Goal: Information Seeking & Learning: Learn about a topic

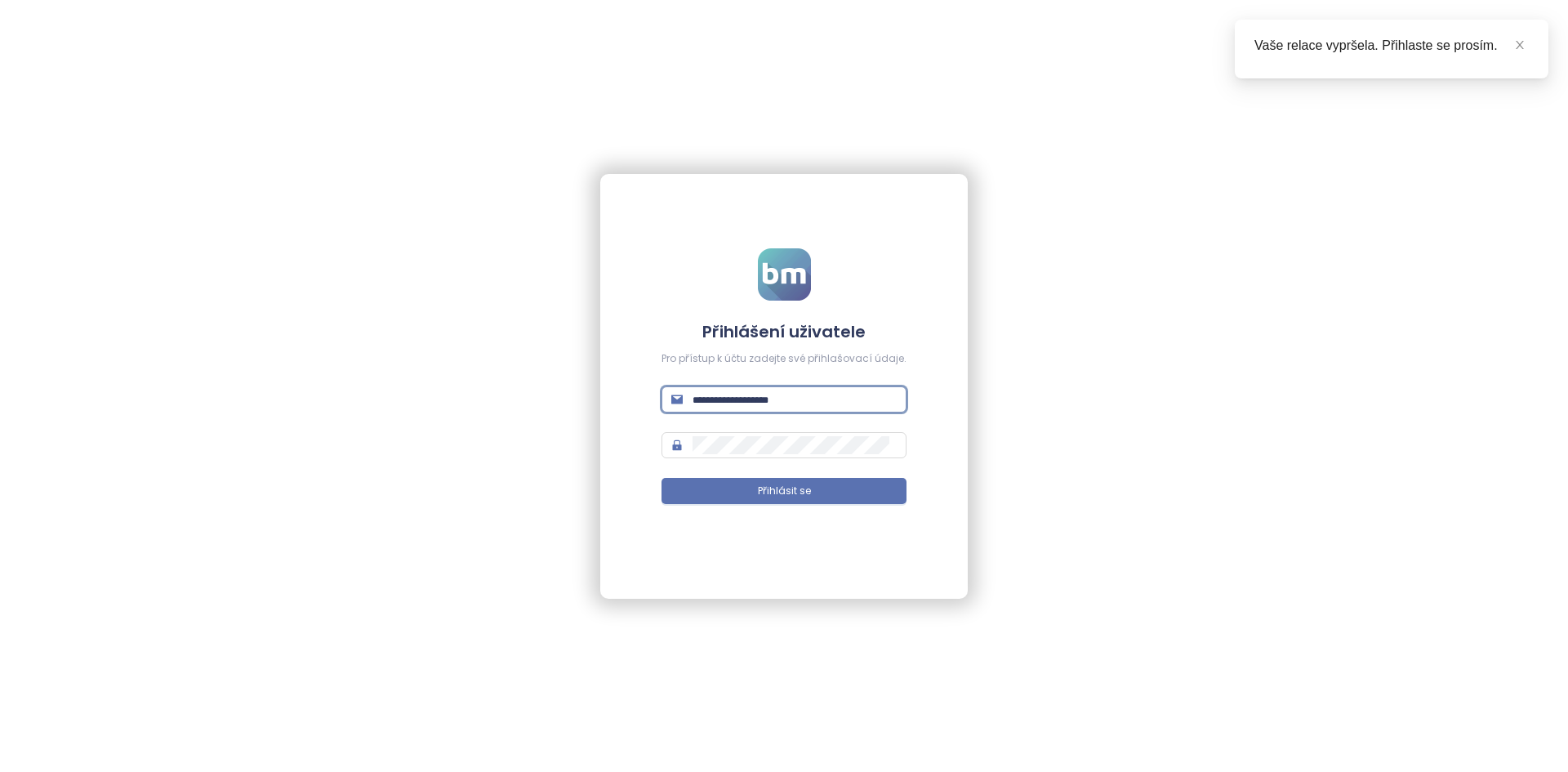
click at [742, 396] on input "text" at bounding box center [794, 400] width 204 height 18
type input "***"
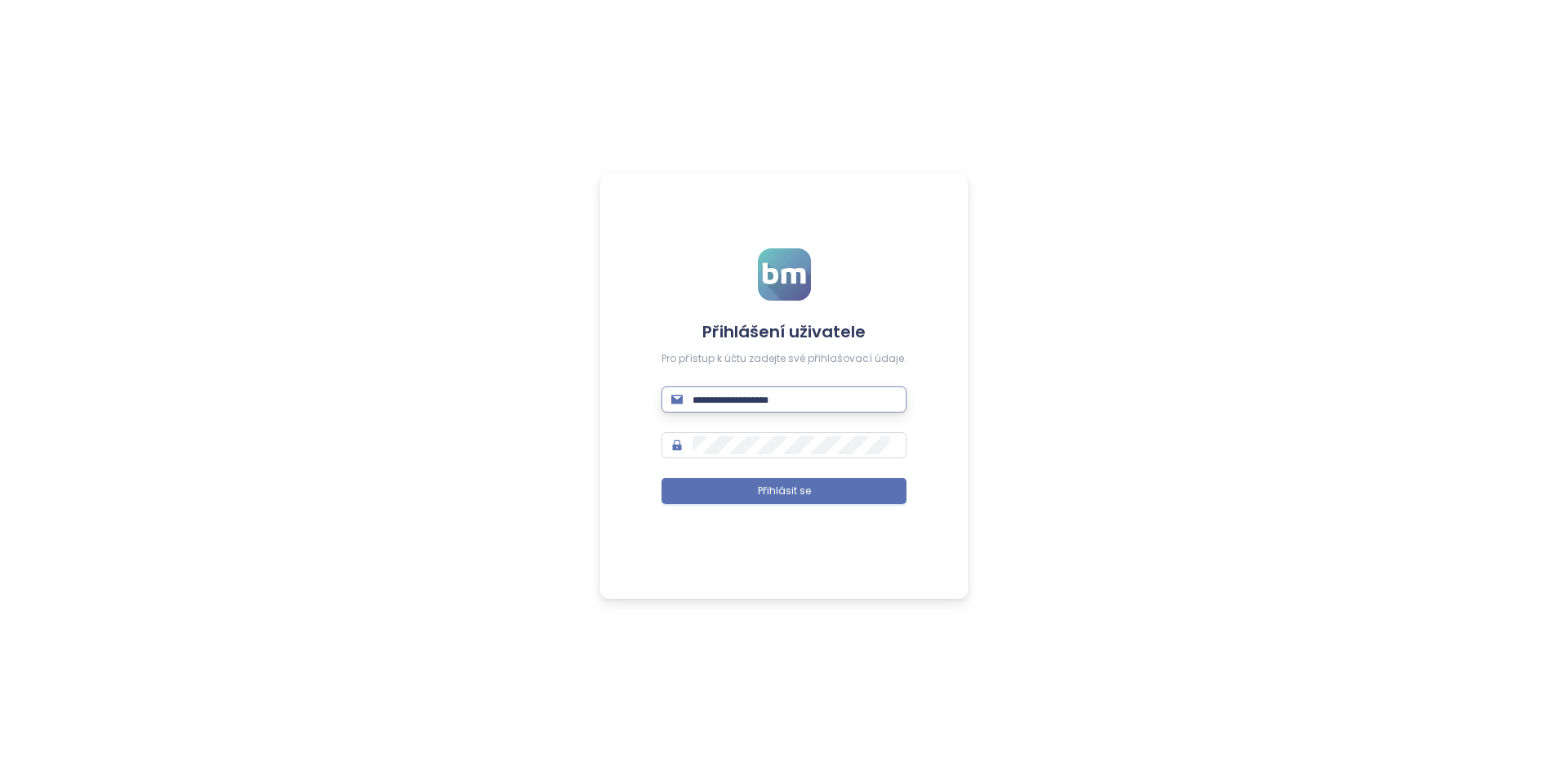
drag, startPoint x: 0, startPoint y: 0, endPoint x: 742, endPoint y: 396, distance: 841.1
click at [742, 396] on input "text" at bounding box center [794, 400] width 204 height 18
type input "**********"
click at [662, 478] on button "Přihlásit se" at bounding box center [784, 491] width 245 height 26
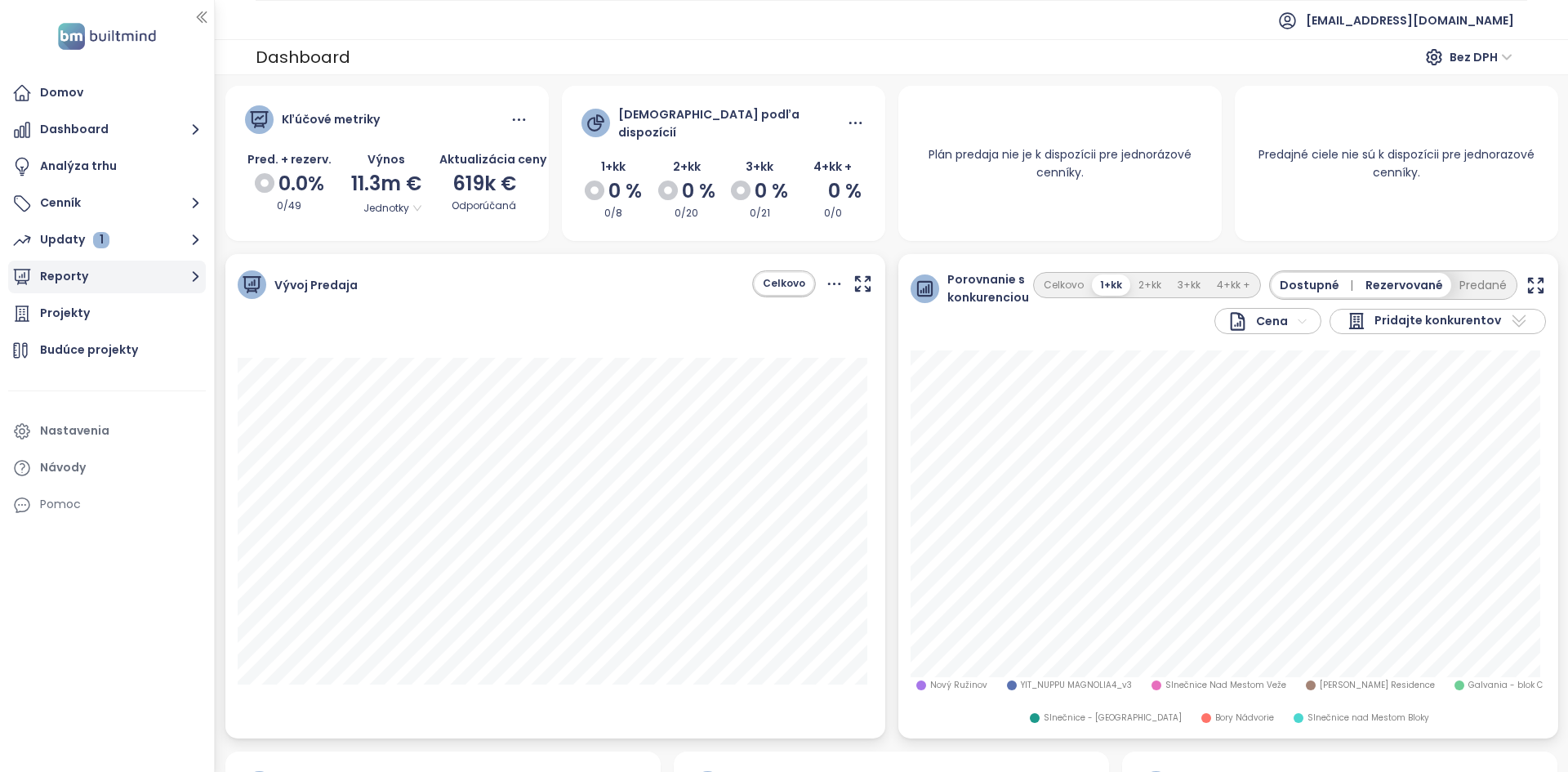
click at [145, 278] on button "Reporty" at bounding box center [107, 276] width 197 height 32
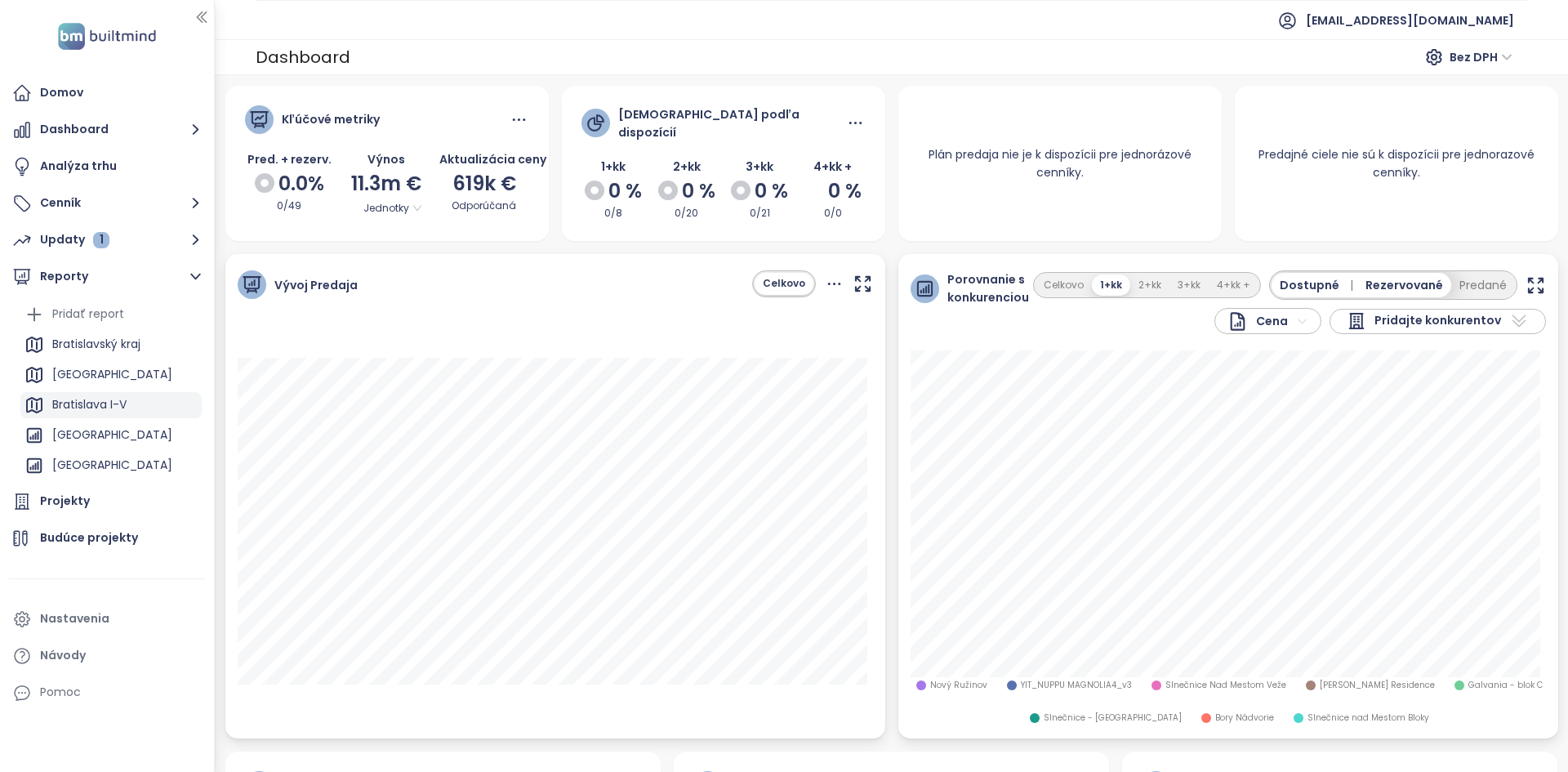
click at [103, 396] on div "Bratislava I-V" at bounding box center [89, 405] width 74 height 21
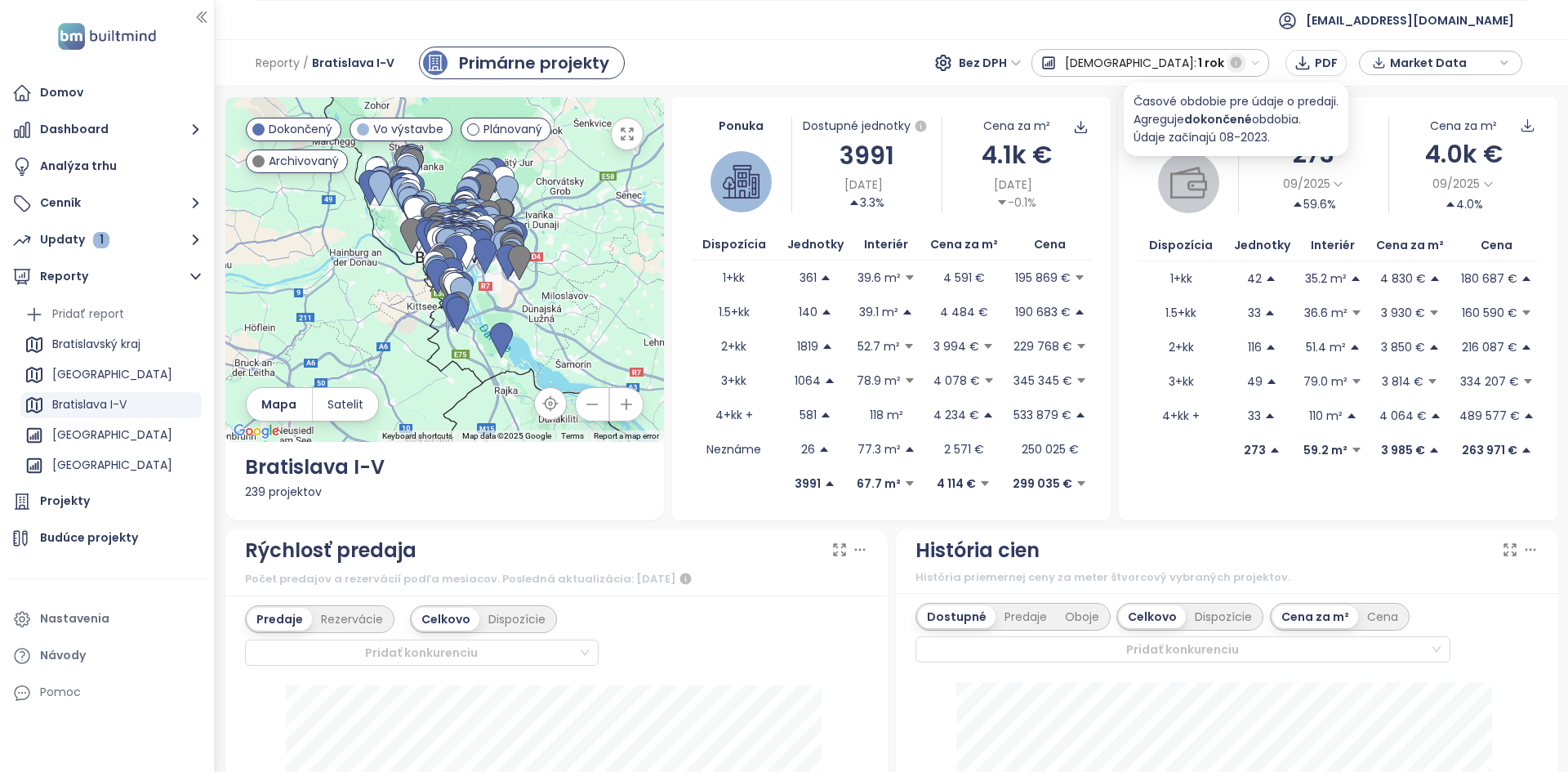
click at [1230, 62] on icon "button" at bounding box center [1237, 63] width 15 height 15
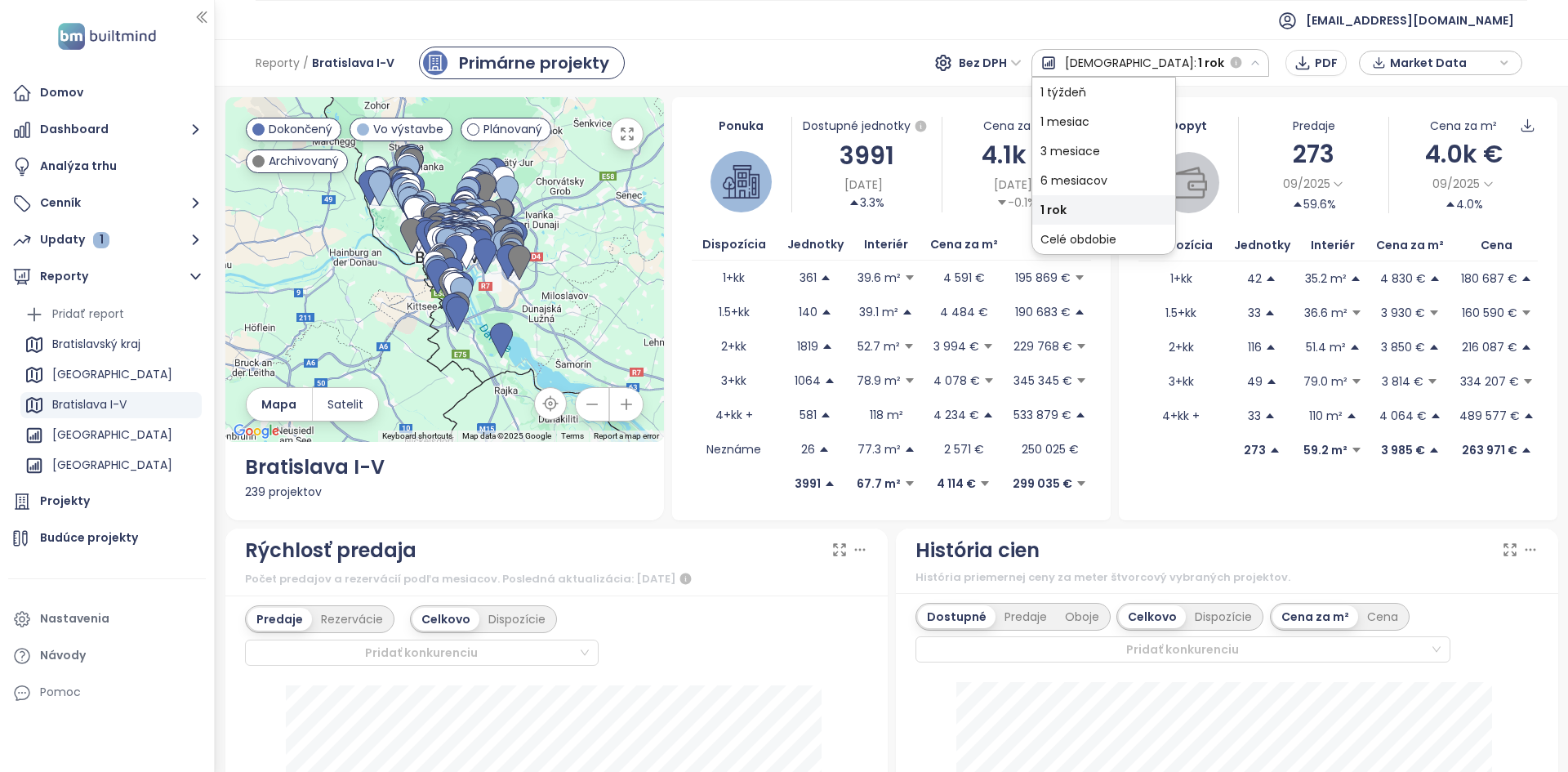
click at [1185, 18] on ul "[EMAIL_ADDRESS][DOMAIN_NAME]" at bounding box center [891, 20] width 1272 height 40
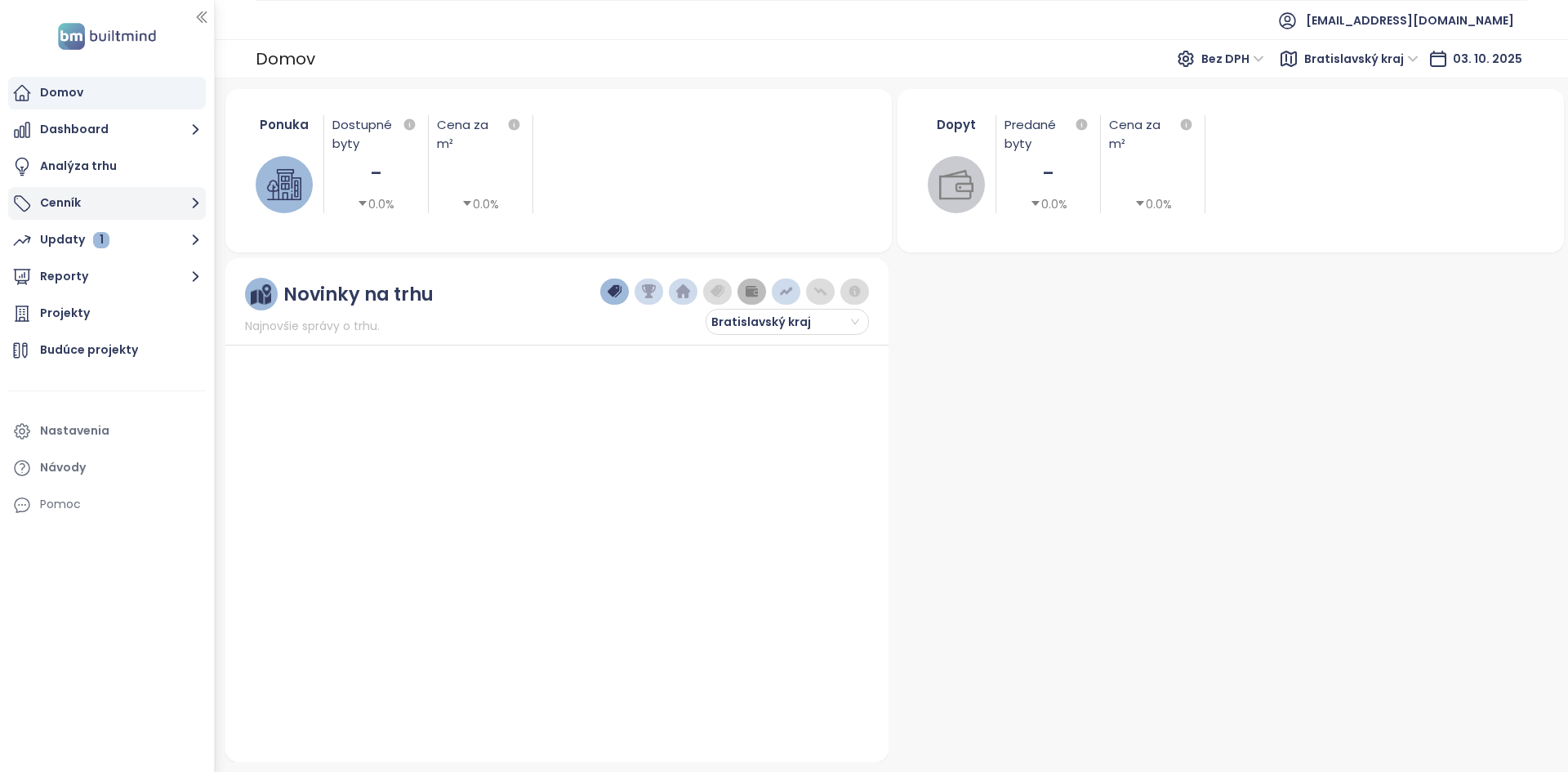
click at [124, 208] on button "Cenník" at bounding box center [107, 203] width 197 height 32
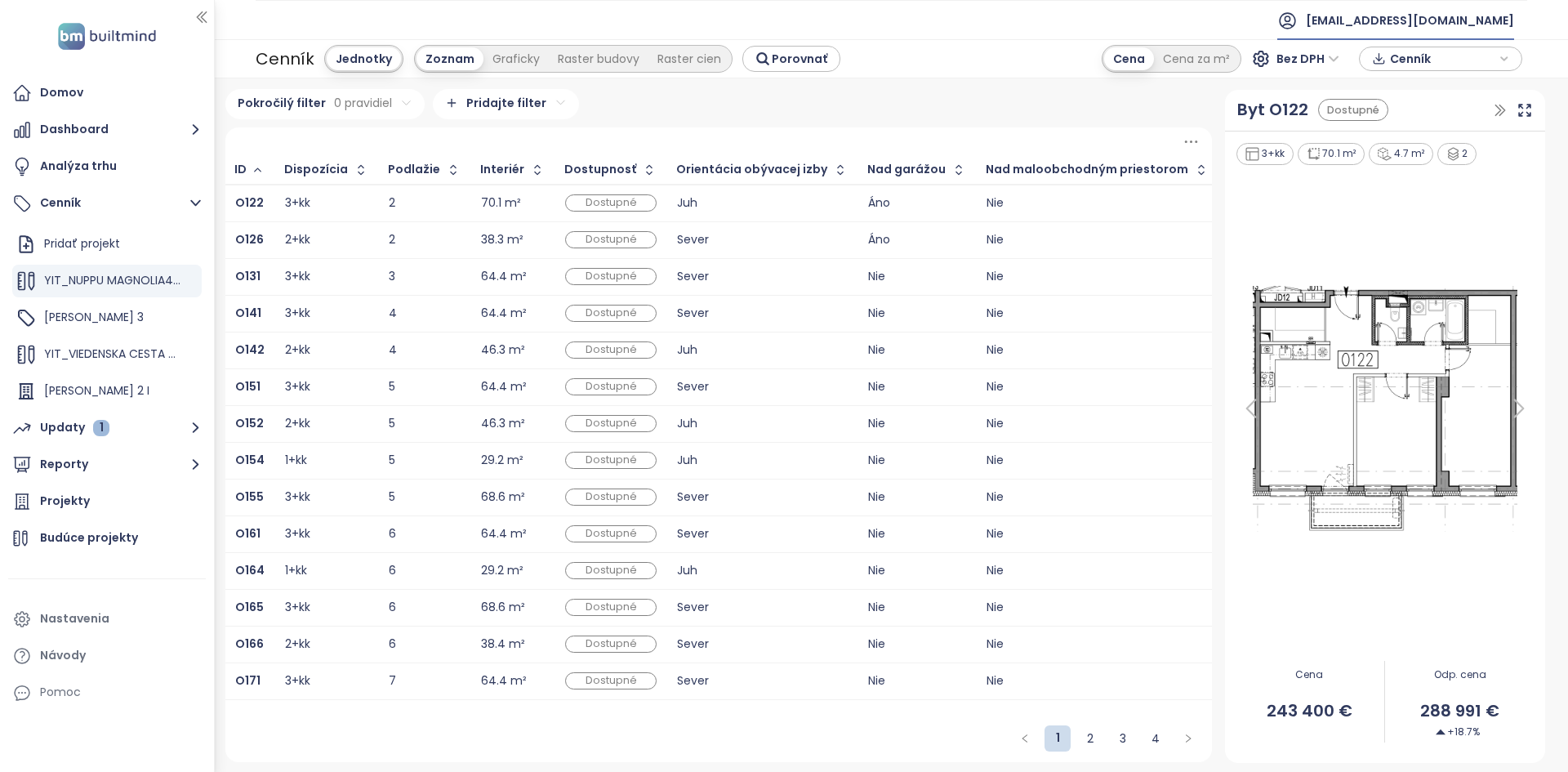
click at [1466, 13] on span "[EMAIL_ADDRESS][DOMAIN_NAME]" at bounding box center [1410, 20] width 208 height 39
click at [1440, 70] on li "Odhlásiť sa" at bounding box center [1493, 66] width 124 height 32
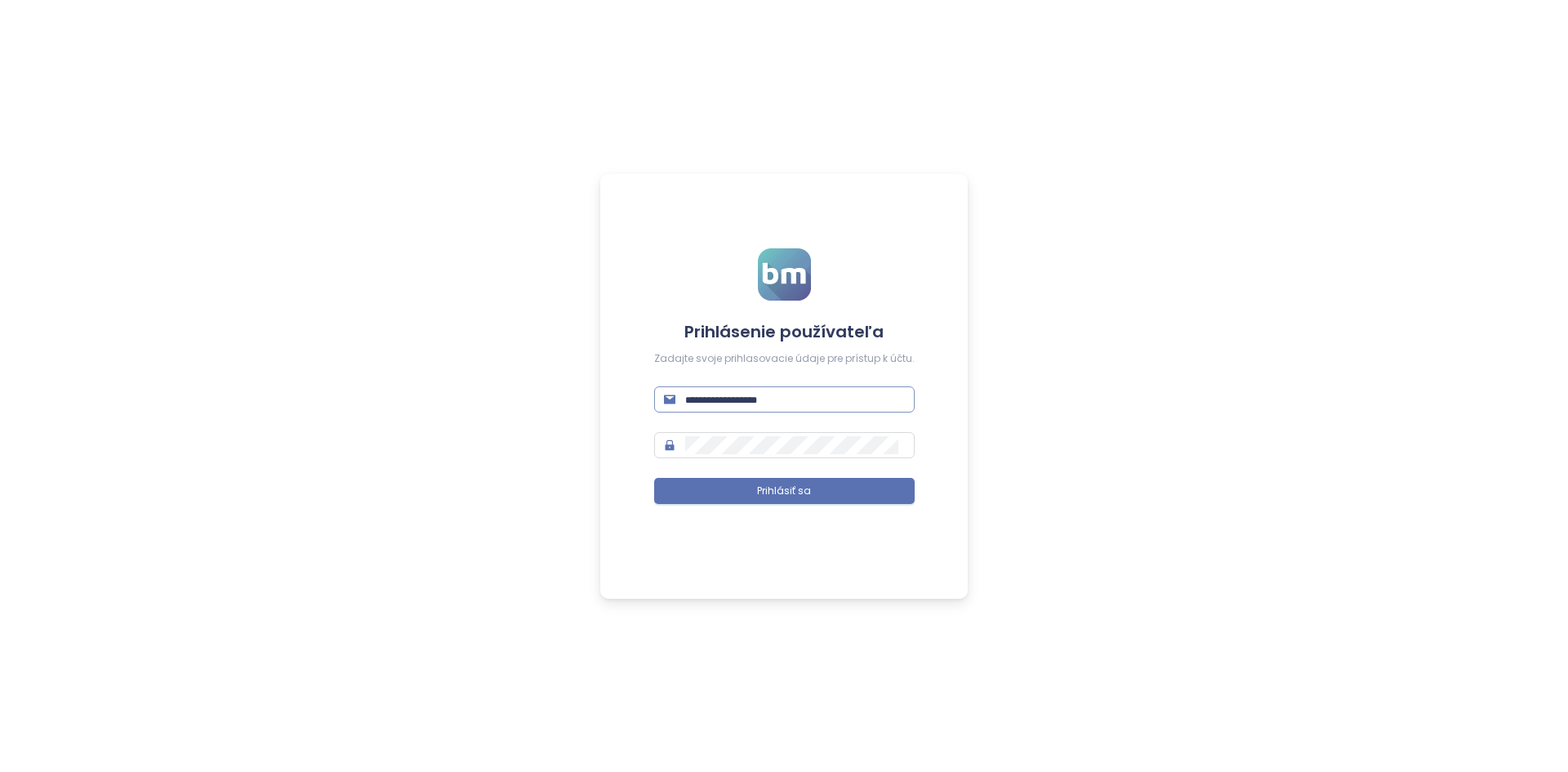
click at [690, 397] on input "text" at bounding box center [795, 400] width 220 height 18
type input "**********"
click at [655, 478] on button "Prihlásiť sa" at bounding box center [784, 491] width 261 height 26
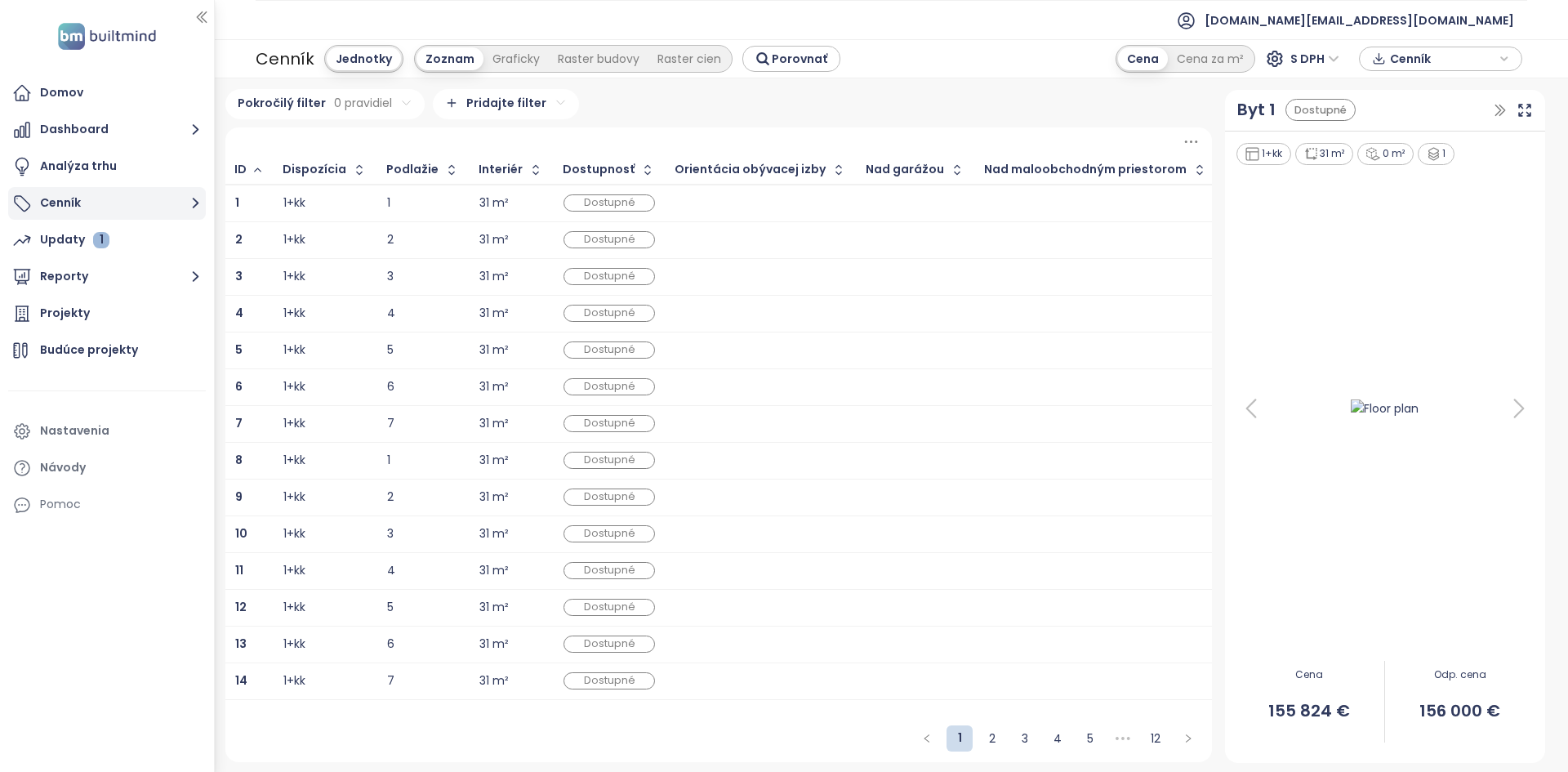
click at [149, 197] on button "Cenník" at bounding box center [107, 203] width 197 height 32
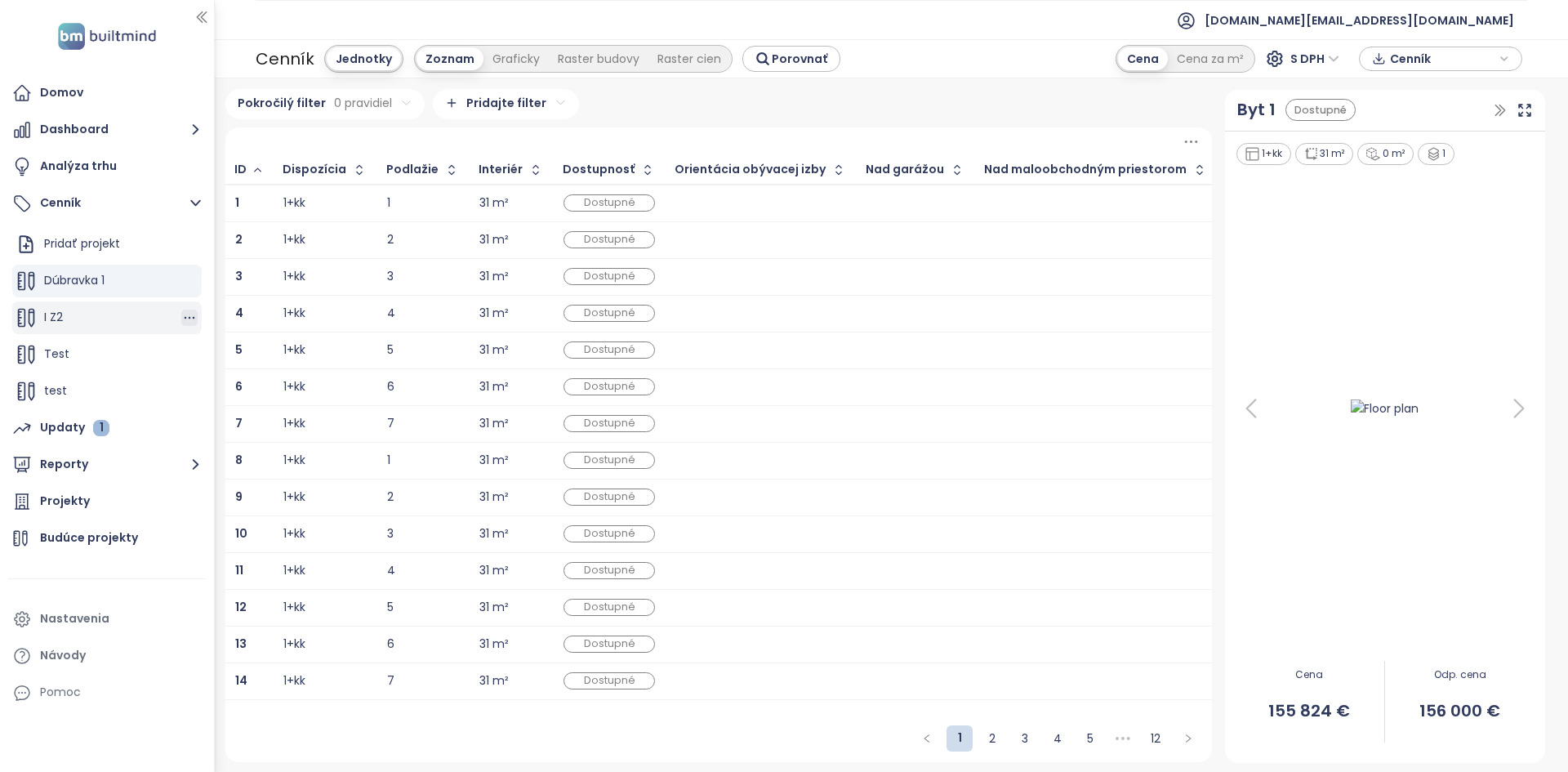
click at [182, 322] on icon "button" at bounding box center [190, 318] width 17 height 17
click at [246, 257] on button "Upraviť" at bounding box center [244, 262] width 94 height 21
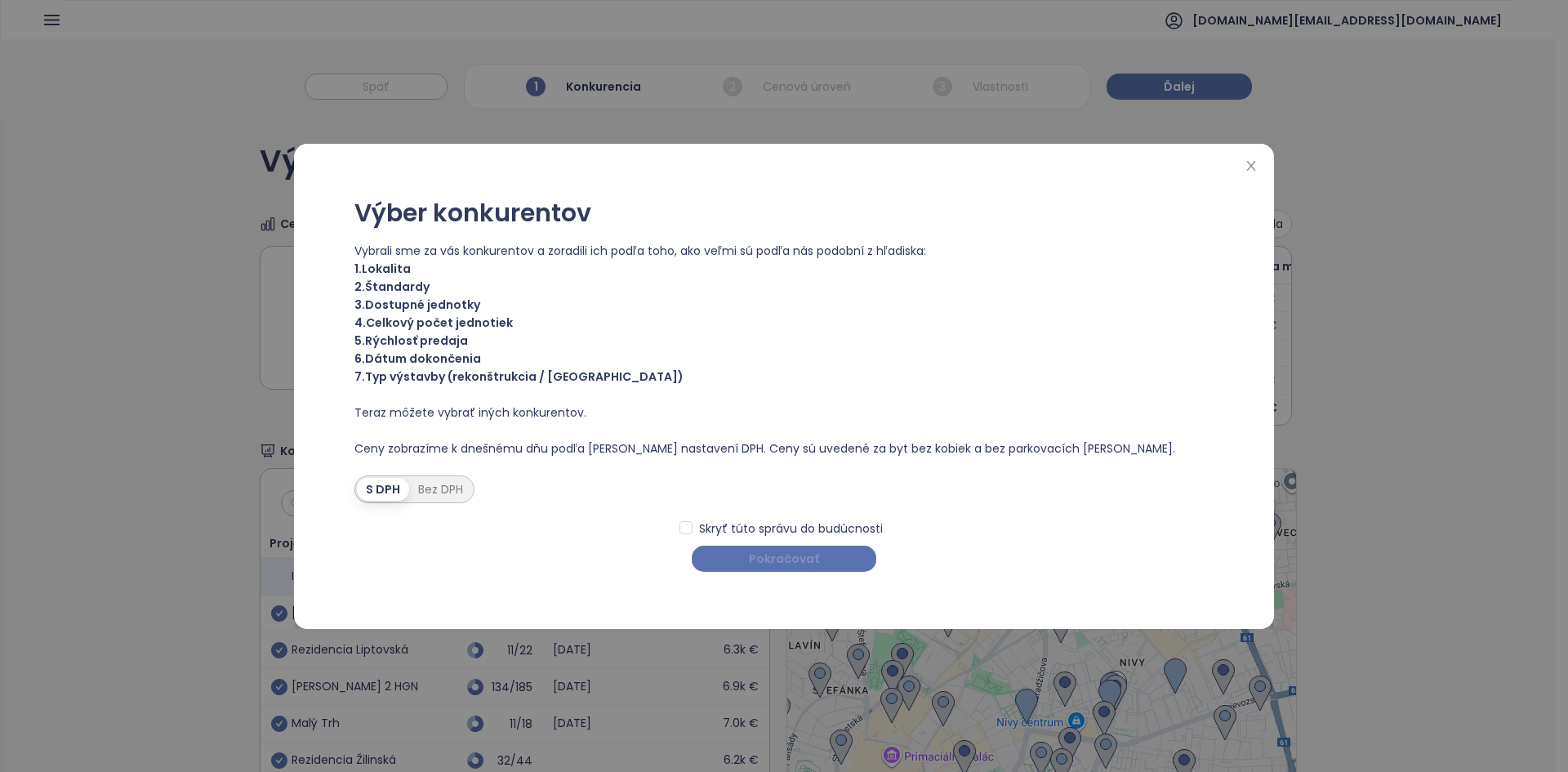
click at [744, 569] on button "Pokračovať" at bounding box center [784, 558] width 185 height 26
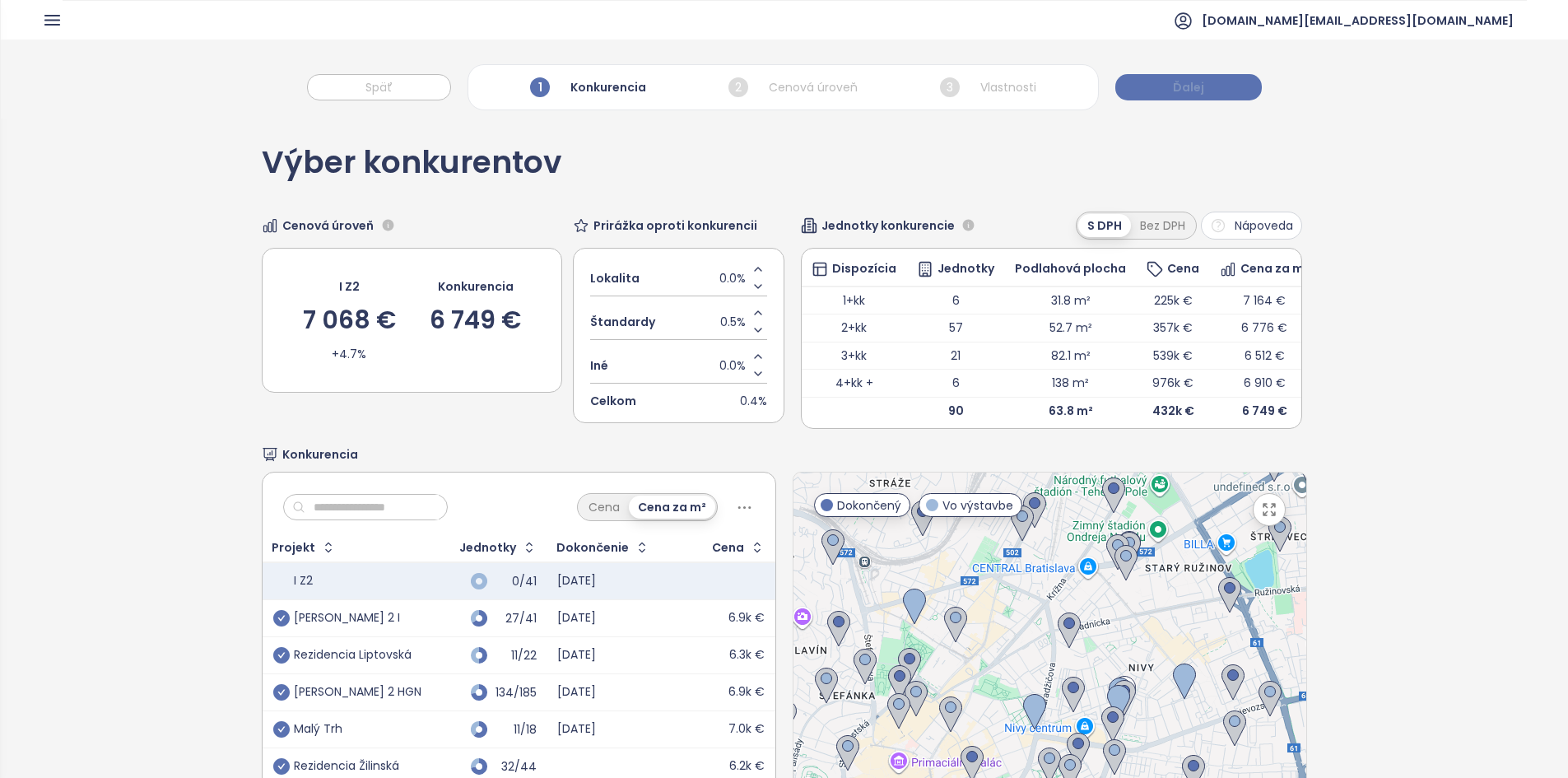
click at [1193, 89] on span "Ďalej" at bounding box center [1188, 87] width 31 height 18
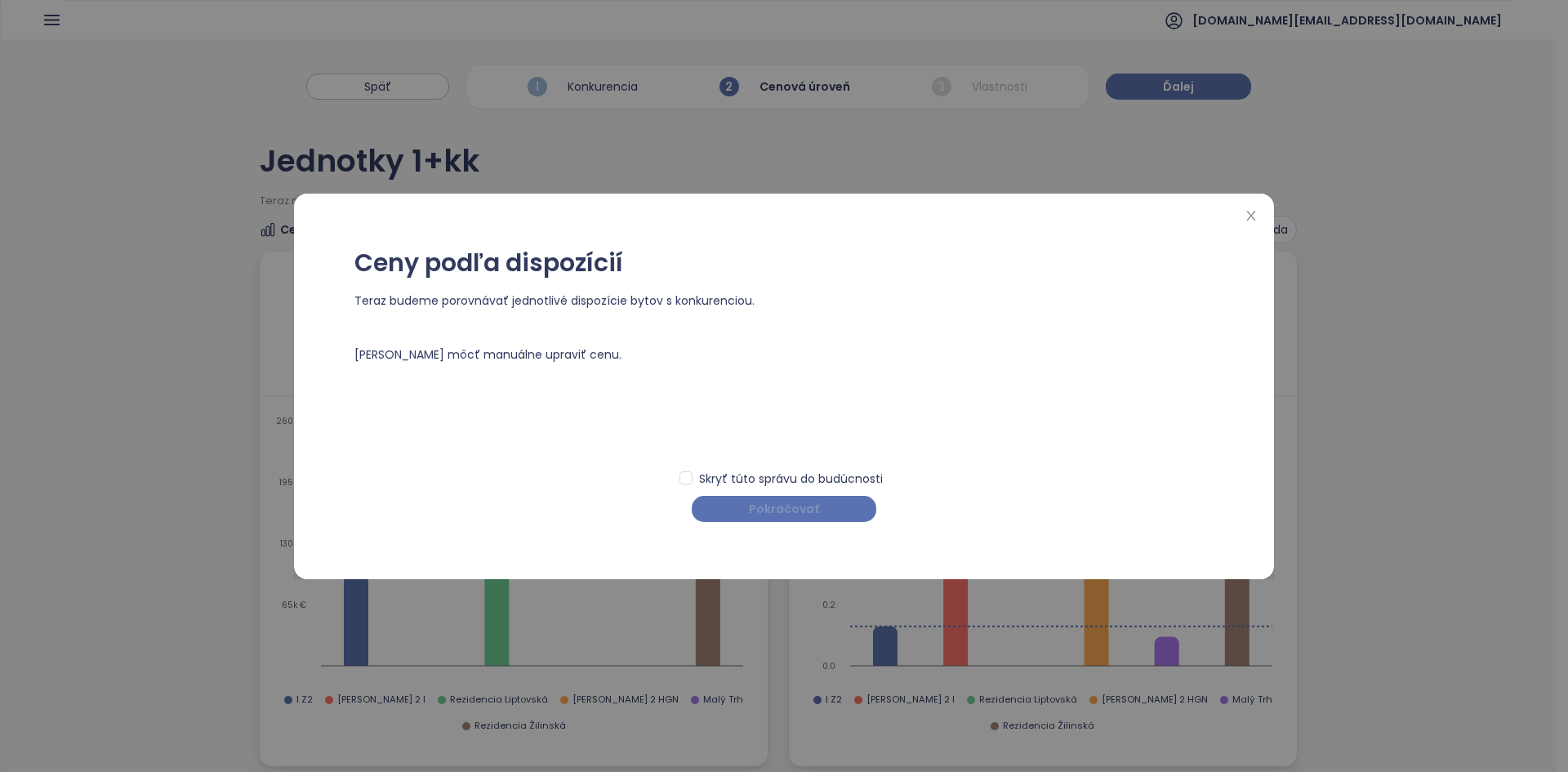
click at [807, 502] on span "Pokračovať" at bounding box center [784, 509] width 70 height 18
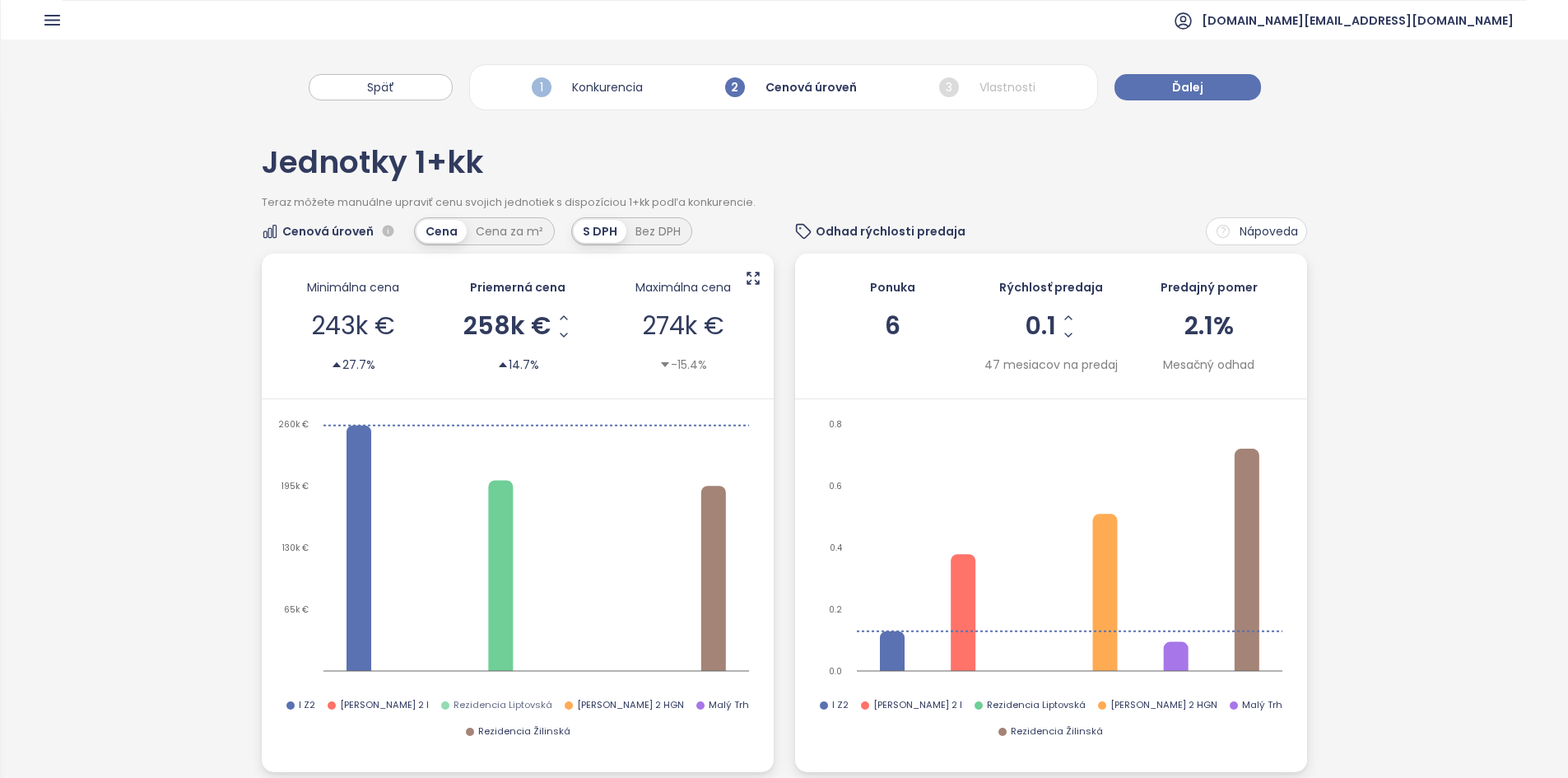
click at [453, 706] on span "Rezidencia Liptovská" at bounding box center [503, 706] width 99 height 15
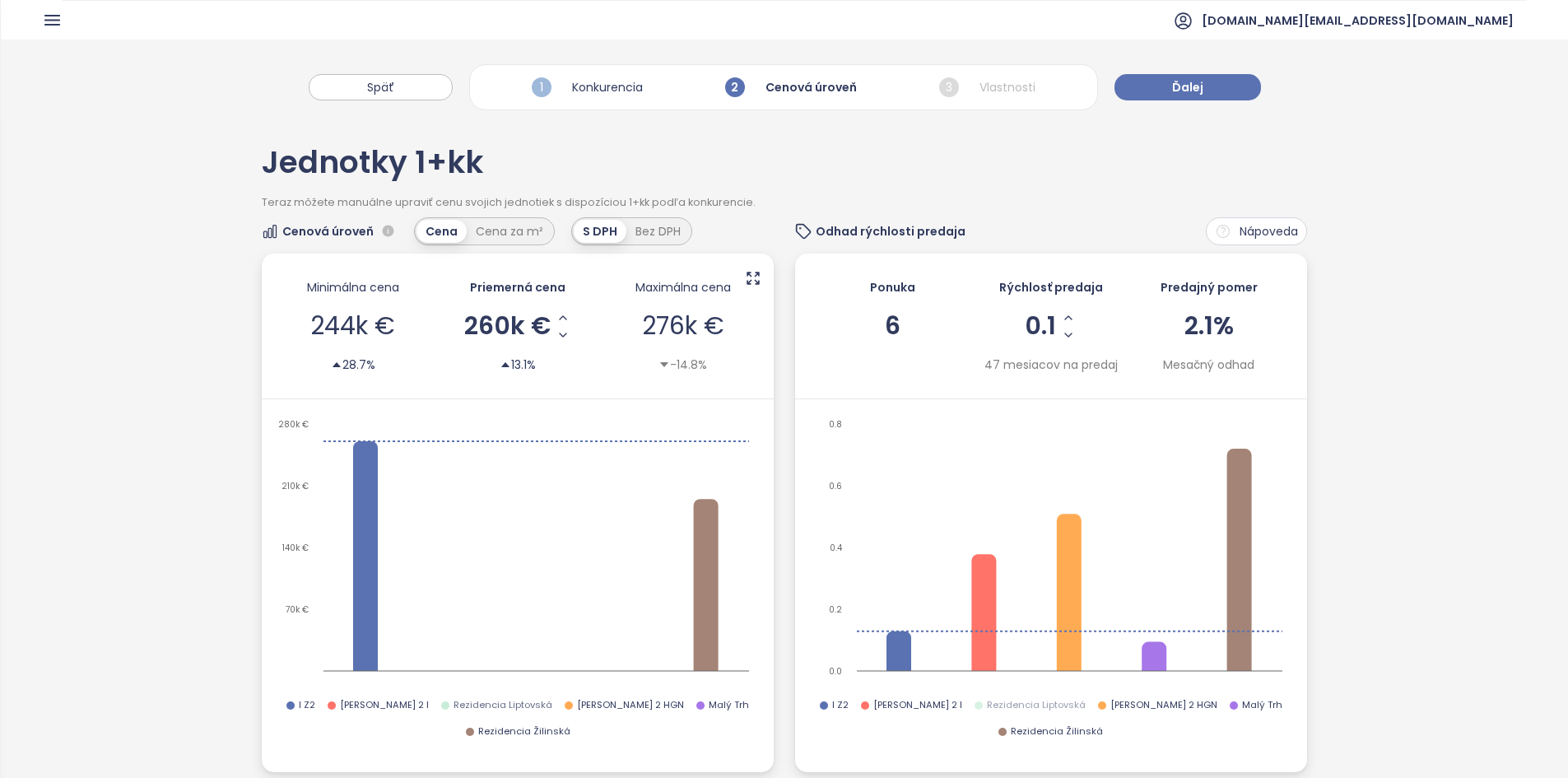
click at [442, 694] on div "70k € 140k € 210k € 280k € I Z2 [PERSON_NAME] 2 I Rezidencia Liptovská [PERSON_…" at bounding box center [518, 593] width 512 height 357
click at [453, 705] on span "Rezidencia Liptovská" at bounding box center [503, 706] width 99 height 15
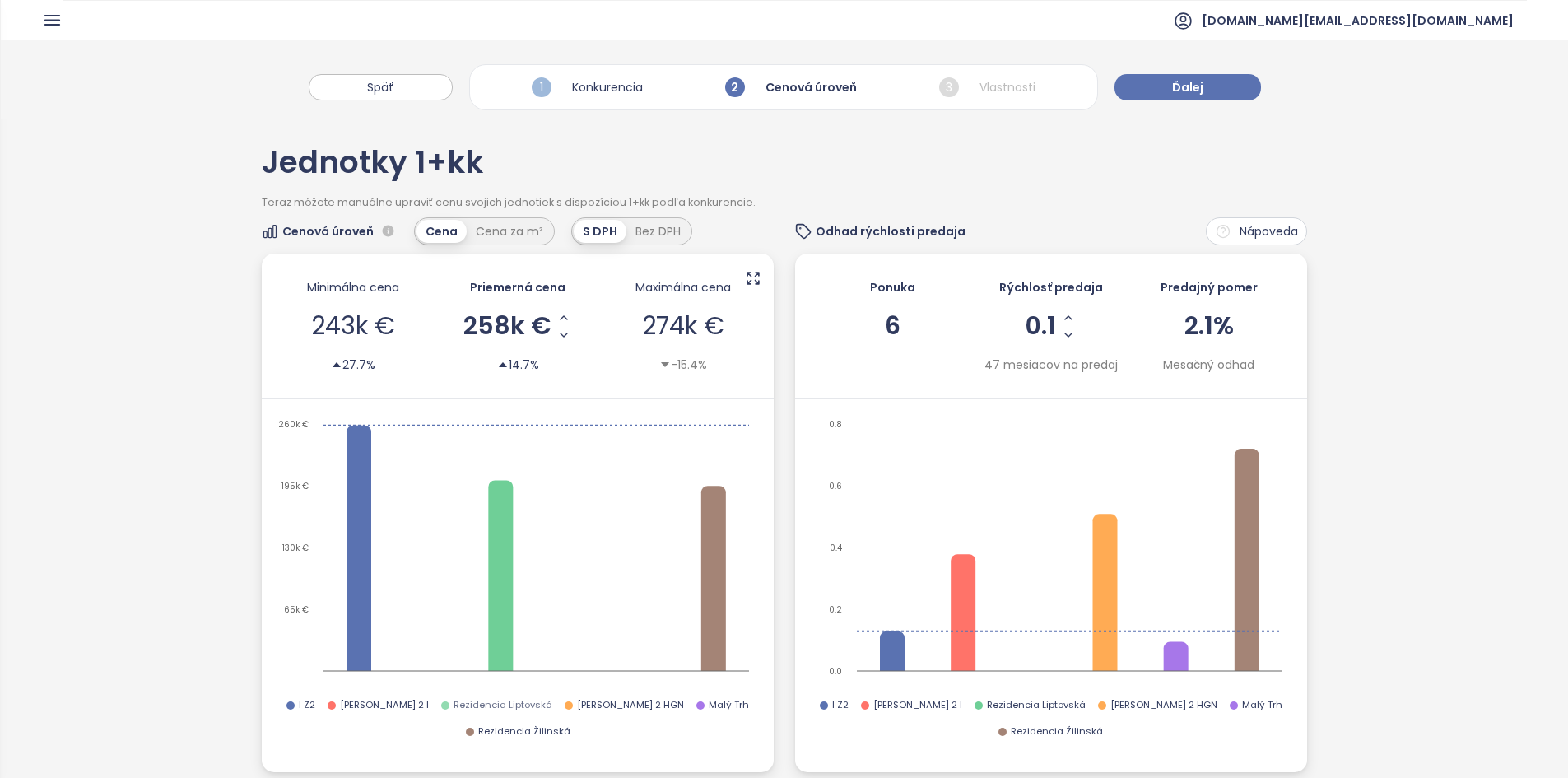
click at [453, 702] on span "Rezidencia Liptovská" at bounding box center [503, 706] width 99 height 15
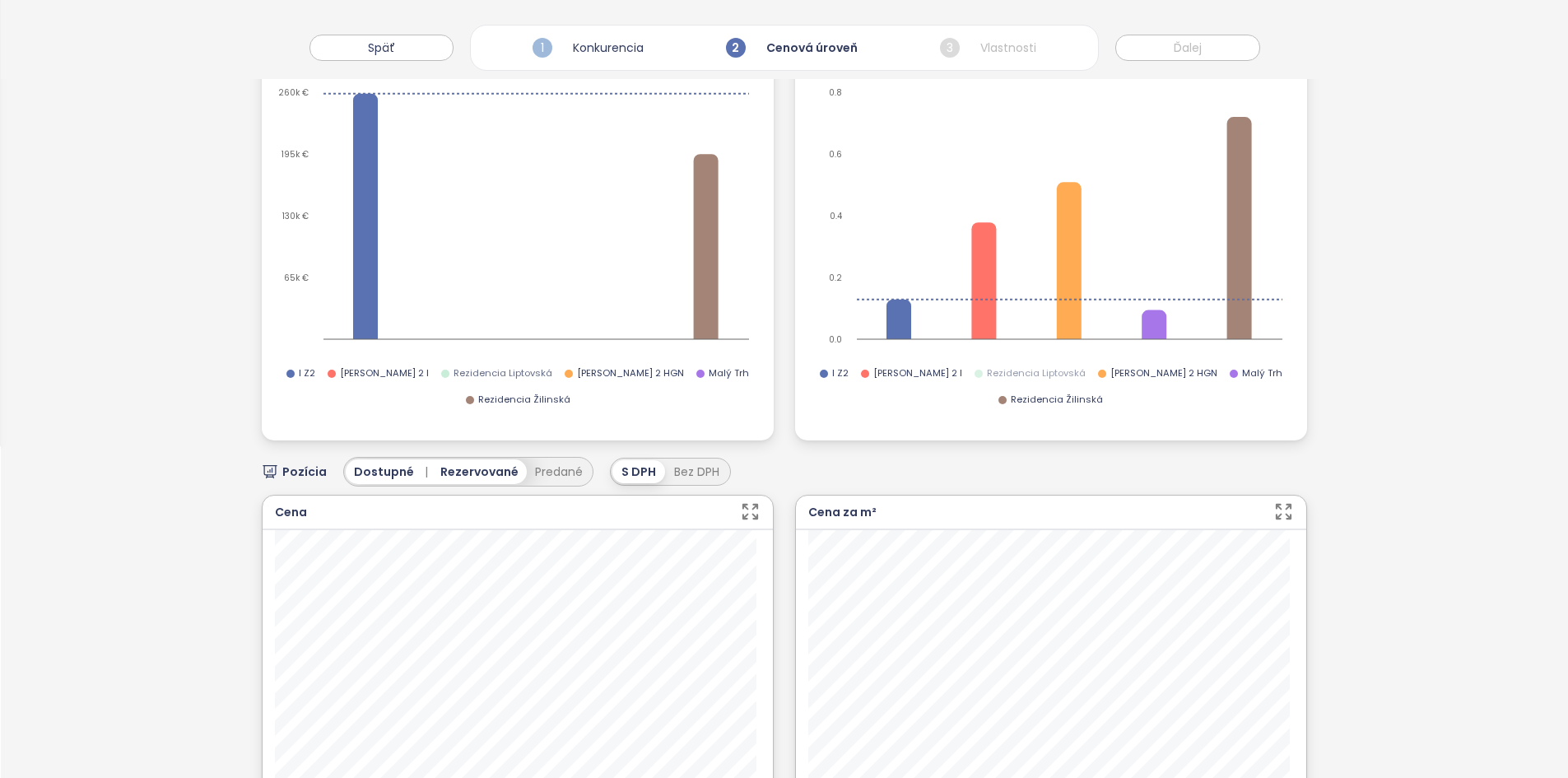
scroll to position [18, 0]
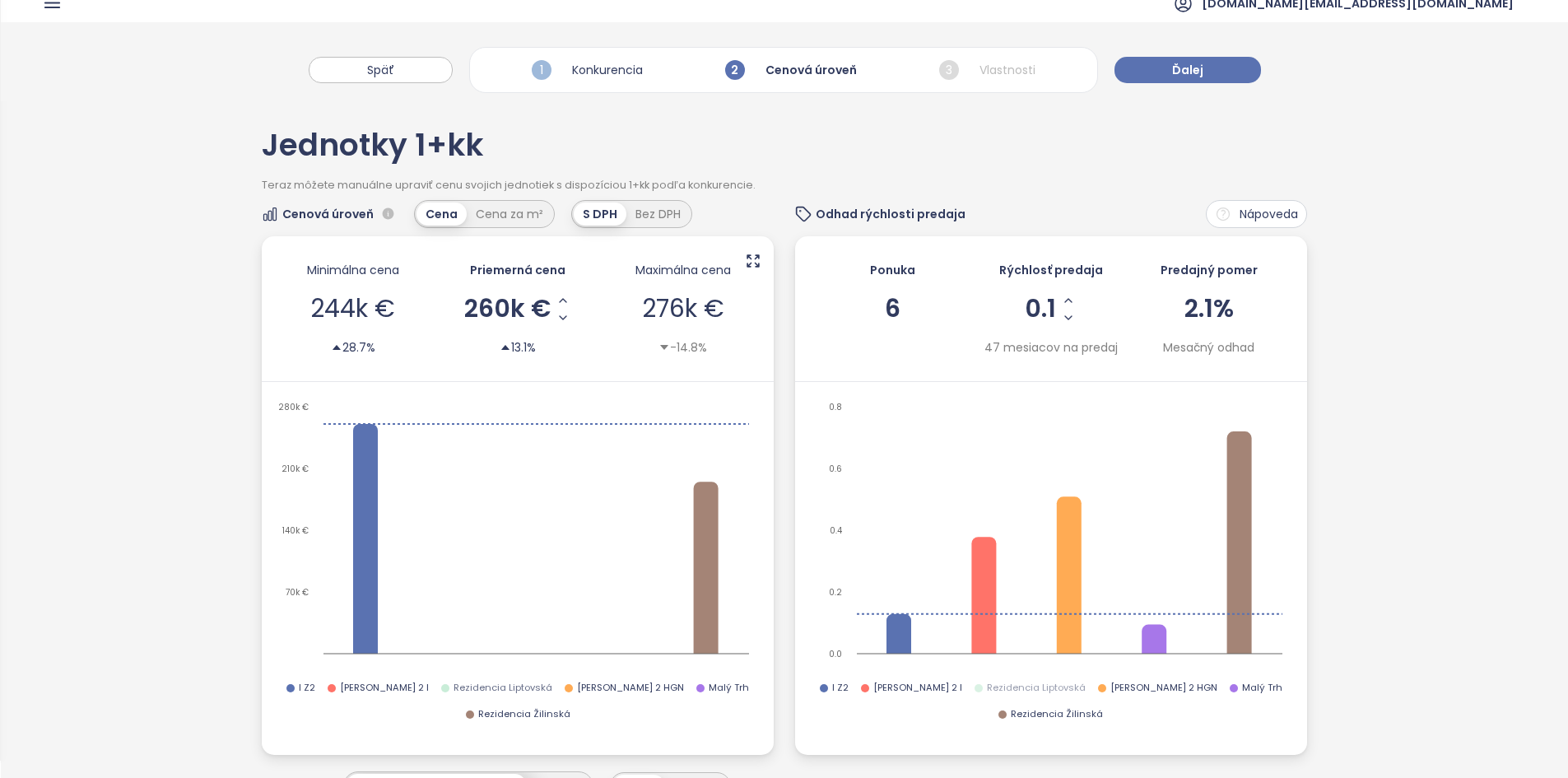
click at [438, 692] on div "I Z2 [PERSON_NAME] 2 I Rezidencia Liptovská [PERSON_NAME] 2 HGN [PERSON_NAME] T…" at bounding box center [518, 712] width 487 height 62
click at [453, 684] on span "Rezidencia Liptovská" at bounding box center [503, 688] width 99 height 15
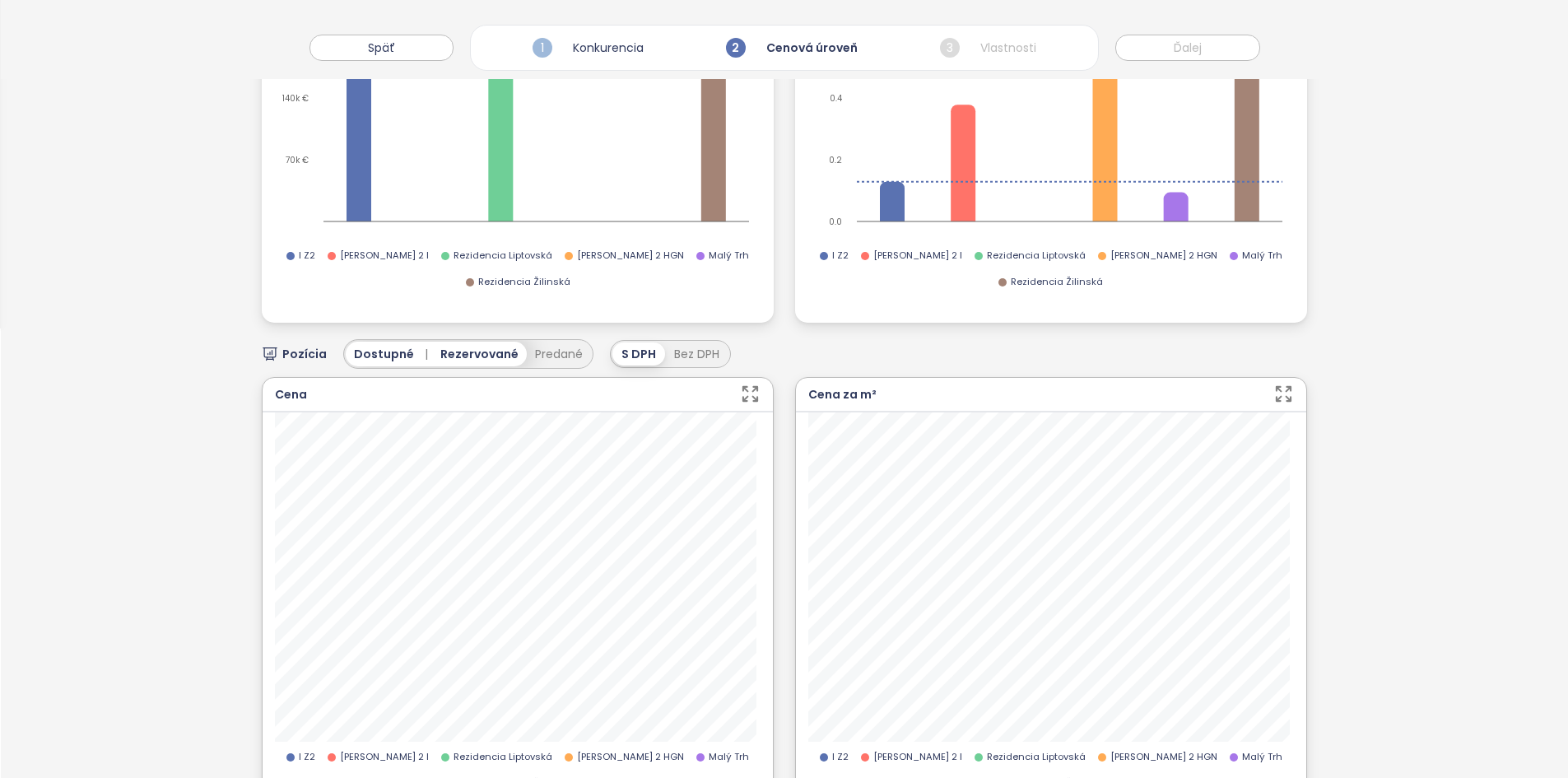
scroll to position [557, 0]
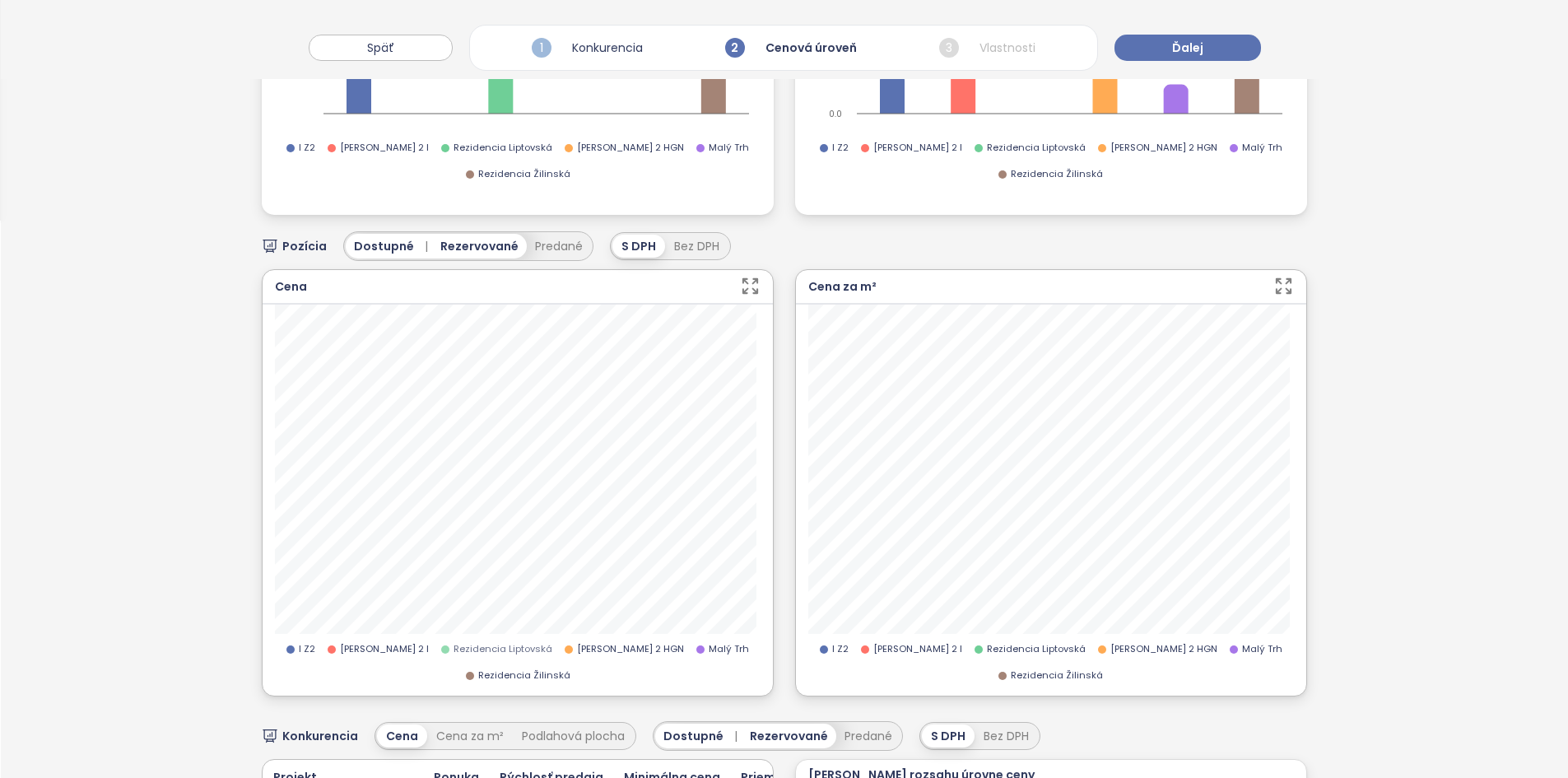
click at [453, 642] on span "Rezidencia Liptovská" at bounding box center [503, 650] width 99 height 15
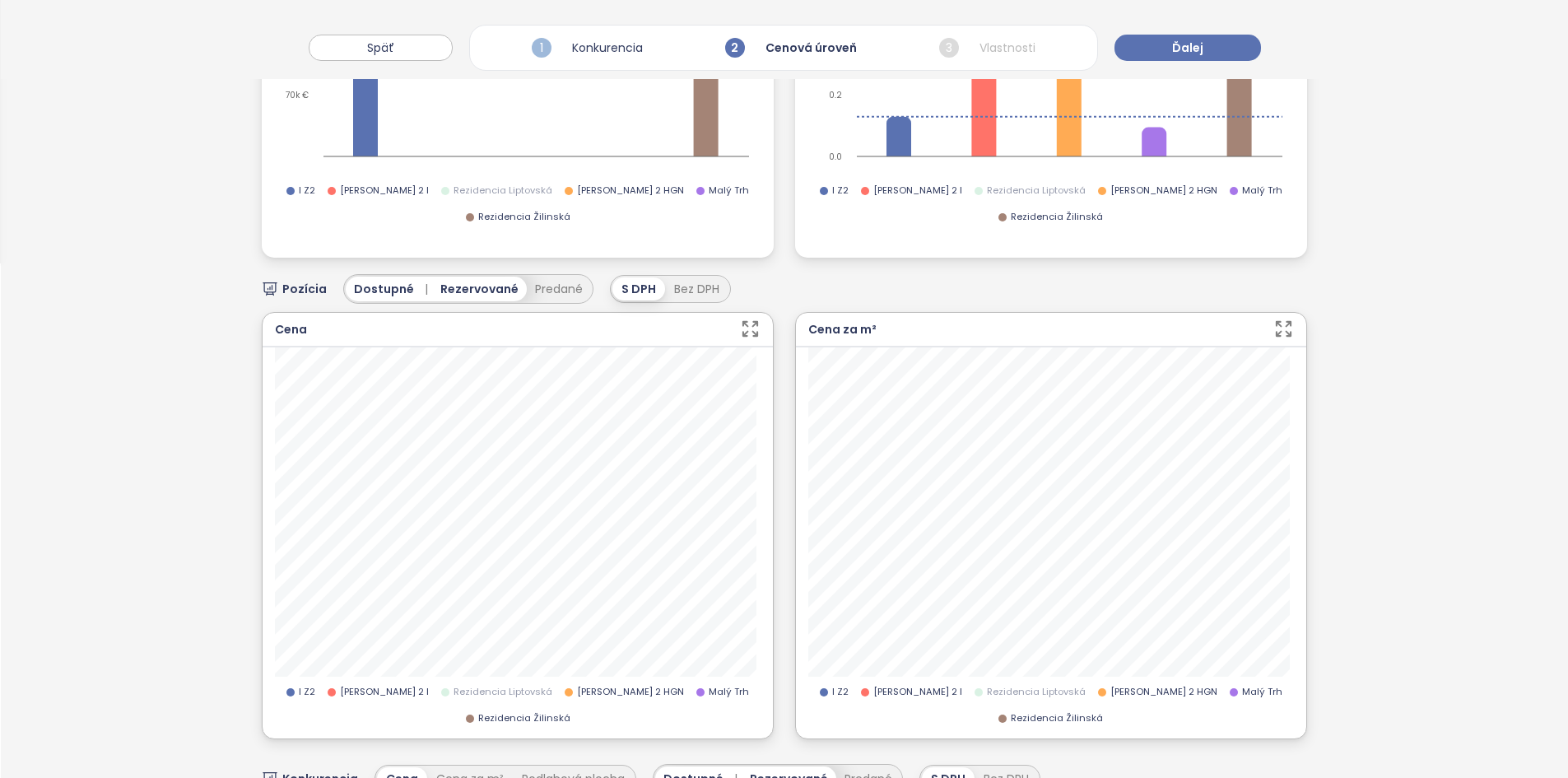
scroll to position [515, 0]
click at [453, 684] on span "Rezidencia Liptovská" at bounding box center [503, 692] width 99 height 15
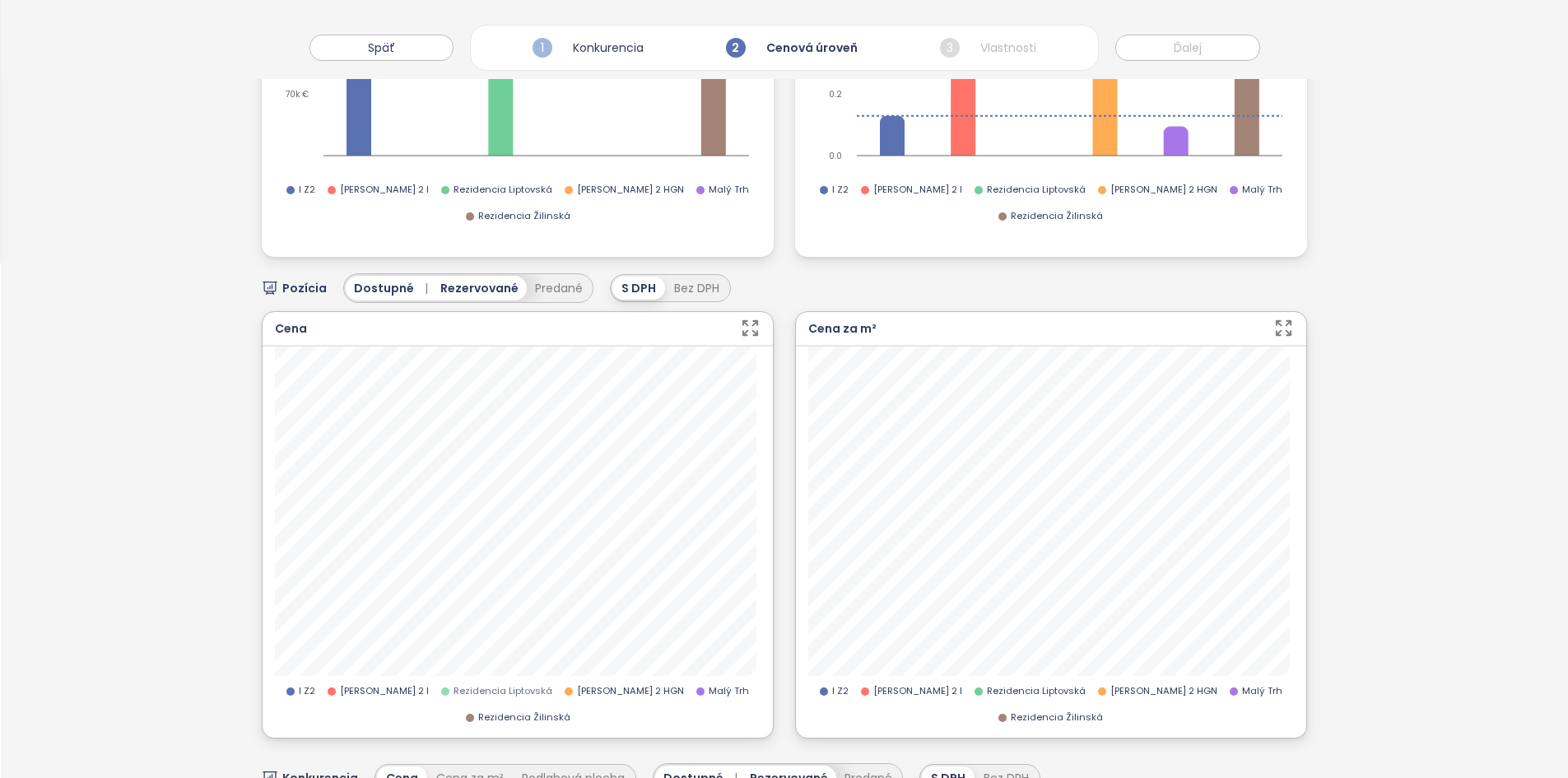
click at [453, 684] on span "Rezidencia Liptovská" at bounding box center [503, 692] width 99 height 15
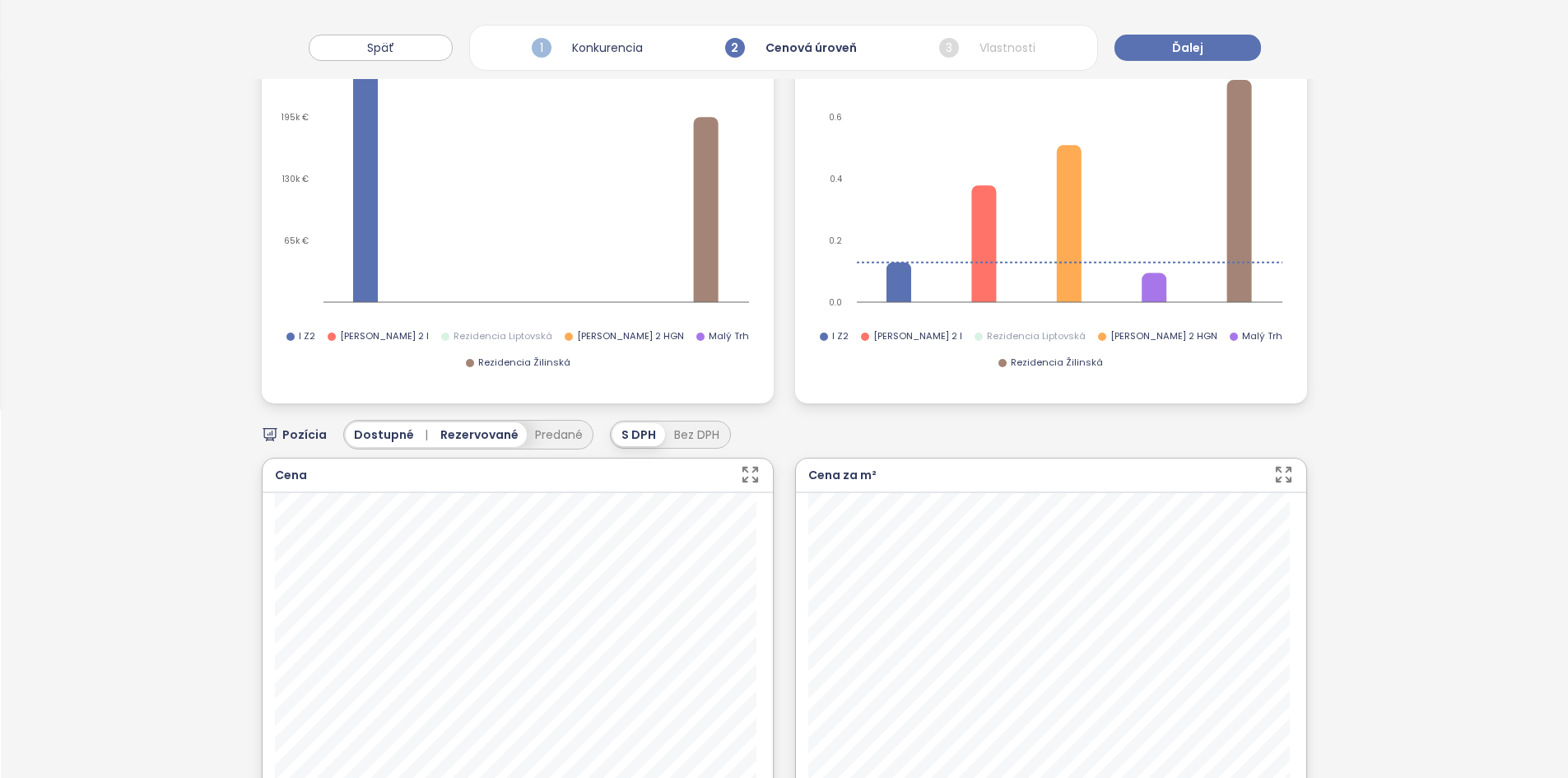
scroll to position [369, 0]
click at [453, 334] on span "Rezidencia Liptovská" at bounding box center [503, 336] width 99 height 15
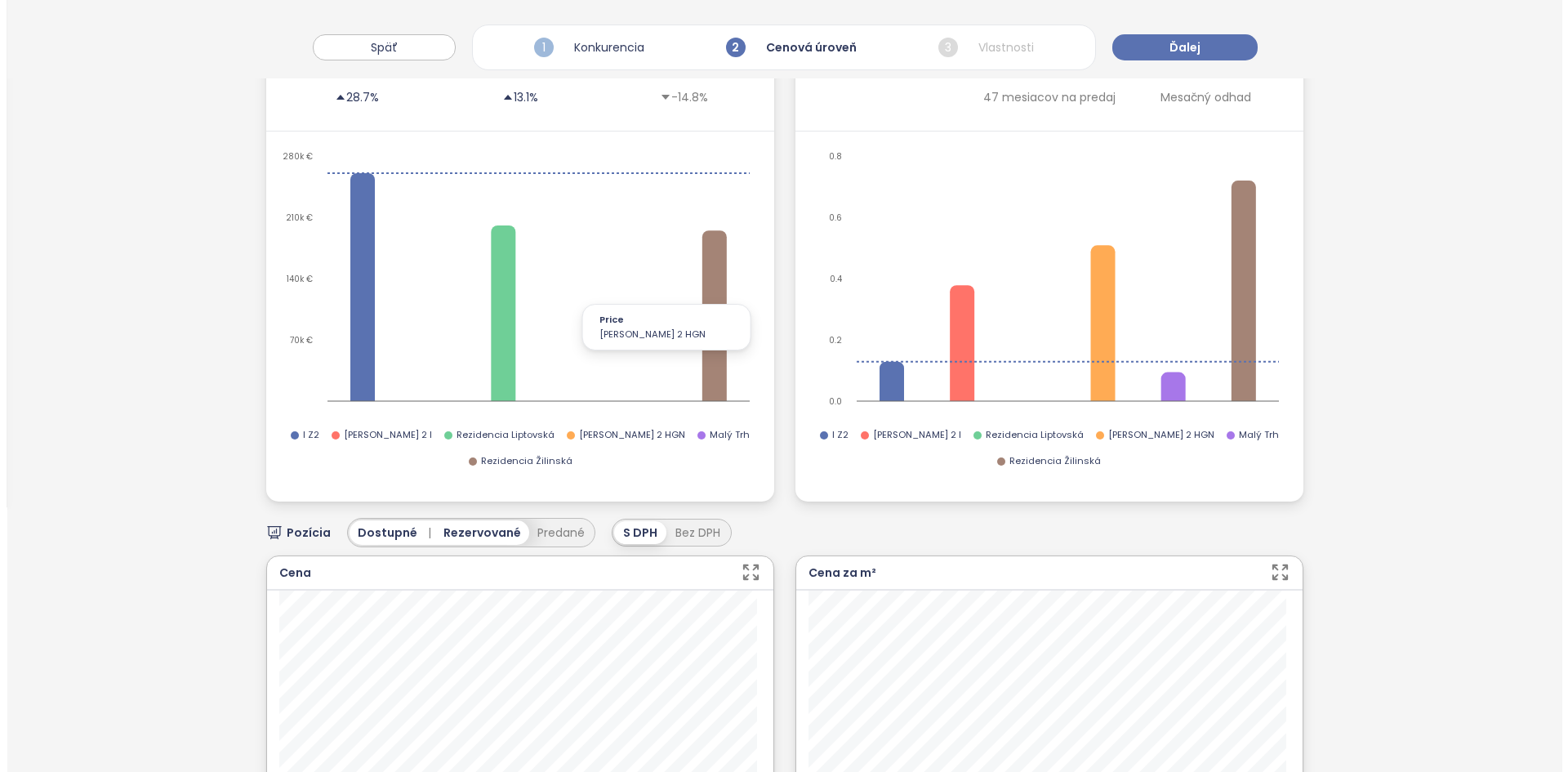
scroll to position [0, 0]
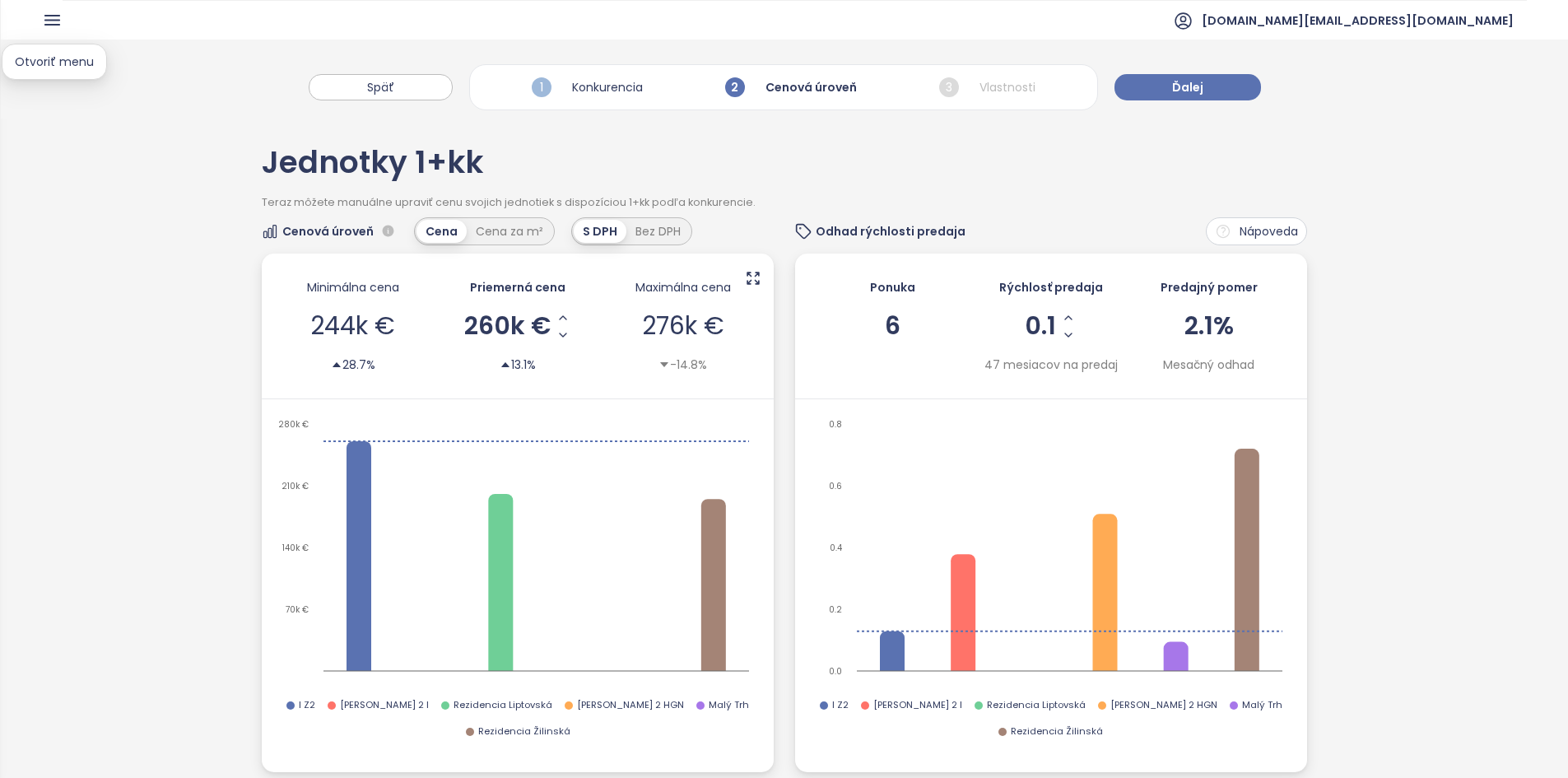
click at [61, 27] on icon "button" at bounding box center [52, 20] width 21 height 21
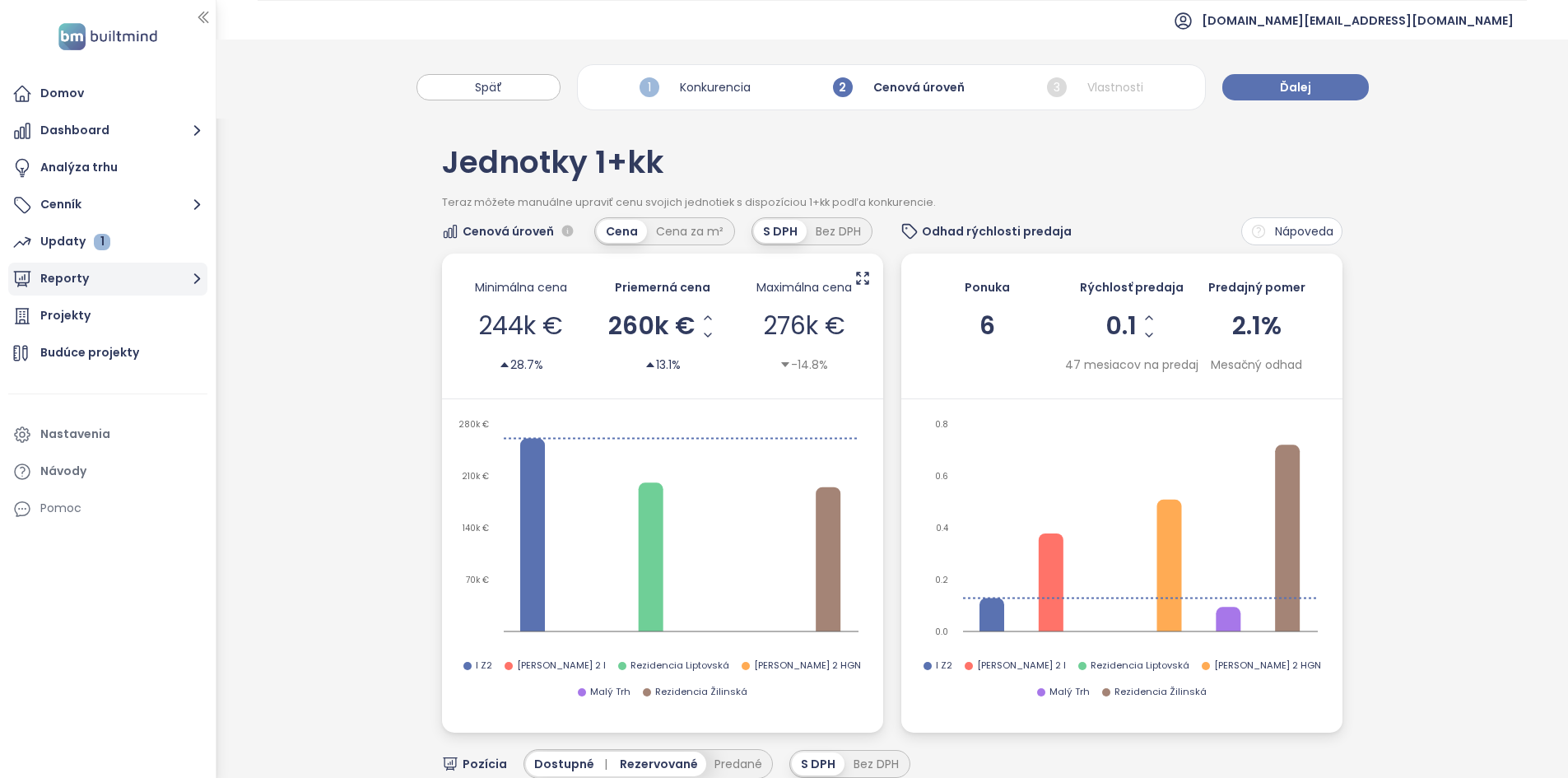
click at [93, 285] on button "Reporty" at bounding box center [107, 279] width 199 height 33
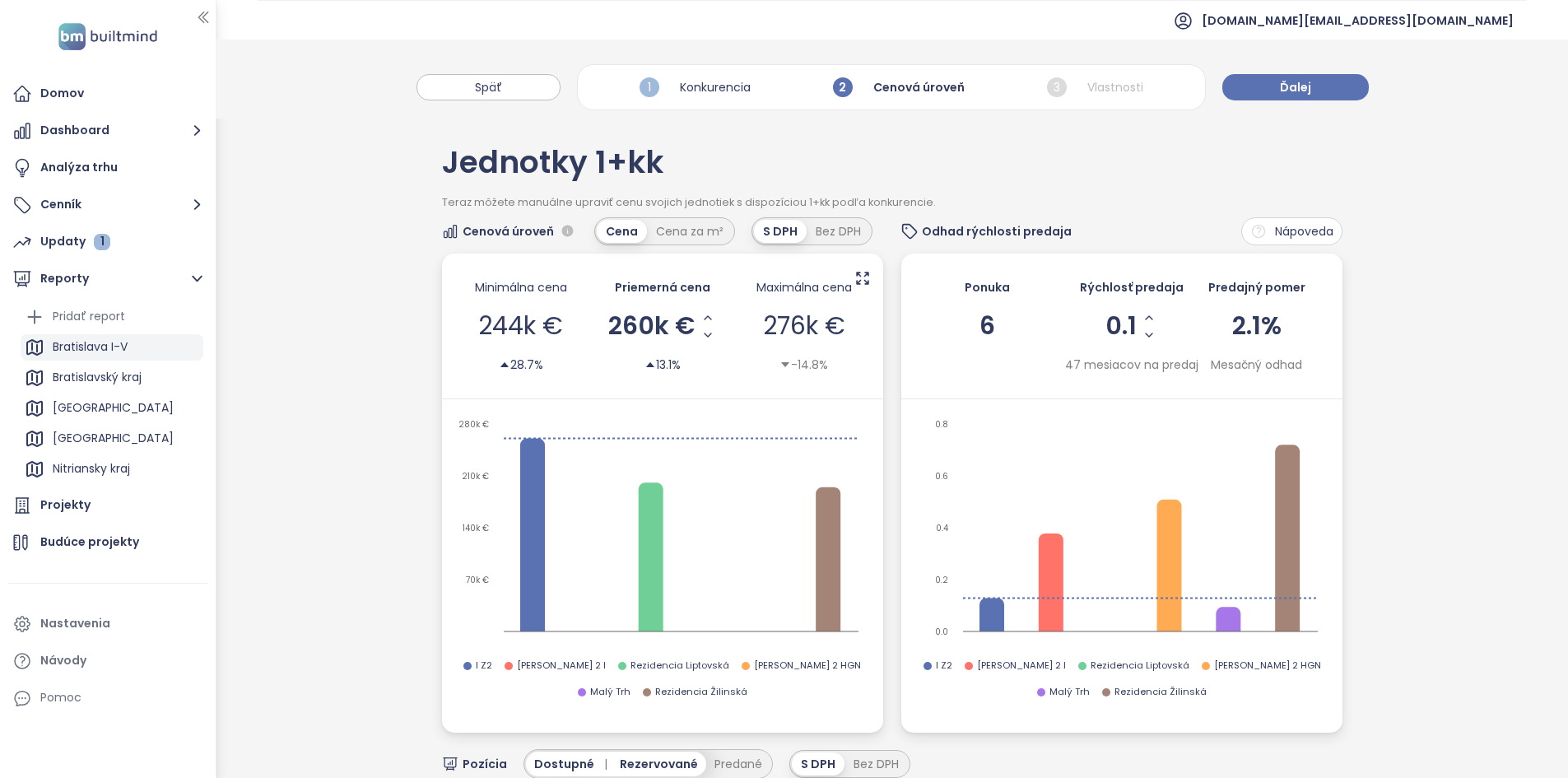
click at [109, 349] on div "Bratislava I-V" at bounding box center [90, 347] width 75 height 21
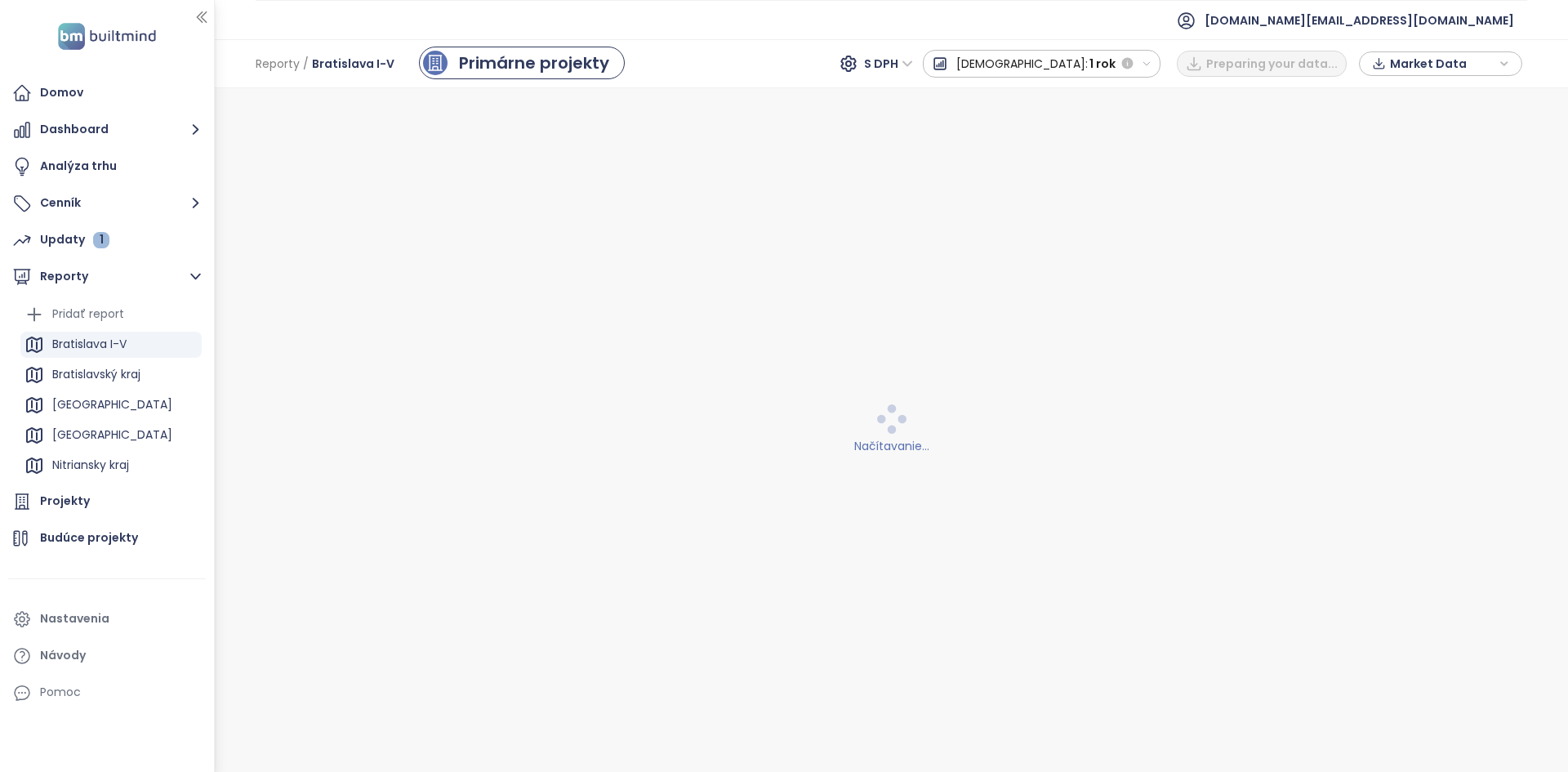
click at [1159, 61] on button "[DEMOGRAPHIC_DATA]: 1 rok" at bounding box center [1042, 63] width 238 height 27
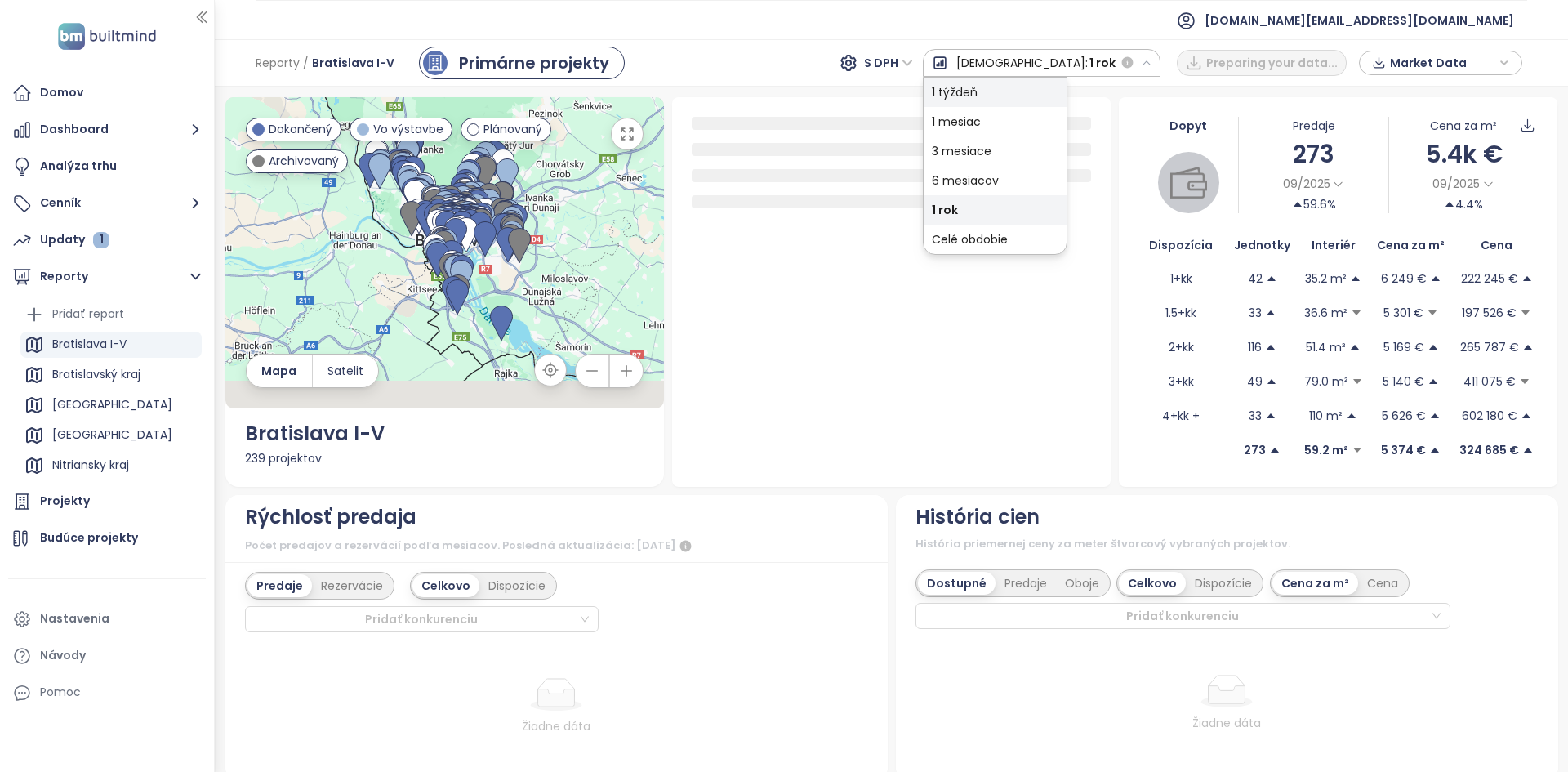
click at [1067, 96] on div "1 týždeň" at bounding box center [995, 92] width 143 height 29
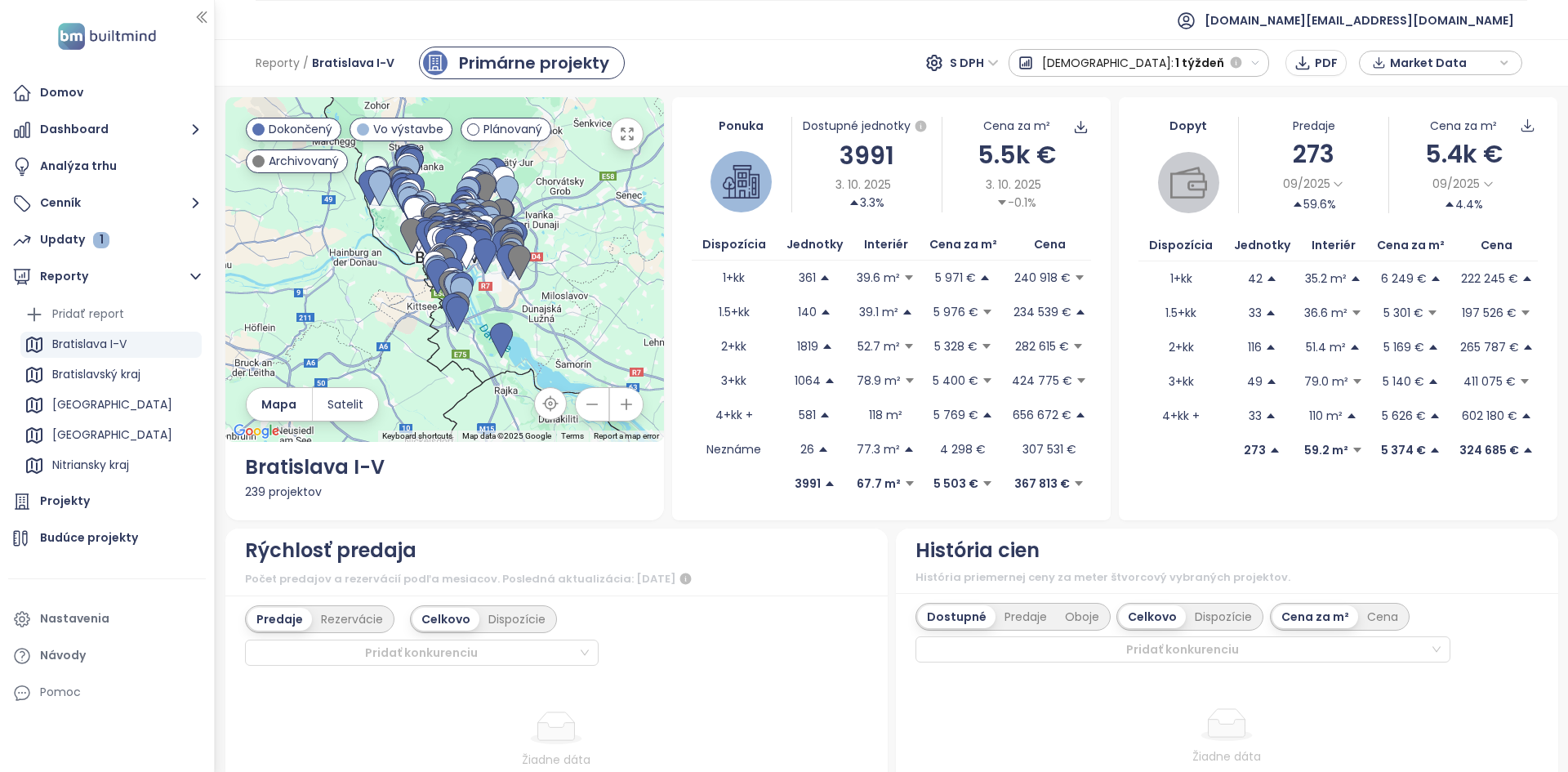
click at [1182, 69] on span "1 týždeň" at bounding box center [1199, 62] width 49 height 29
click at [1161, 113] on div "1 mesiac" at bounding box center [1091, 121] width 163 height 29
click at [1152, 89] on div "← Move left → Move right ↑ Move up ↓ Move down + Zoom in - Zoom out Home Jump l…" at bounding box center [891, 429] width 1353 height 685
click at [1195, 62] on span "1 mesiac" at bounding box center [1199, 62] width 51 height 29
click at [1175, 96] on div "1 týždeň" at bounding box center [1091, 92] width 167 height 29
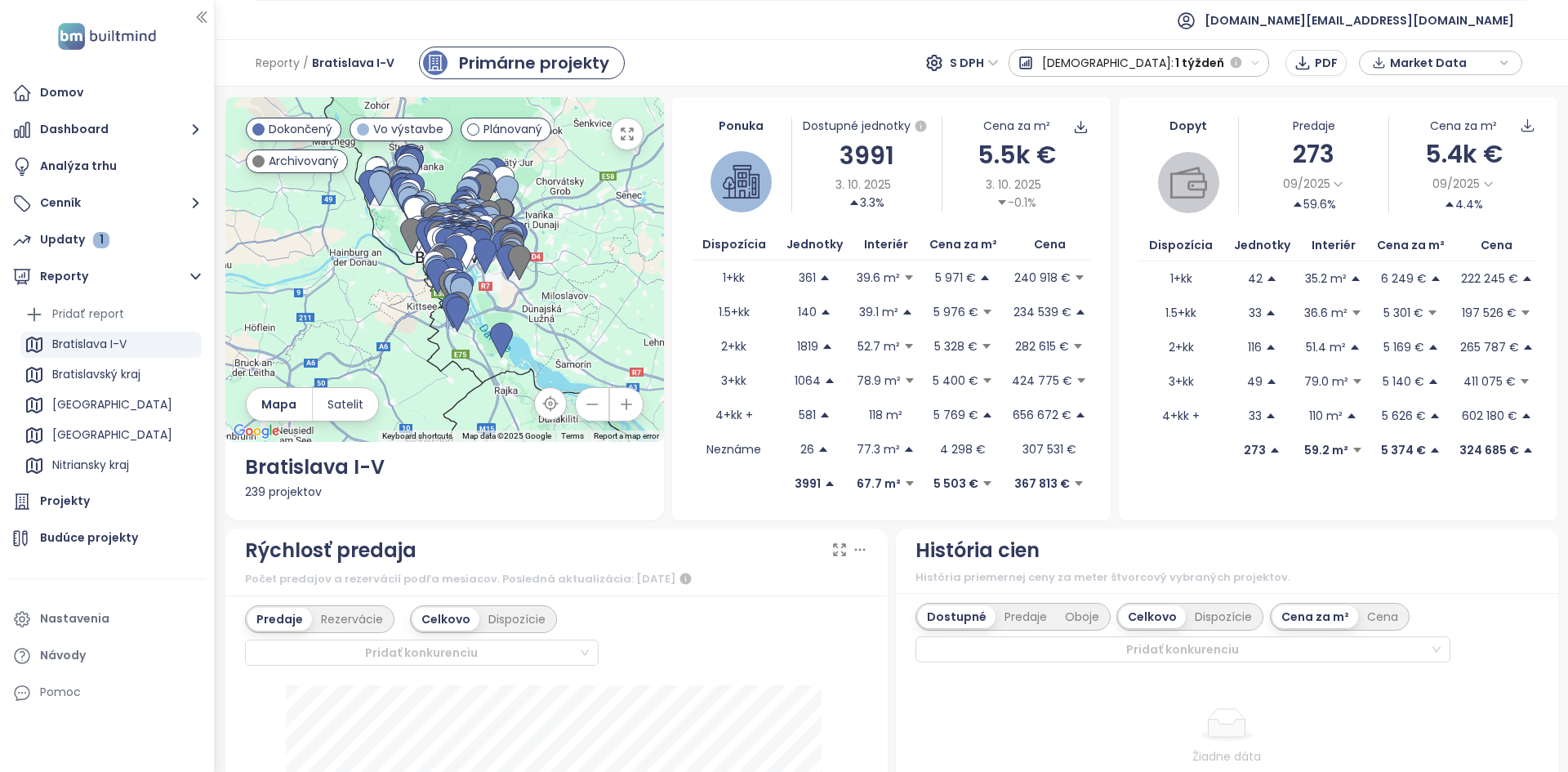
click at [1203, 60] on span "1 týždeň" at bounding box center [1199, 62] width 49 height 29
drag, startPoint x: 1144, startPoint y: 120, endPoint x: 1306, endPoint y: 118, distance: 162.0
click at [1306, 118] on div "Agreguje dokončené obdobia." at bounding box center [1236, 119] width 205 height 18
click at [1178, 32] on ul "[DOMAIN_NAME][EMAIL_ADDRESS][DOMAIN_NAME]" at bounding box center [891, 20] width 1272 height 40
click at [1217, 59] on span "1 týždeň" at bounding box center [1199, 62] width 49 height 29
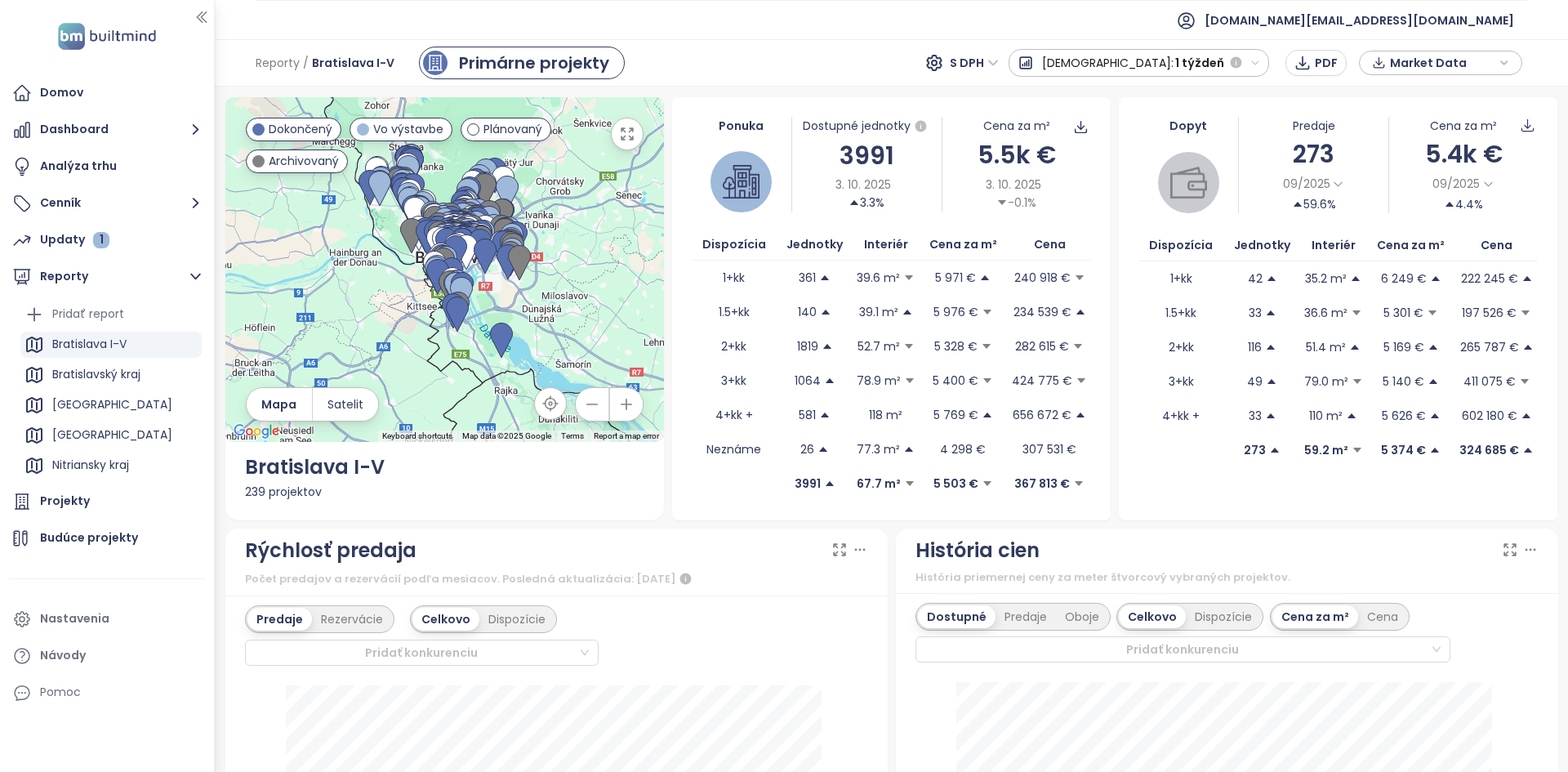
click at [1006, 83] on div "Reporty / [GEOGRAPHIC_DATA] I-V Primárne projekty S DPH Predaj: 1 týždeň PDF Ma…" at bounding box center [891, 62] width 1353 height 47
click at [921, 18] on ul "[DOMAIN_NAME][EMAIL_ADDRESS][DOMAIN_NAME]" at bounding box center [891, 20] width 1272 height 40
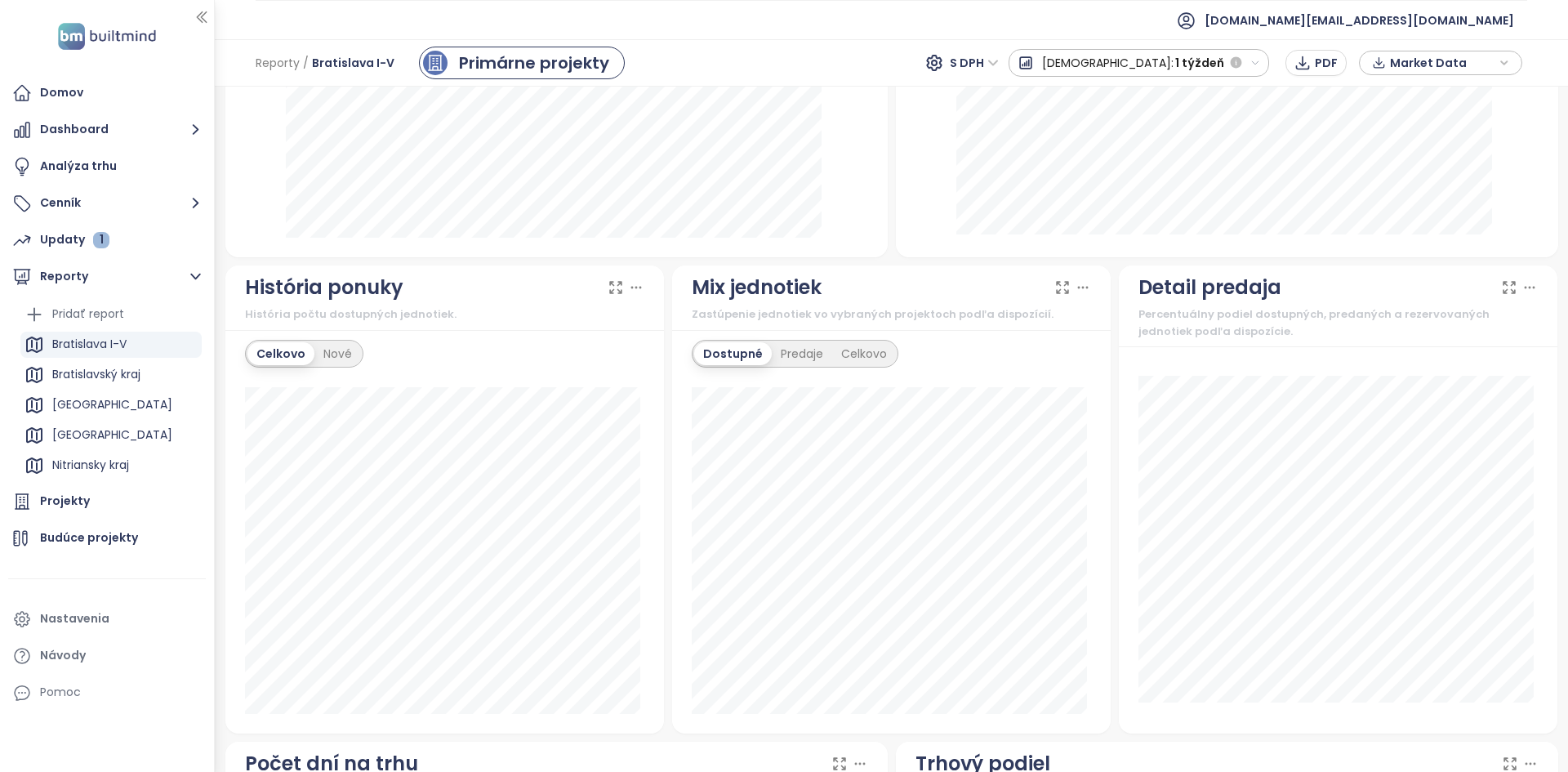
scroll to position [756, 0]
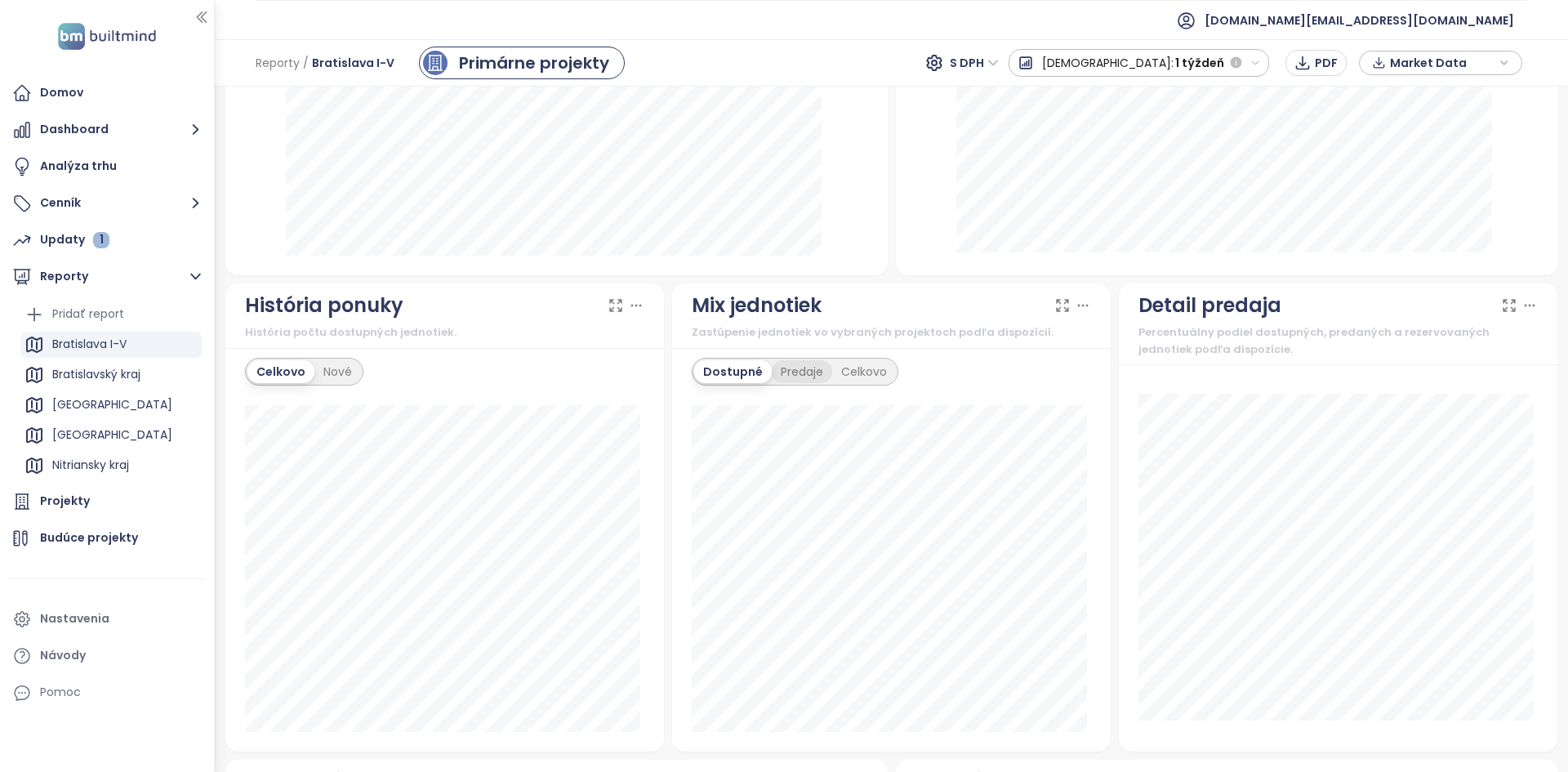
click at [799, 363] on div "Predaje" at bounding box center [802, 371] width 61 height 22
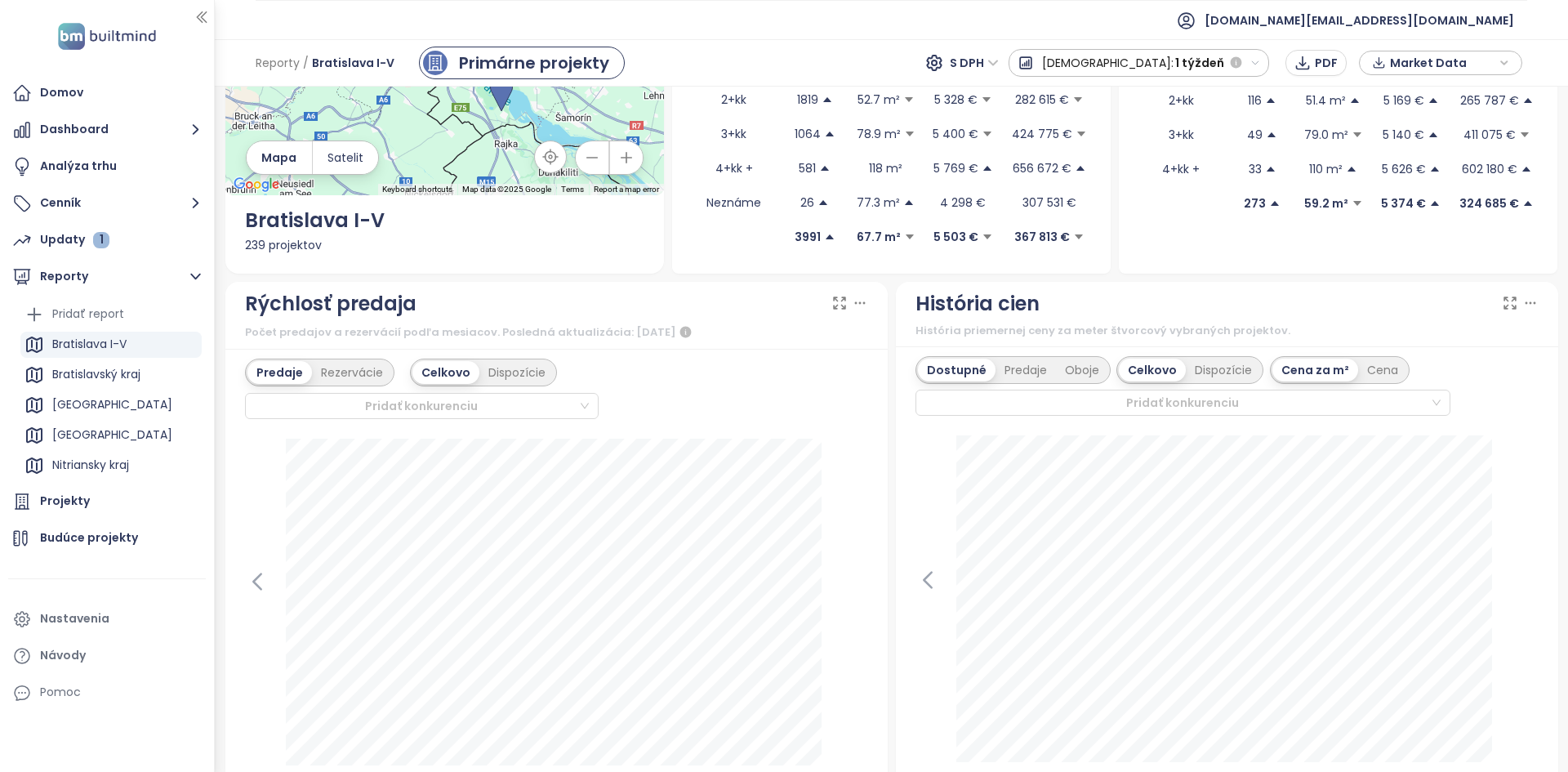
scroll to position [0, 0]
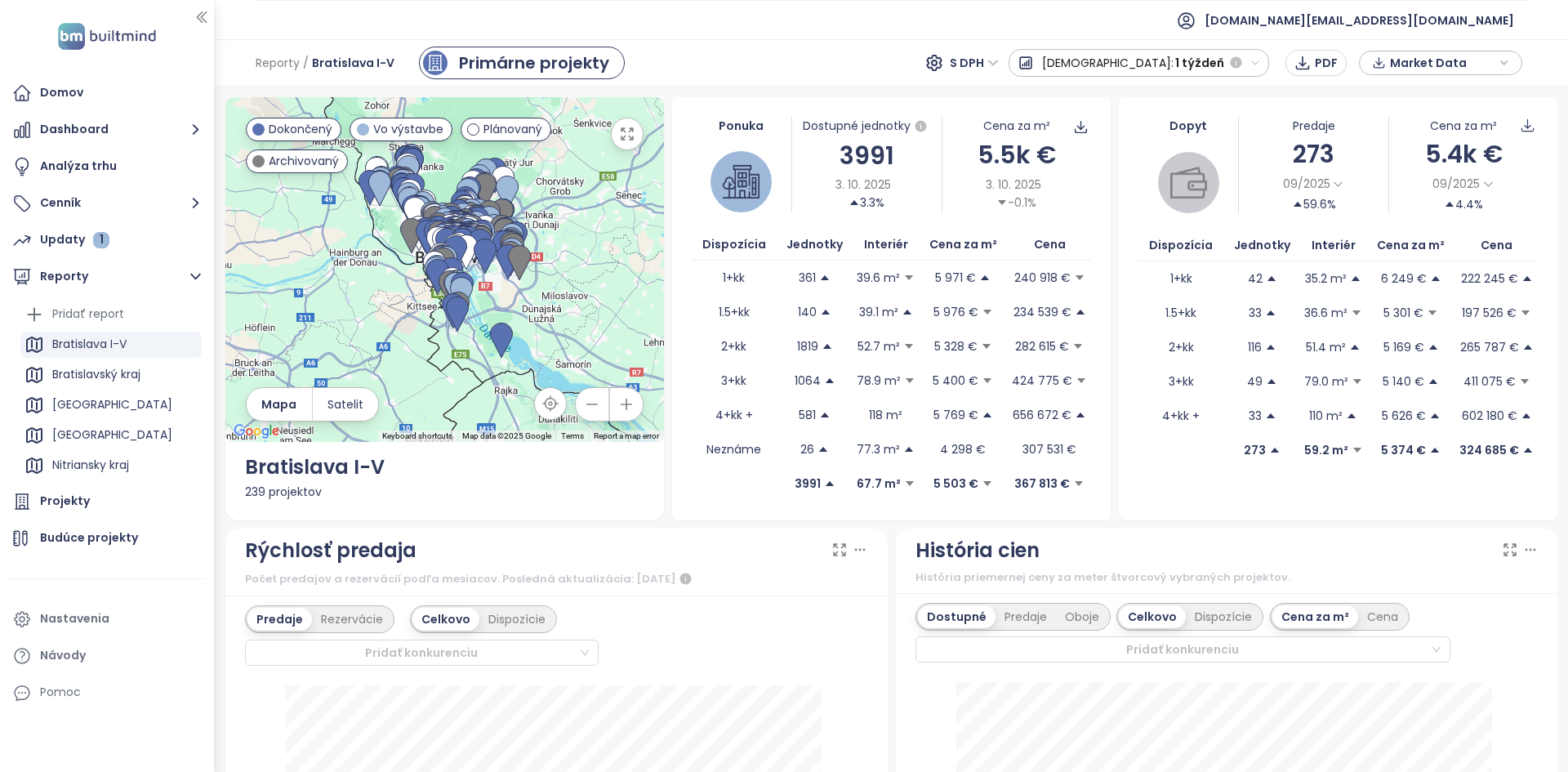
click at [1258, 64] on icon "button" at bounding box center [1256, 63] width 11 height 11
click at [1173, 203] on div "1 rok" at bounding box center [1091, 209] width 163 height 29
click at [1252, 59] on icon "button" at bounding box center [1256, 63] width 11 height 11
click at [1175, 221] on div "1 rok" at bounding box center [1104, 209] width 143 height 29
click at [1214, 65] on span "1 rok" at bounding box center [1211, 62] width 26 height 29
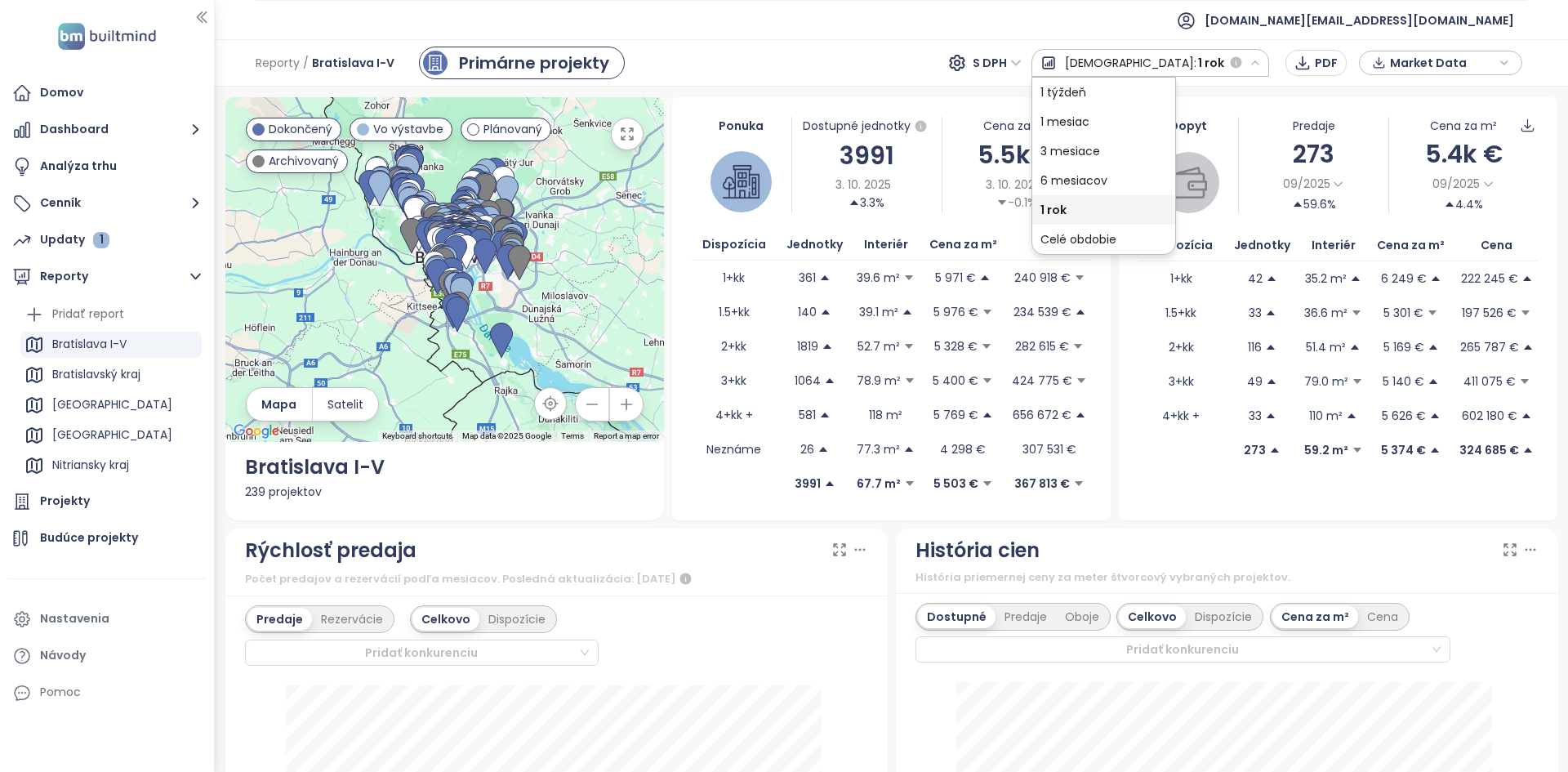
click at [1175, 218] on div "1 rok" at bounding box center [1104, 209] width 143 height 29
click at [1069, 218] on div "Ponuka Dostupné jednotky 3991 3. 10. 2025 3.3% Cena za m² 5.5k € 3. 10. 2025 -0…" at bounding box center [891, 309] width 439 height 423
click at [1260, 72] on button "[DEMOGRAPHIC_DATA]: 1 rok" at bounding box center [1151, 62] width 238 height 27
click at [1167, 98] on div "1 týždeň" at bounding box center [1104, 92] width 143 height 29
click at [1196, 59] on span "1 týždeň" at bounding box center [1199, 62] width 49 height 29
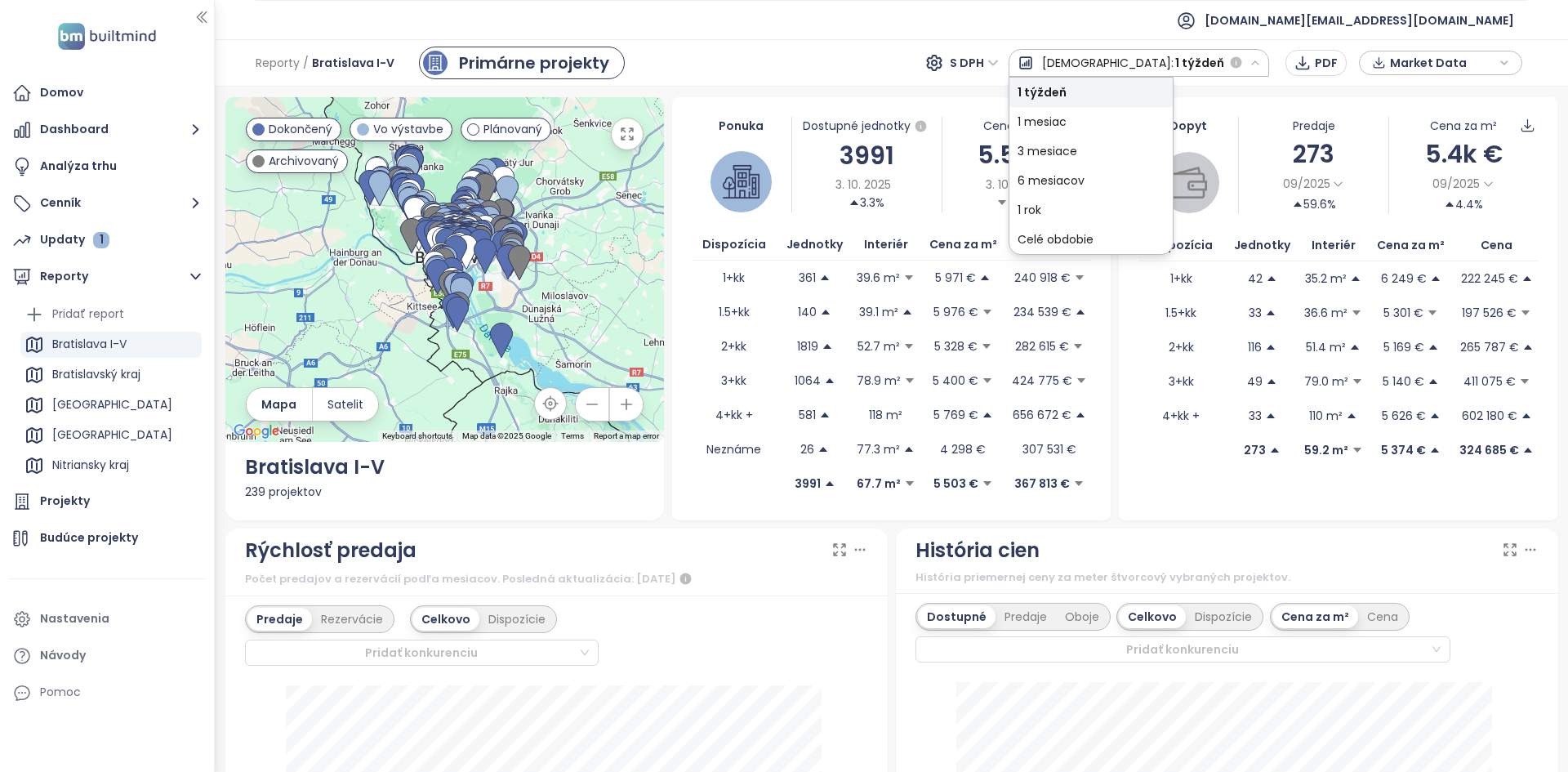
click at [1173, 126] on div "1 mesiac" at bounding box center [1091, 121] width 163 height 29
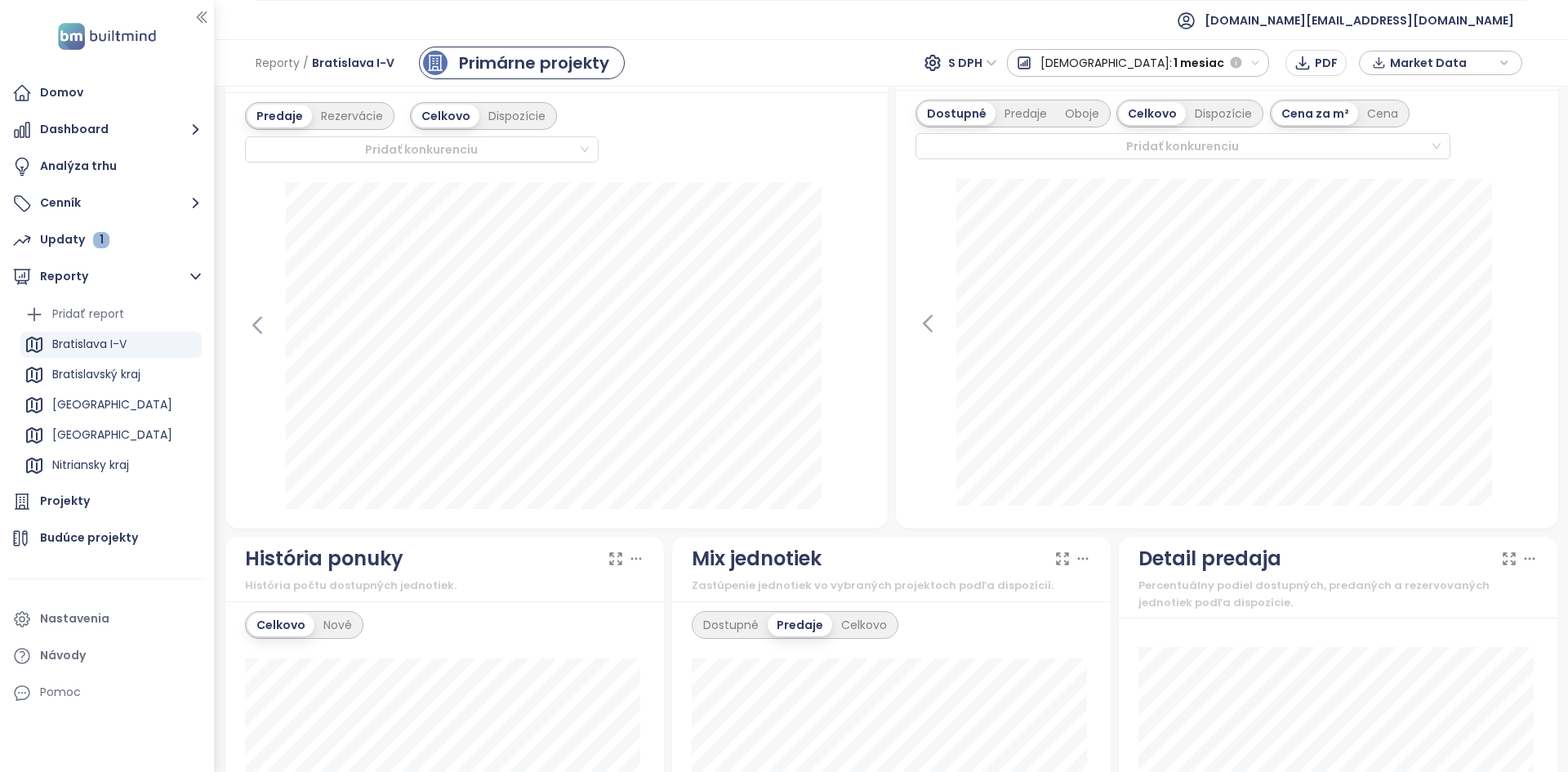
scroll to position [520, 0]
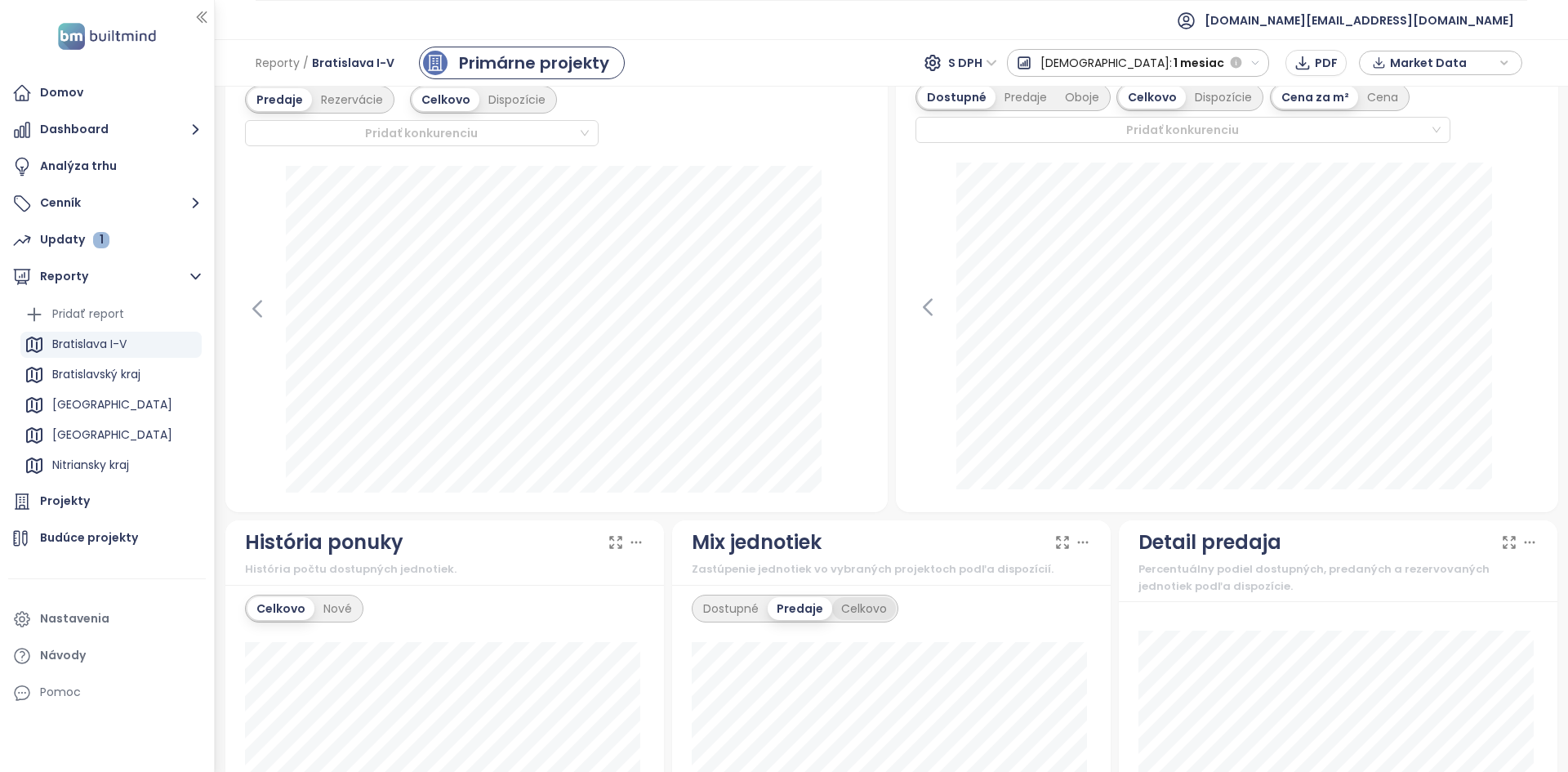
click at [857, 608] on div "Celkovo" at bounding box center [864, 608] width 64 height 22
click at [779, 615] on div "Predaje" at bounding box center [798, 608] width 61 height 22
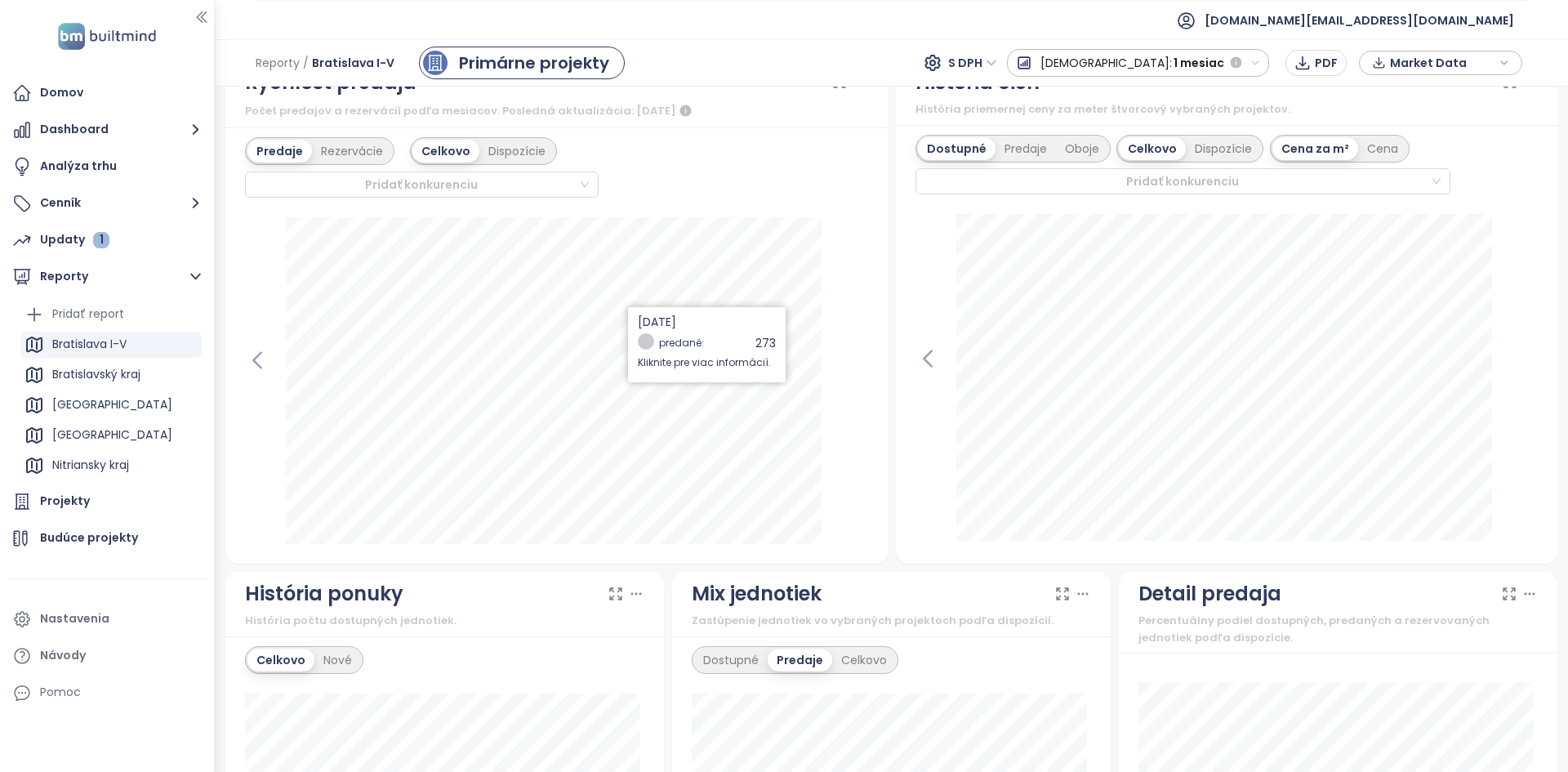
scroll to position [0, 0]
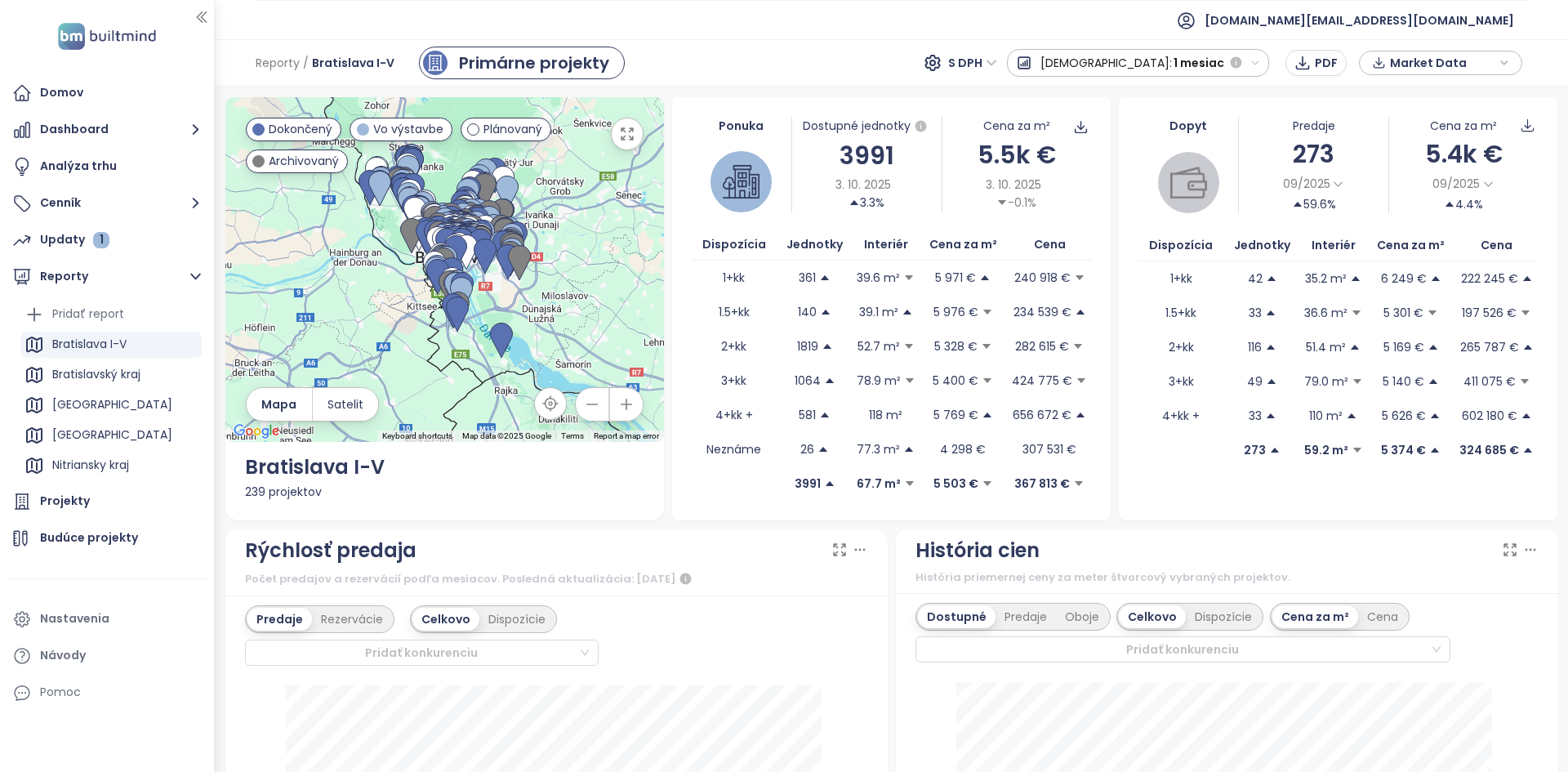
click at [1186, 62] on span "1 mesiac" at bounding box center [1199, 62] width 51 height 29
click at [1172, 92] on div "1 týždeň" at bounding box center [1091, 92] width 167 height 29
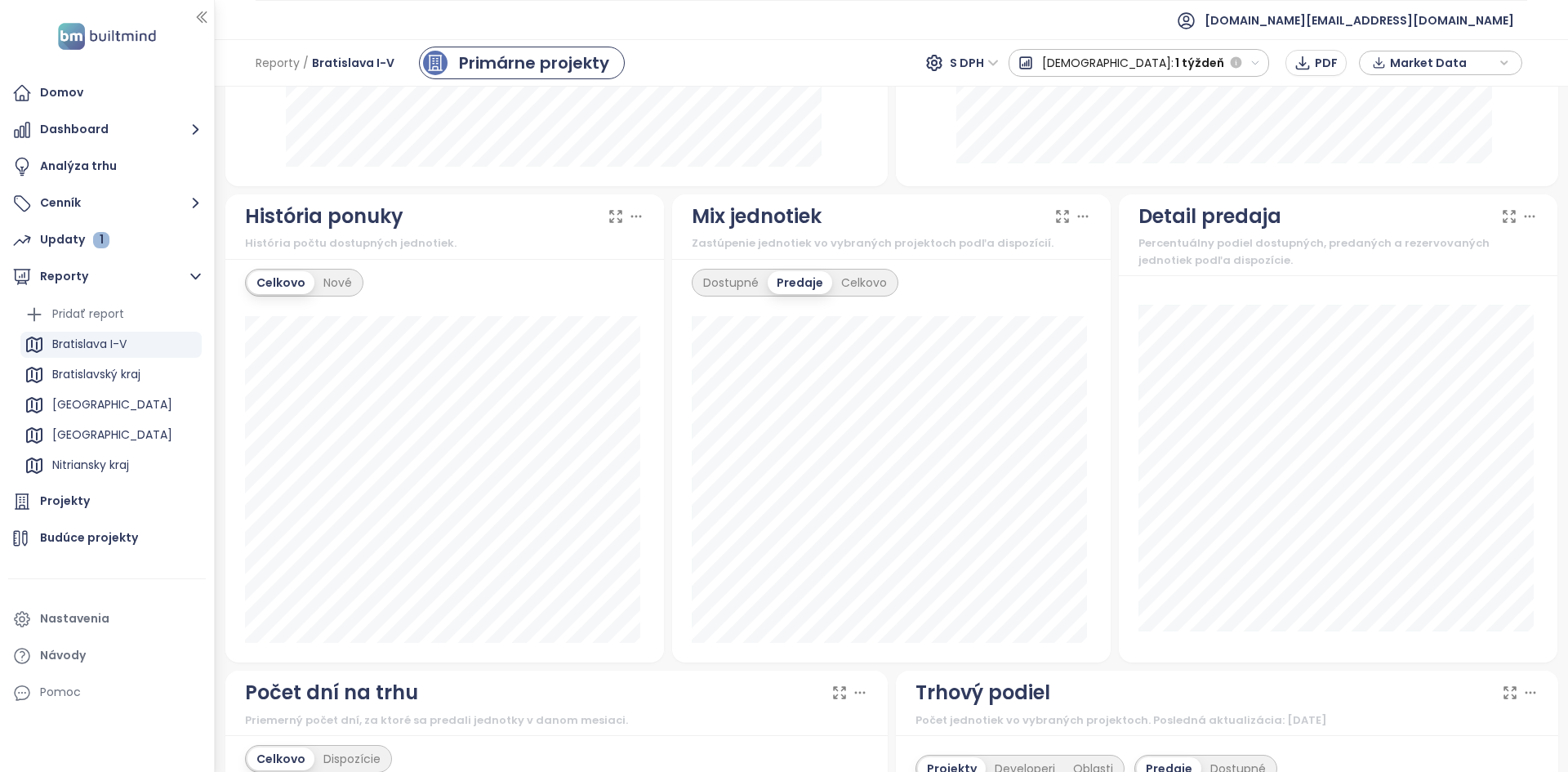
scroll to position [846, 0]
click at [1142, 61] on span "[DEMOGRAPHIC_DATA]:" at bounding box center [1108, 62] width 132 height 29
click at [1153, 128] on div "1 mesiac" at bounding box center [1091, 121] width 163 height 29
click at [757, 288] on div "Dostupné" at bounding box center [731, 281] width 73 height 22
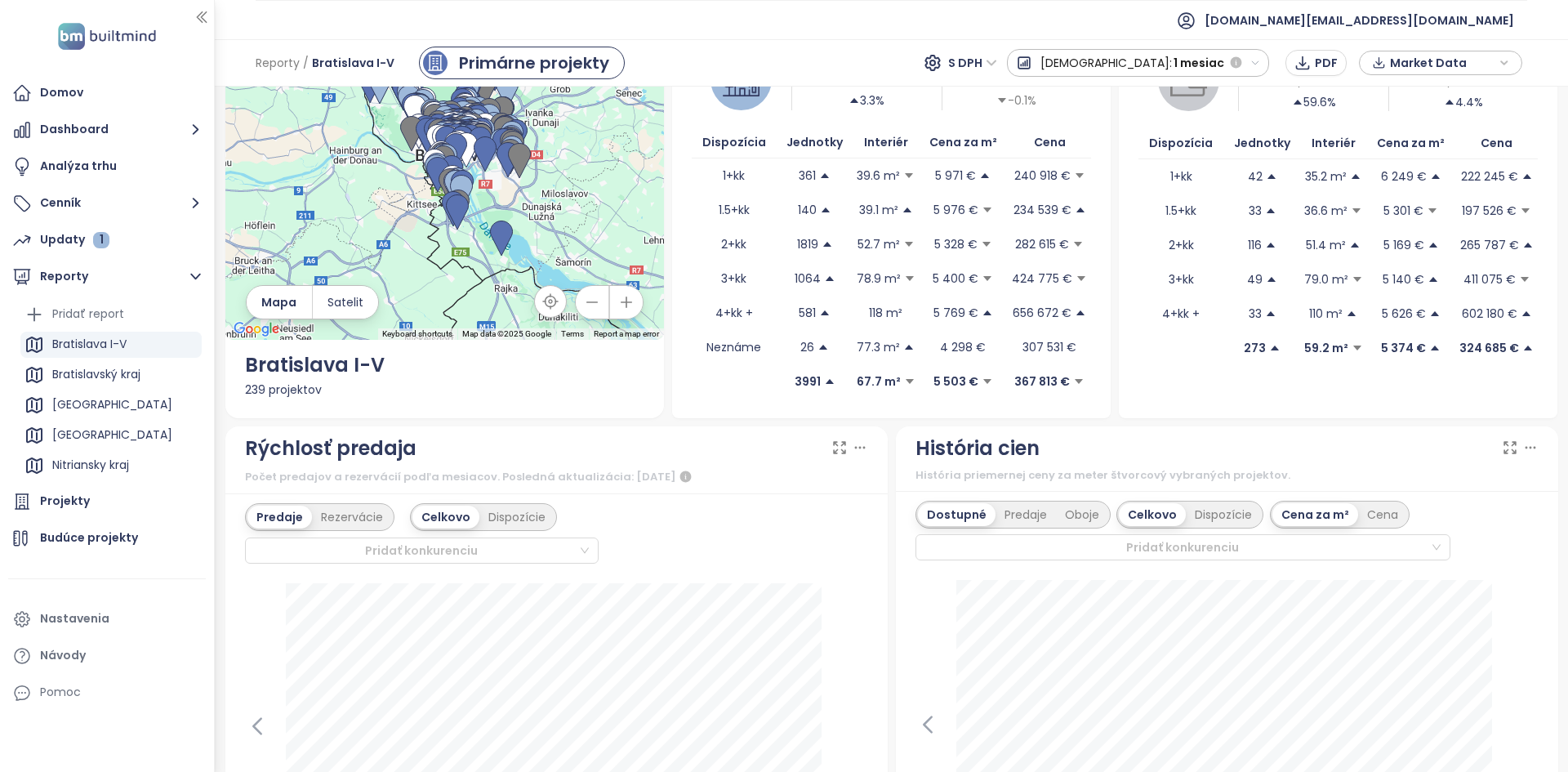
scroll to position [0, 0]
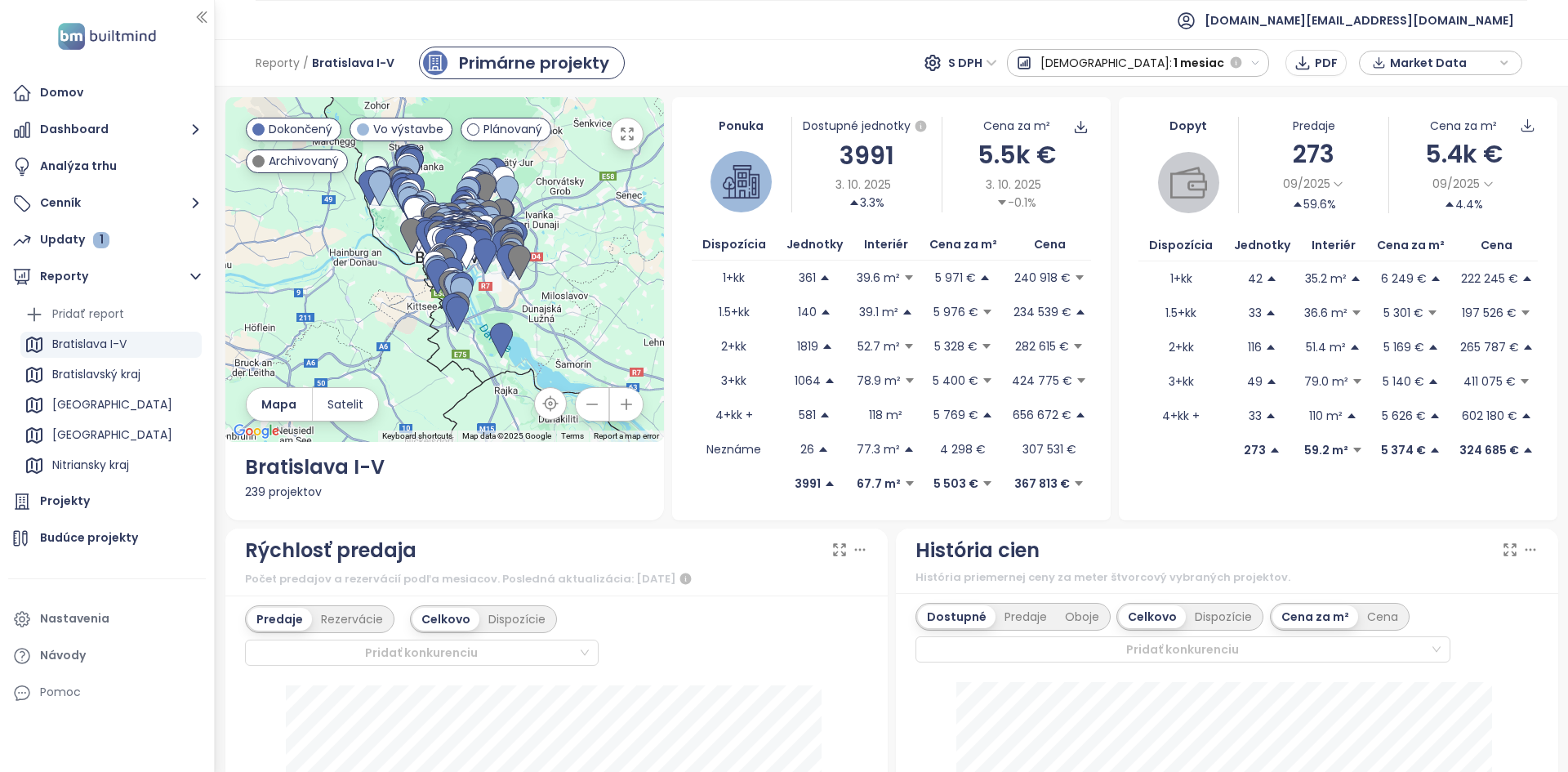
click at [1256, 63] on icon "button" at bounding box center [1256, 63] width 7 height 3
click at [1171, 247] on div "Celé obdobie" at bounding box center [1091, 239] width 167 height 29
click at [1240, 62] on icon "button" at bounding box center [1236, 63] width 12 height 12
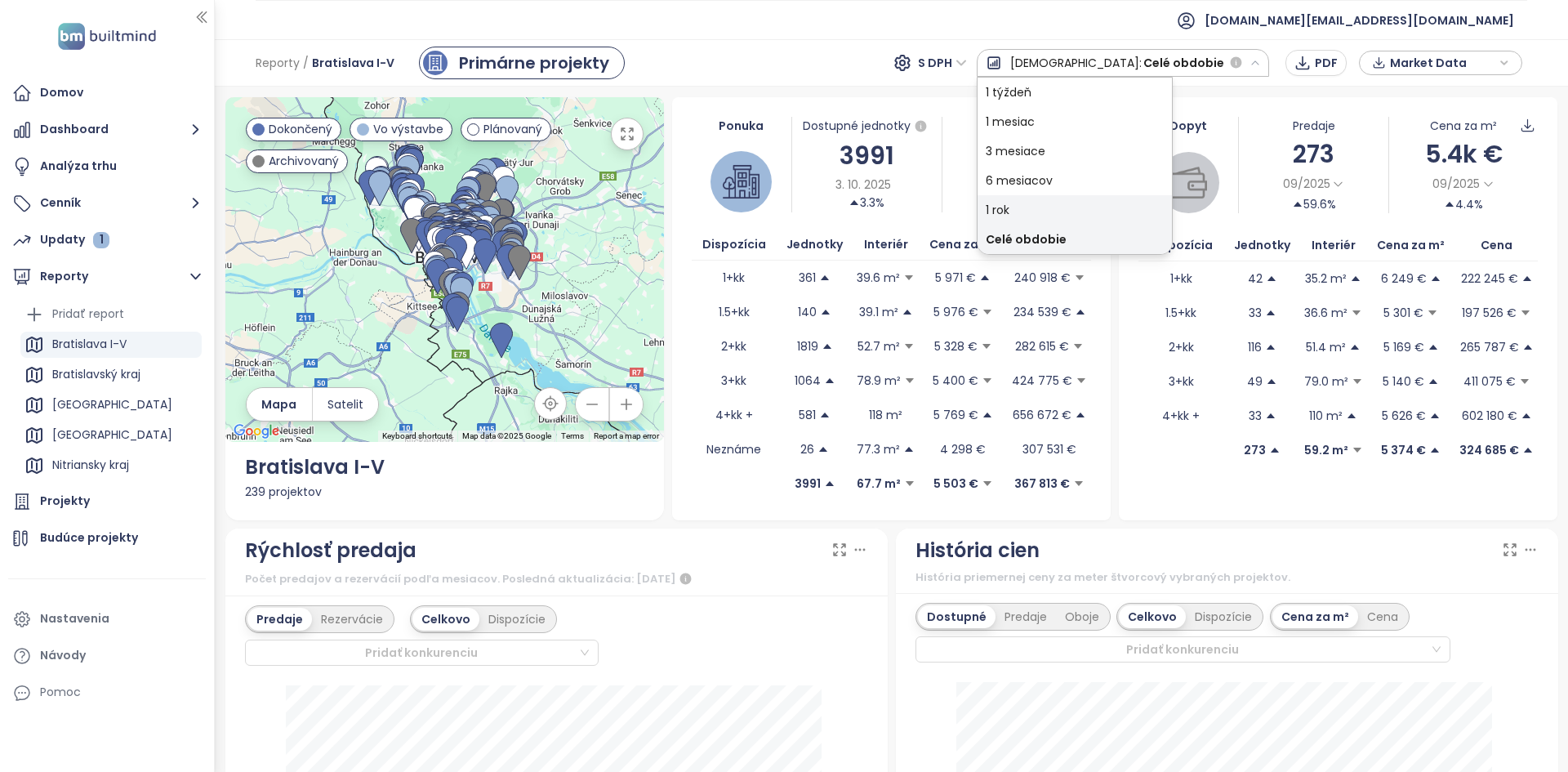
click at [1125, 208] on div "1 rok" at bounding box center [1074, 209] width 194 height 29
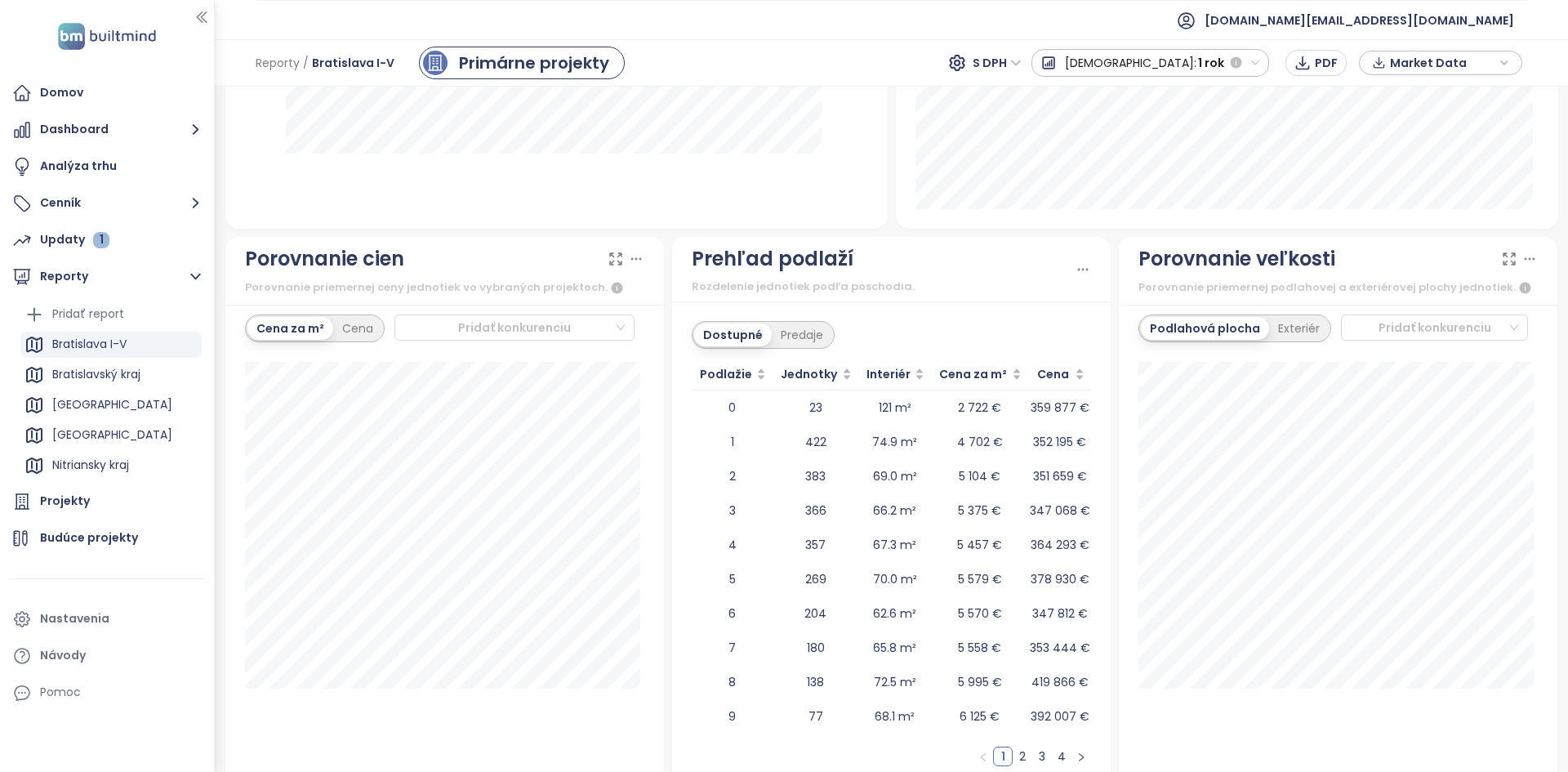
scroll to position [1812, 0]
click at [807, 324] on div "Predaje" at bounding box center [802, 333] width 61 height 22
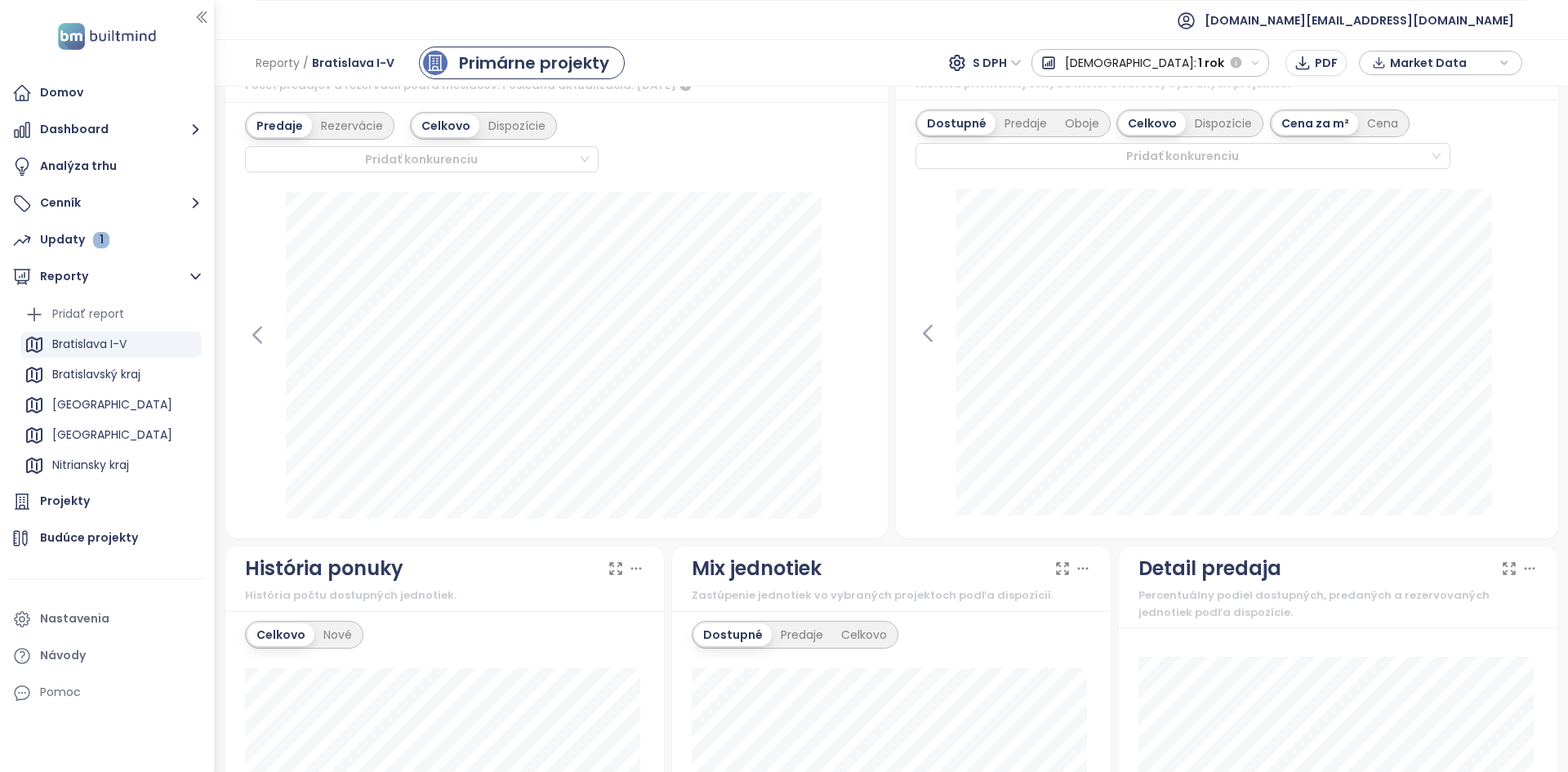
scroll to position [0, 0]
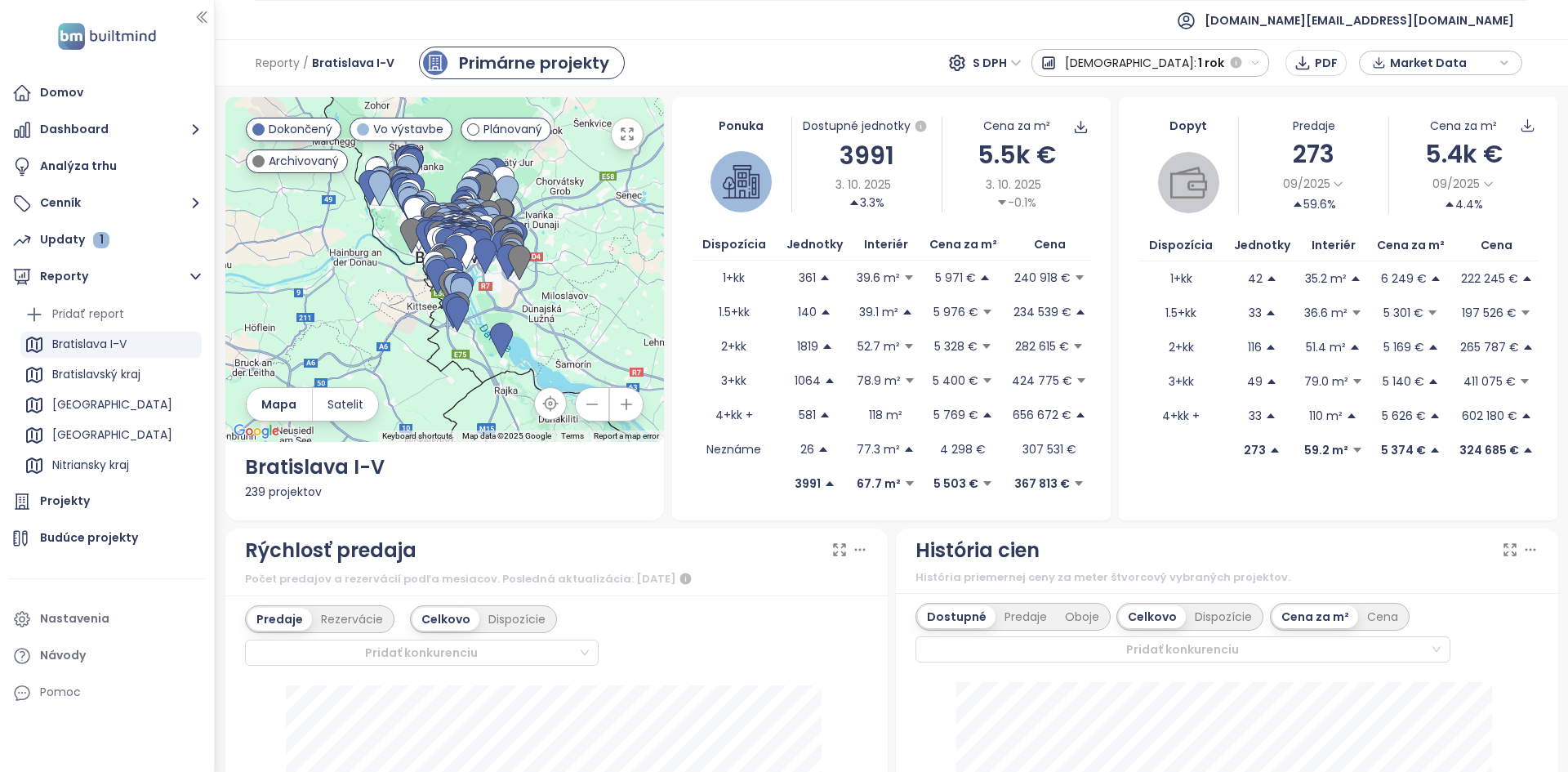
click at [1259, 61] on icon "button" at bounding box center [1256, 63] width 11 height 11
click at [1175, 88] on div "1 týždeň" at bounding box center [1104, 92] width 143 height 29
click at [1214, 64] on span "1 týždeň" at bounding box center [1199, 62] width 49 height 29
click at [1160, 218] on div "1 rok" at bounding box center [1091, 209] width 163 height 29
click at [1319, 180] on span "09/2025" at bounding box center [1307, 184] width 47 height 18
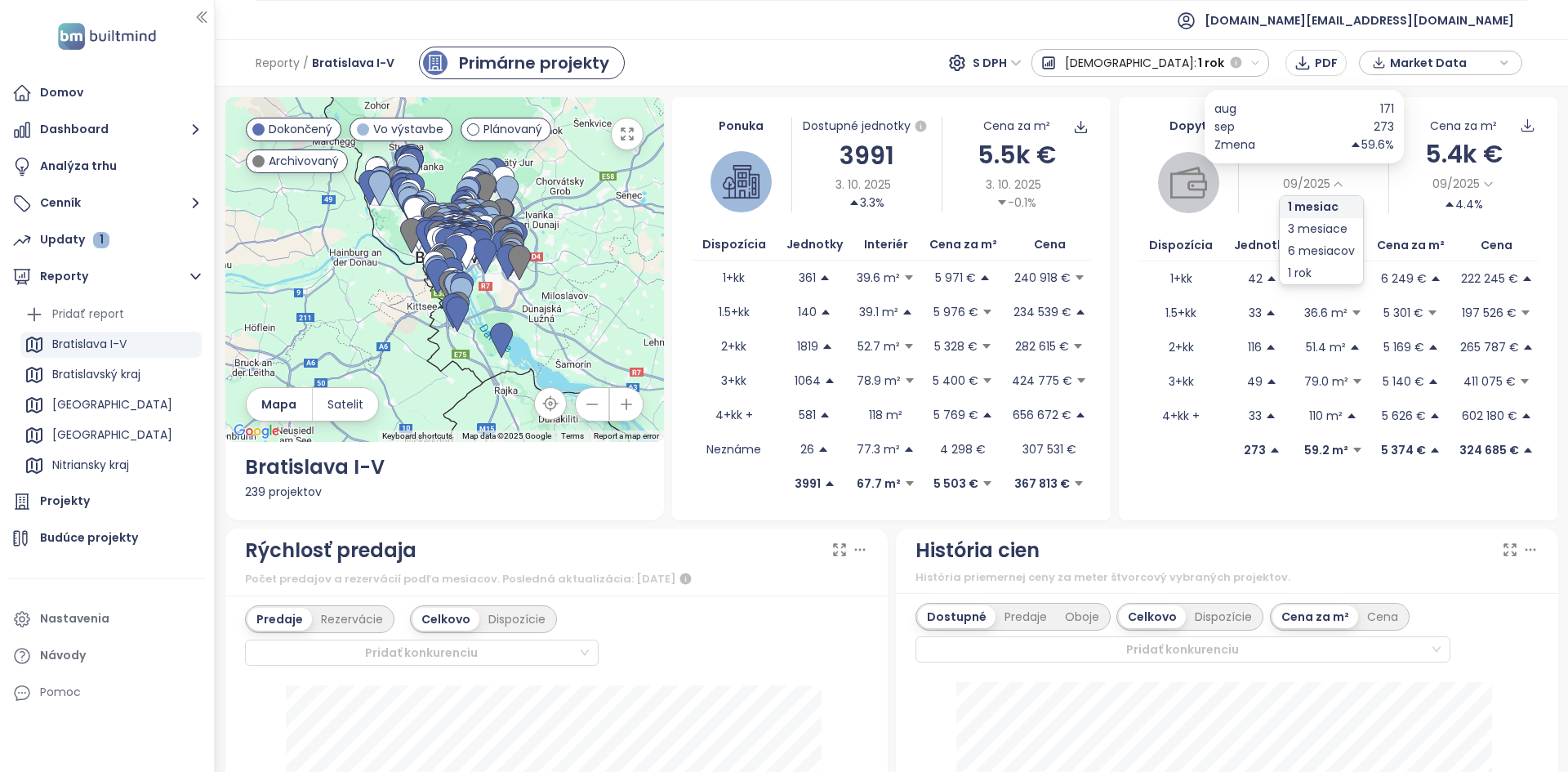
click at [1319, 180] on span "09/2025" at bounding box center [1307, 184] width 47 height 18
click at [1251, 230] on th "Jednotky" at bounding box center [1262, 246] width 77 height 32
click at [1218, 62] on span "1 rok" at bounding box center [1211, 62] width 26 height 29
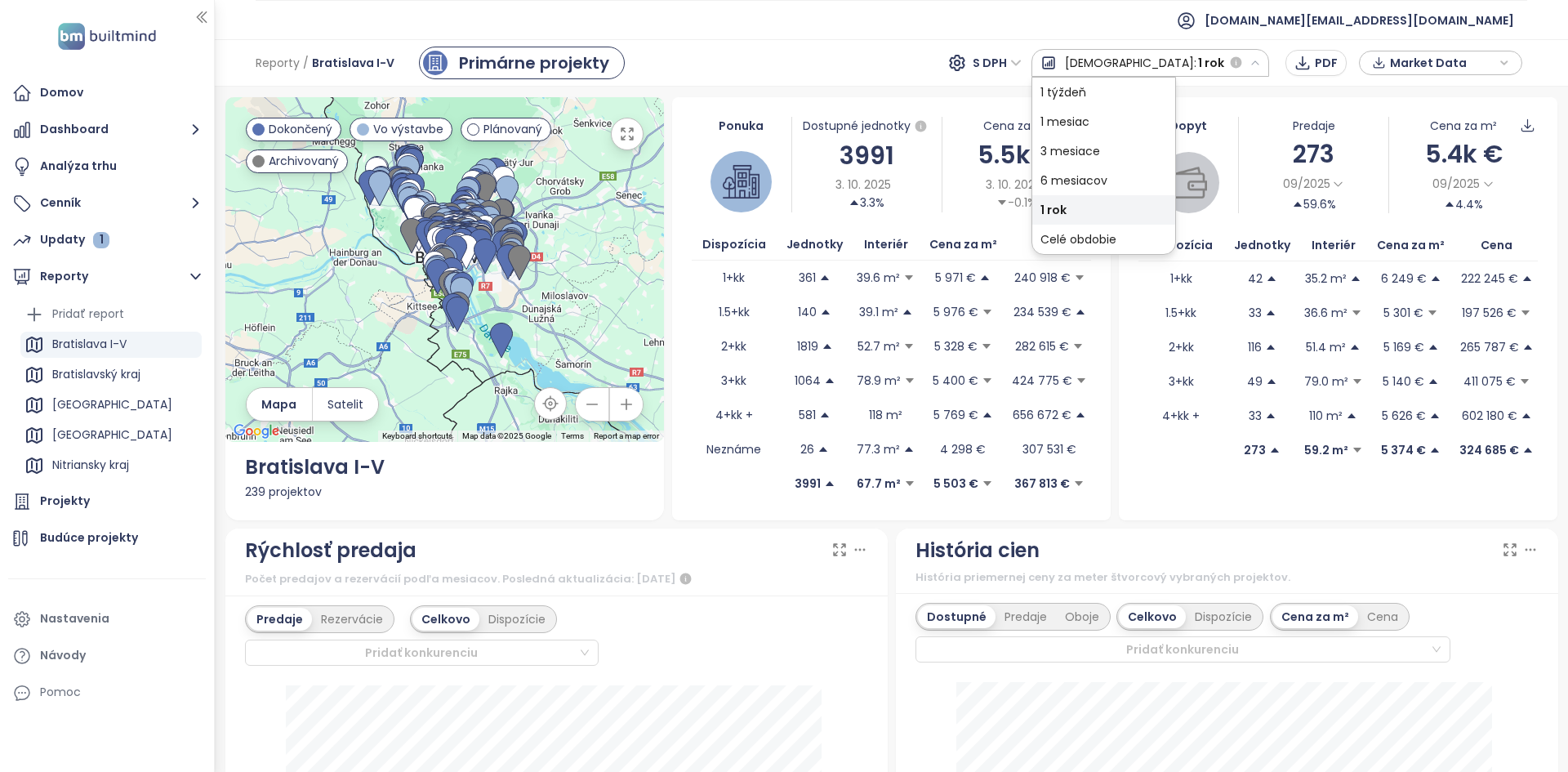
click at [1218, 62] on span "1 rok" at bounding box center [1211, 62] width 26 height 29
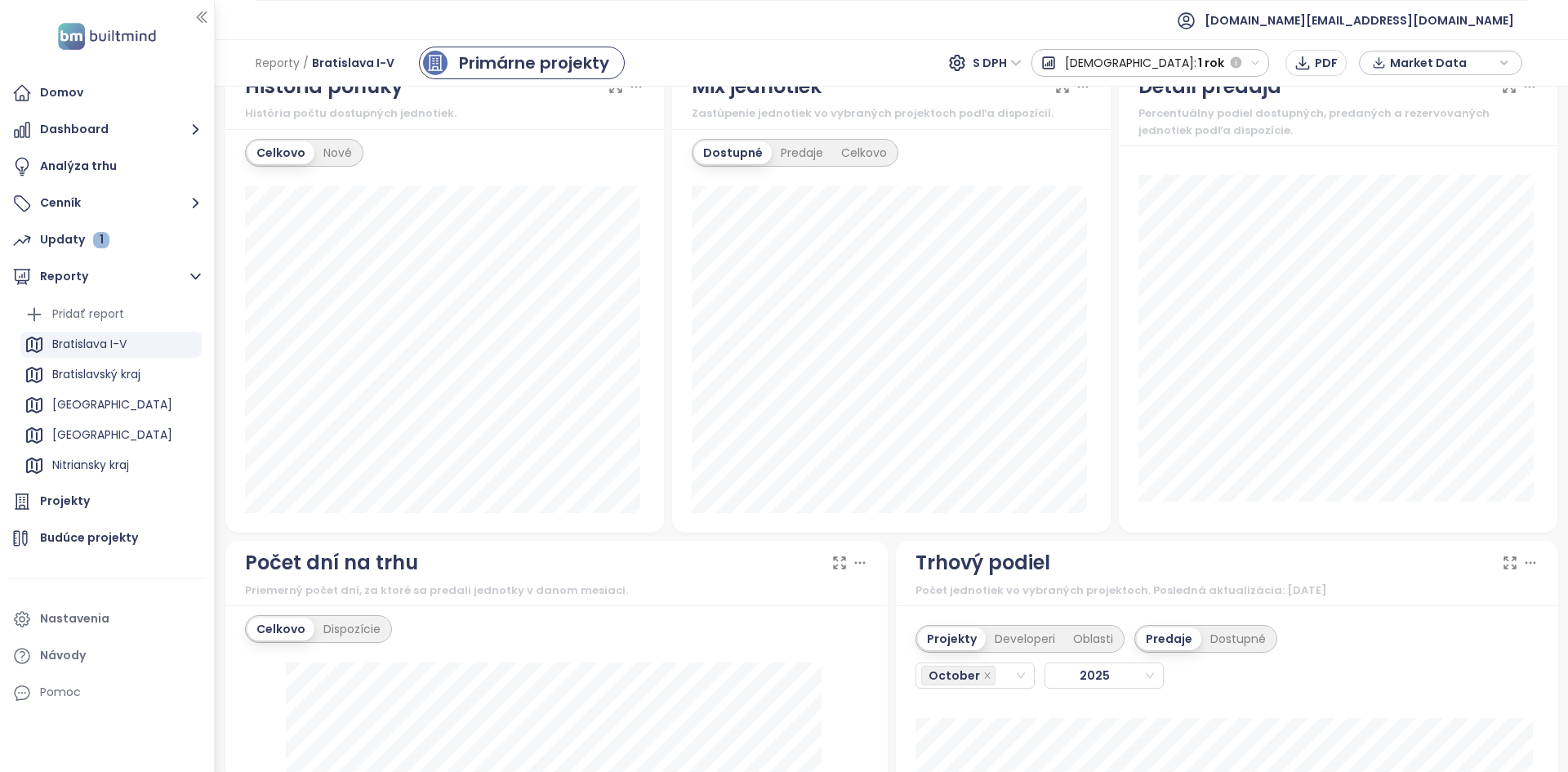
scroll to position [975, 0]
click at [810, 153] on div "Predaje" at bounding box center [802, 152] width 61 height 22
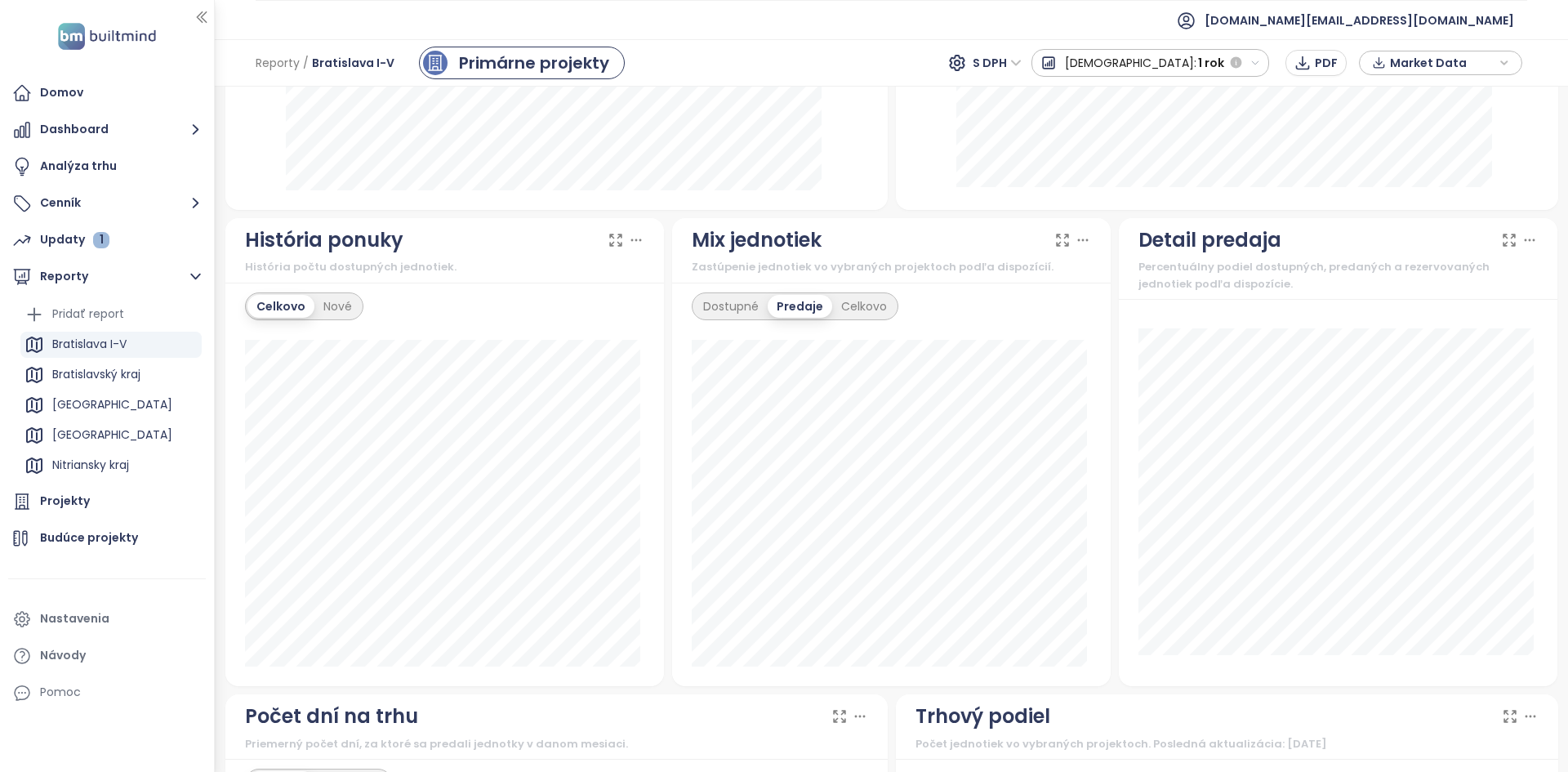
scroll to position [958, 0]
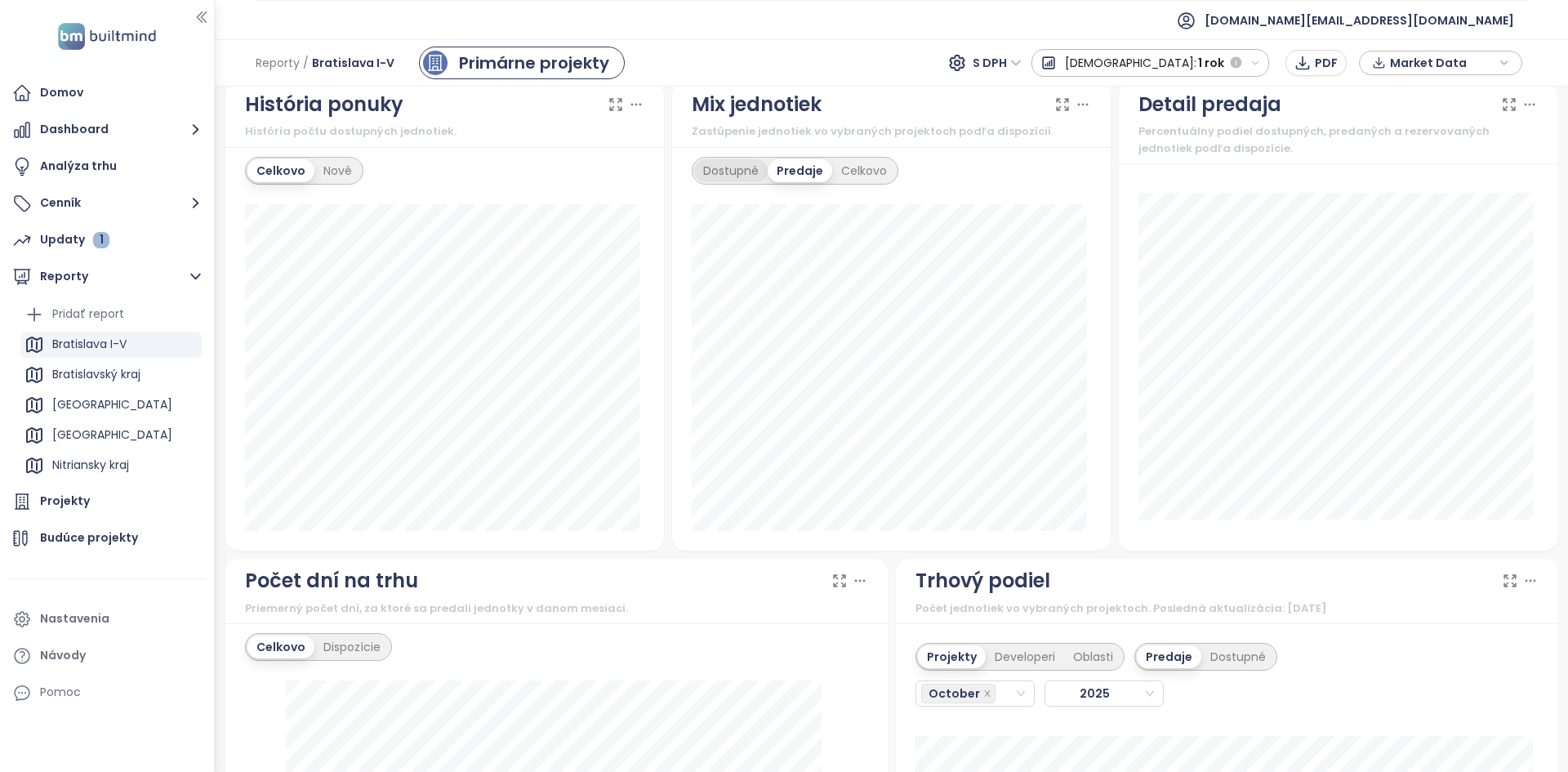
click at [735, 166] on div "Dostupné" at bounding box center [731, 170] width 73 height 22
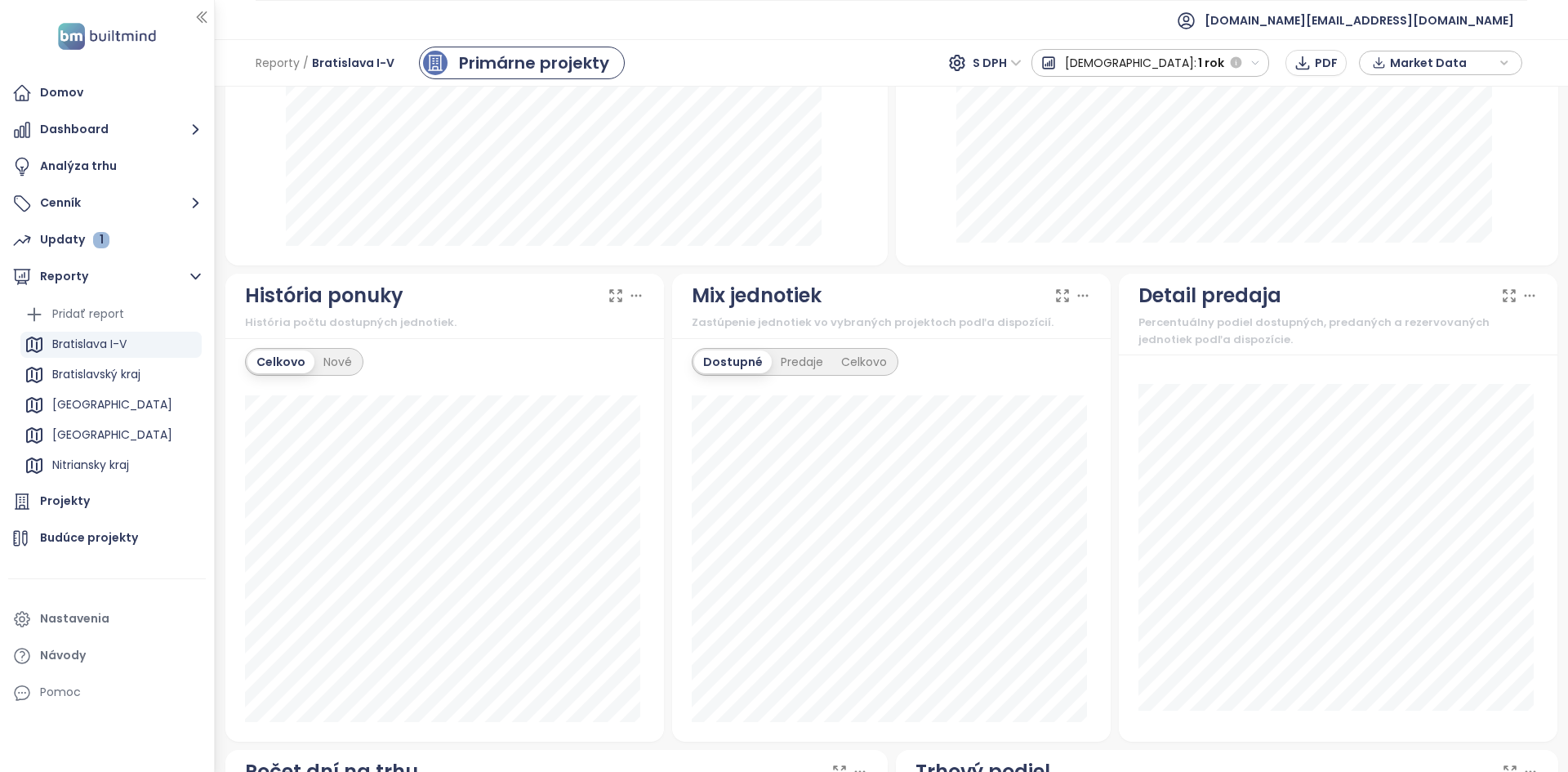
scroll to position [765, 0]
click at [789, 371] on div "Predaje" at bounding box center [802, 362] width 61 height 22
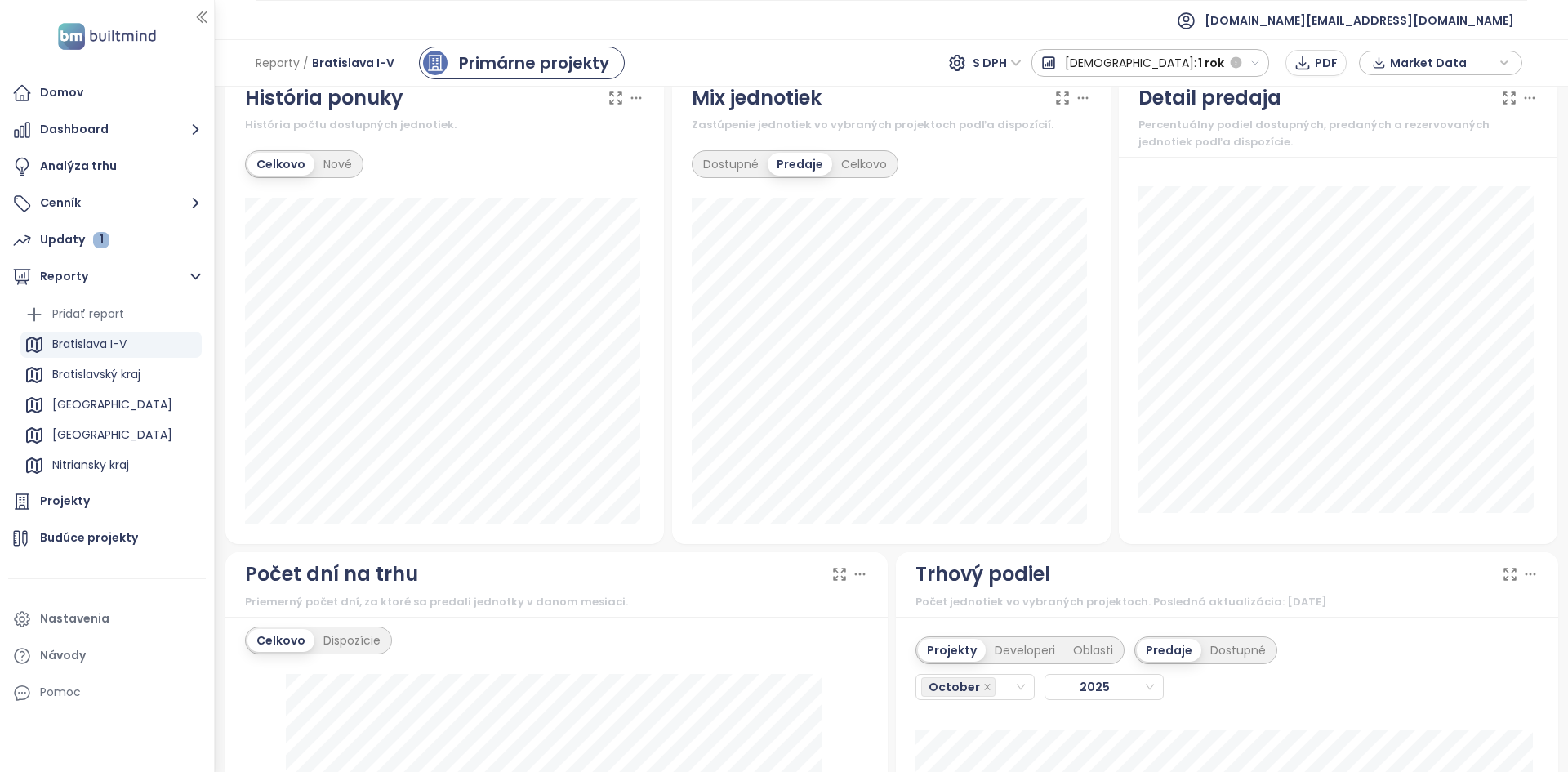
scroll to position [964, 0]
click at [1207, 56] on span "1 rok" at bounding box center [1211, 62] width 26 height 29
click at [1175, 96] on div "1 týždeň" at bounding box center [1104, 92] width 143 height 29
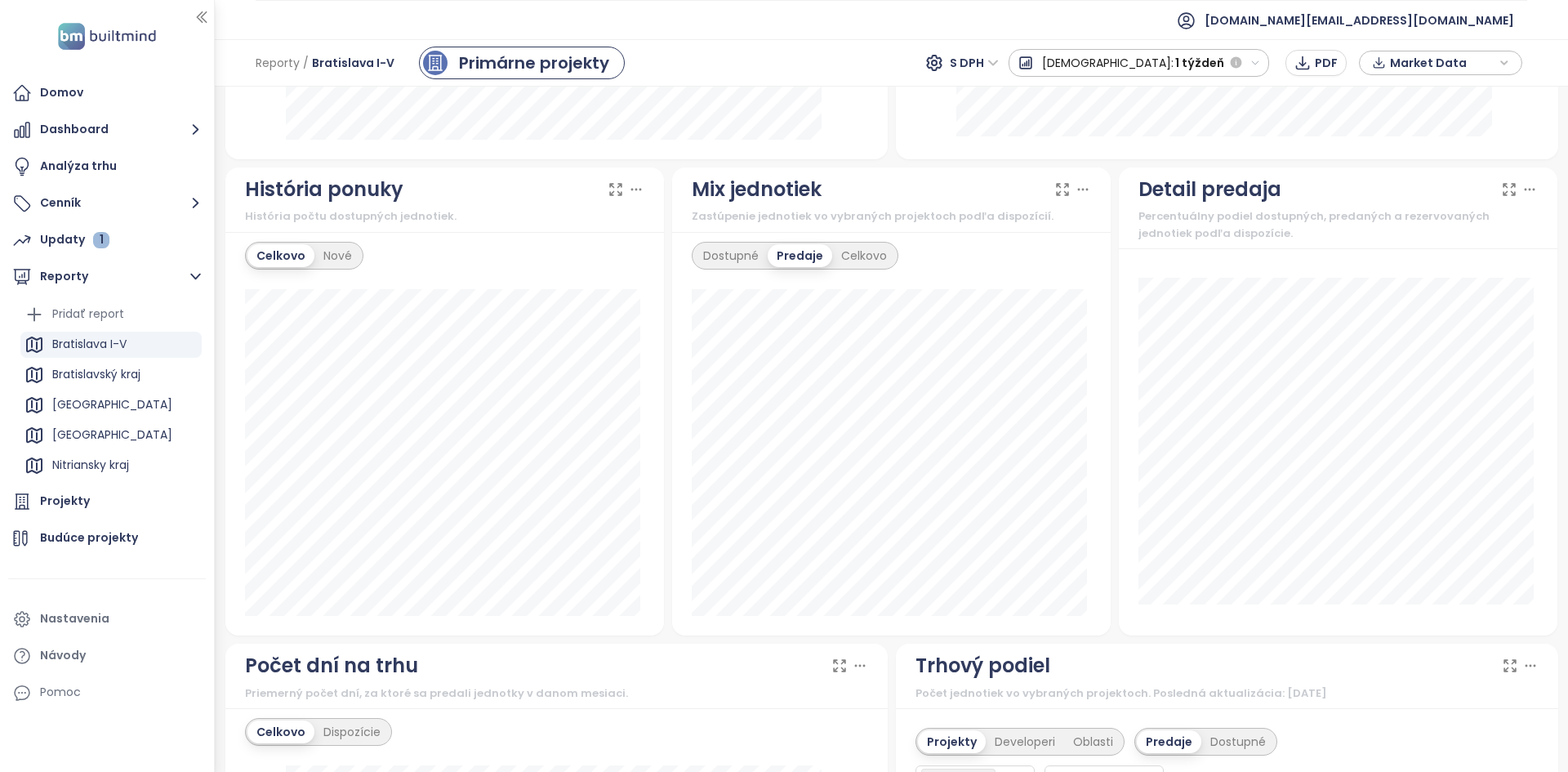
scroll to position [872, 0]
click at [749, 250] on div "Dostupné" at bounding box center [731, 256] width 73 height 22
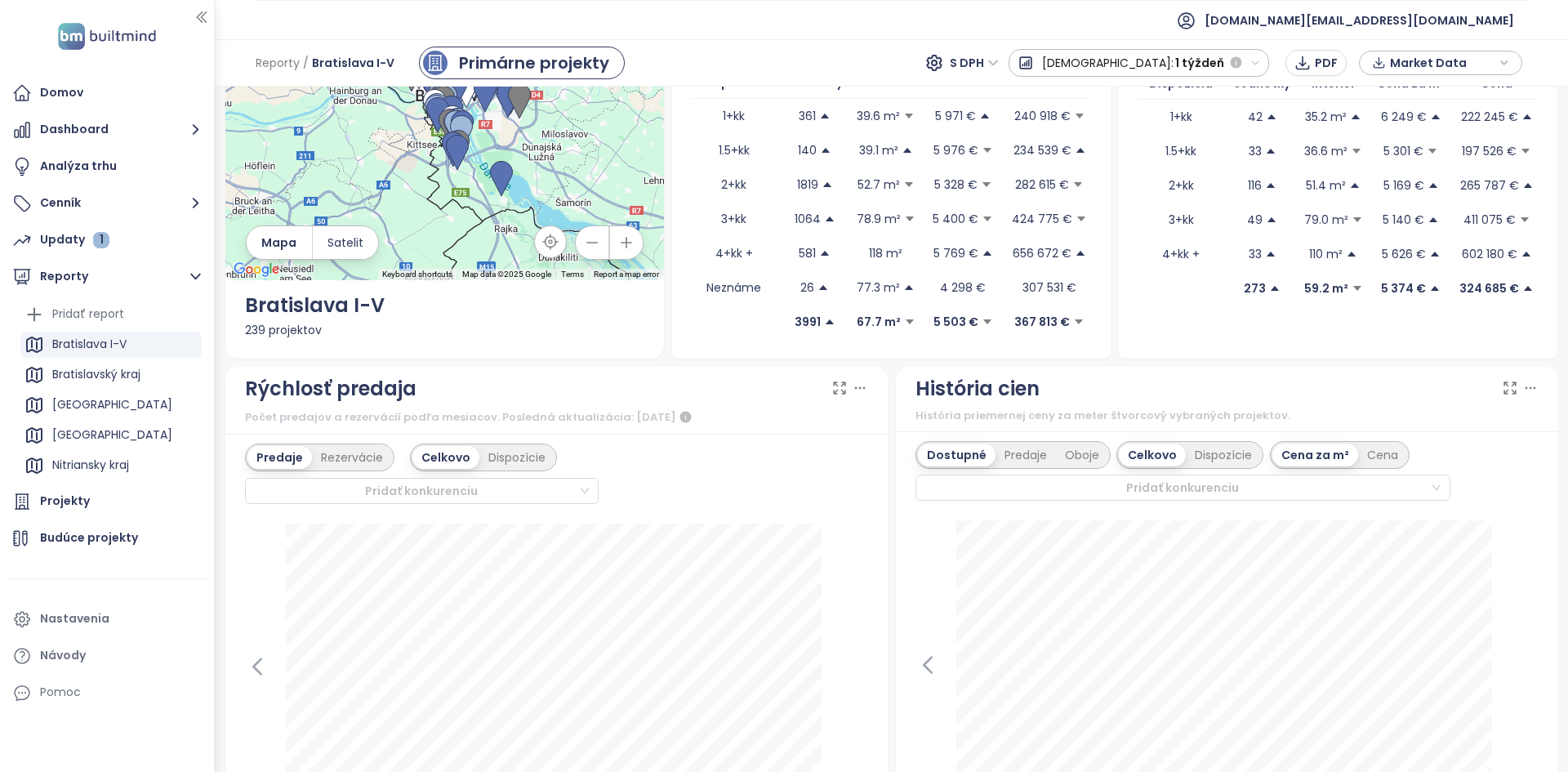
scroll to position [0, 0]
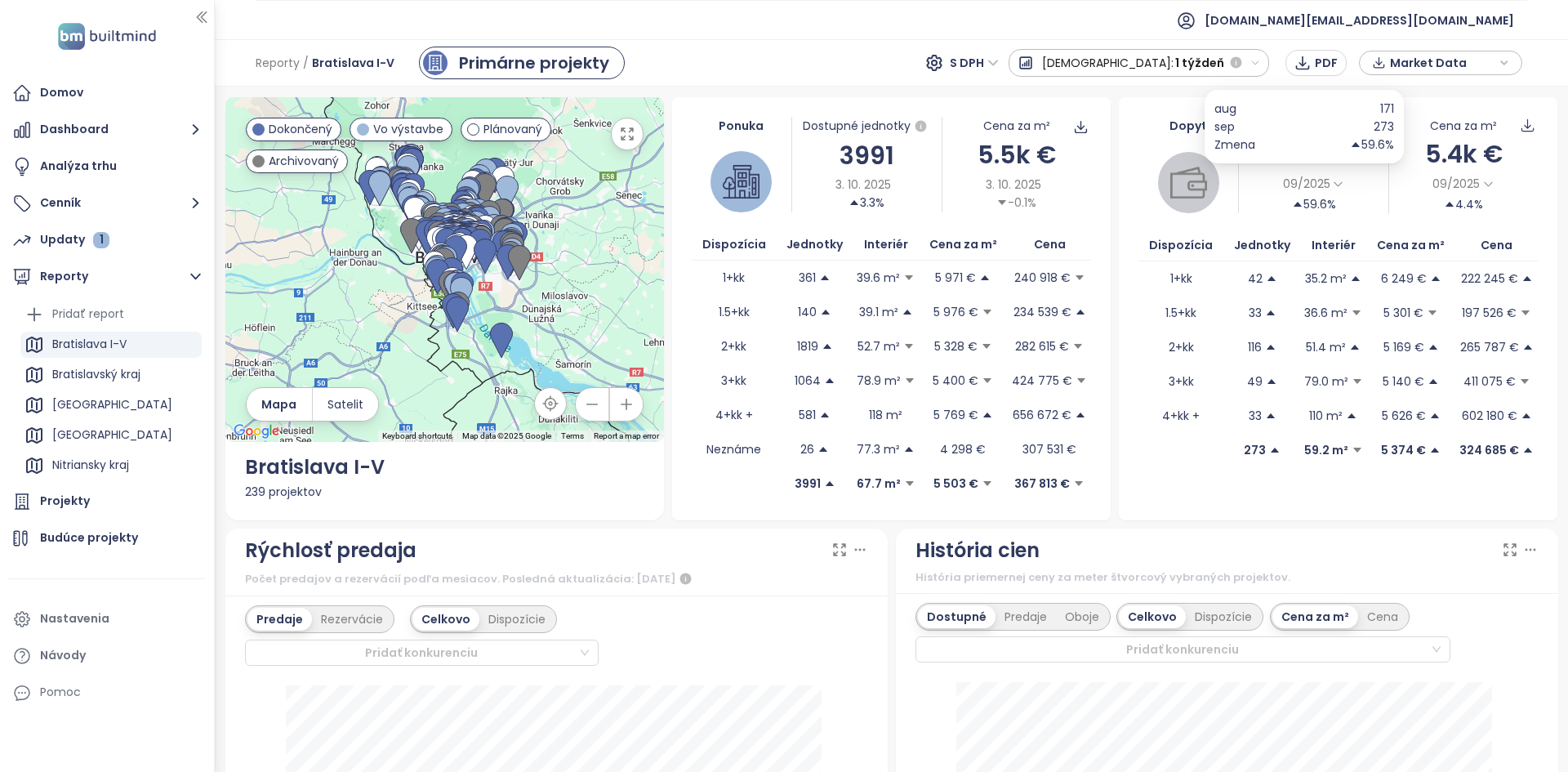
click at [1292, 187] on span "09/2025" at bounding box center [1307, 184] width 47 height 18
click at [1409, 57] on span "Market Data" at bounding box center [1442, 62] width 106 height 24
click at [1152, 138] on div "Dopyt" at bounding box center [1188, 165] width 100 height 97
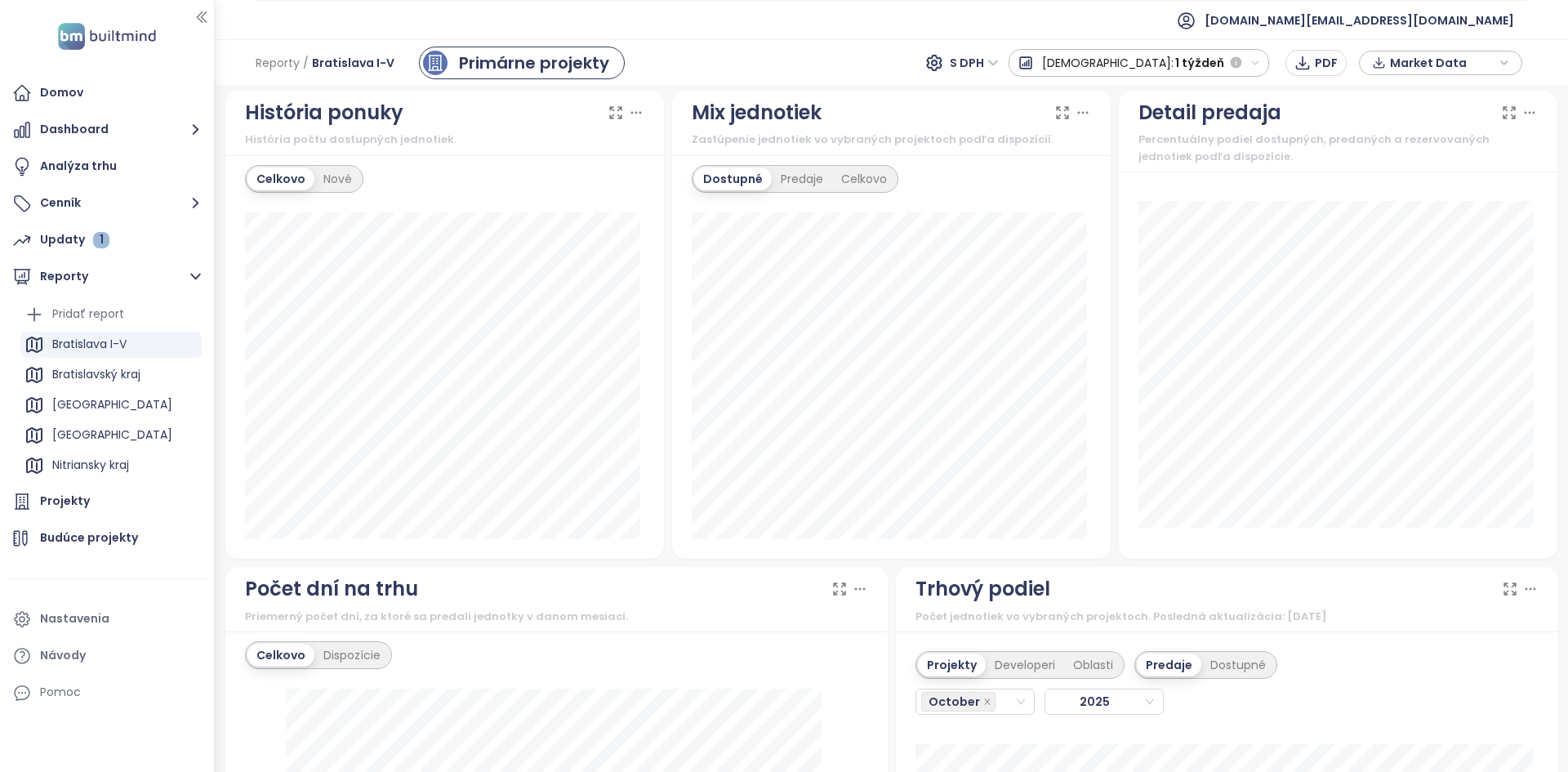
scroll to position [948, 0]
click at [1061, 172] on div "Dostupné Predaje Celkovo" at bounding box center [892, 180] width 400 height 27
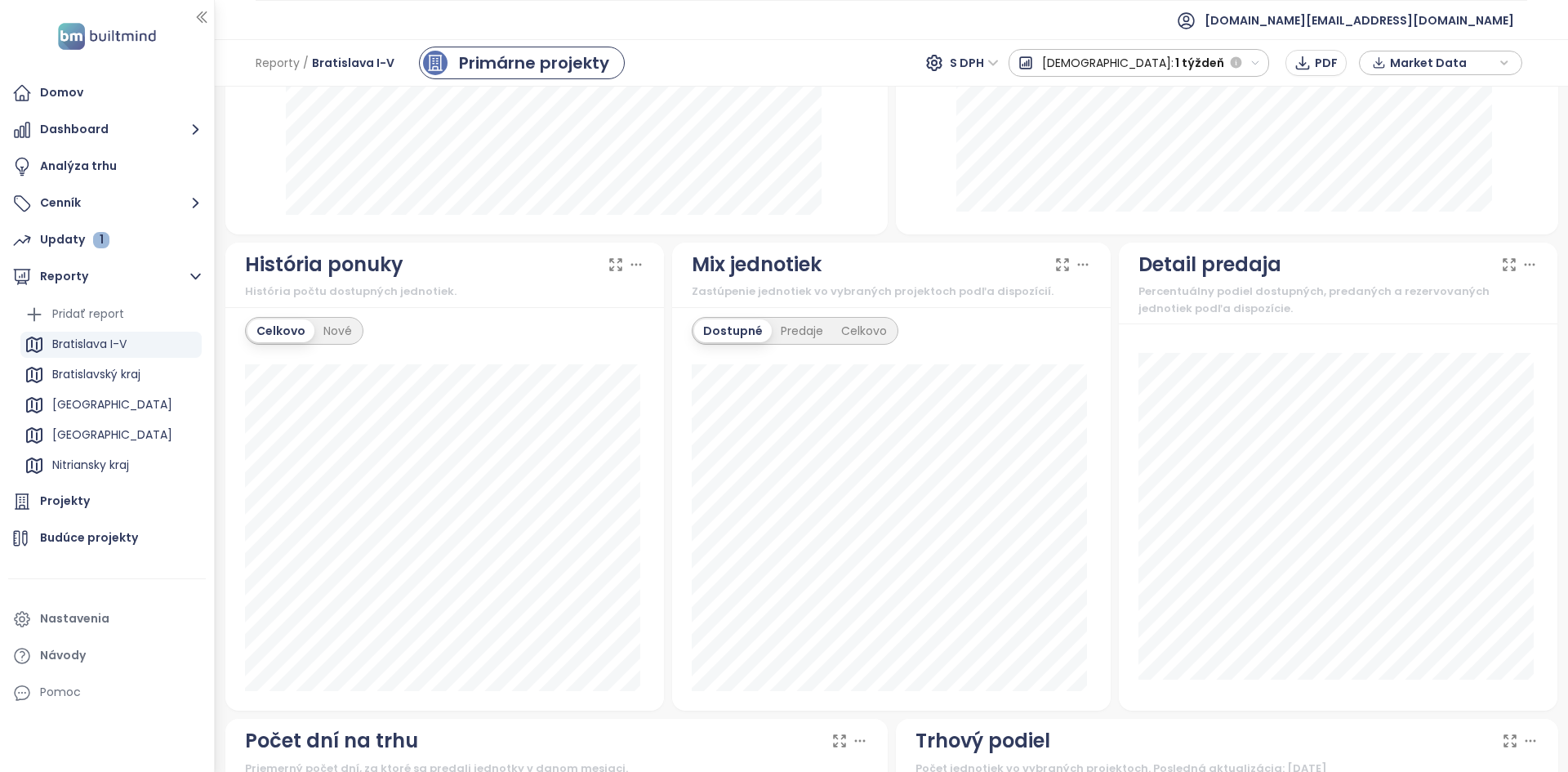
scroll to position [796, 0]
click at [788, 347] on div "Dostupné Predaje Celkovo 3+kk 907/3184 28.5%" at bounding box center [891, 510] width 439 height 404
click at [786, 336] on div "Predaje" at bounding box center [802, 331] width 61 height 22
click at [744, 327] on div "Dostupné" at bounding box center [731, 331] width 73 height 22
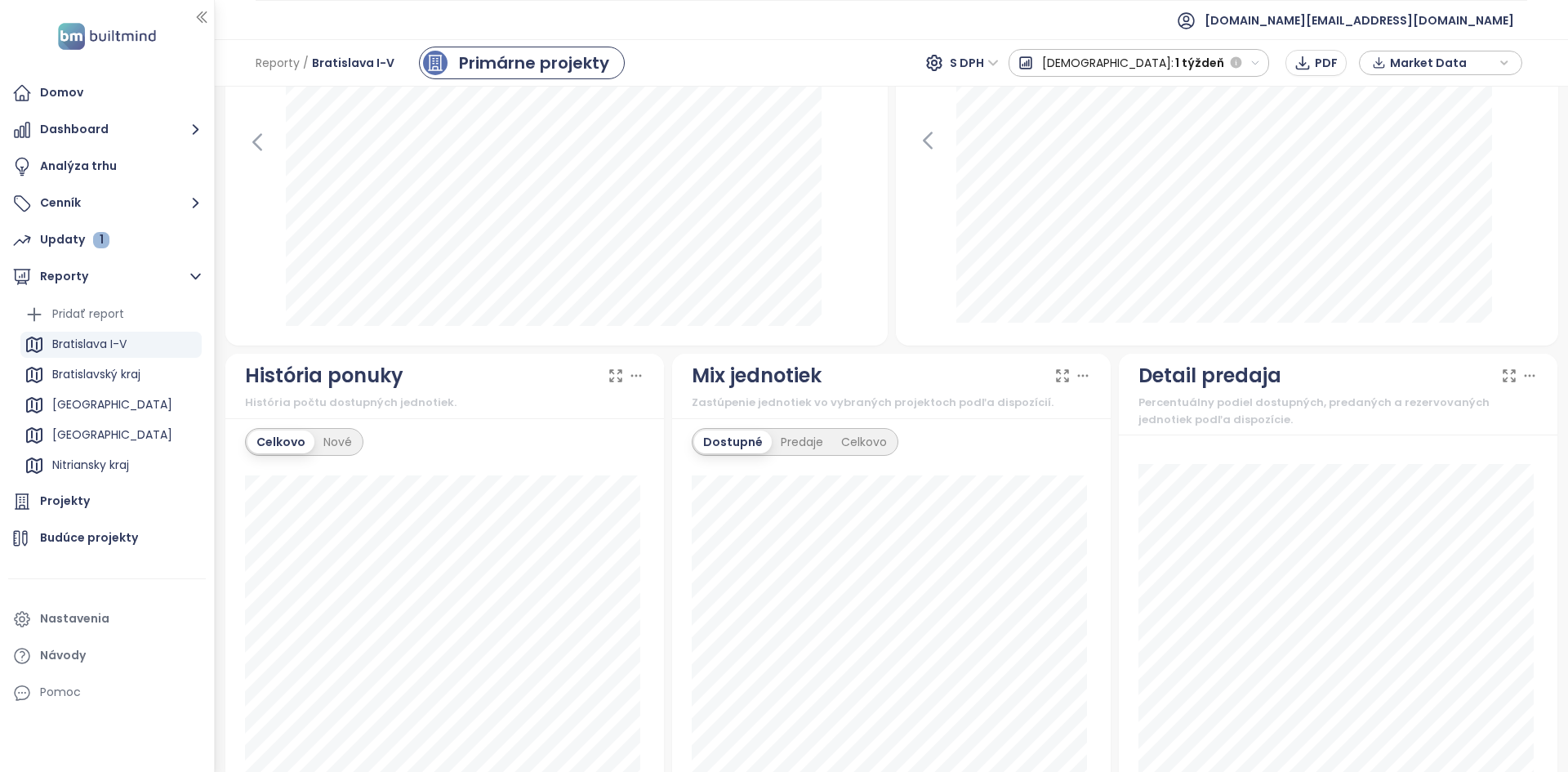
scroll to position [685, 0]
click at [1078, 377] on icon at bounding box center [1083, 376] width 17 height 17
click at [1075, 447] on button "PNG" at bounding box center [1075, 443] width 122 height 26
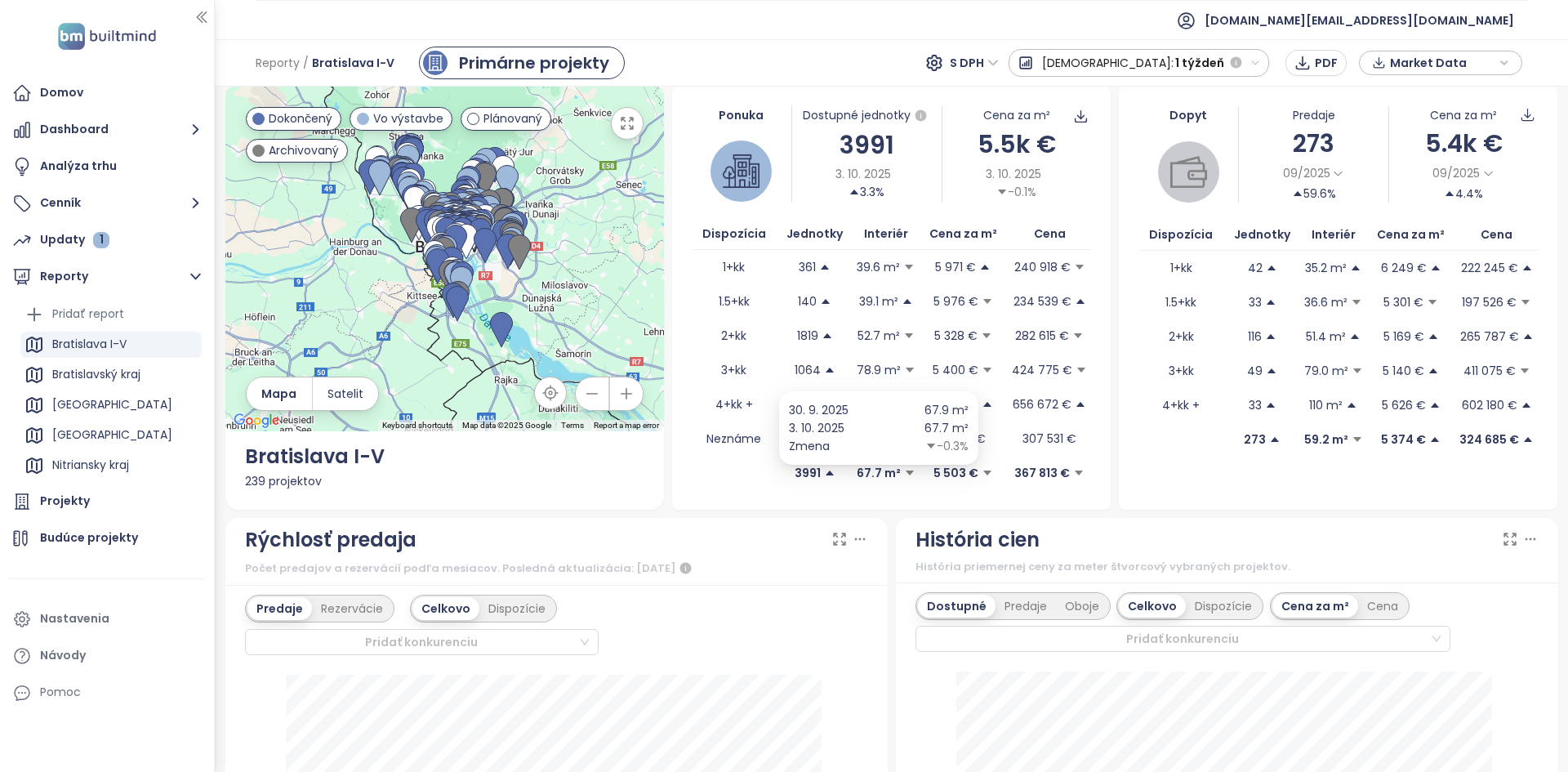
scroll to position [0, 0]
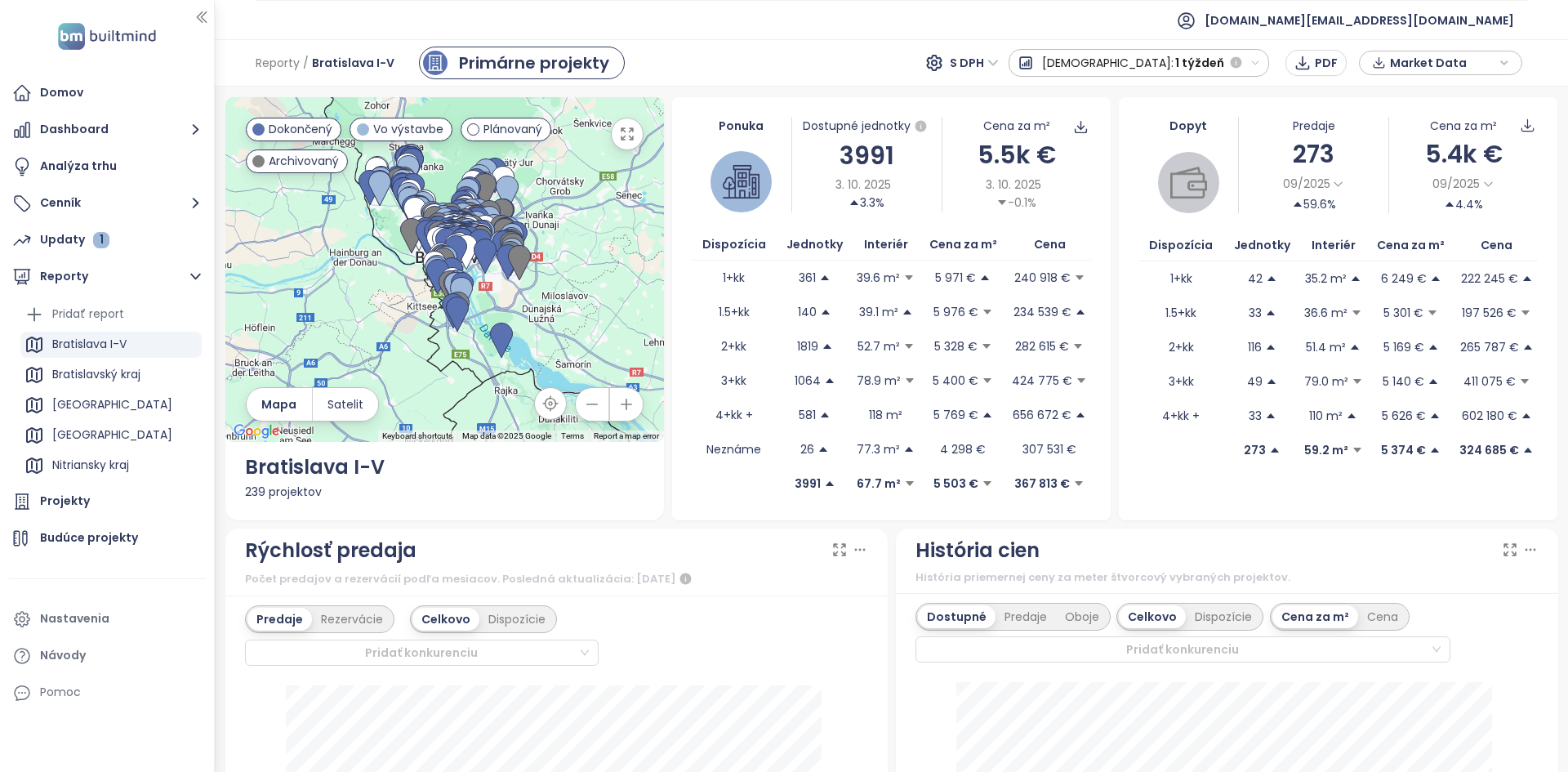
click at [1202, 67] on span "1 týždeň" at bounding box center [1199, 62] width 49 height 29
click at [1173, 117] on div "1 mesiac" at bounding box center [1091, 121] width 163 height 29
drag, startPoint x: 1164, startPoint y: 118, endPoint x: 1227, endPoint y: 212, distance: 113.2
click at [1227, 212] on div "Dopyt" at bounding box center [1188, 165] width 100 height 97
click at [1201, 201] on div at bounding box center [1189, 182] width 62 height 62
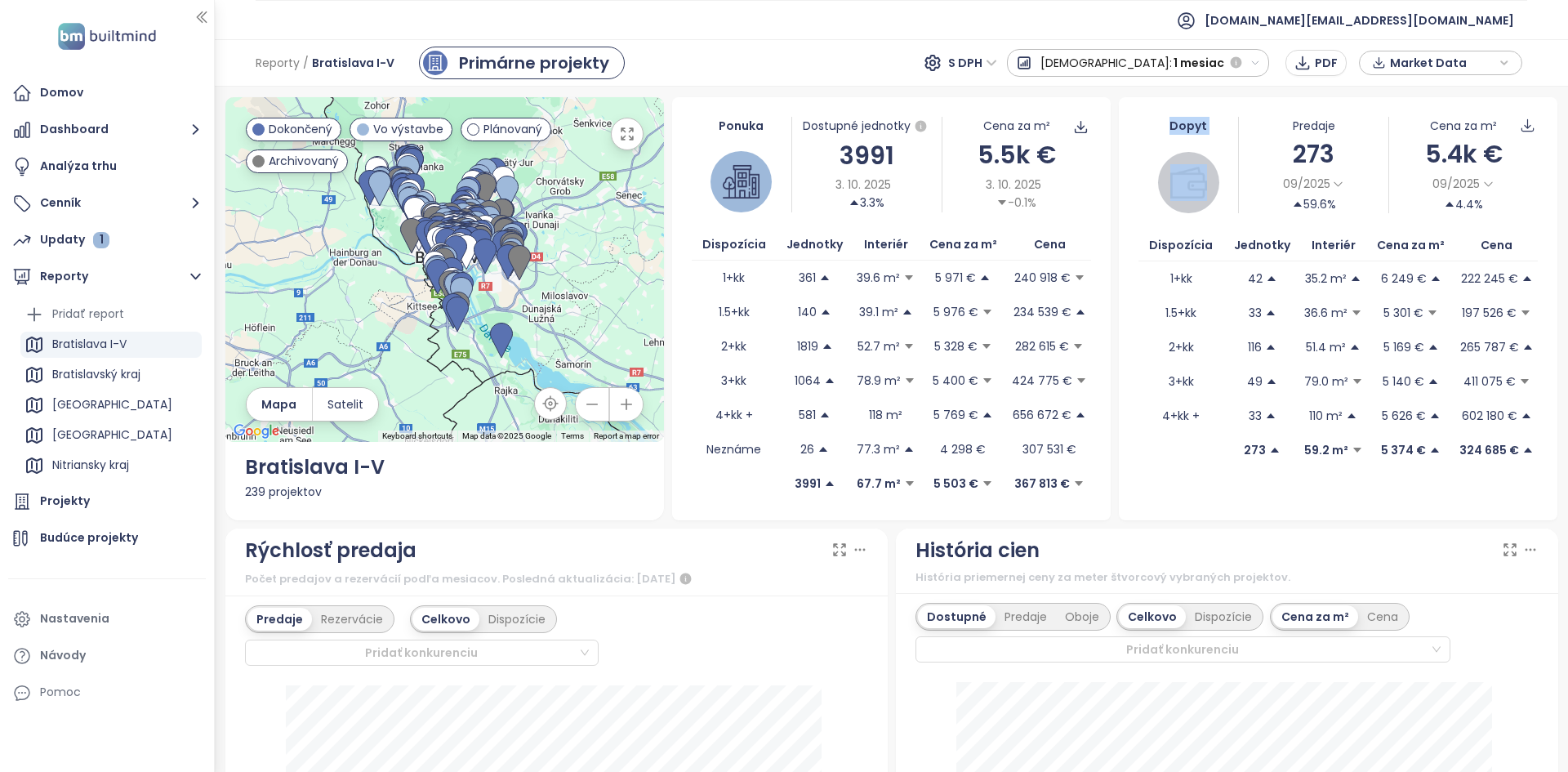
click at [1159, 134] on div "Dopyt" at bounding box center [1188, 126] width 100 height 18
drag, startPoint x: 1202, startPoint y: 194, endPoint x: 1156, endPoint y: 119, distance: 88.0
click at [1156, 119] on div "Dopyt" at bounding box center [1188, 165] width 100 height 97
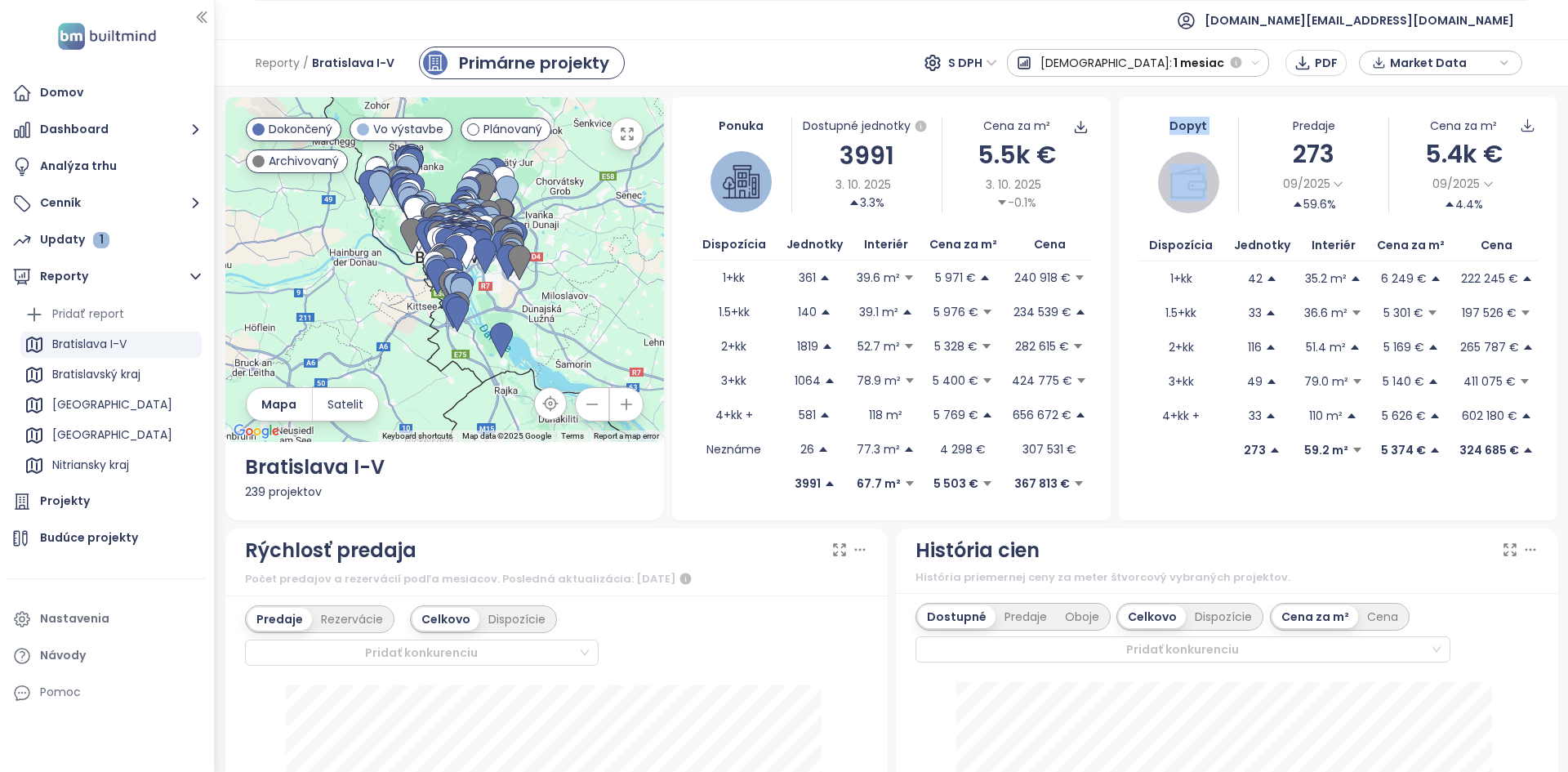
click at [1156, 119] on div "Dopyt" at bounding box center [1188, 126] width 100 height 18
drag, startPoint x: 493, startPoint y: 574, endPoint x: 716, endPoint y: 595, distance: 224.0
click at [714, 595] on div "Rýchlosť predaja Počet predajov a rezervácií podľa mesiacov. Posledná aktualizá…" at bounding box center [556, 563] width 662 height 68
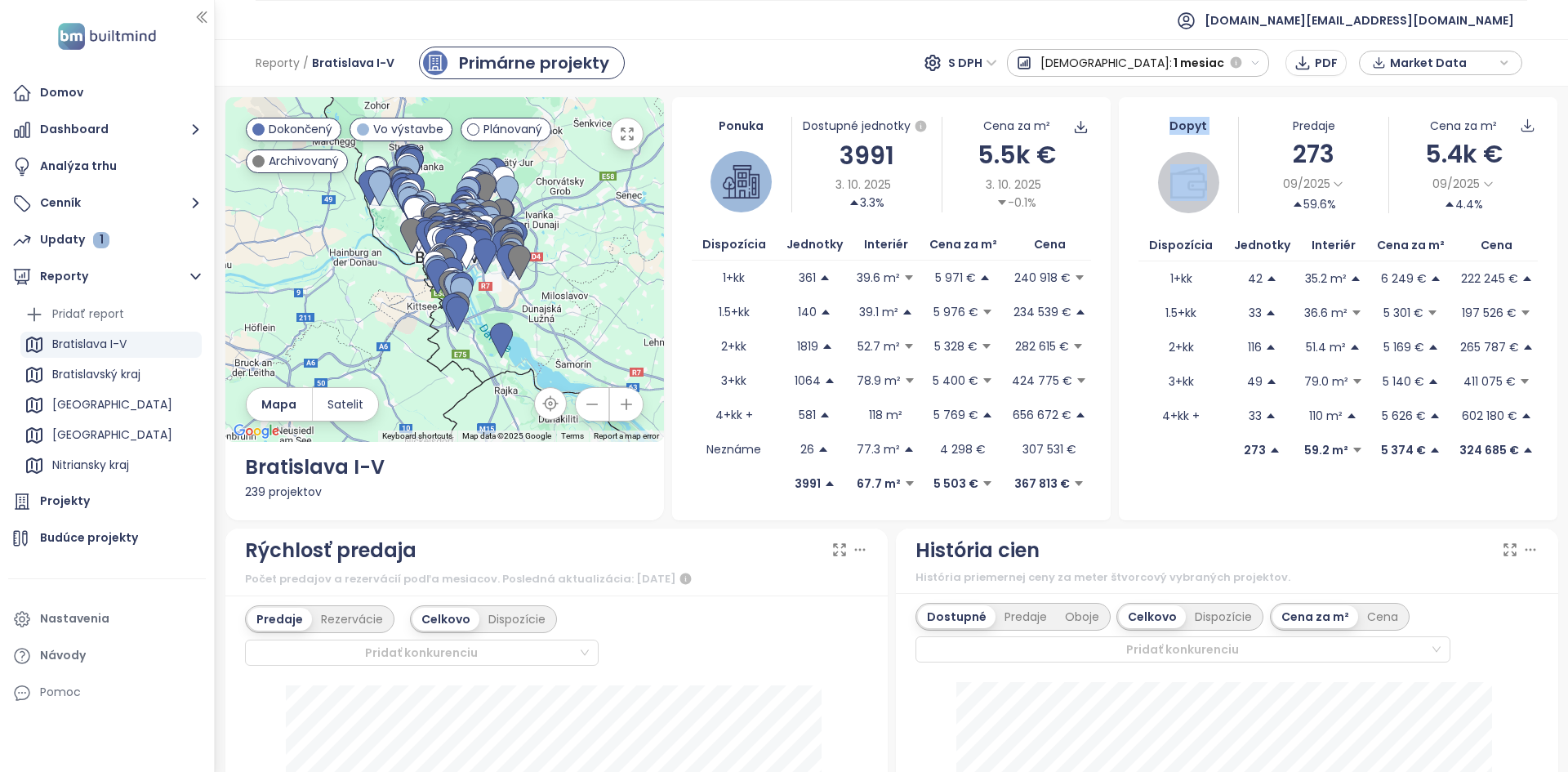
drag, startPoint x: 736, startPoint y: 578, endPoint x: 525, endPoint y: 581, distance: 211.0
click at [525, 581] on div "Počet predajov a rezervácií podľa mesiacov. Posledná aktualizácia: [DATE]" at bounding box center [556, 580] width 623 height 20
click at [1308, 192] on span "09/2025" at bounding box center [1307, 184] width 47 height 18
click at [1153, 57] on span "[DEMOGRAPHIC_DATA]:" at bounding box center [1107, 62] width 132 height 29
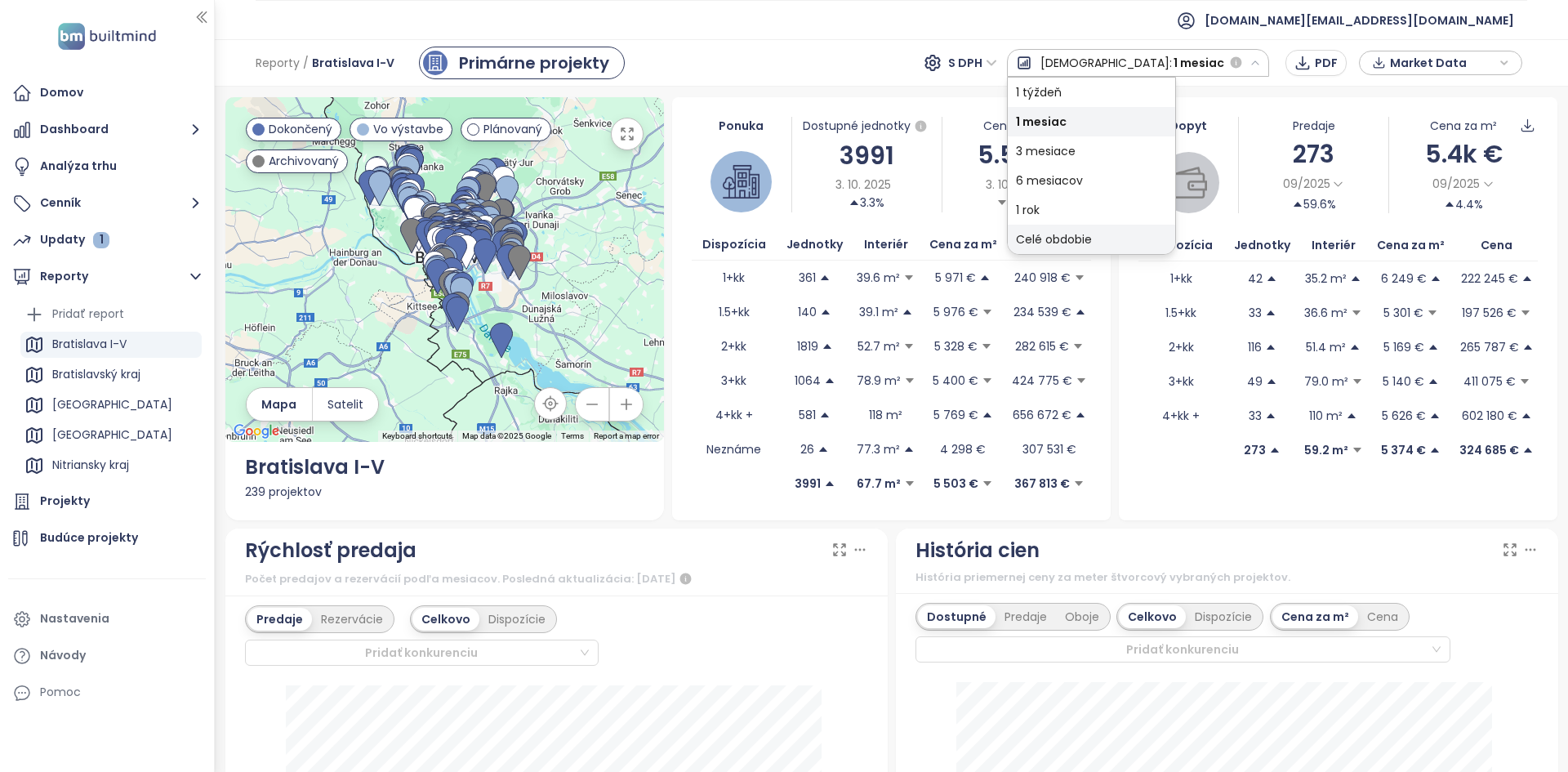
click at [1175, 242] on div "Celé obdobie" at bounding box center [1091, 239] width 167 height 29
click at [1189, 51] on span "Celé obdobie" at bounding box center [1183, 62] width 81 height 29
click at [1135, 215] on div "1 rok" at bounding box center [1074, 209] width 194 height 29
click at [1214, 72] on span "1 rok" at bounding box center [1211, 62] width 26 height 29
click at [1175, 115] on div "1 mesiac" at bounding box center [1104, 121] width 143 height 29
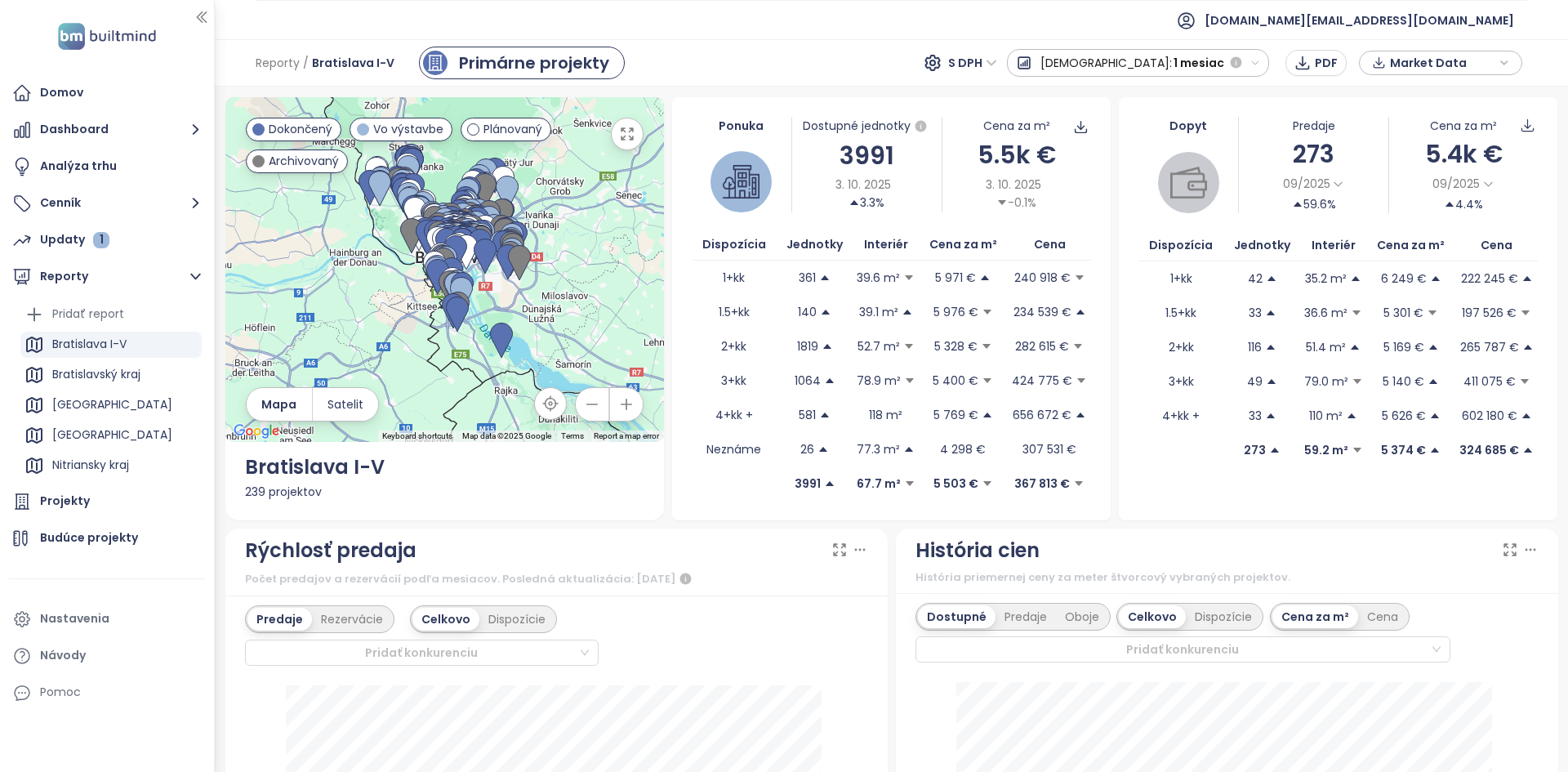
click at [1383, 68] on icon "button" at bounding box center [1379, 62] width 14 height 24
click at [1138, 127] on div "Dopyt" at bounding box center [1188, 126] width 100 height 18
click at [121, 217] on button "Cenník" at bounding box center [107, 203] width 197 height 32
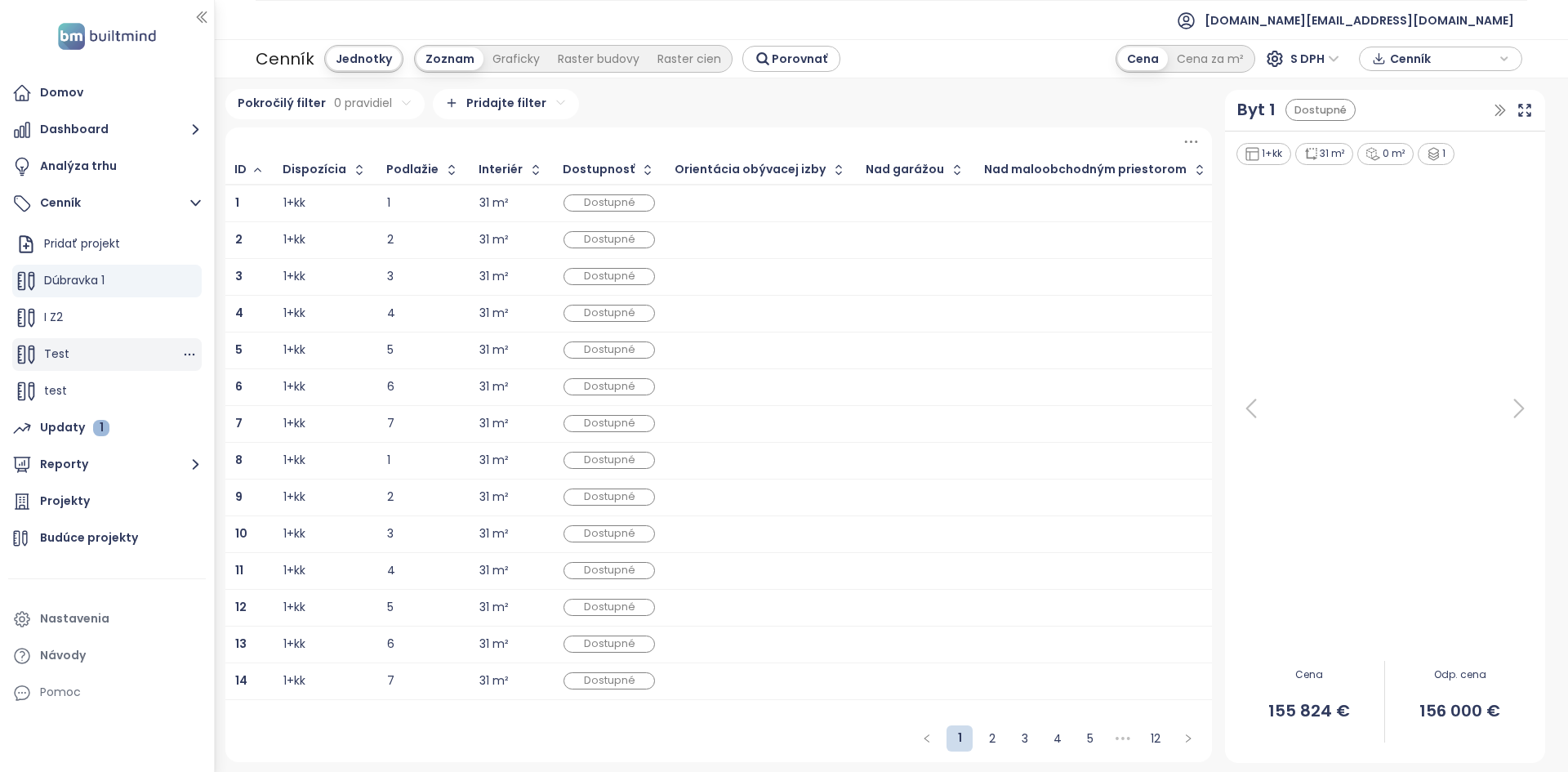
scroll to position [37, 0]
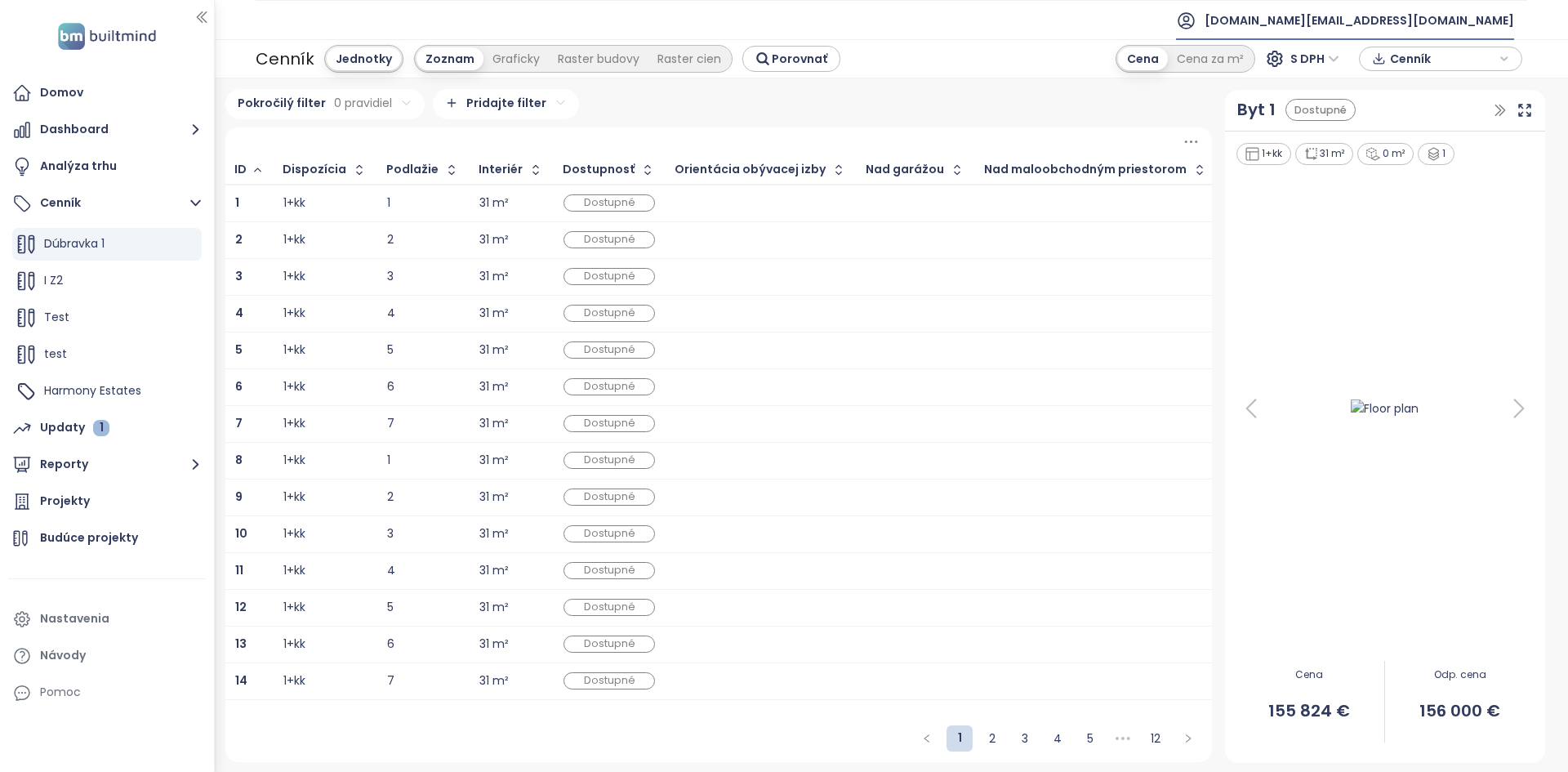
click at [1410, 13] on span "[DOMAIN_NAME][EMAIL_ADDRESS][DOMAIN_NAME]" at bounding box center [1360, 20] width 310 height 39
click at [1407, 57] on li "Odhlásiť sa" at bounding box center [1414, 66] width 192 height 32
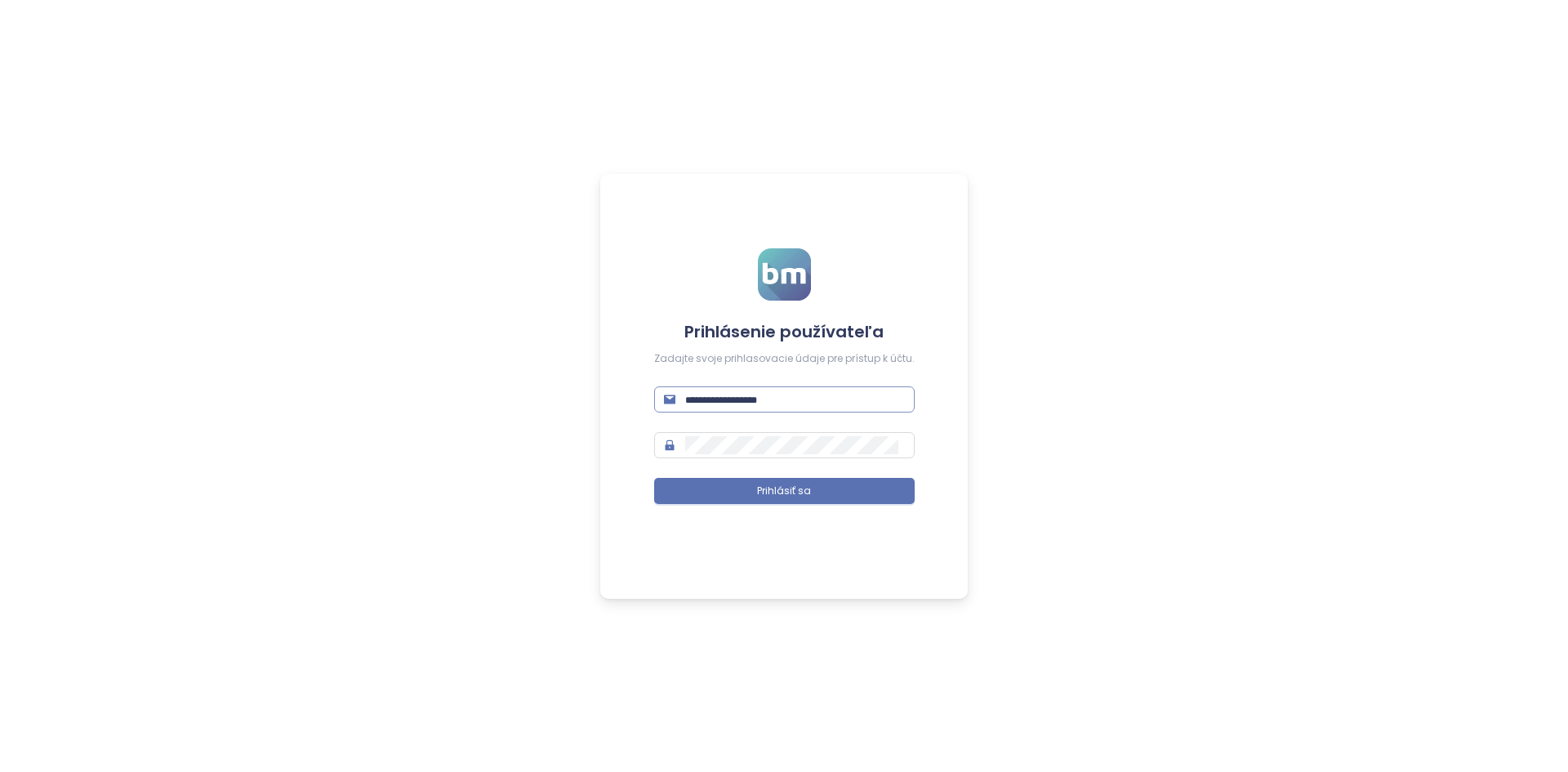
click at [747, 406] on input "text" at bounding box center [795, 400] width 220 height 18
type input "**********"
click at [655, 478] on button "Prihlásiť sa" at bounding box center [784, 491] width 261 height 26
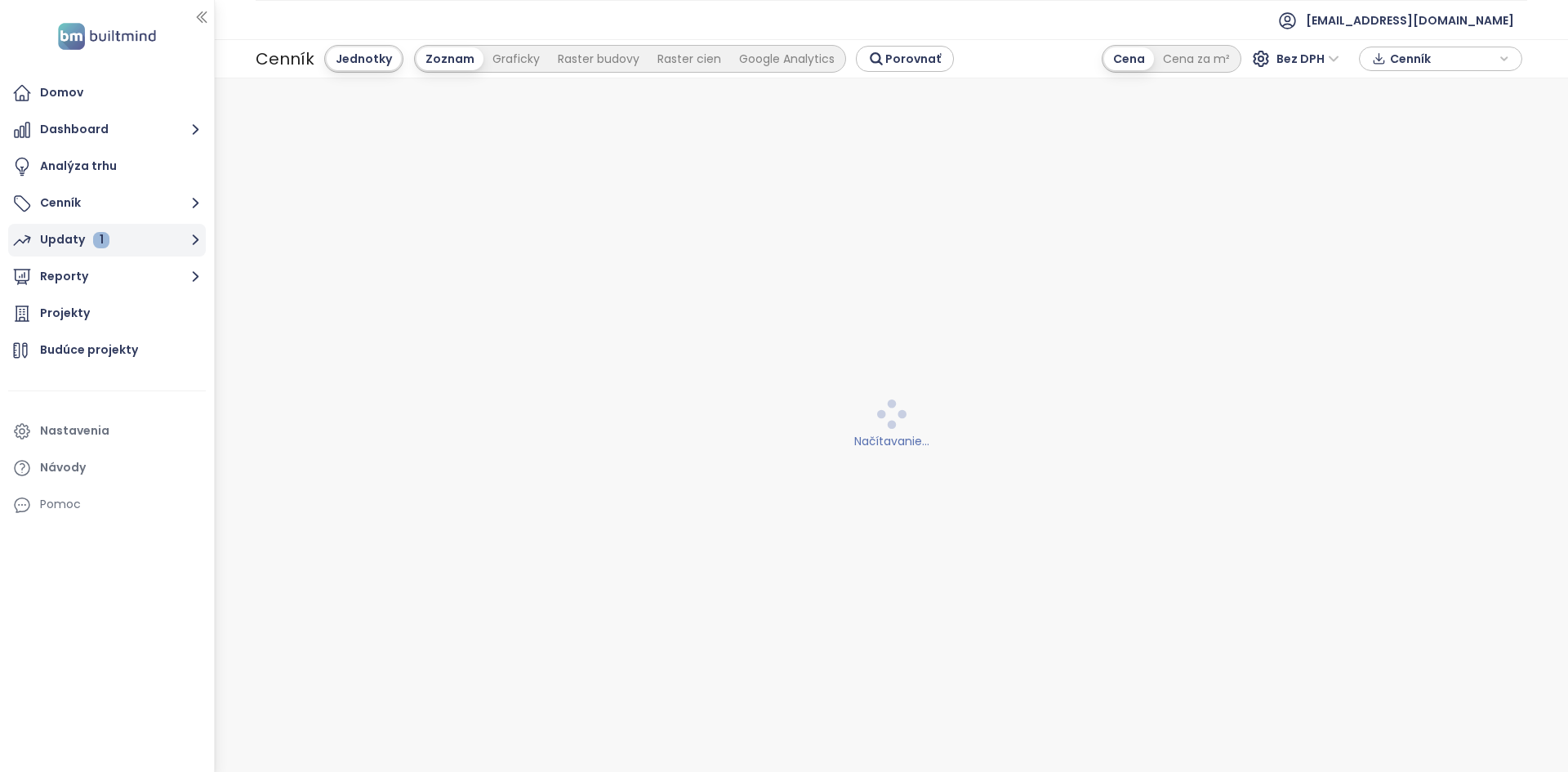
click at [143, 232] on button "Updaty 1" at bounding box center [107, 240] width 197 height 32
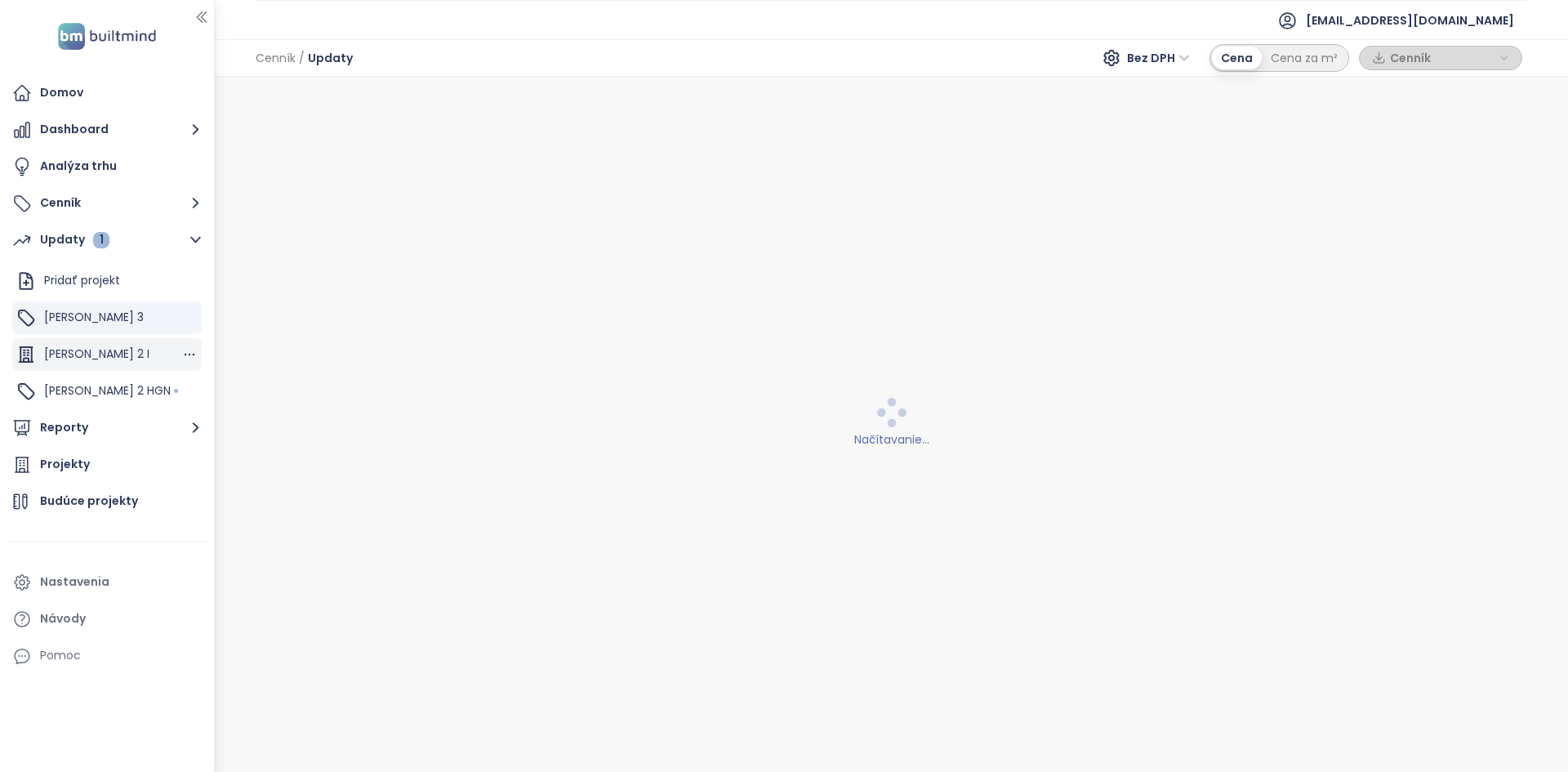
click at [129, 344] on div "[PERSON_NAME] 2 I" at bounding box center [107, 354] width 190 height 32
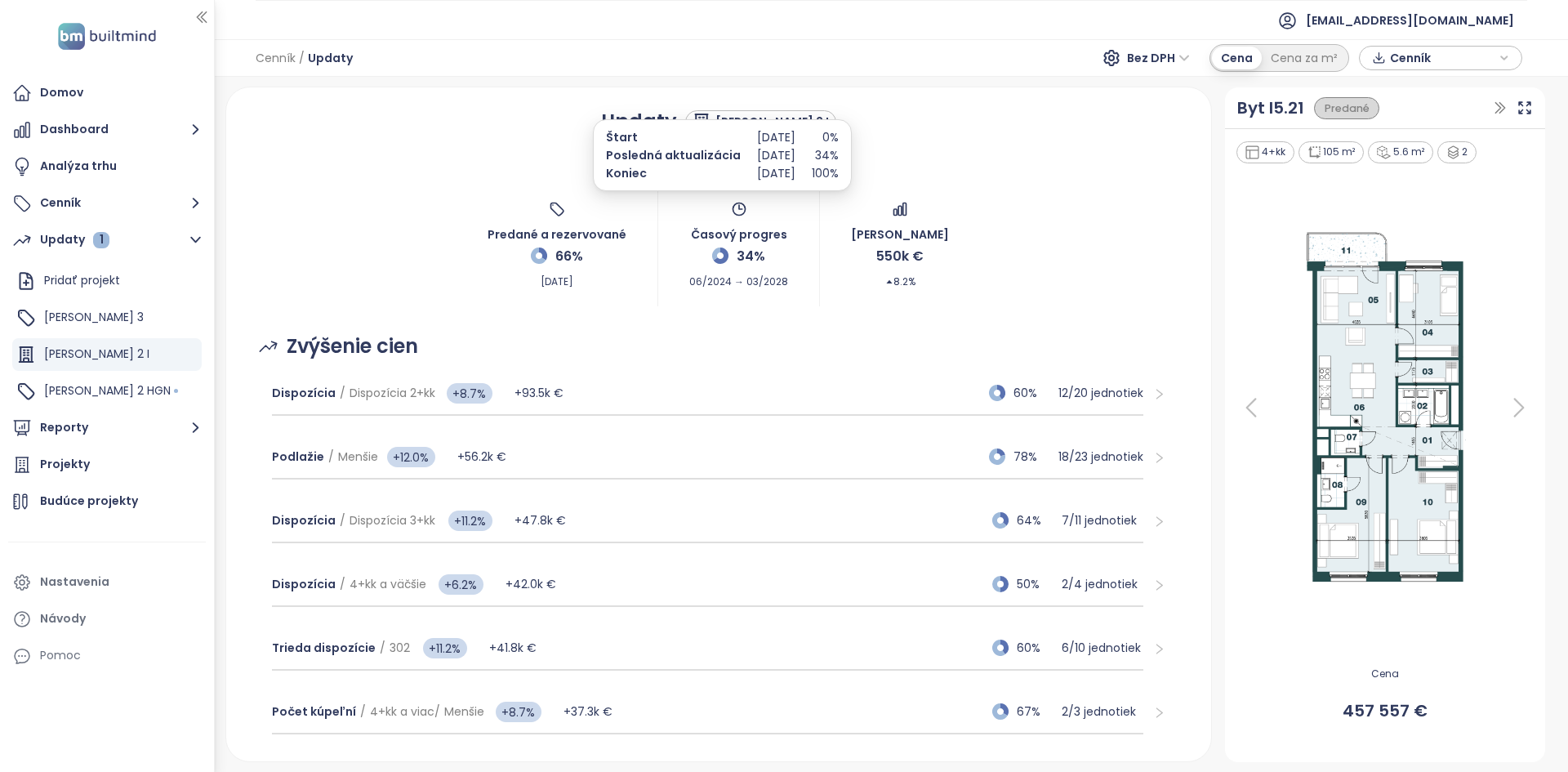
drag, startPoint x: 745, startPoint y: 152, endPoint x: 824, endPoint y: 154, distance: 79.0
click at [824, 154] on div "Štart Posledná aktualizácia Koniec [DATE] [DATE] [DATE] 0% 34% 100%" at bounding box center [723, 155] width 233 height 54
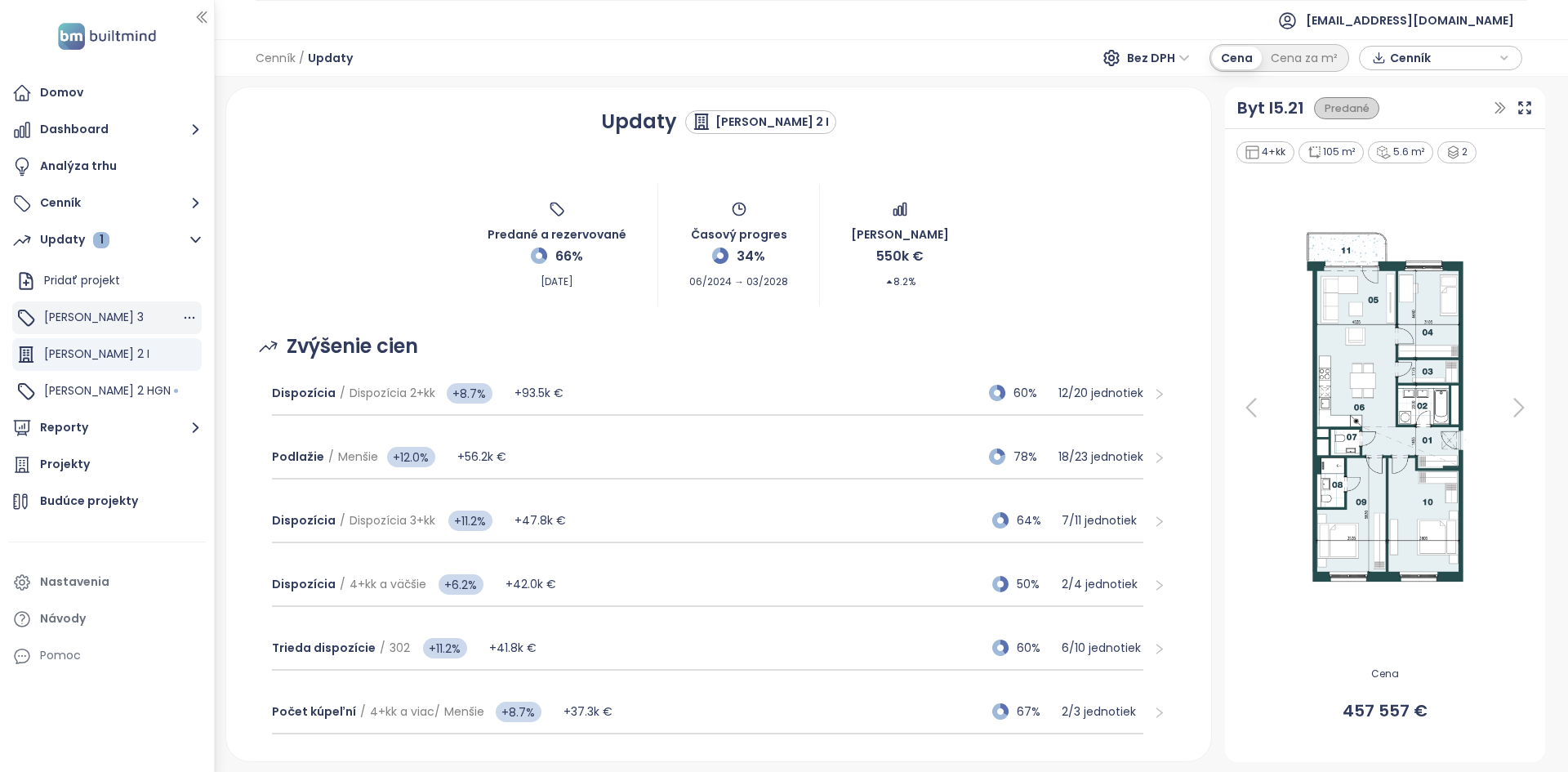
click at [137, 321] on div "[PERSON_NAME] 3" at bounding box center [107, 317] width 190 height 32
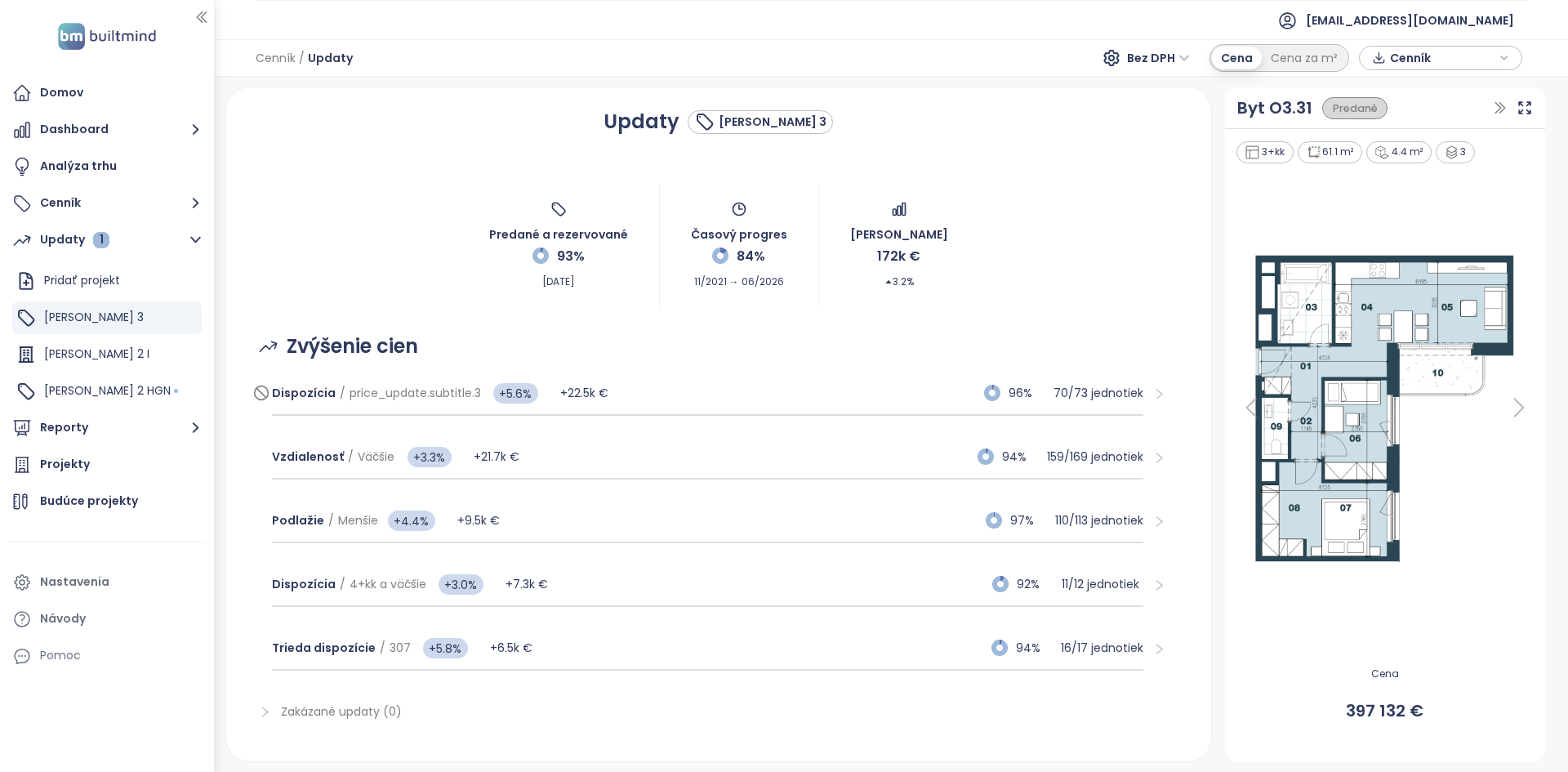
click at [868, 406] on div "Dispozícia / price_update.subtitle.3 +5.6% +22.5k € 96% 70 / 73 jednotiek" at bounding box center [708, 393] width 872 height 44
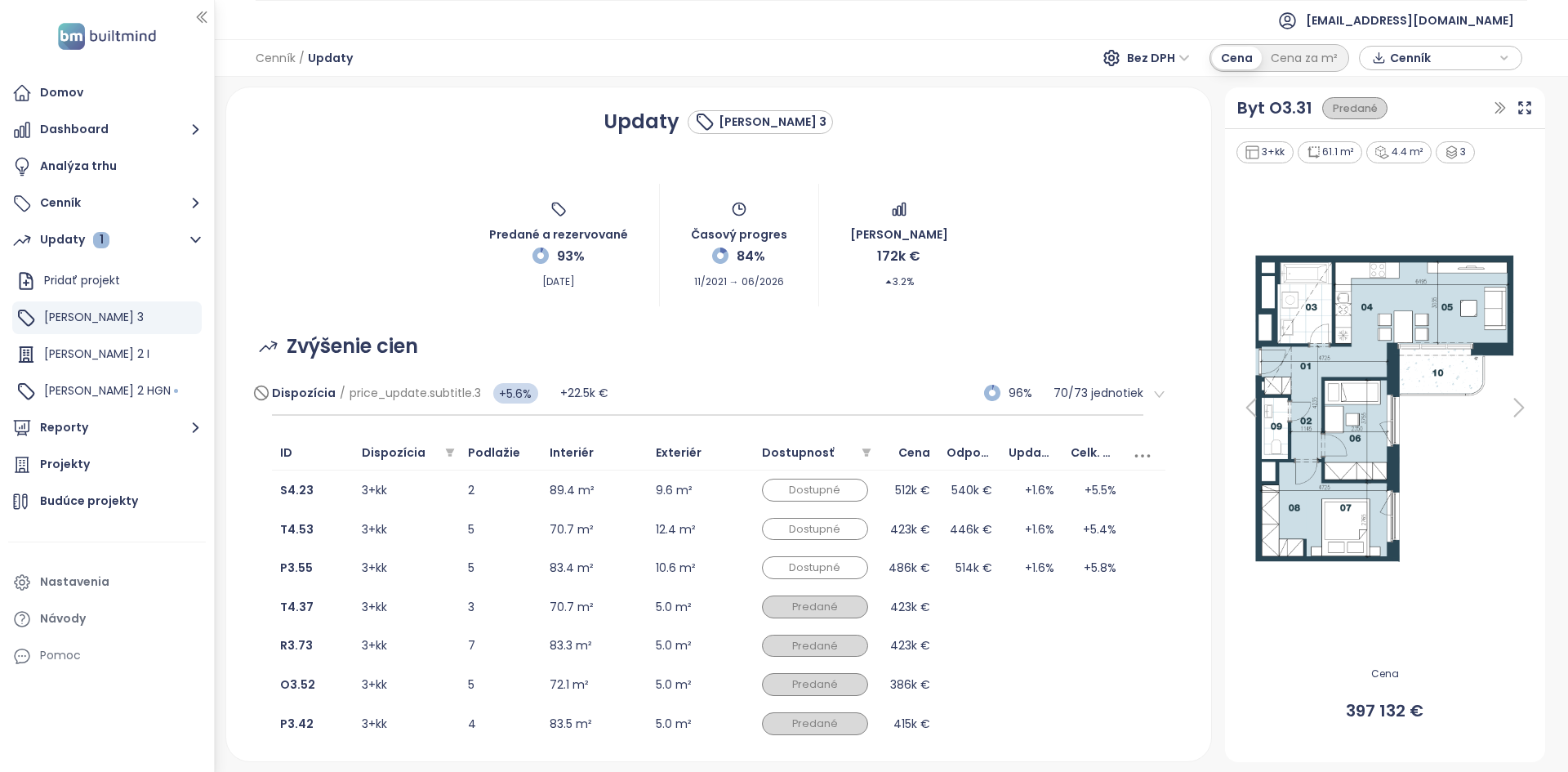
click at [868, 406] on div "Dispozícia / price_update.subtitle.3 +5.6% +22.5k € 96% 70 / 73 jednotiek" at bounding box center [708, 393] width 872 height 44
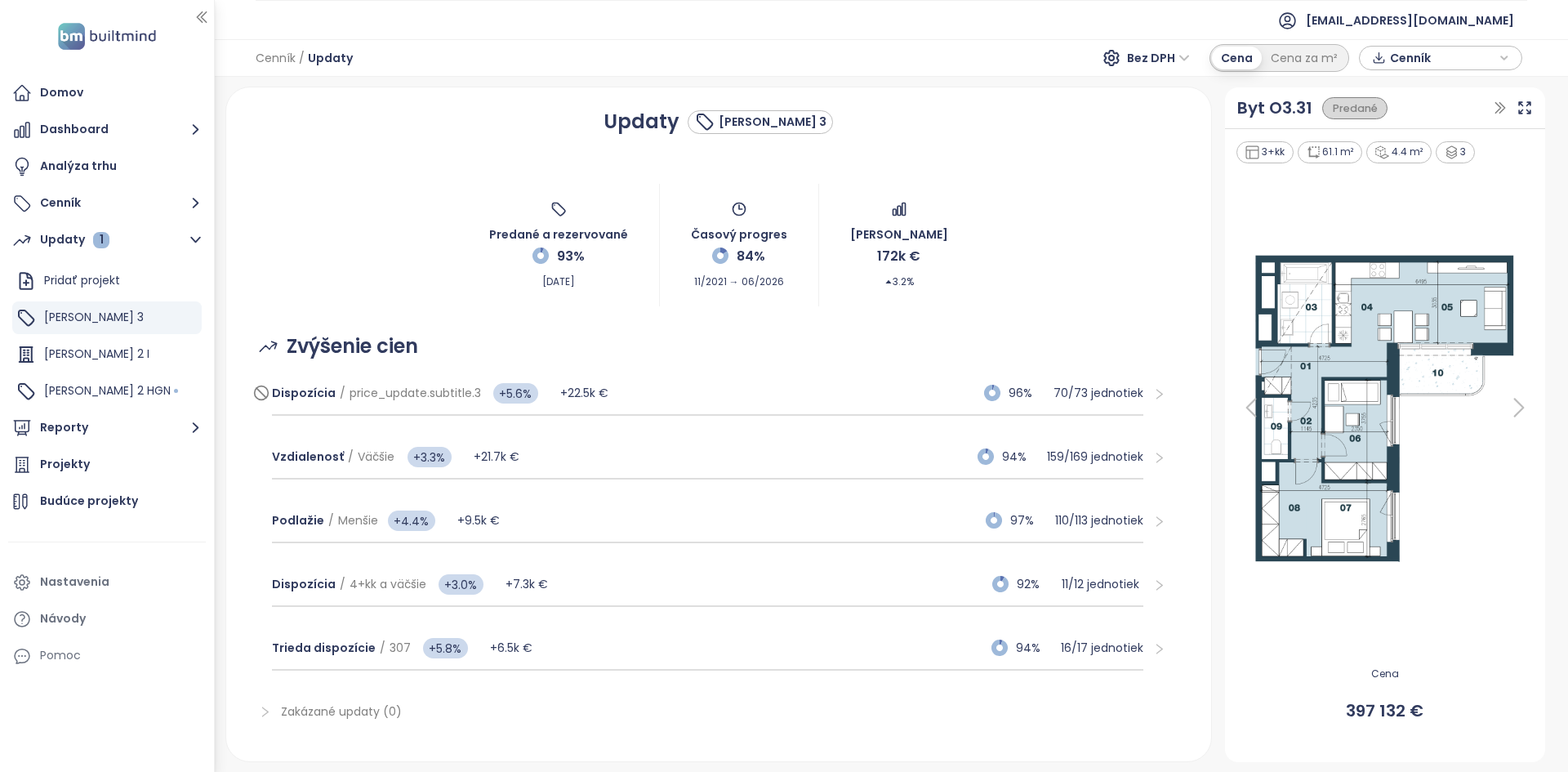
click at [769, 399] on div "Dispozícia / price_update.subtitle.3 +5.6% +22.5k € 96% 70 / 73 jednotiek" at bounding box center [708, 393] width 872 height 44
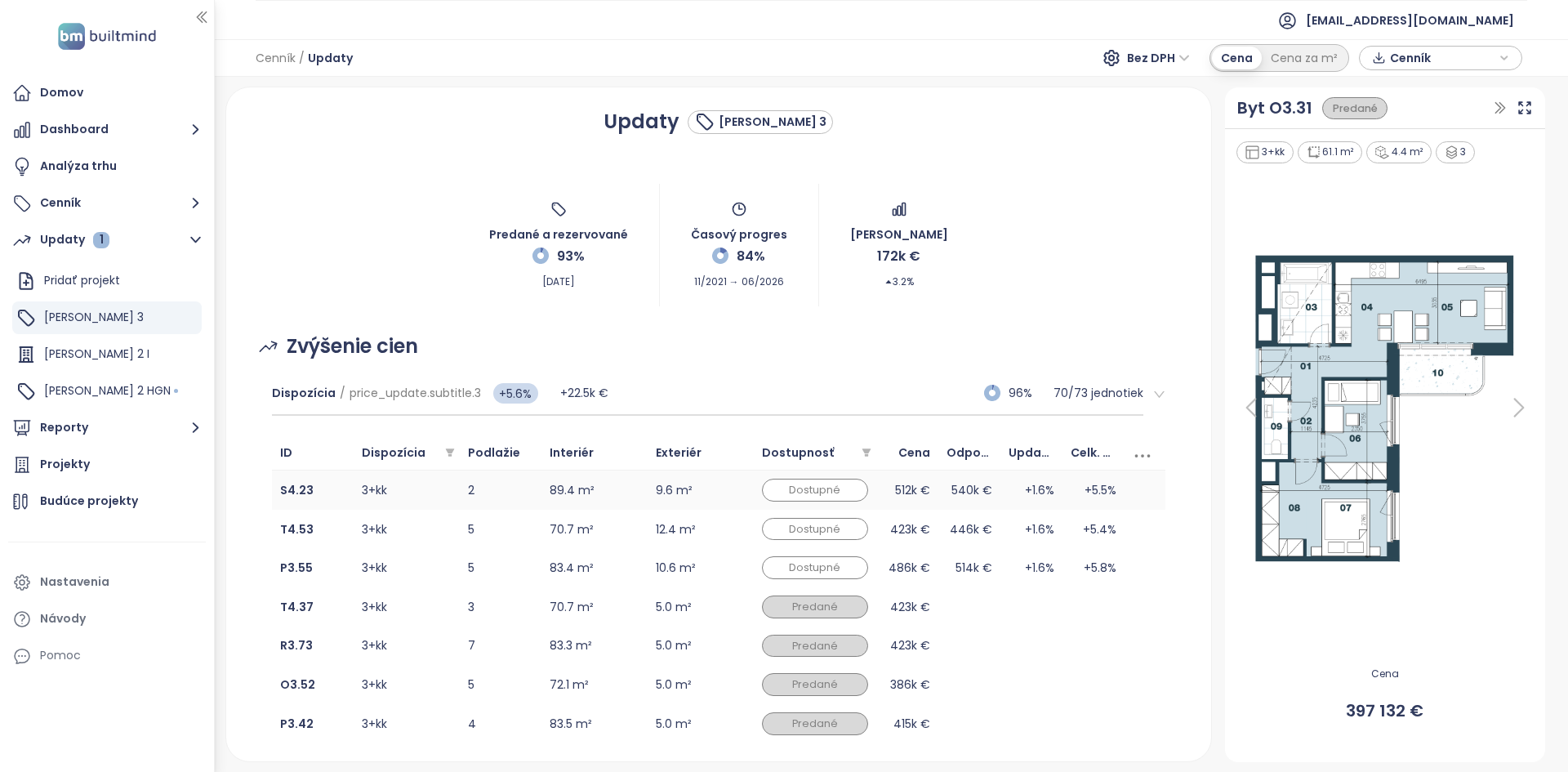
click at [613, 495] on td "89.4 m²" at bounding box center [595, 490] width 107 height 39
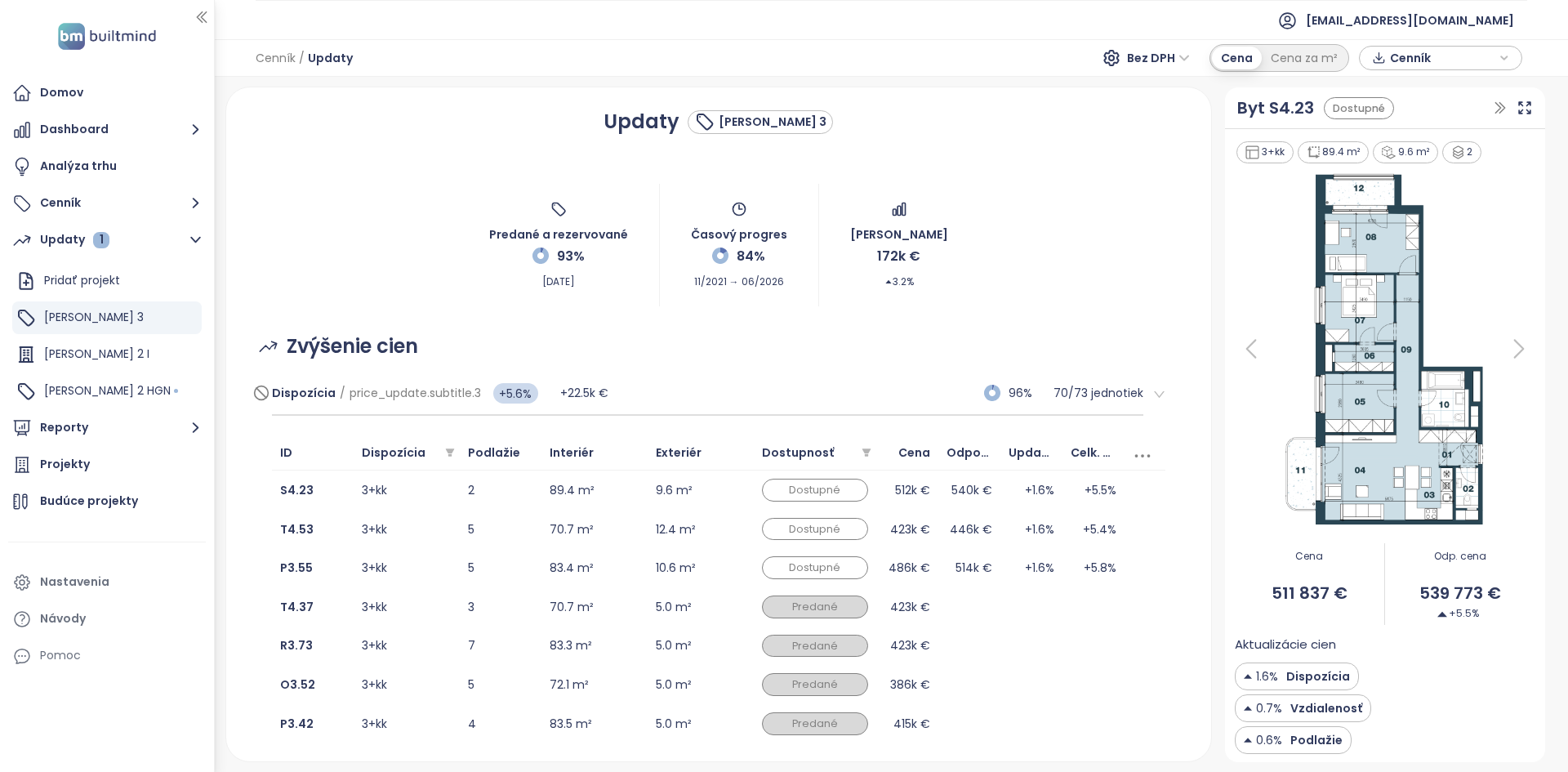
click at [730, 399] on div "Dispozícia / price_update.subtitle.3 +5.6% +22.5k € 96% 70 / 73 jednotiek" at bounding box center [708, 393] width 872 height 44
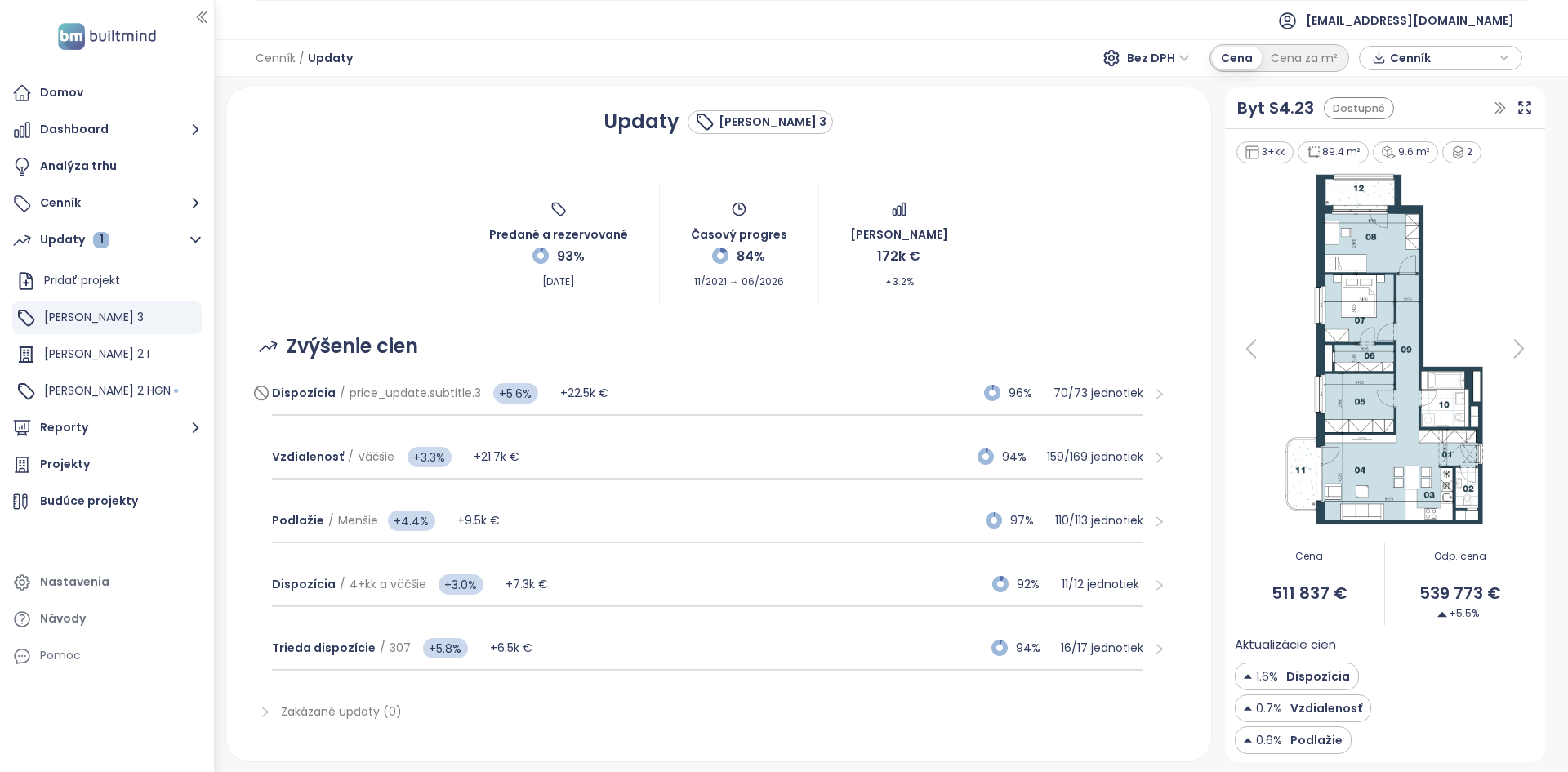
click at [730, 399] on div "Dispozícia / price_update.subtitle.3 +5.6% +22.5k € 96% 70 / 73 jednotiek" at bounding box center [708, 393] width 872 height 44
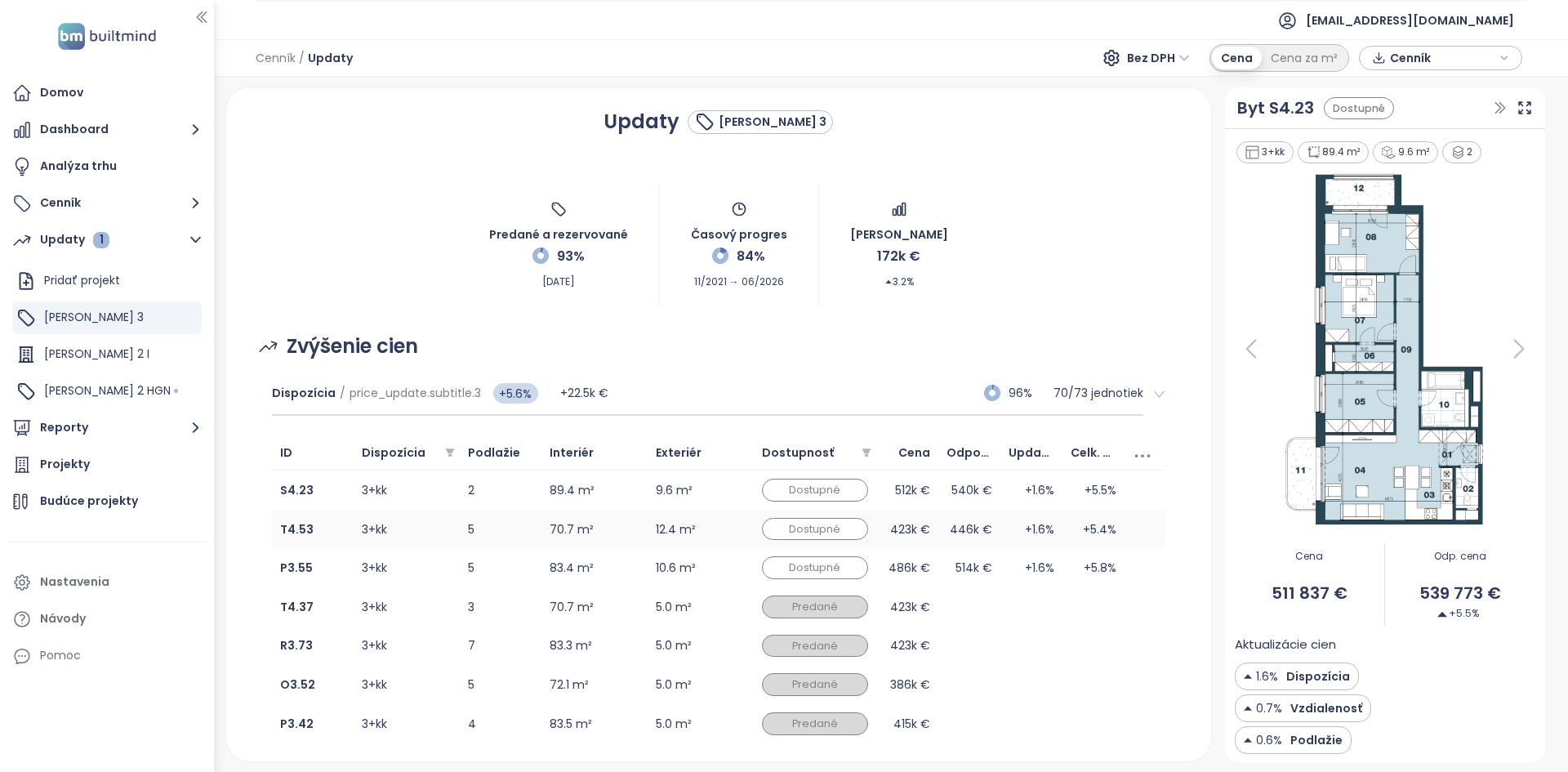
click at [610, 544] on td "70.7 m²" at bounding box center [595, 529] width 107 height 39
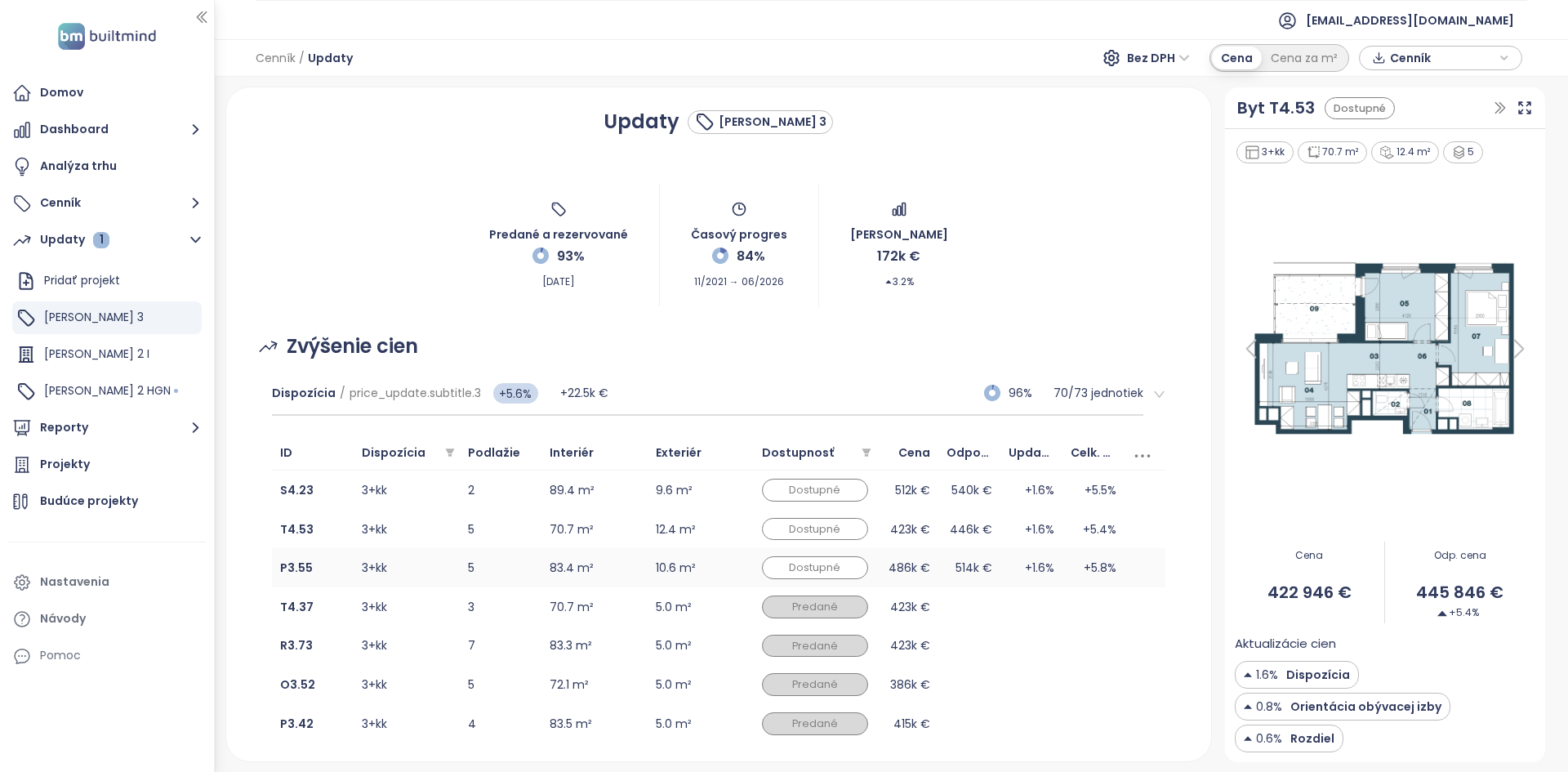
click at [610, 576] on td "83.4 m²" at bounding box center [595, 567] width 107 height 39
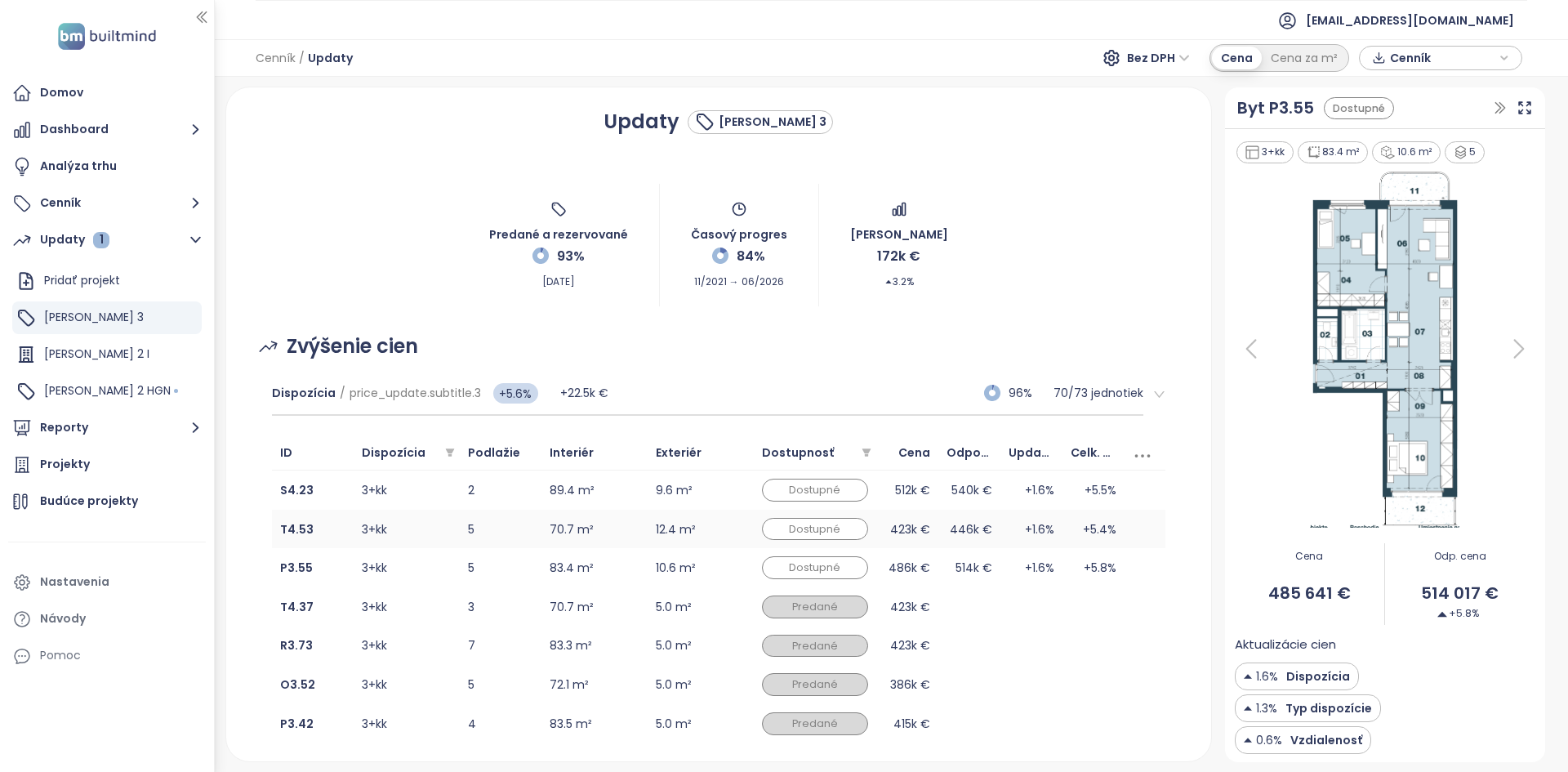
click at [624, 525] on td "70.7 m²" at bounding box center [595, 529] width 107 height 39
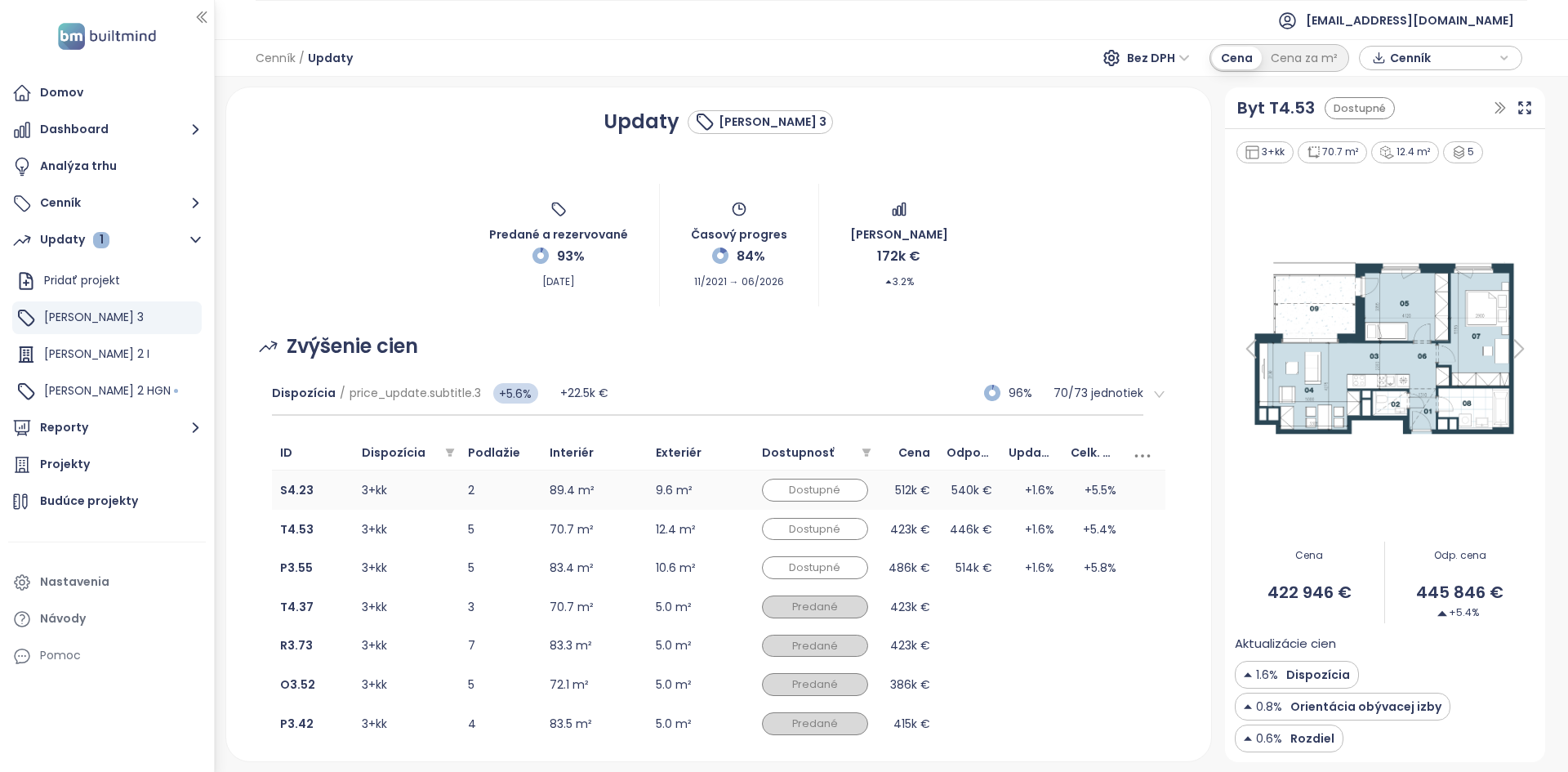
click at [623, 493] on td "89.4 m²" at bounding box center [595, 490] width 107 height 39
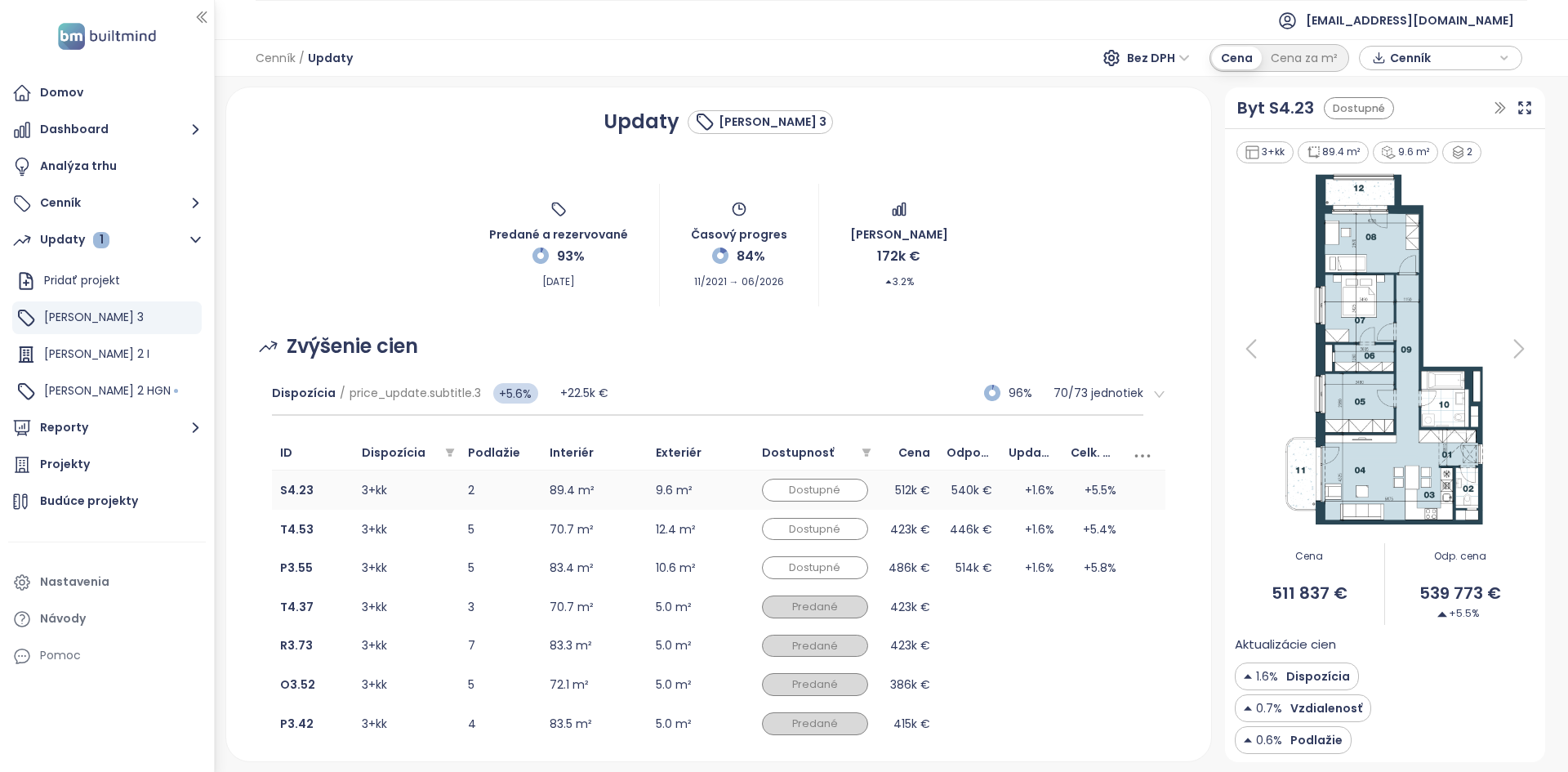
click at [628, 489] on td "89.4 m²" at bounding box center [595, 490] width 107 height 39
click at [294, 483] on b "S4.23" at bounding box center [296, 491] width 33 height 17
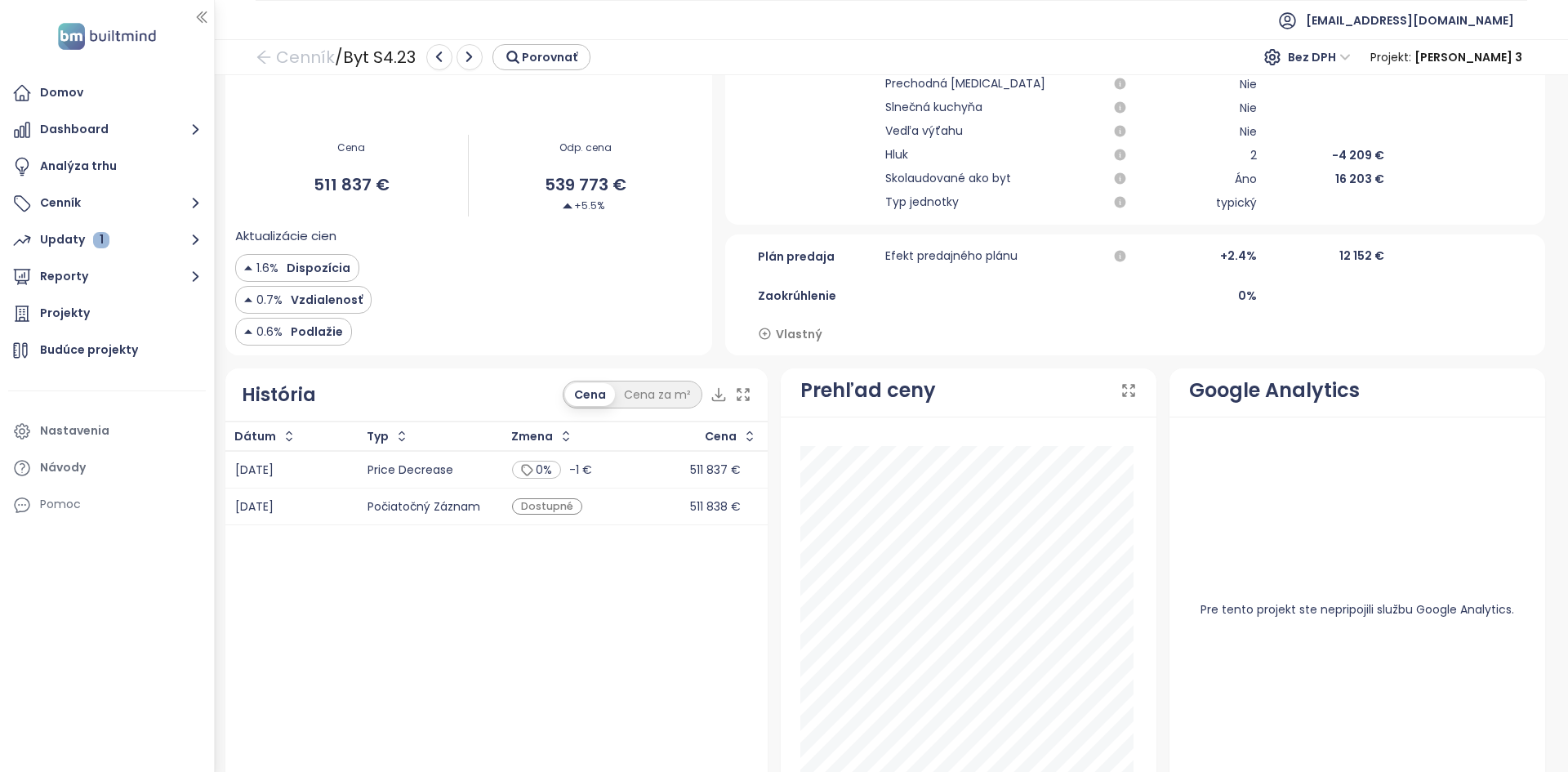
scroll to position [645, 0]
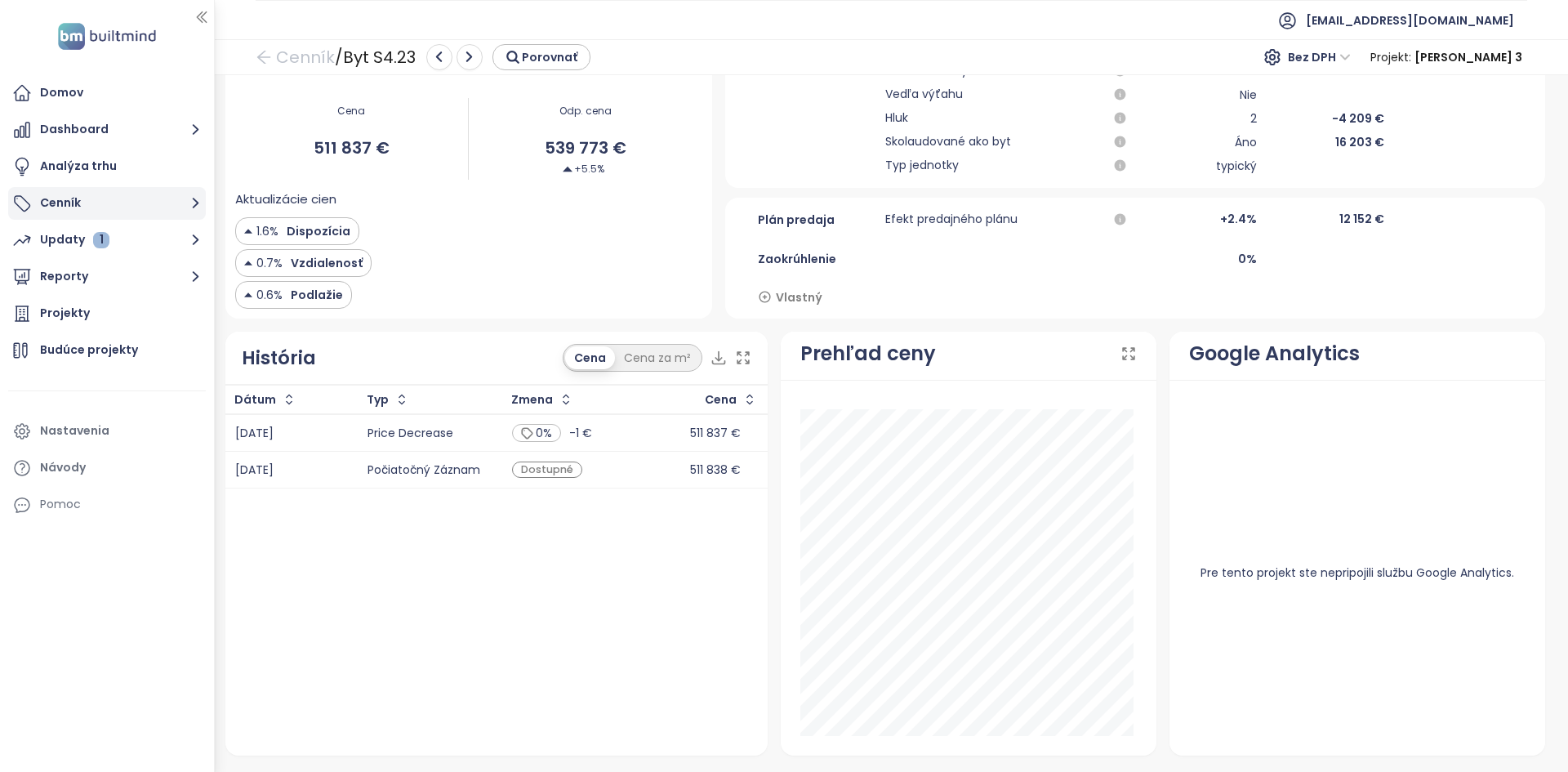
click at [167, 197] on button "Cenník" at bounding box center [107, 203] width 197 height 32
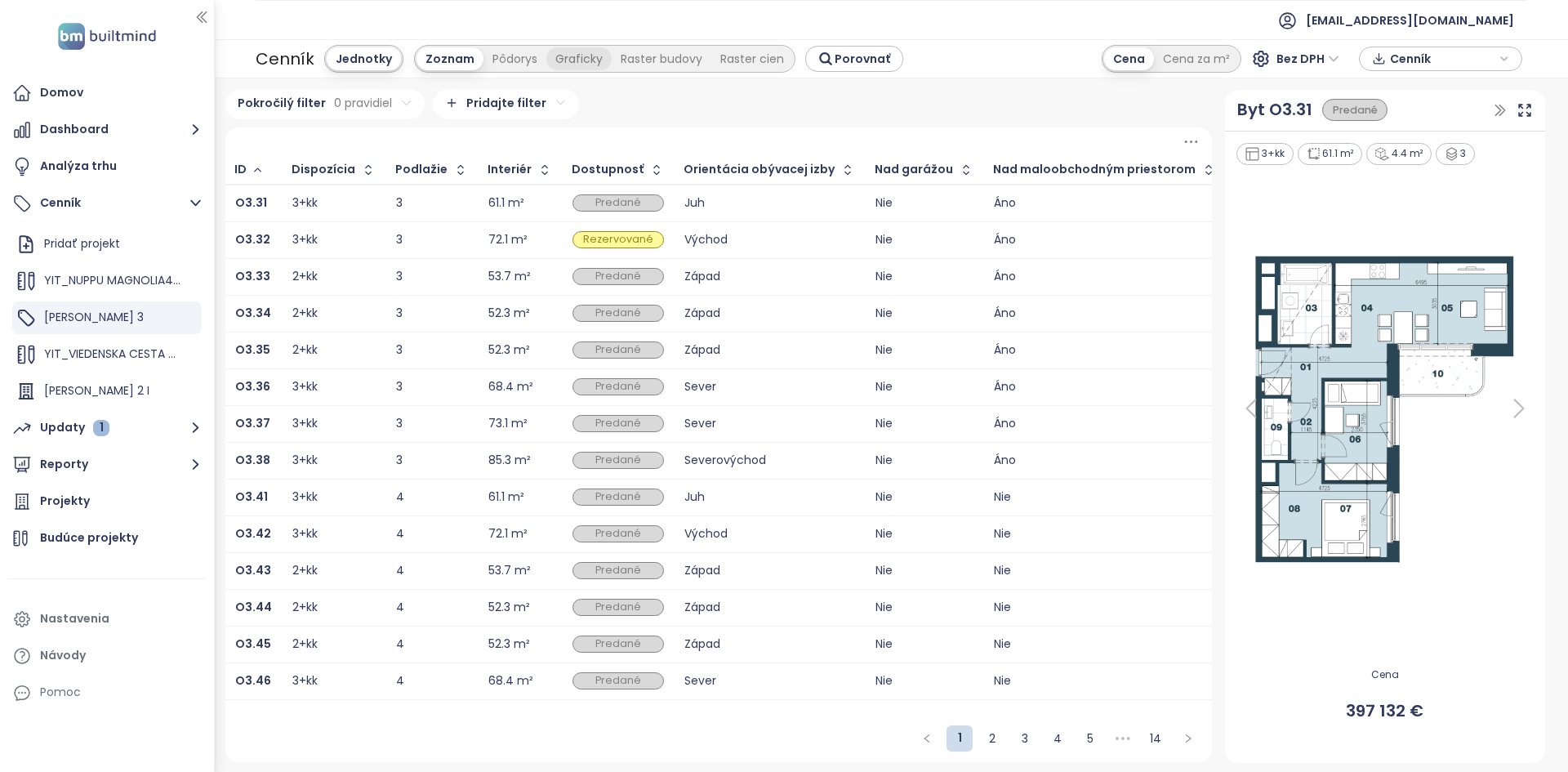
click at [590, 52] on div "Graficky" at bounding box center [579, 58] width 65 height 22
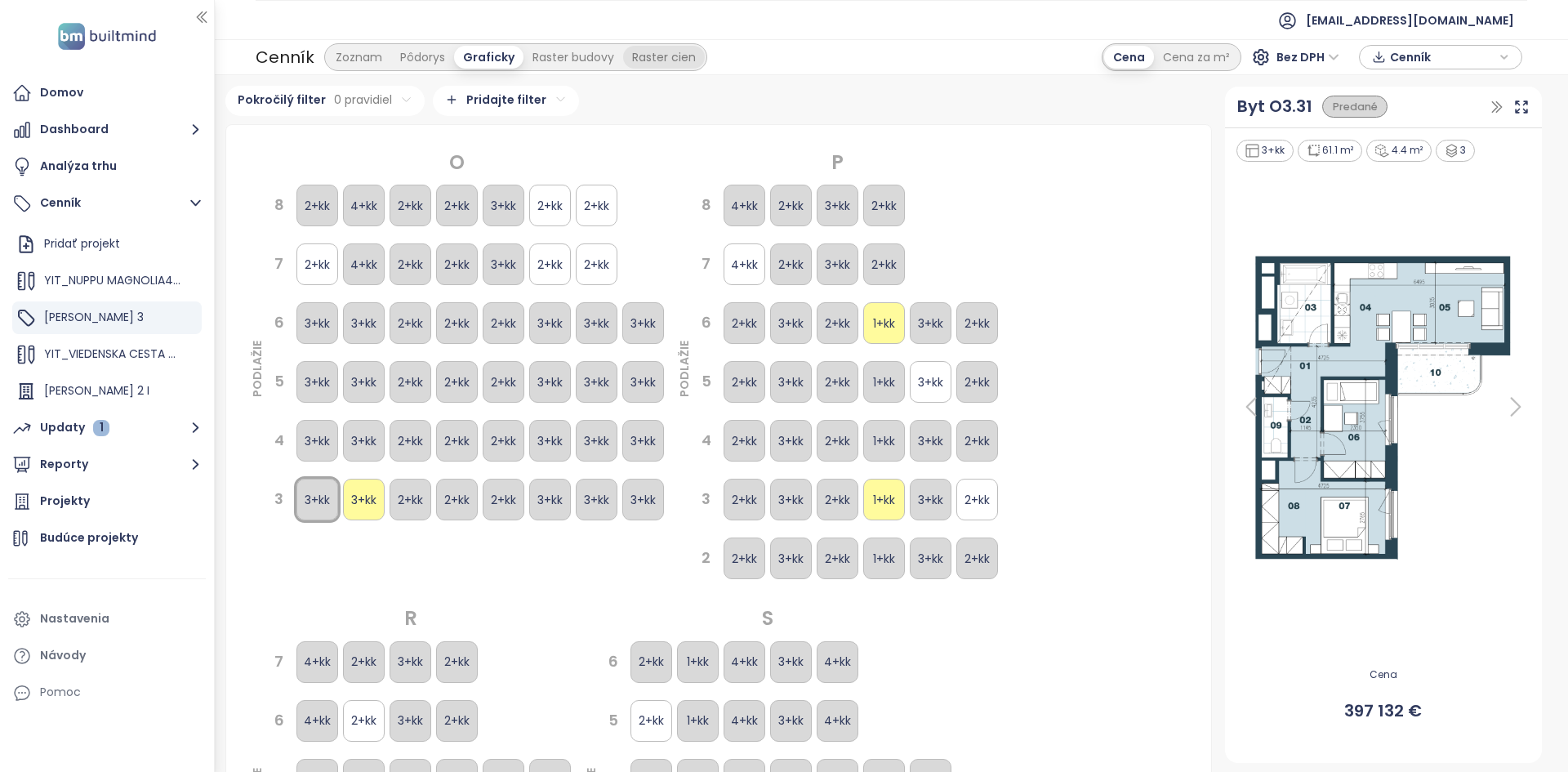
click at [617, 54] on div "Zoznam Pôdorys Graficky Raster budovy Raster cien" at bounding box center [515, 57] width 378 height 22
click at [633, 56] on div "Raster cien" at bounding box center [664, 57] width 82 height 22
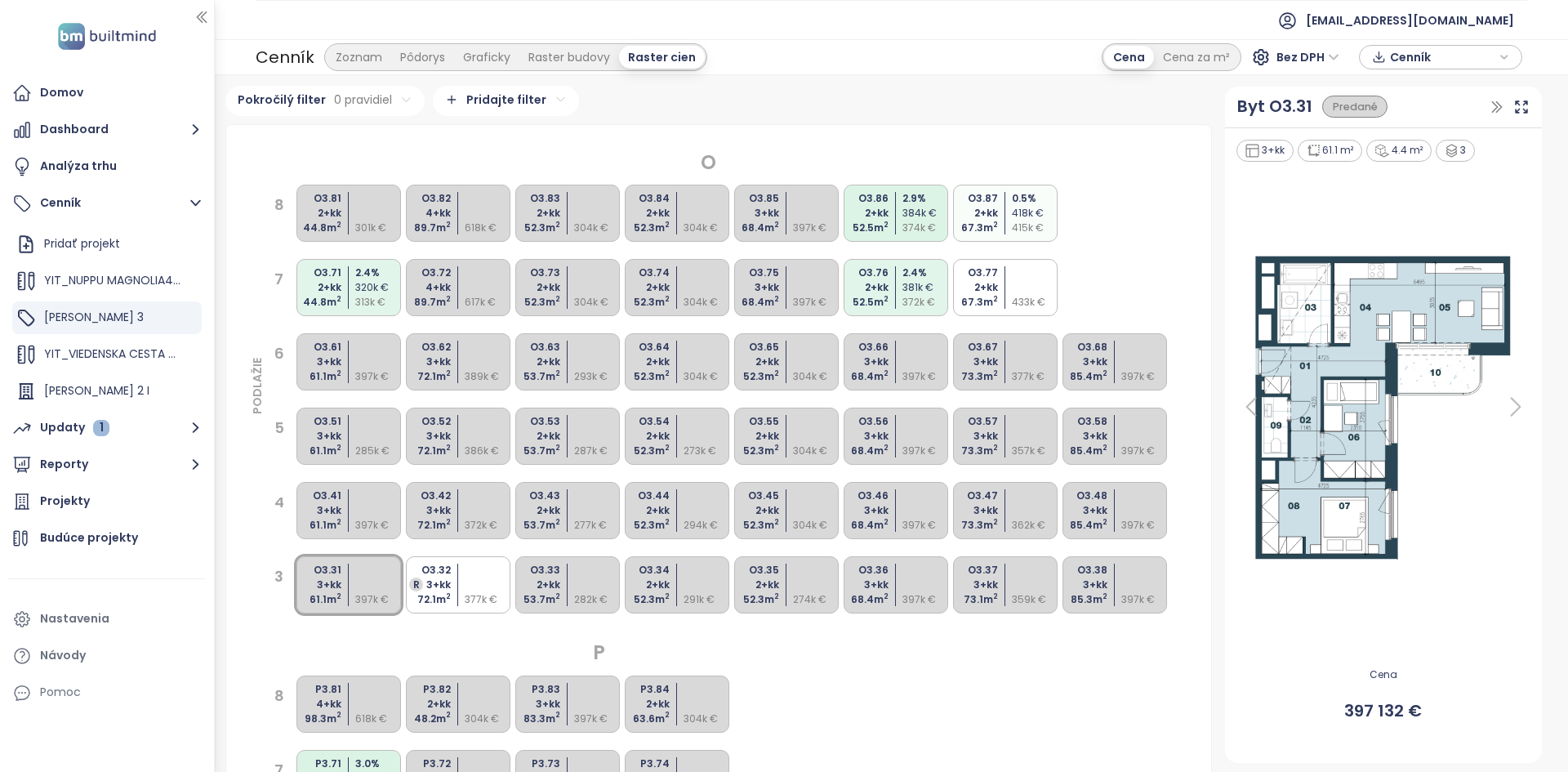
click at [857, 223] on div "52.5 m 2" at bounding box center [864, 228] width 48 height 15
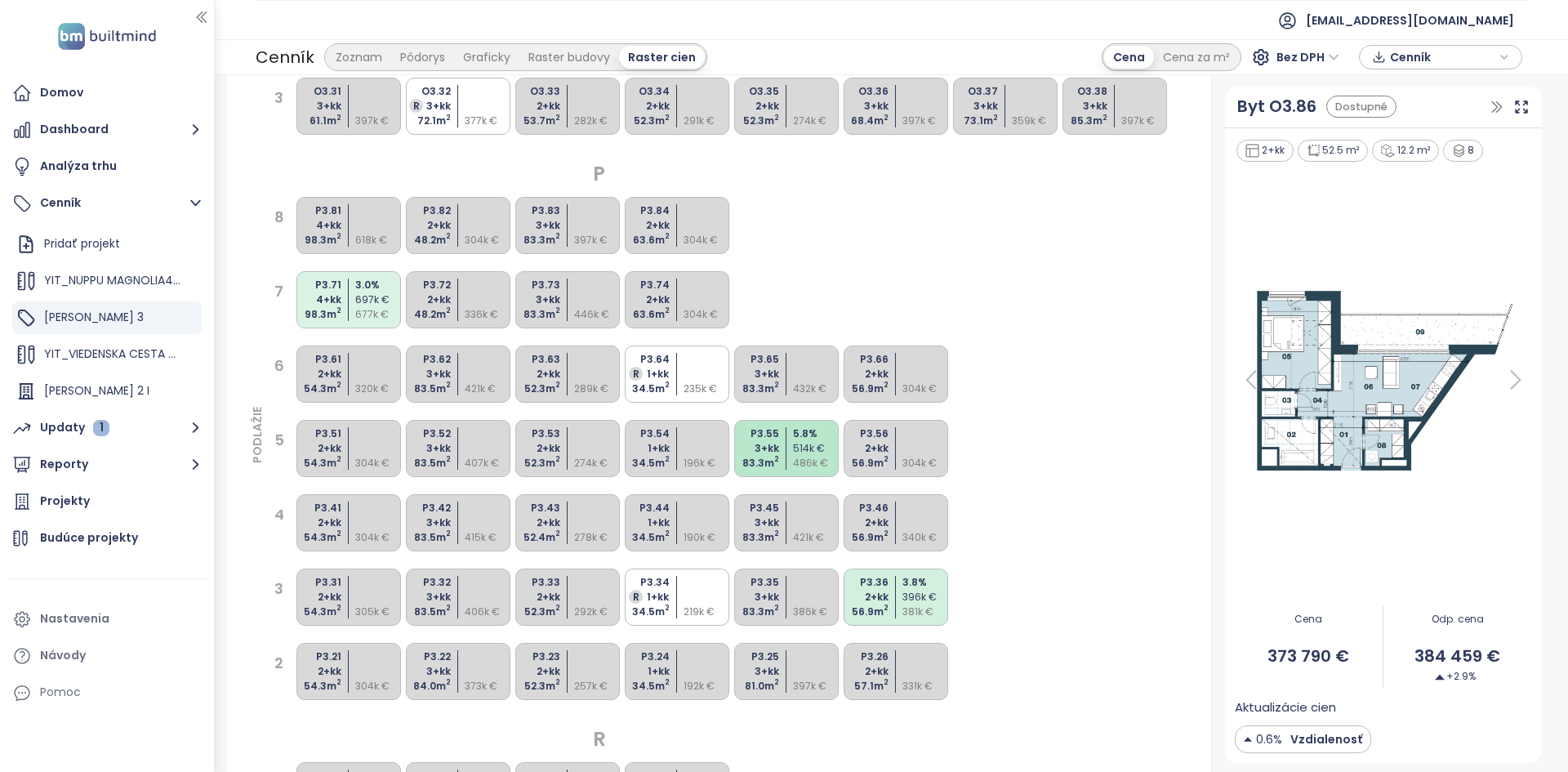
scroll to position [480, 0]
click at [693, 346] on div "P3.61 2+kk 54.3 m 2 320k € P3.62 3+kk 83.5 m 2 421k € P3.63 2+kk 52.3 m 2 289k …" at bounding box center [622, 373] width 657 height 62
click at [693, 346] on div "P3.64 R 1+kk 34.5 m 2 235k €" at bounding box center [677, 373] width 105 height 57
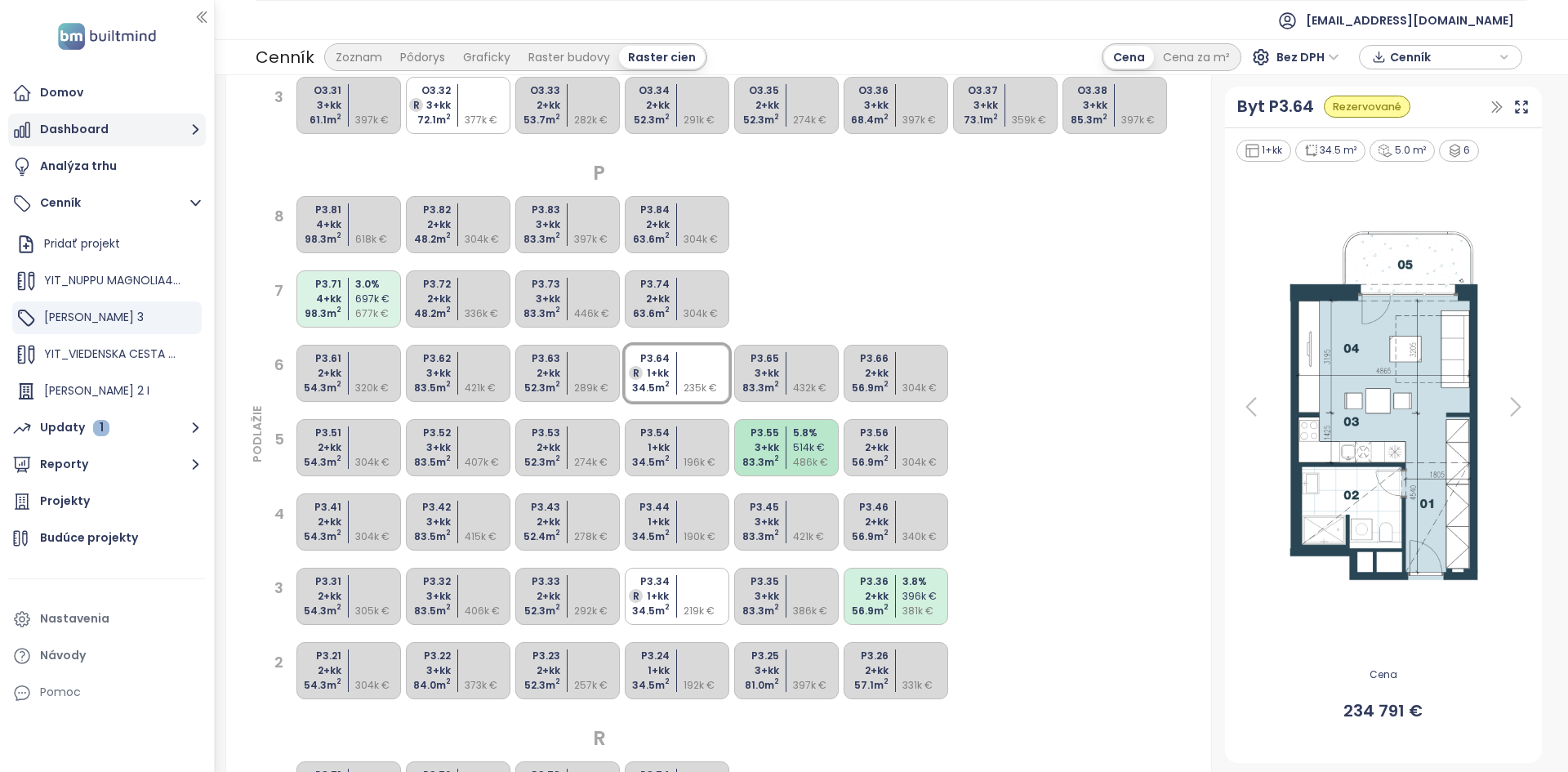
click at [62, 137] on button "Dashboard" at bounding box center [107, 129] width 197 height 32
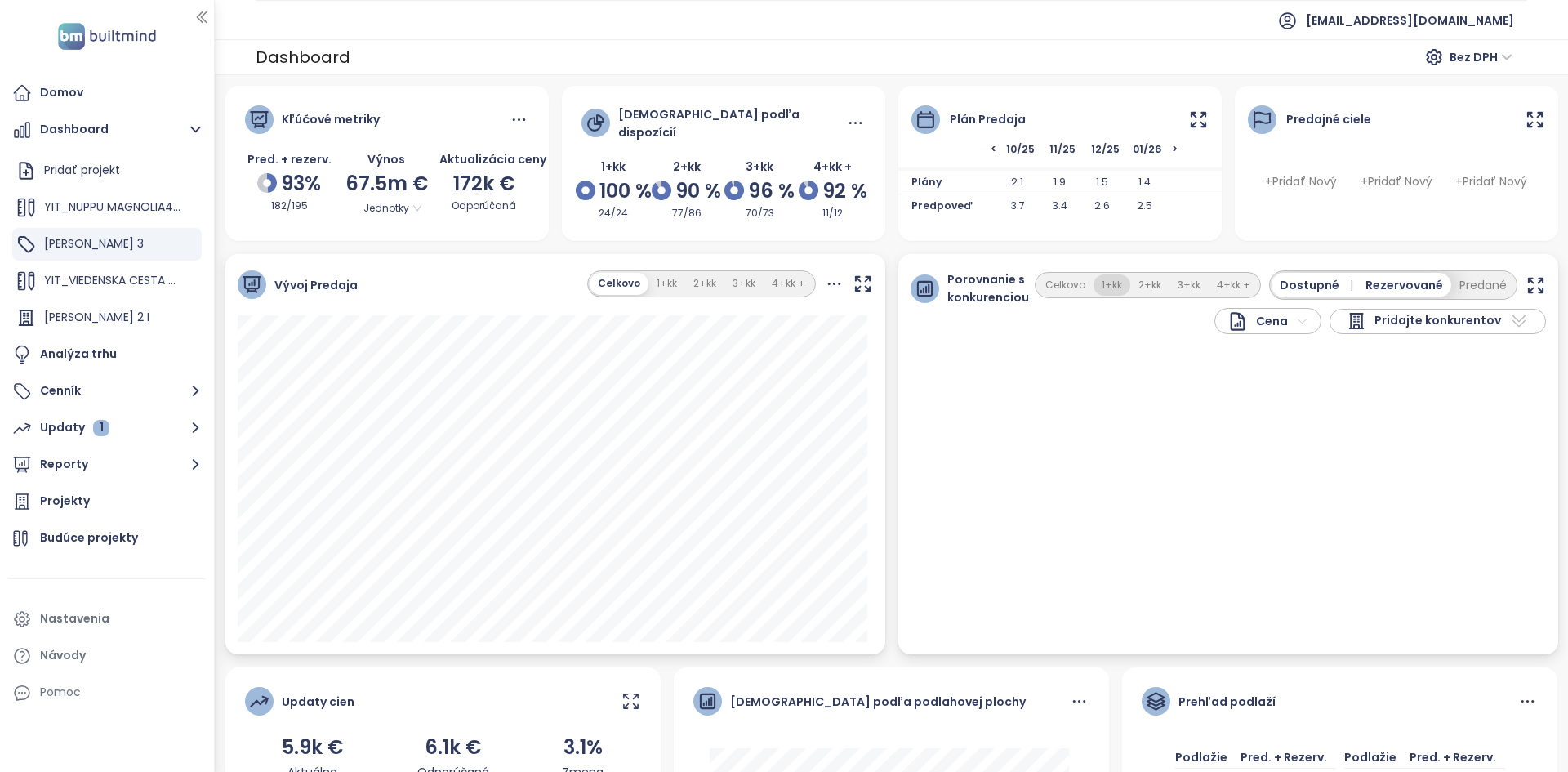
click at [1099, 279] on button "1+kk" at bounding box center [1112, 286] width 37 height 22
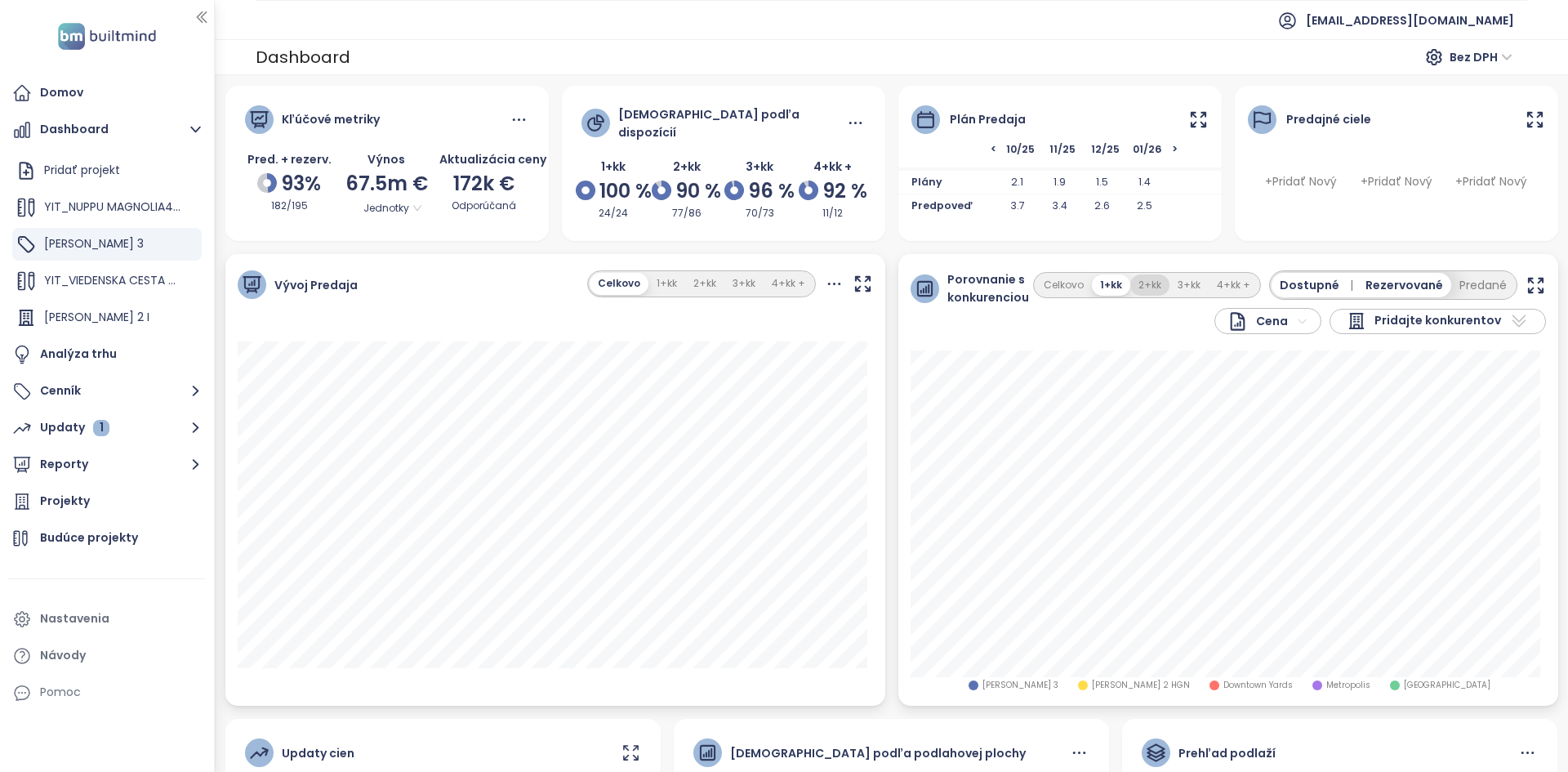
click at [1147, 281] on button "2+kk" at bounding box center [1150, 286] width 39 height 22
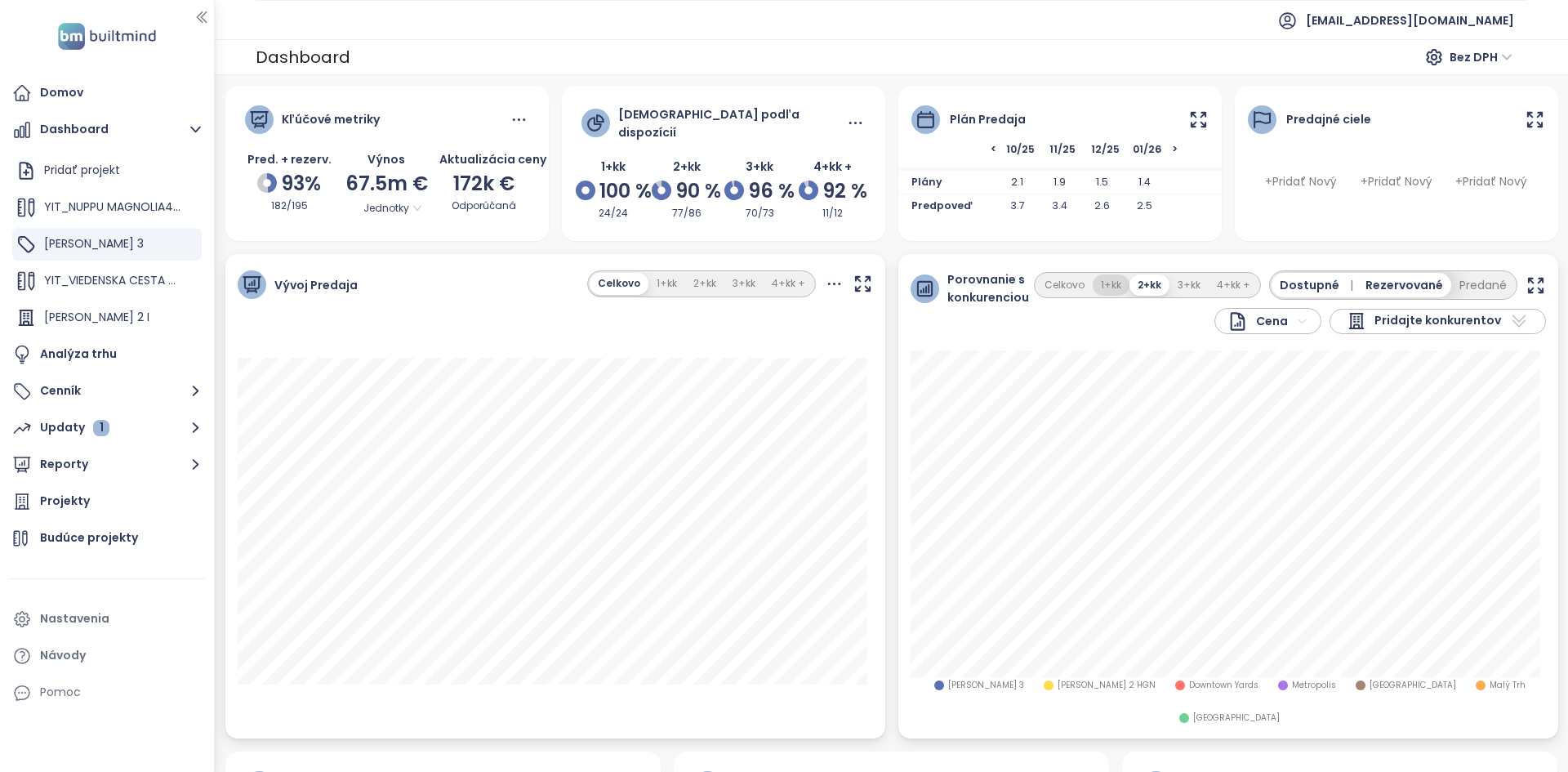
click at [1118, 283] on button "1+kk" at bounding box center [1111, 286] width 37 height 22
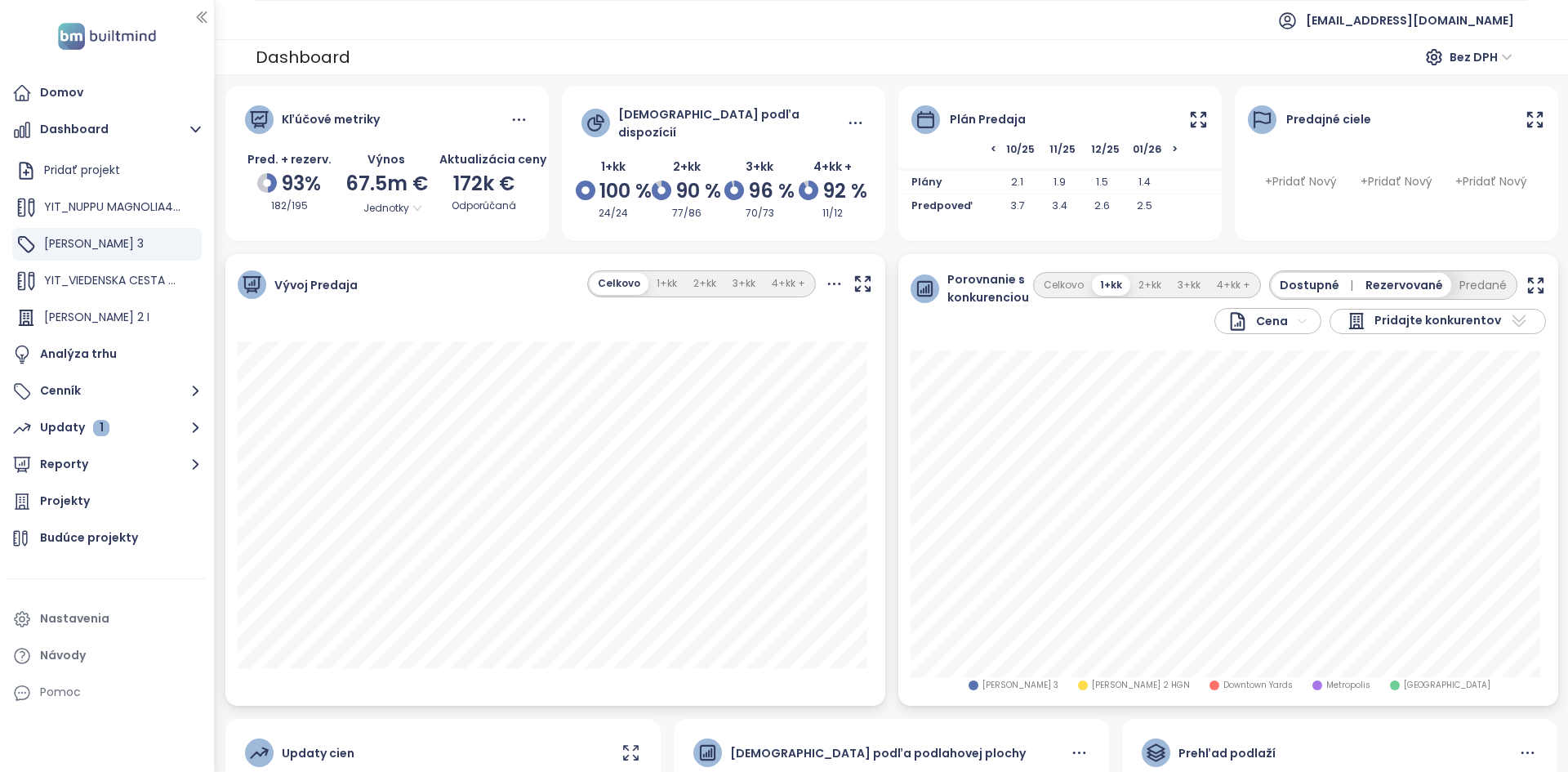
scroll to position [327, 0]
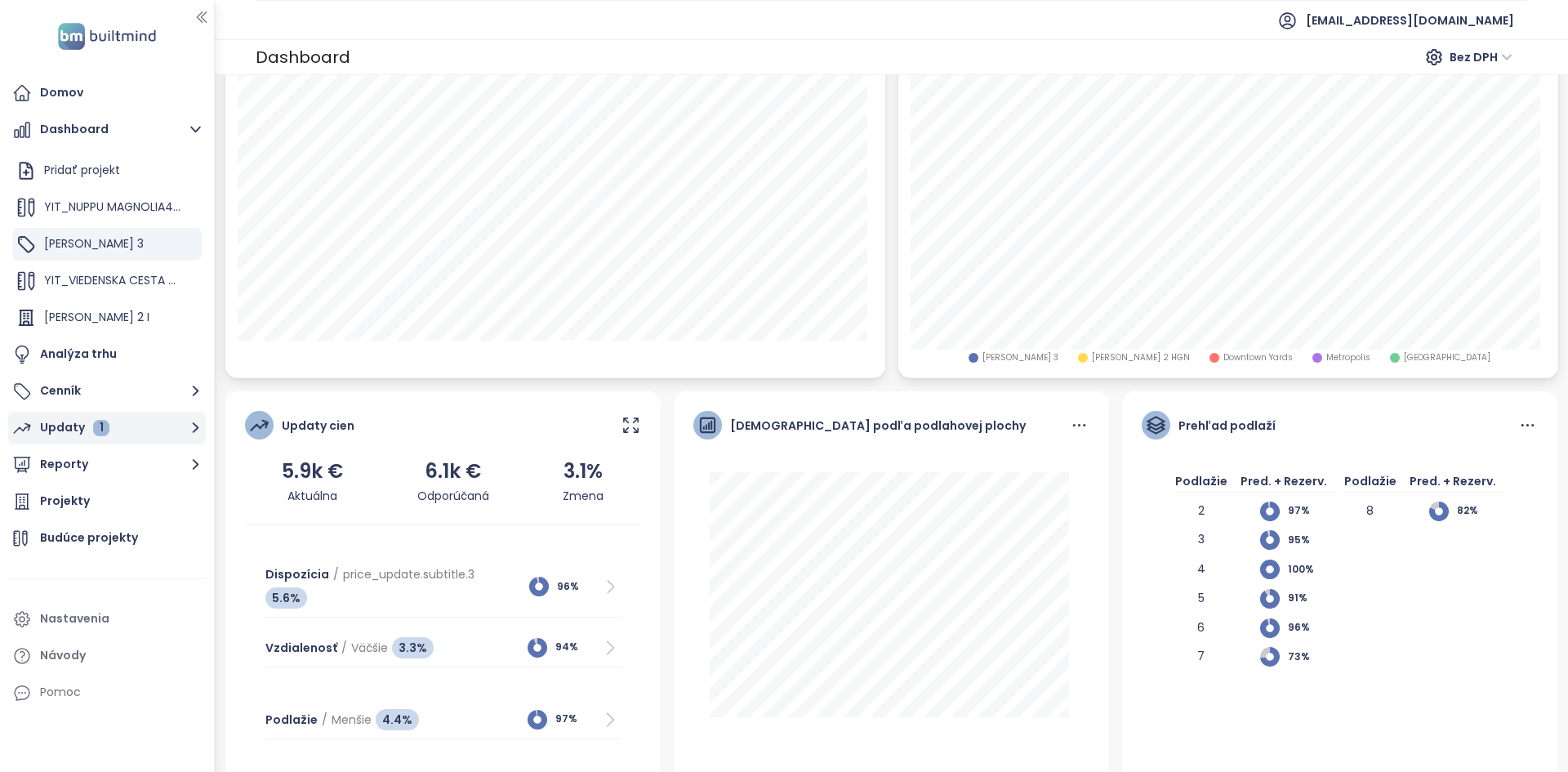
click at [149, 420] on button "Updaty 1" at bounding box center [107, 427] width 197 height 32
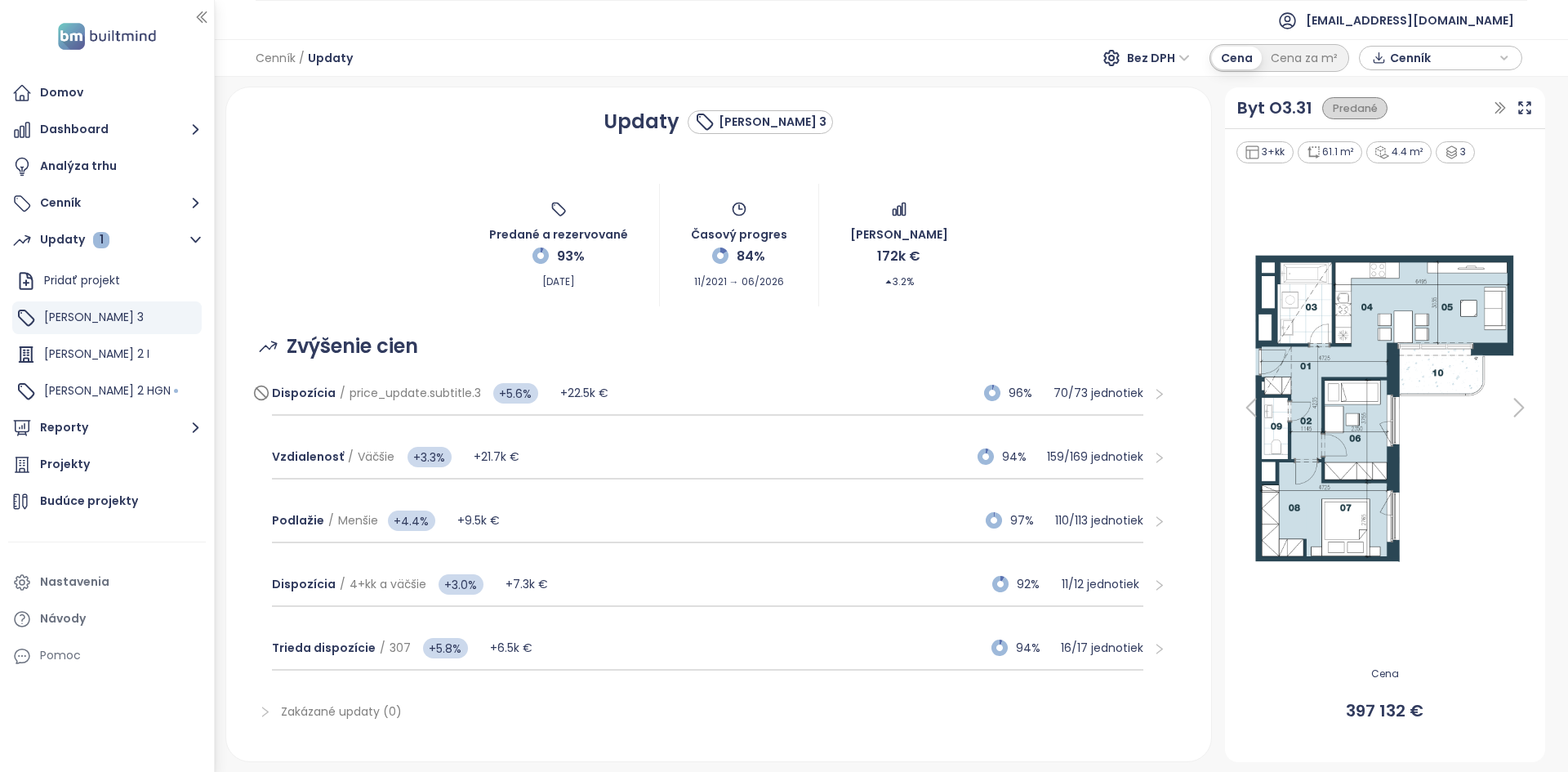
click at [669, 413] on div "Dispozícia / price_update.subtitle.3 +5.6% +22.5k € 96% 70 / 73 jednotiek" at bounding box center [708, 393] width 872 height 44
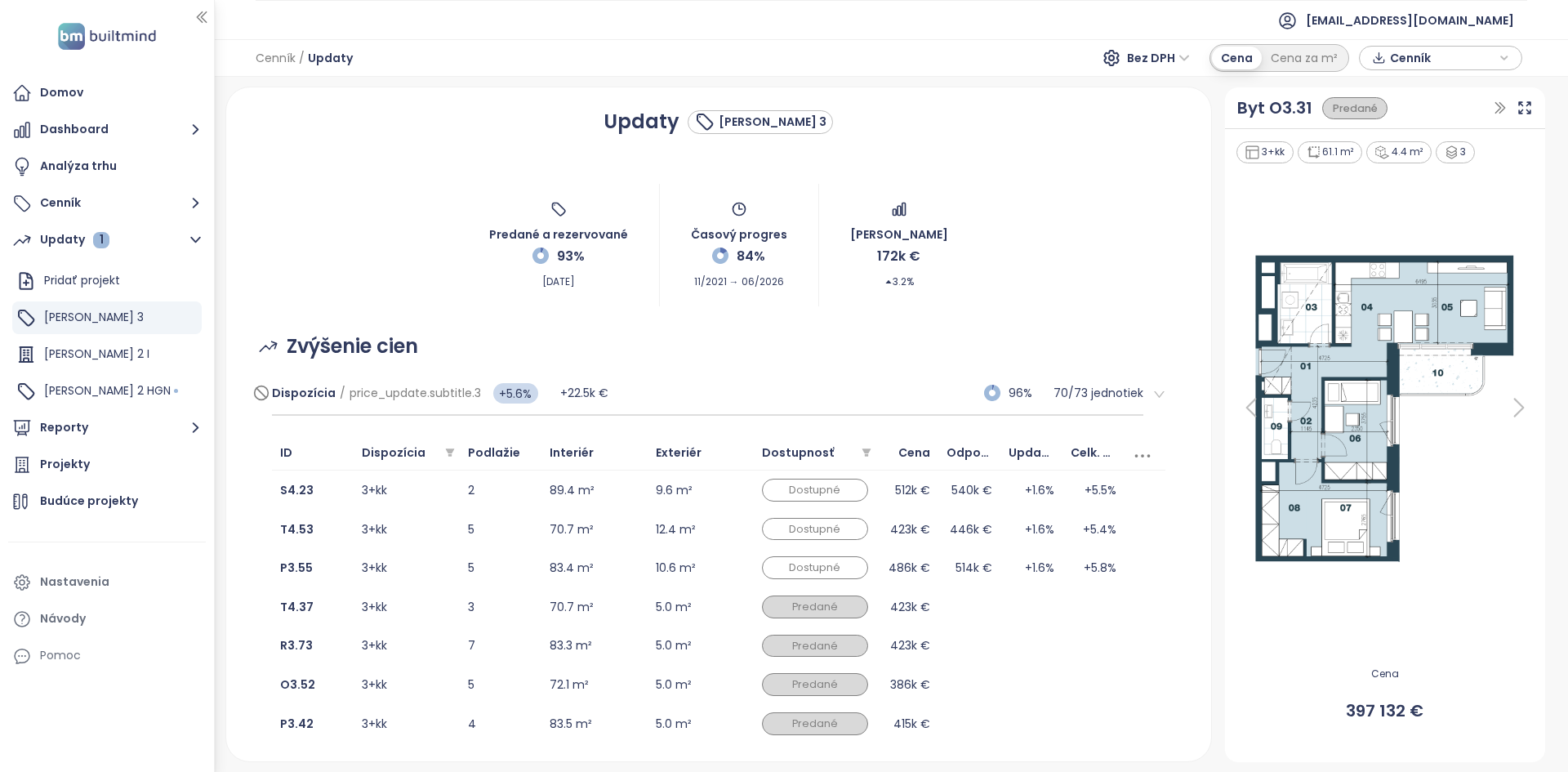
click at [669, 413] on div "Dispozícia / price_update.subtitle.3 +5.6% +22.5k € 96% 70 / 73 jednotiek" at bounding box center [708, 393] width 872 height 44
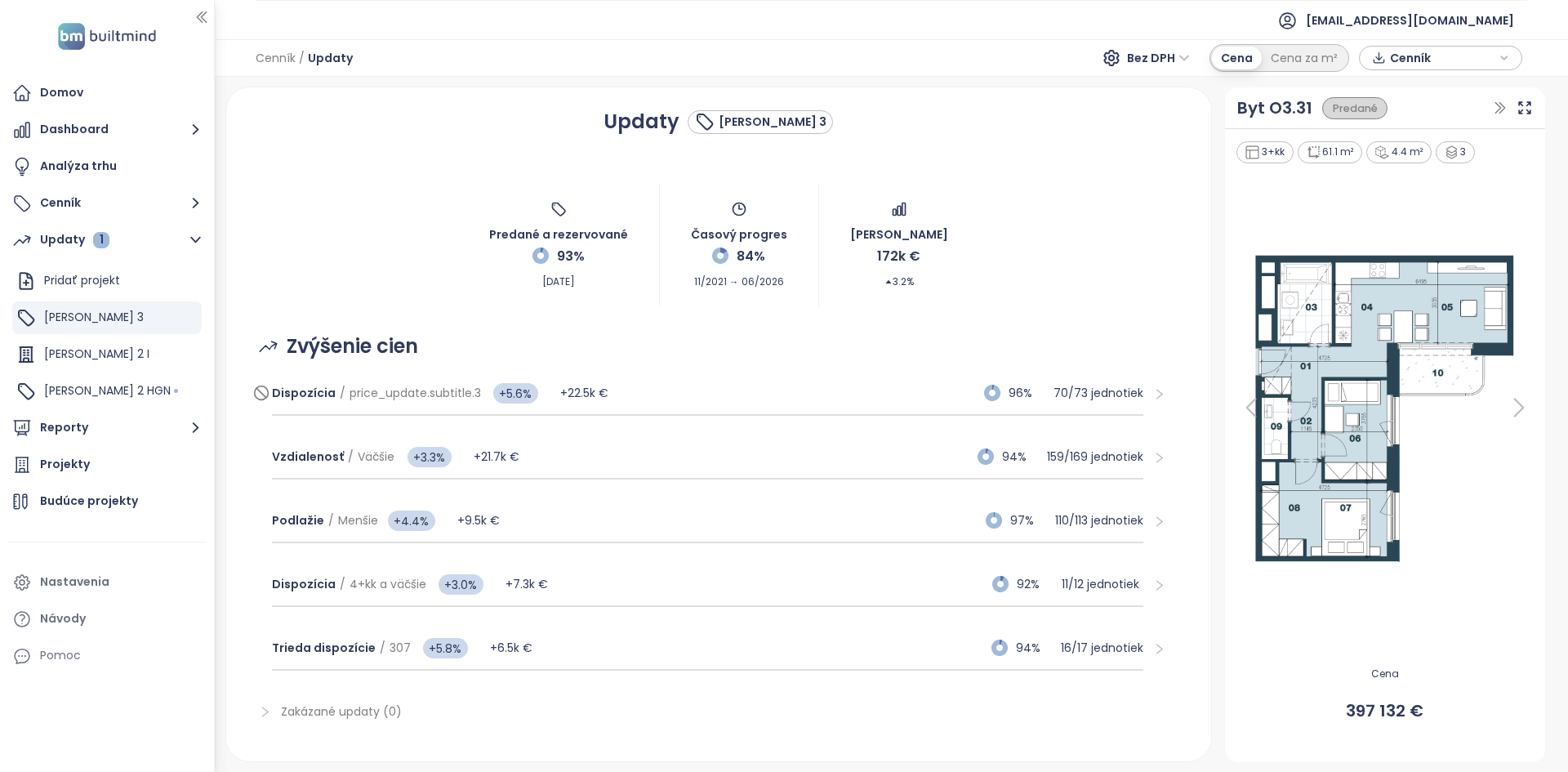
click at [663, 394] on div "Dispozícia / price_update.subtitle.3 +5.6% +22.5k € 96% 70 / 73 jednotiek" at bounding box center [708, 393] width 872 height 44
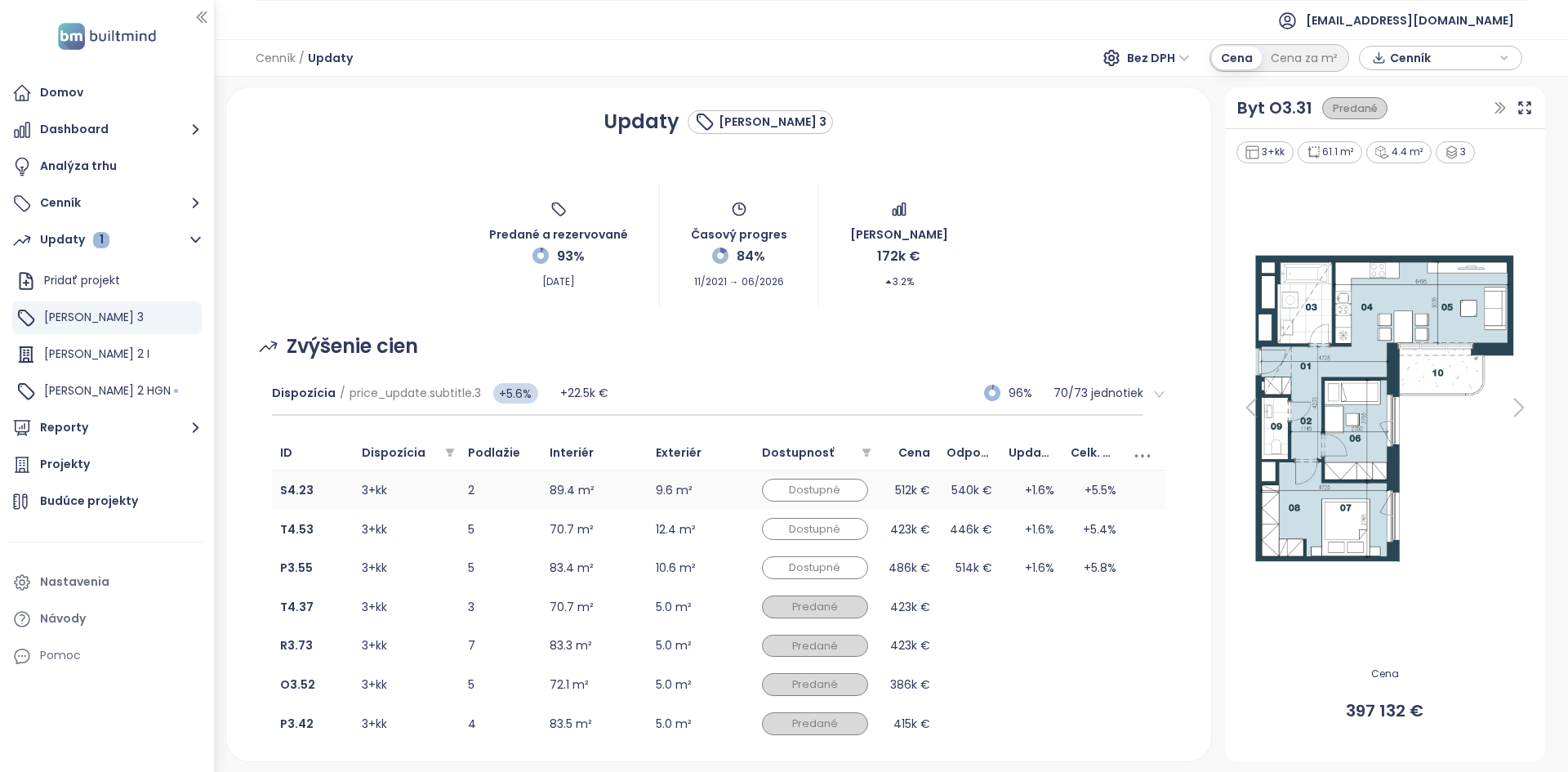
click at [608, 489] on td "89.4 m²" at bounding box center [595, 490] width 107 height 39
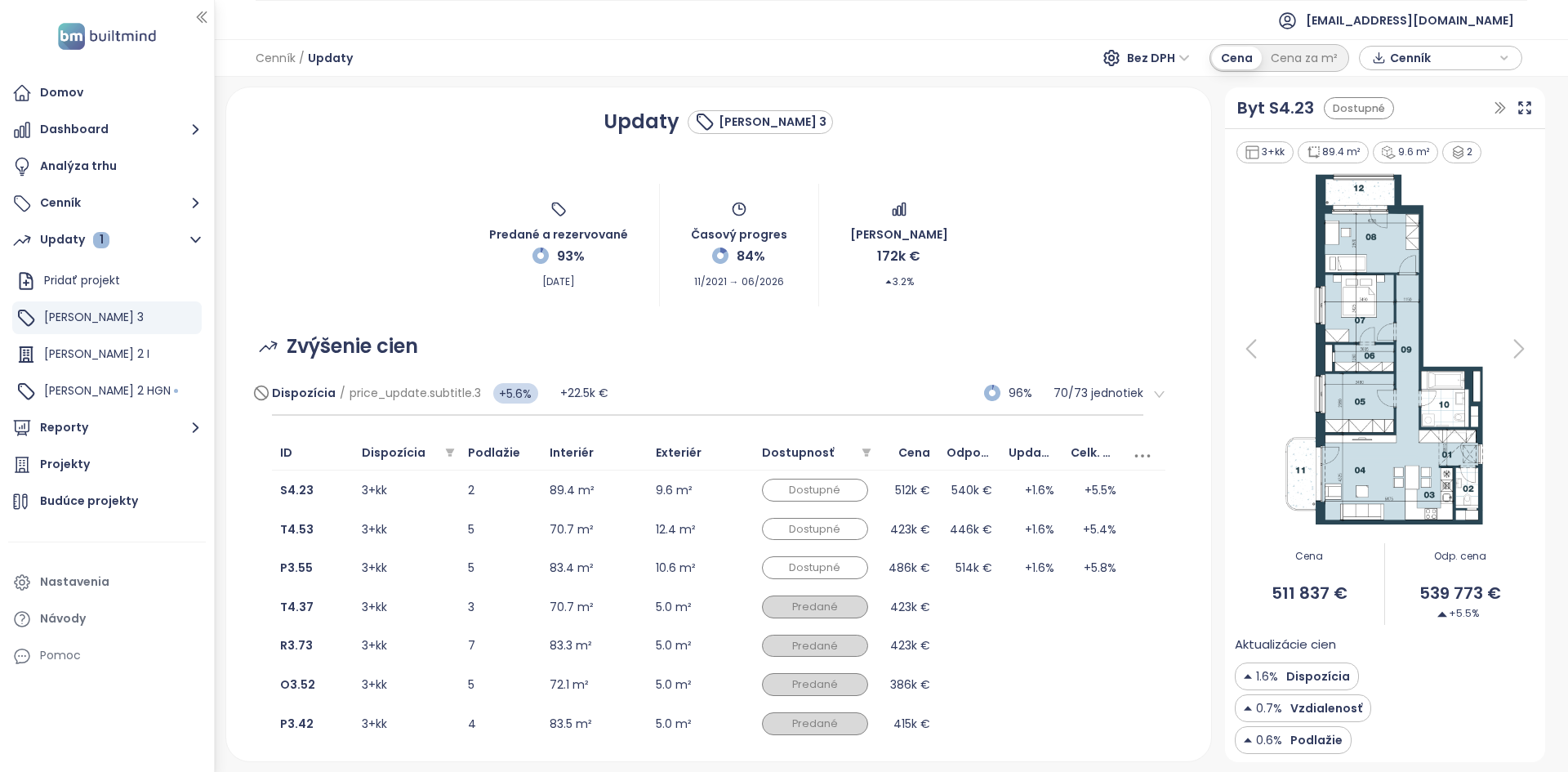
click at [712, 396] on div "Dispozícia / price_update.subtitle.3 +5.6% +22.5k € 96% 70 / 73 jednotiek" at bounding box center [708, 393] width 872 height 44
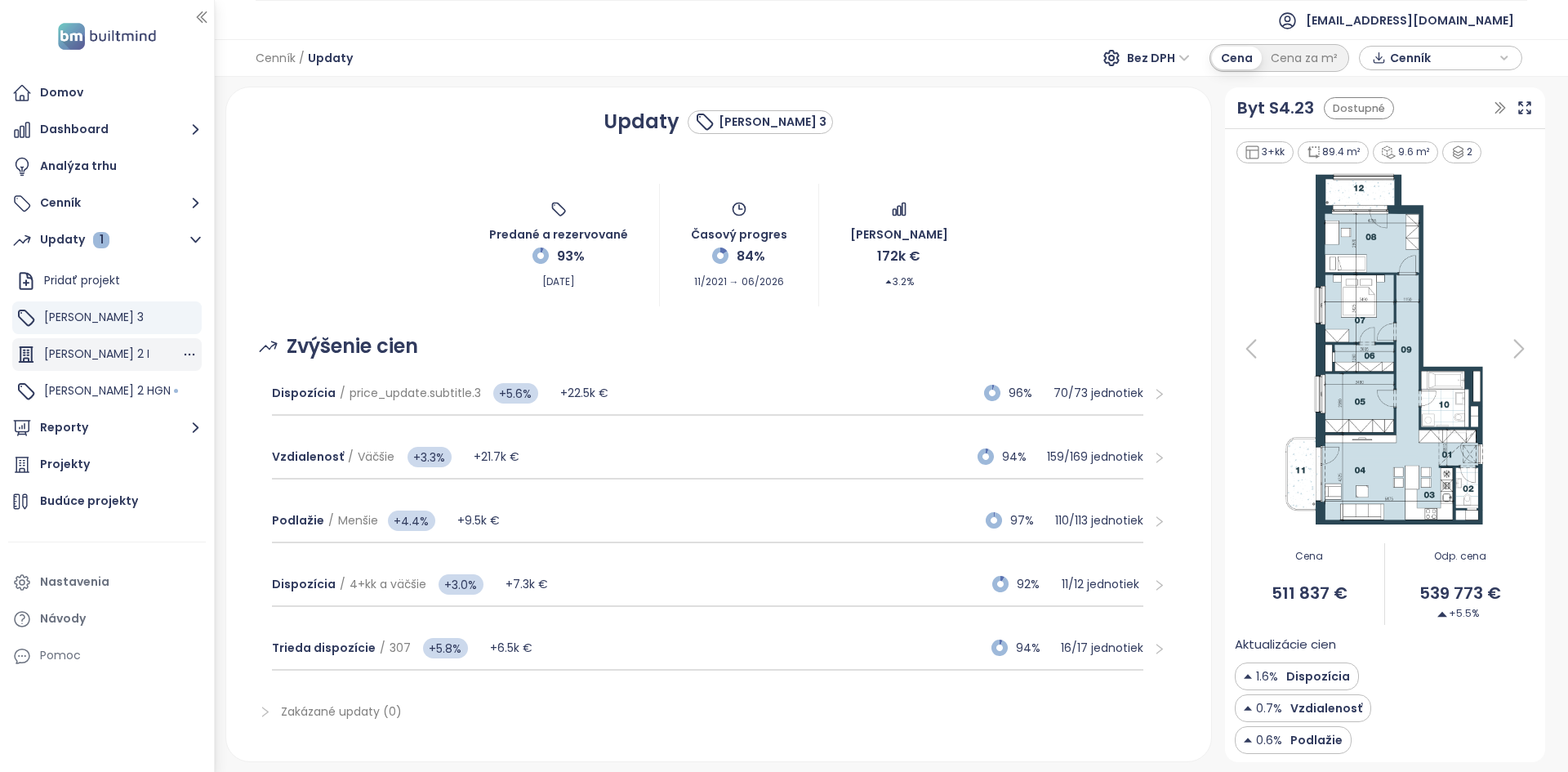
click at [107, 358] on div "[PERSON_NAME] 2 I" at bounding box center [107, 354] width 190 height 32
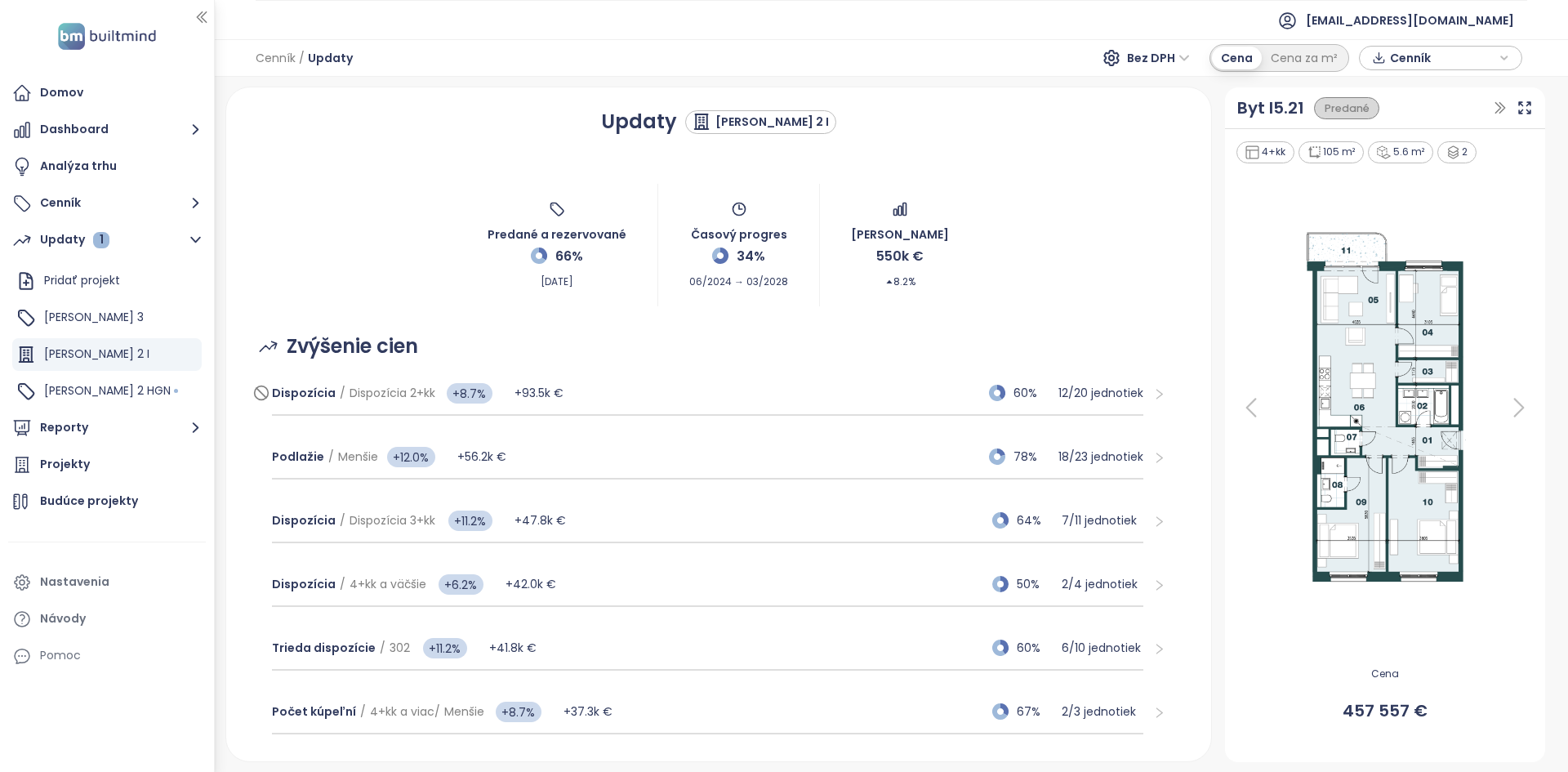
click at [614, 392] on div "Dispozícia / Dispozícia 2+kk +8.7% +93.5k € 60% 12 / 20 jednotiek" at bounding box center [708, 393] width 872 height 44
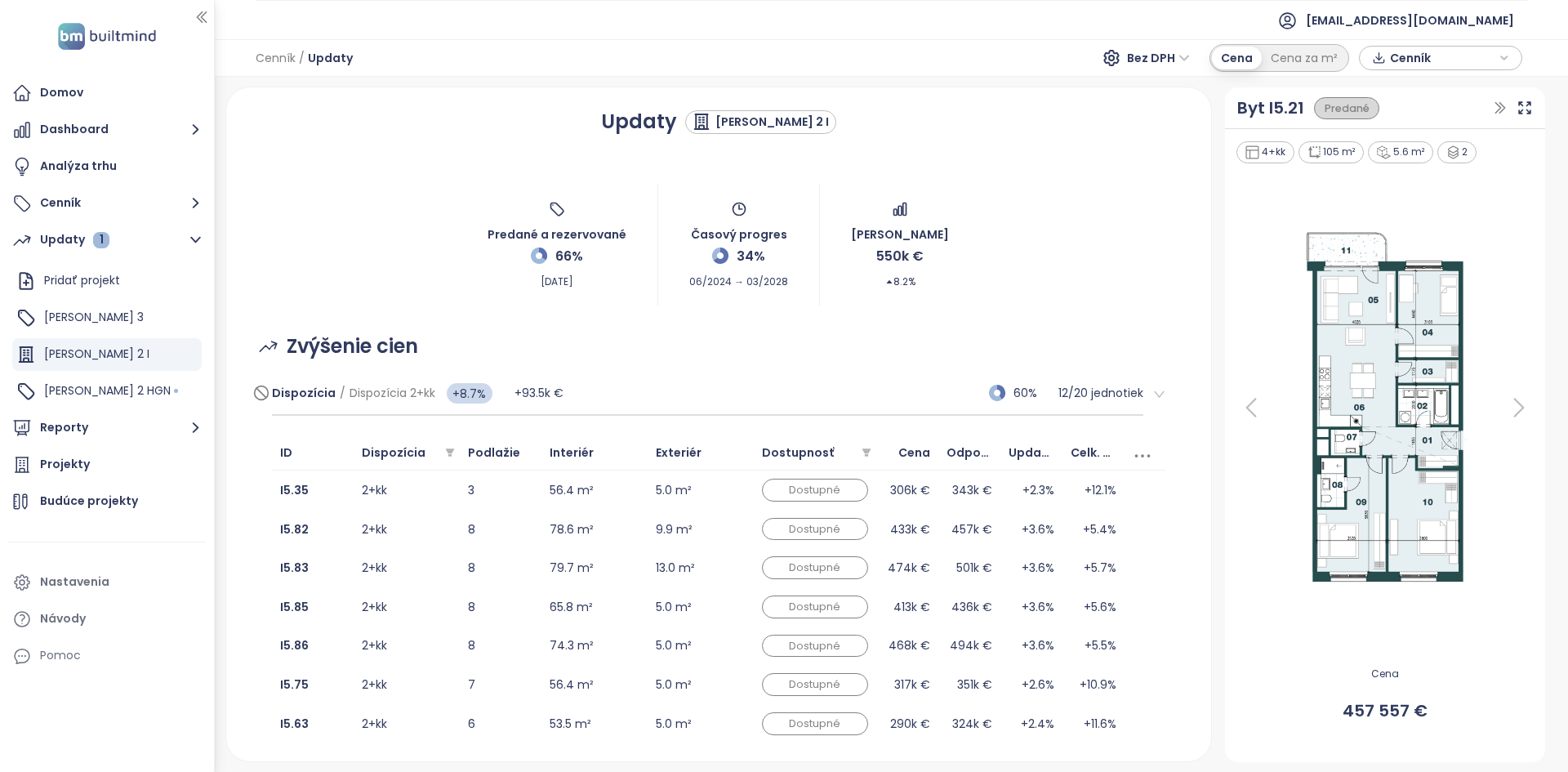
click at [633, 392] on div "Dispozícia / Dispozícia 2+kk +8.7% +93.5k € 60% 12 / 20 jednotiek" at bounding box center [708, 393] width 872 height 44
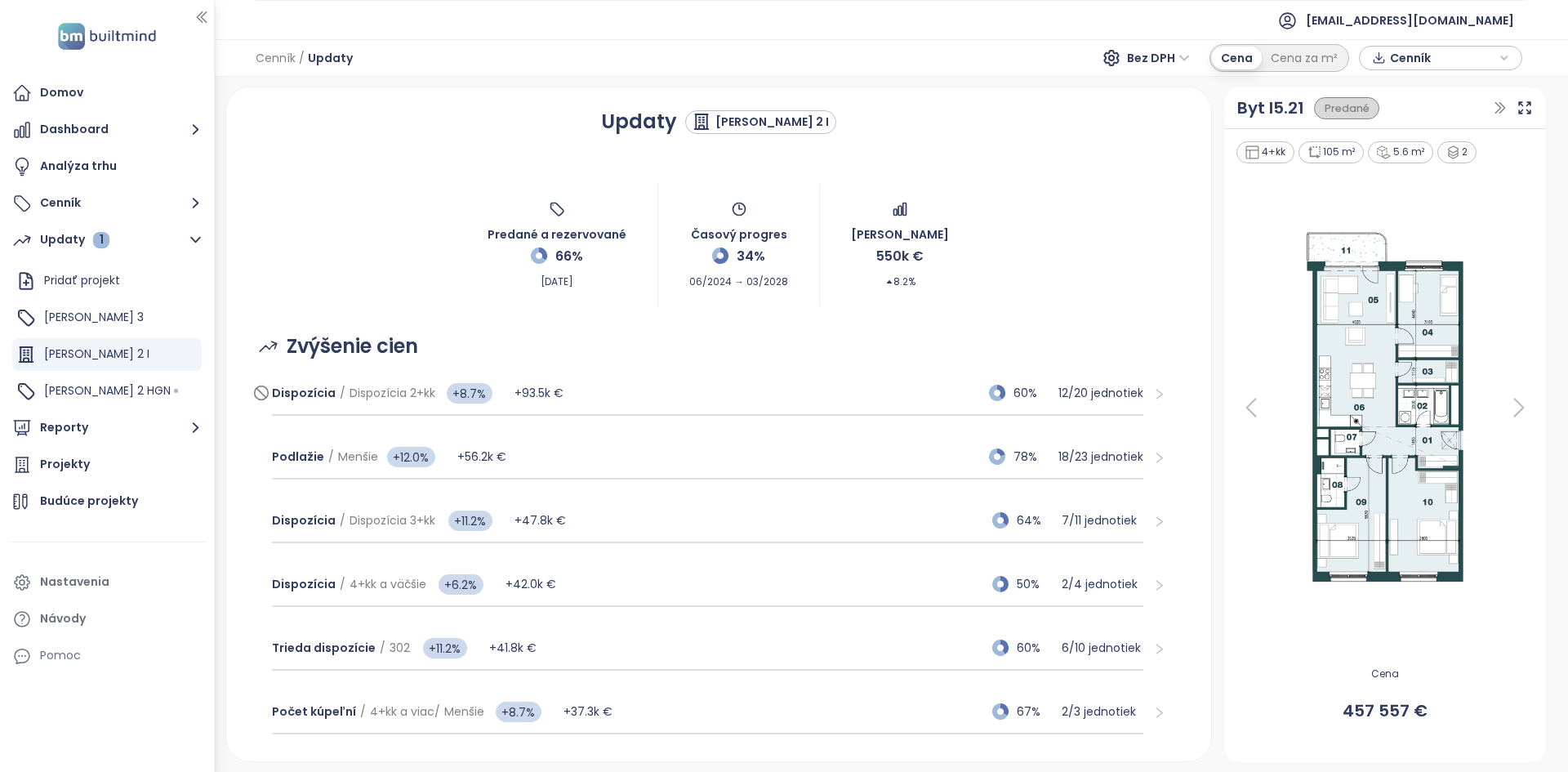
click at [633, 392] on div "Dispozícia / Dispozícia 2+kk +8.7% +93.5k € 60% 12 / 20 jednotiek" at bounding box center [708, 393] width 872 height 44
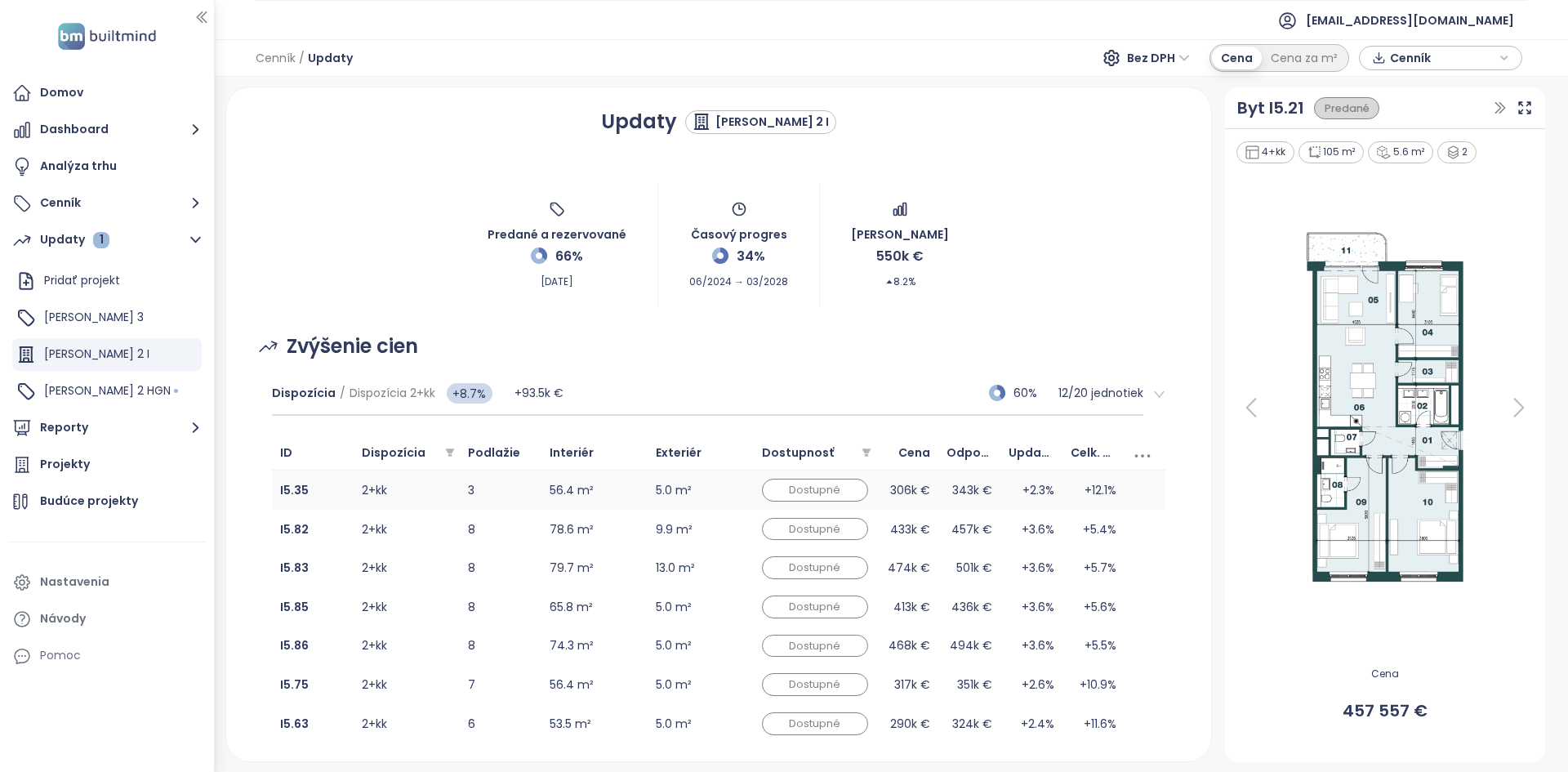
click at [641, 491] on td "56.4 m²" at bounding box center [595, 490] width 107 height 39
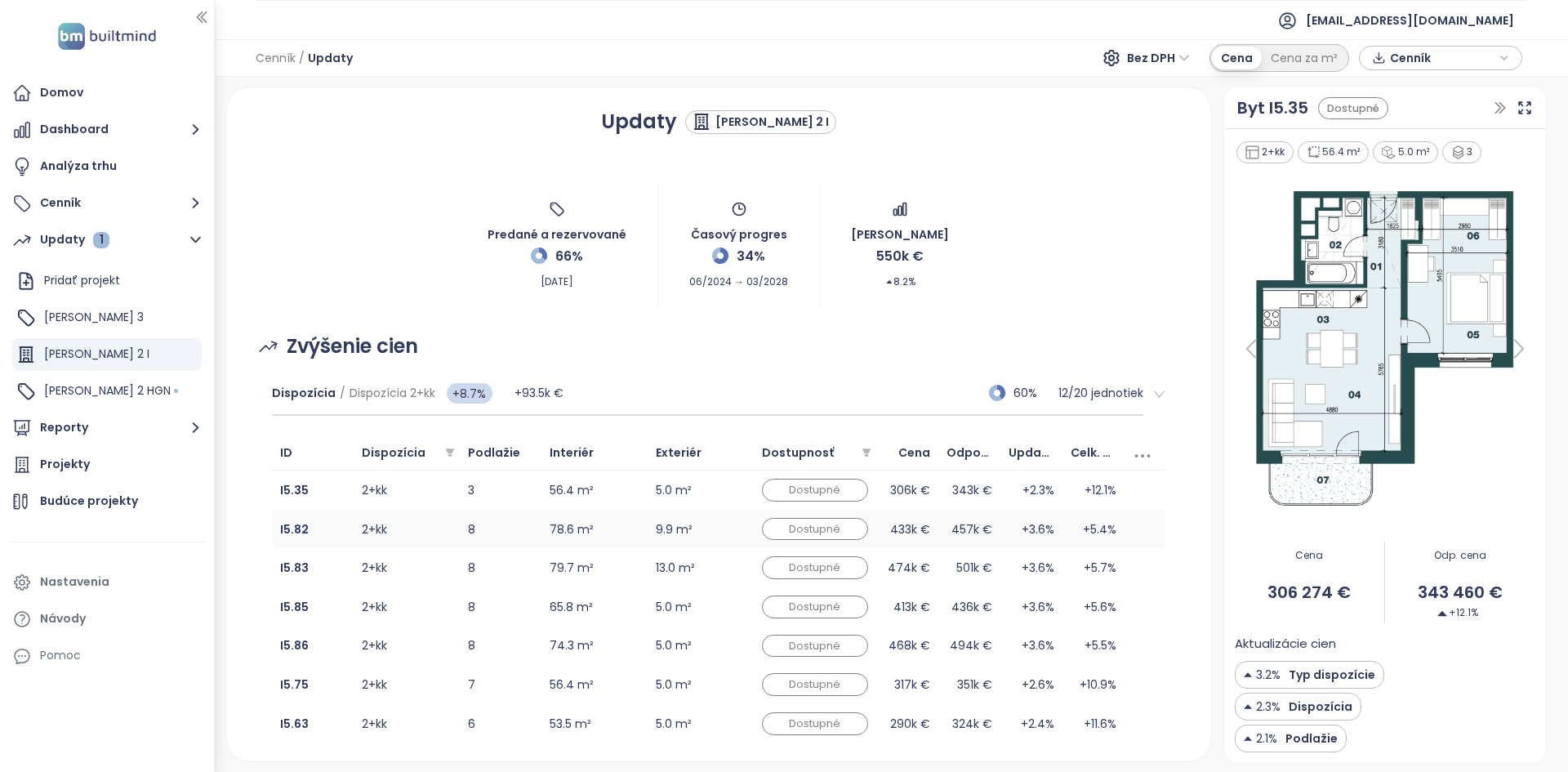
click at [743, 521] on td "9.9 m²" at bounding box center [701, 529] width 107 height 39
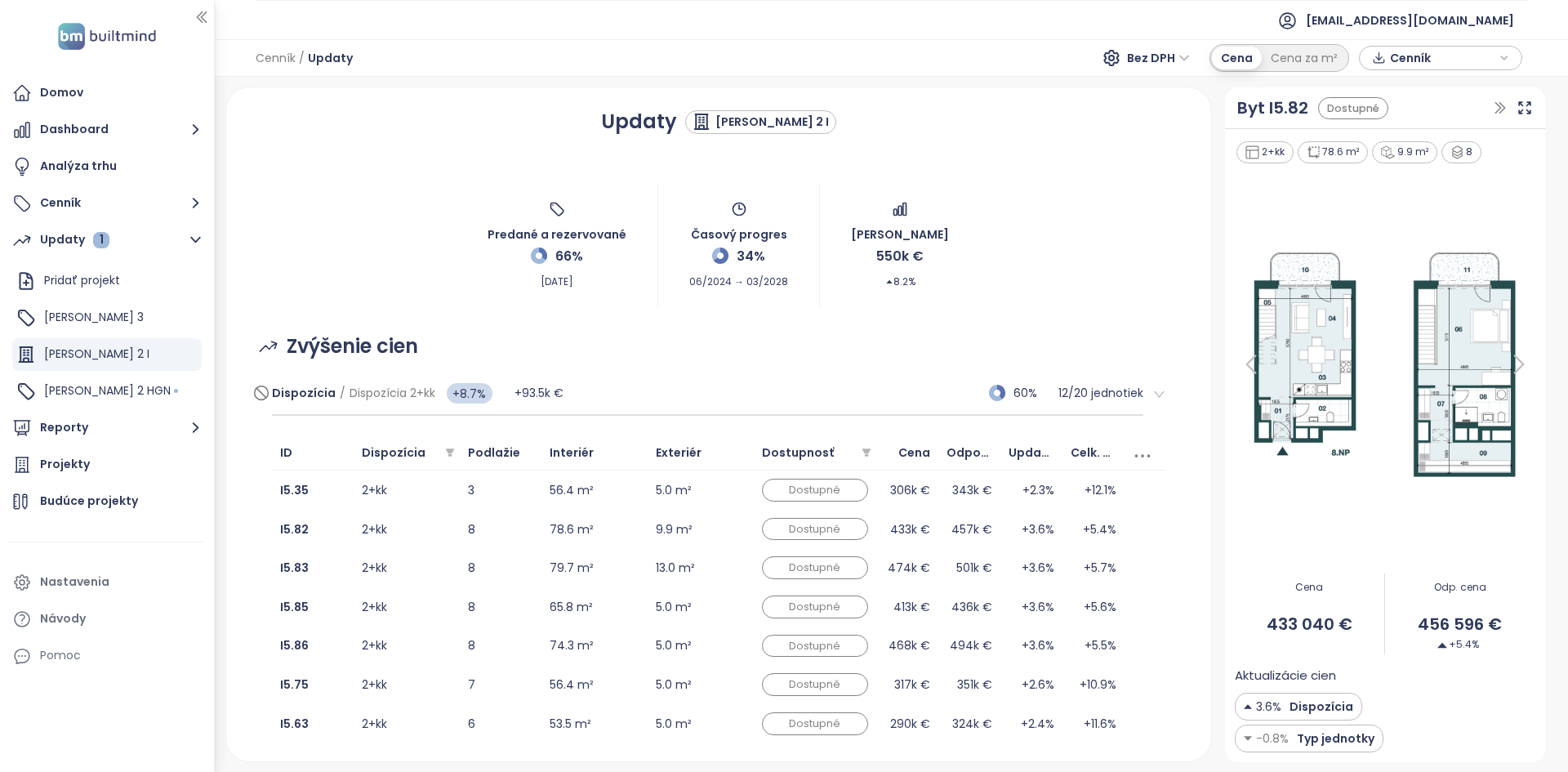
click at [580, 389] on div "Dispozícia / Dispozícia 2+kk +8.7% +93.5k € 60% 12 / 20 jednotiek" at bounding box center [708, 393] width 872 height 44
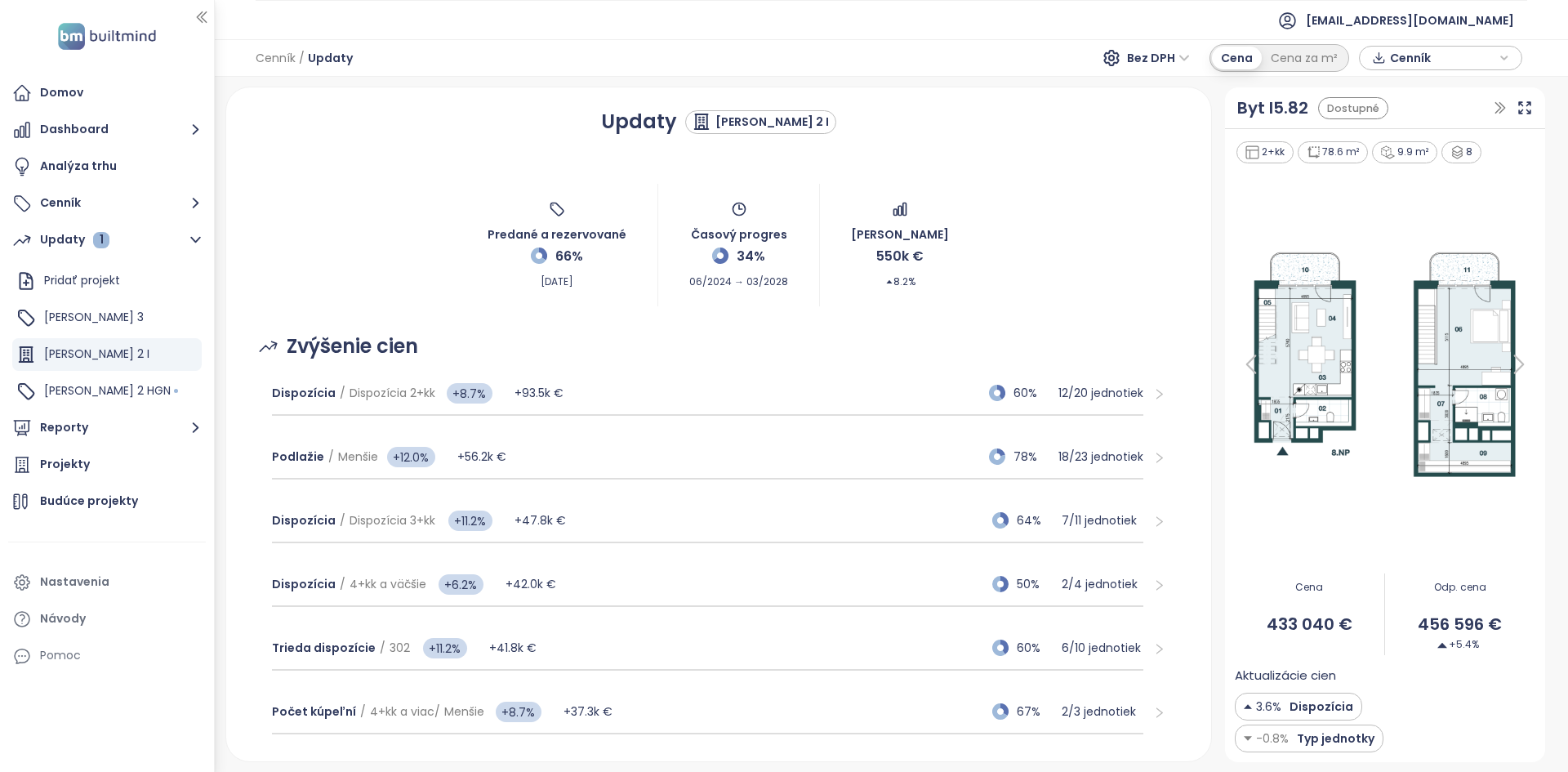
click at [1293, 562] on div "2+kk 78.6 m² 9.9 m² 8 Cena 433 040 € Odp. cena 456 596 € +5.4% Aktualizácie cie…" at bounding box center [1385, 446] width 320 height 633
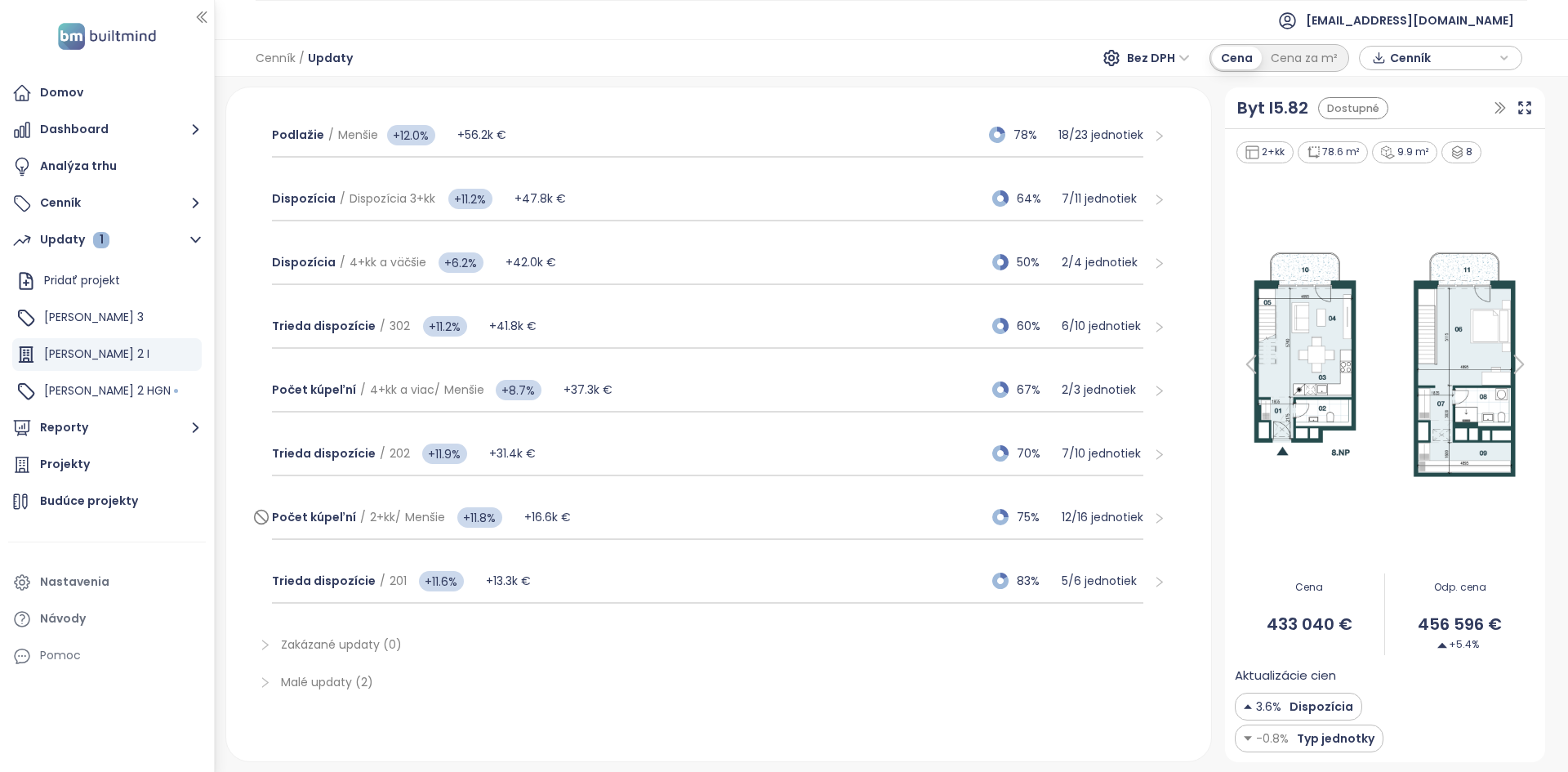
scroll to position [321, 0]
drag, startPoint x: 1236, startPoint y: 678, endPoint x: 1401, endPoint y: 756, distance: 182.5
click at [1401, 744] on div "2+kk 78.6 m² 9.9 m² 8 Cena 433 040 € Odp. cena 456 596 € +5.4% Aktualizácie cie…" at bounding box center [1385, 446] width 320 height 633
click at [1386, 744] on div "Aktualizácie cien 3.6% Dispozícia -0.8% Typ jednotky" at bounding box center [1385, 709] width 301 height 87
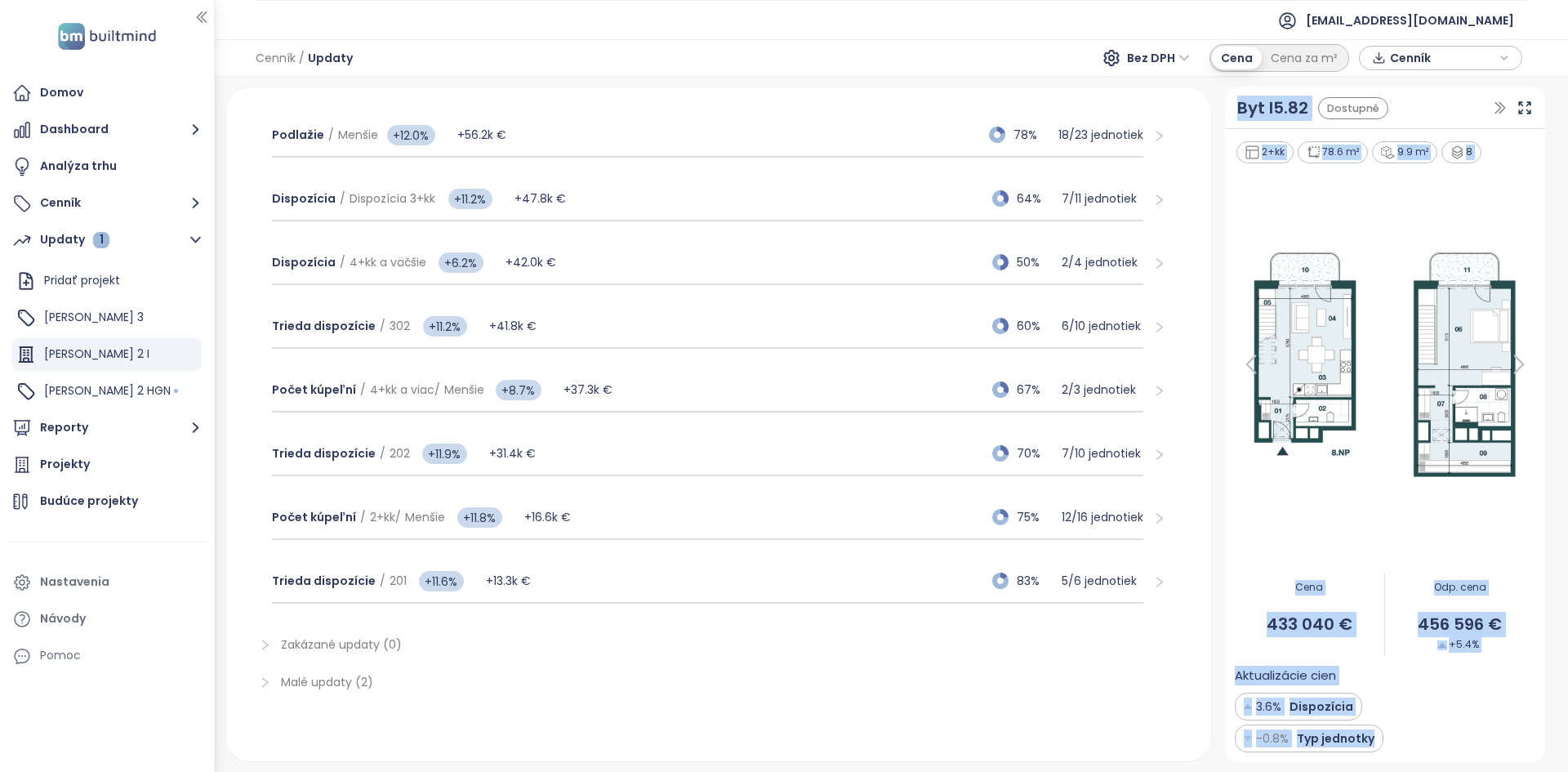
drag, startPoint x: 1386, startPoint y: 747, endPoint x: 1204, endPoint y: 698, distance: 188.5
click at [1204, 698] on div "Updaty [PERSON_NAME] 2 I Predané a rezervované 66% [DATE] Časový progres 34% 06…" at bounding box center [885, 424] width 1333 height 675
click at [1516, 368] on icon at bounding box center [1519, 364] width 32 height 32
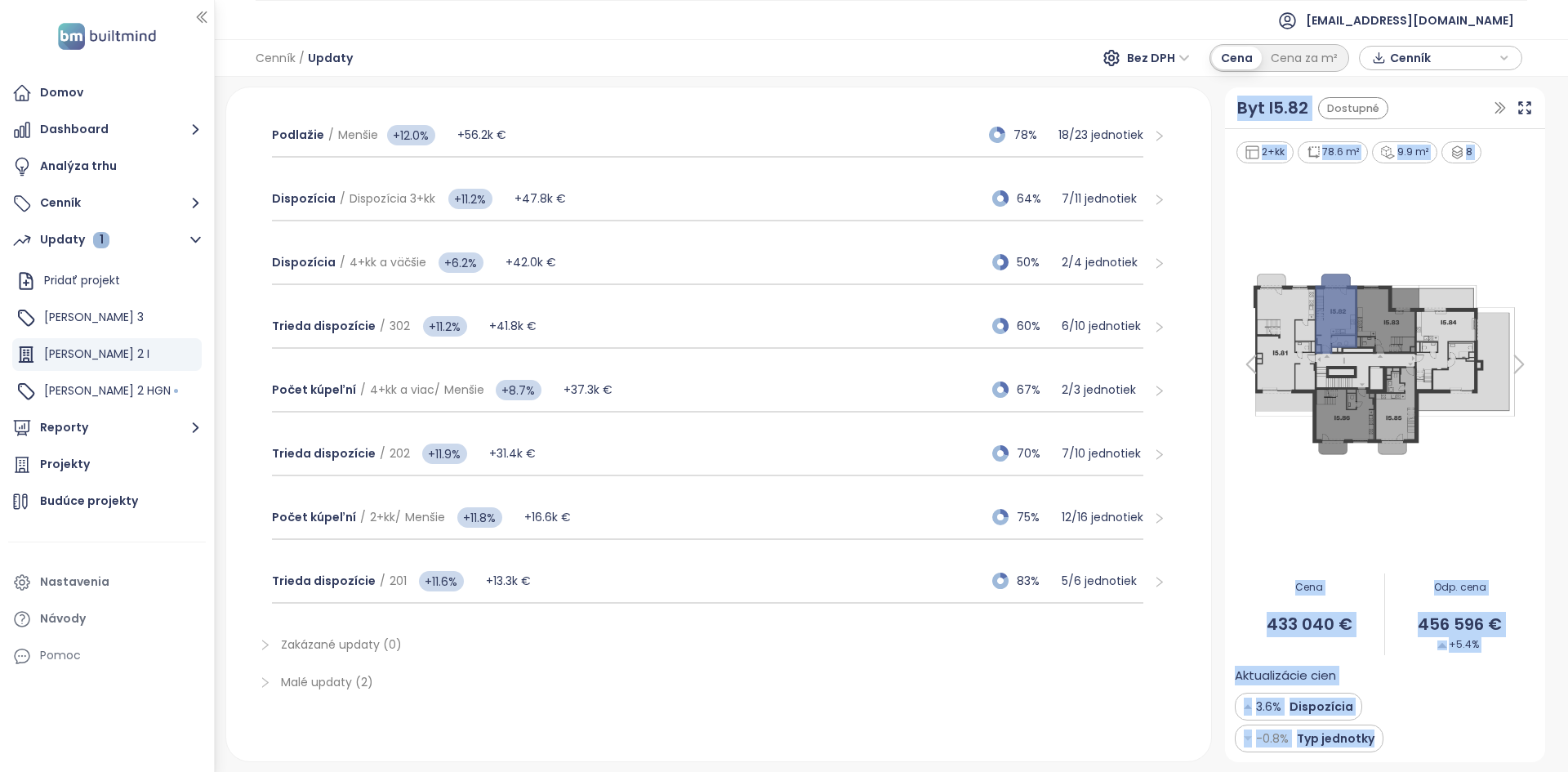
click at [1516, 368] on icon at bounding box center [1519, 364] width 32 height 32
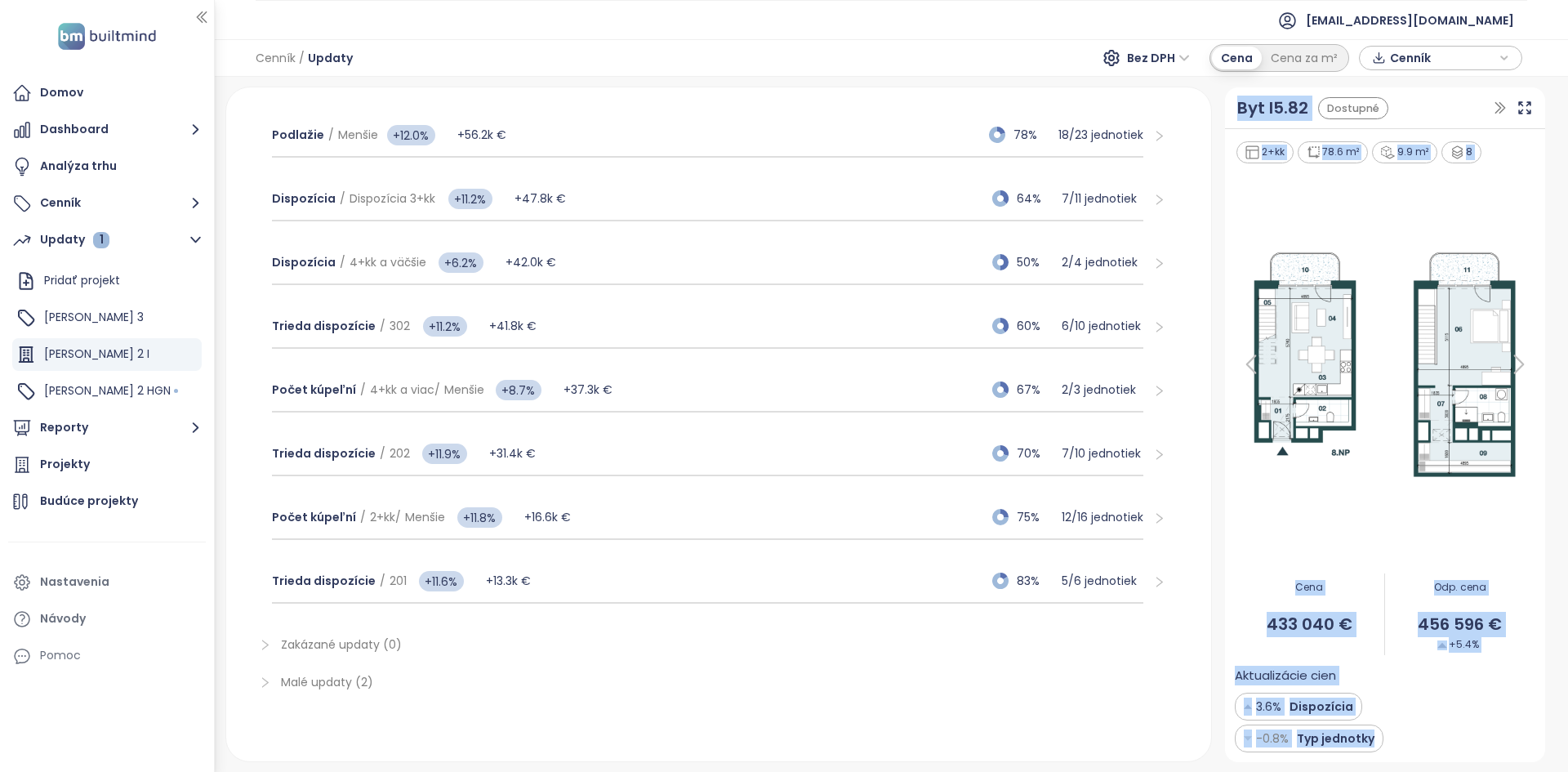
click at [1429, 231] on div at bounding box center [1385, 364] width 301 height 399
click at [1345, 209] on div at bounding box center [1385, 364] width 301 height 399
click at [1425, 84] on div "Updaty [PERSON_NAME] 2 I Predané a rezervované 66% [DATE] Časový progres 34% 06…" at bounding box center [891, 424] width 1353 height 695
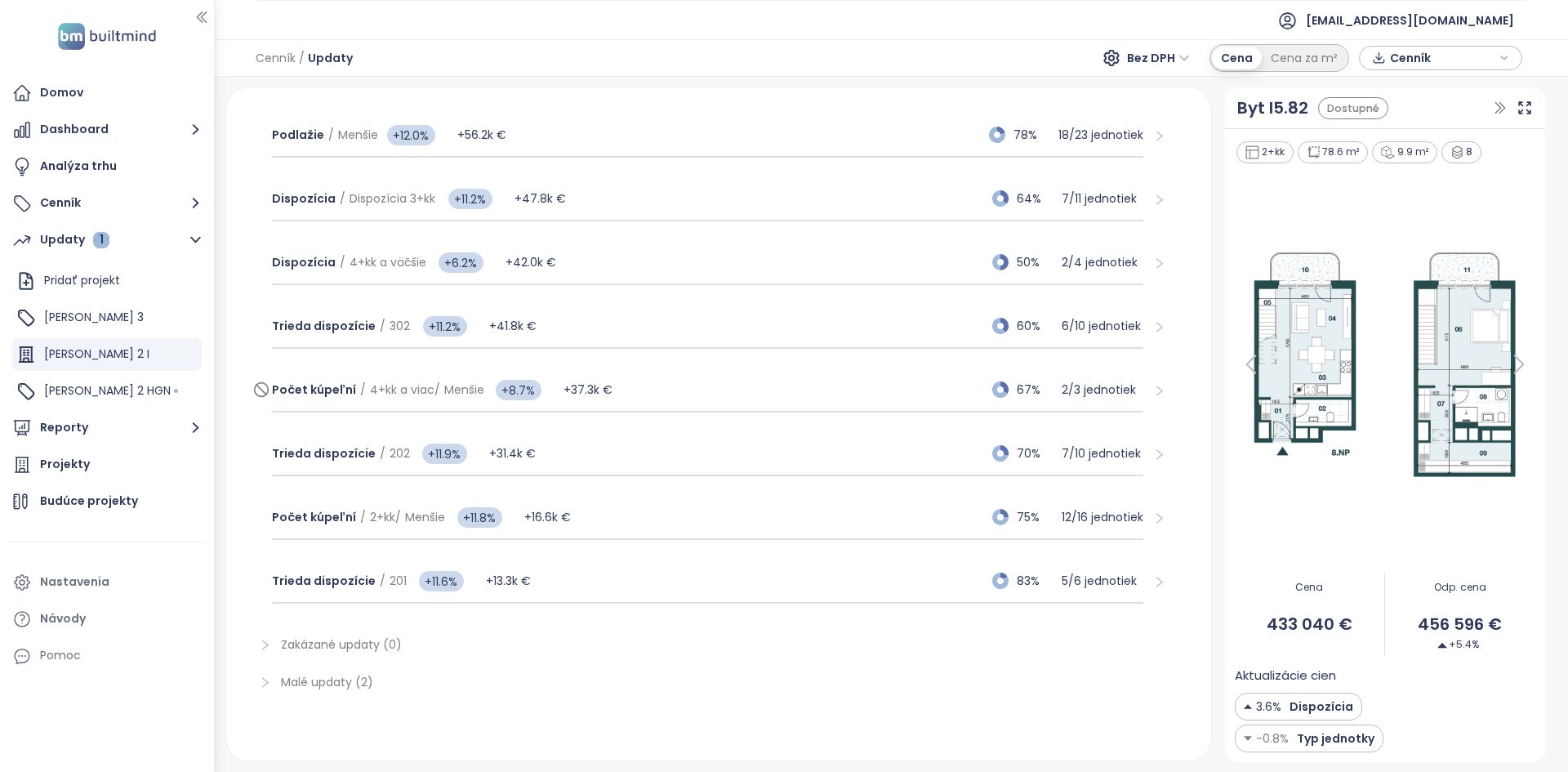
scroll to position [0, 0]
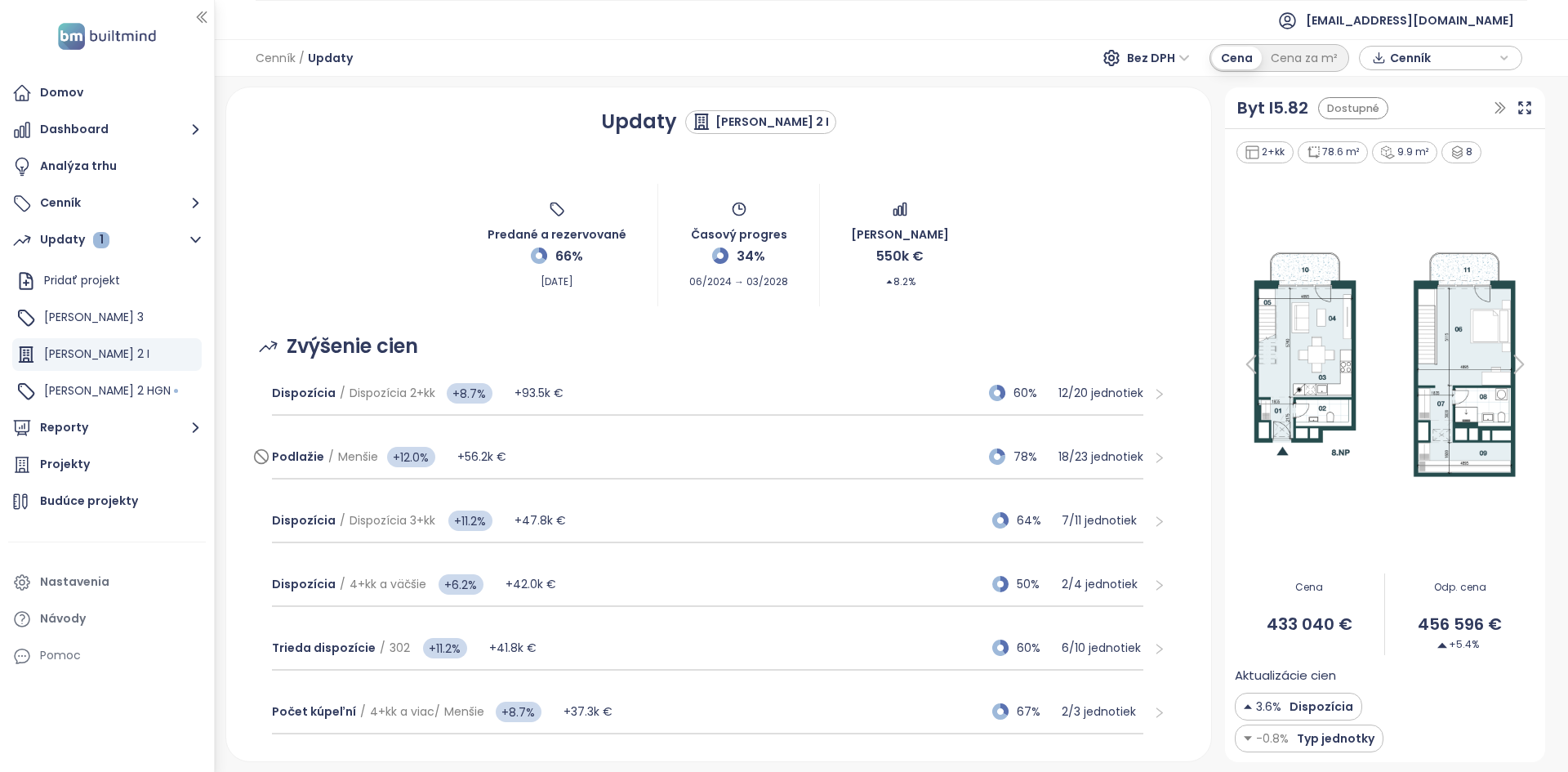
click at [751, 465] on div "Podlažie / Menšie +12.0% +56.2k € 78% 18 / 23 jednotiek" at bounding box center [708, 457] width 872 height 44
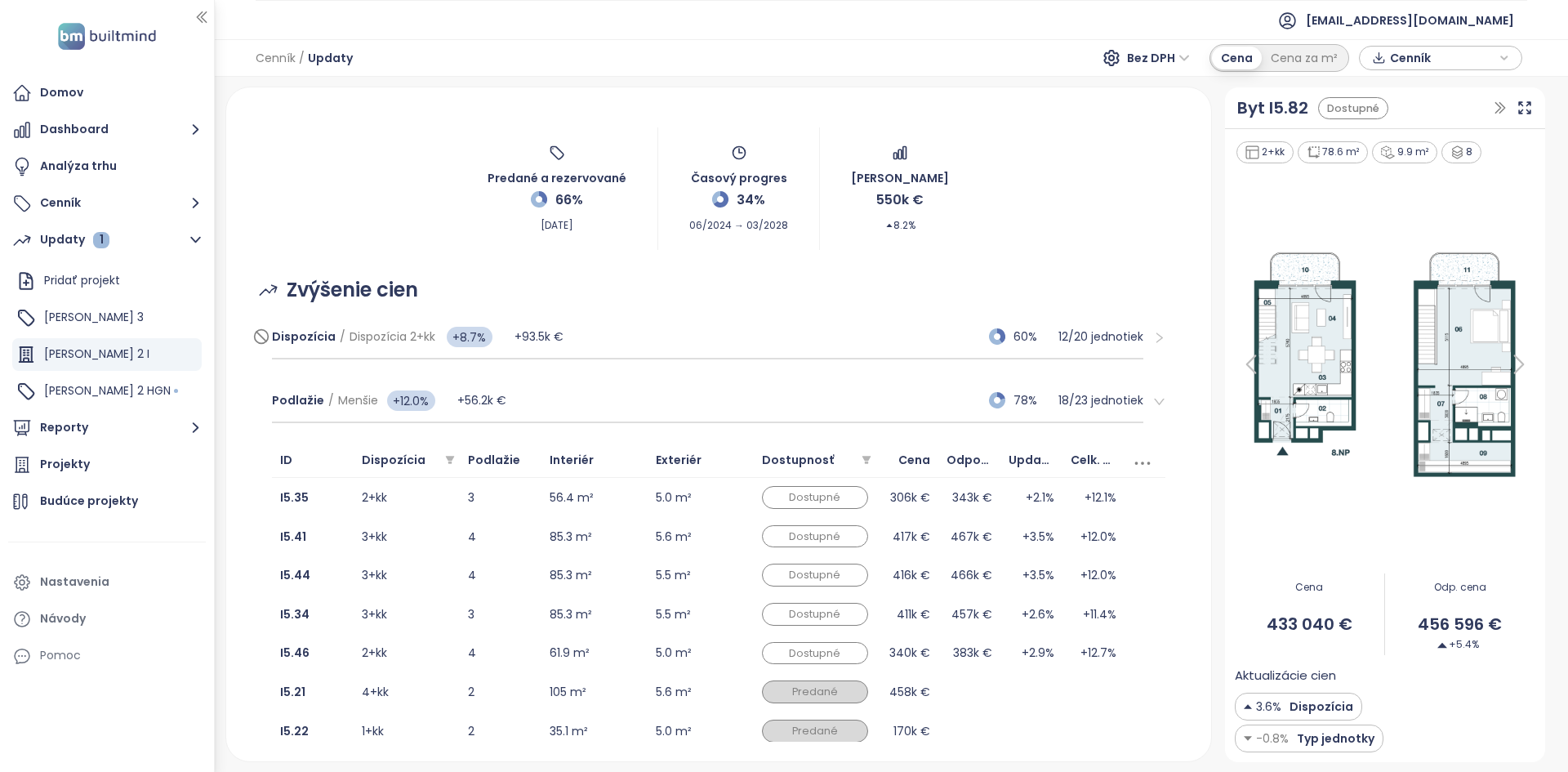
scroll to position [53, 0]
click at [619, 489] on td "56.4 m²" at bounding box center [595, 501] width 107 height 39
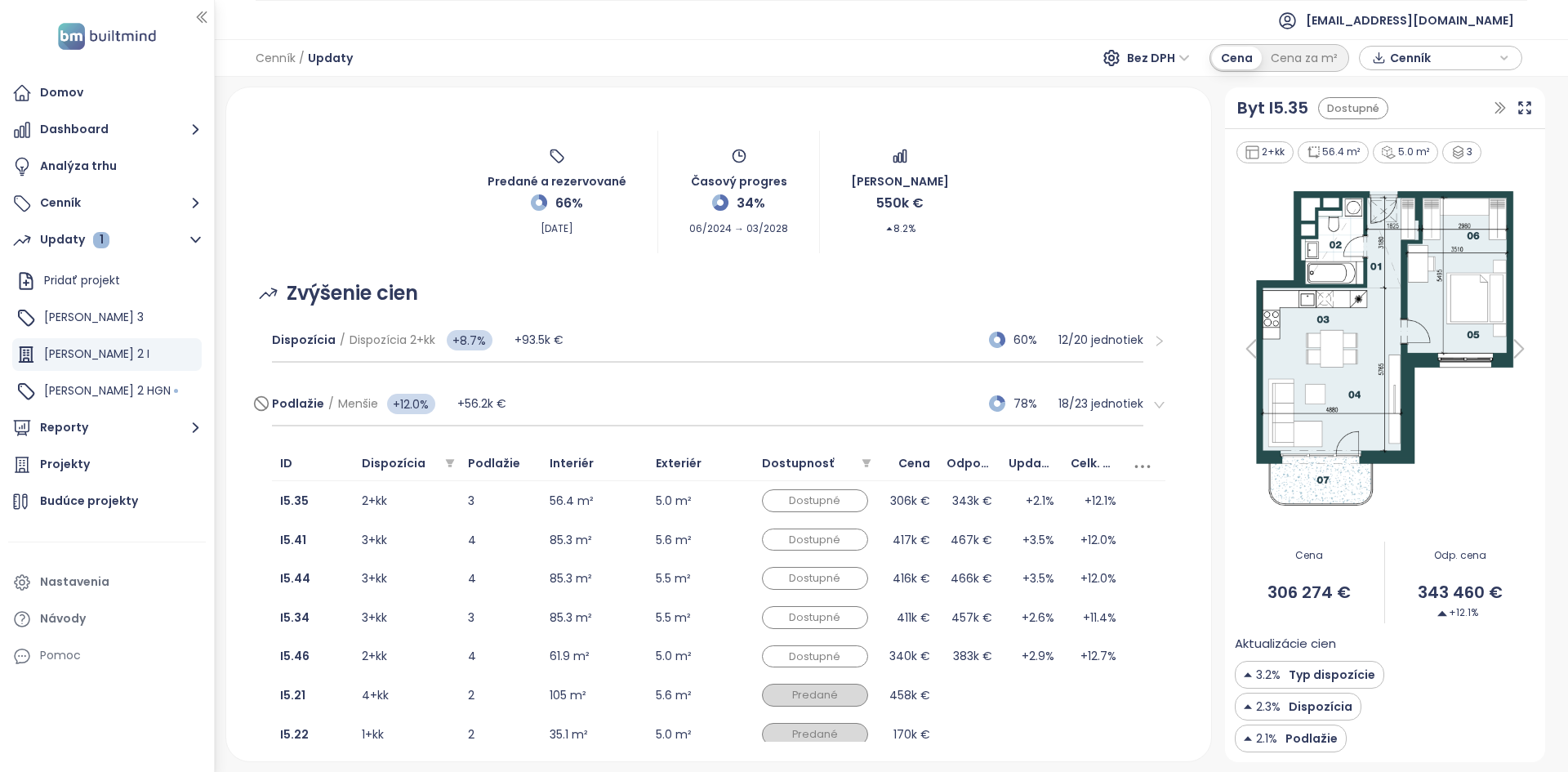
click at [604, 402] on div "Podlažie / Menšie +12.0% +56.2k € 78% 18 / 23 jednotiek" at bounding box center [708, 404] width 872 height 44
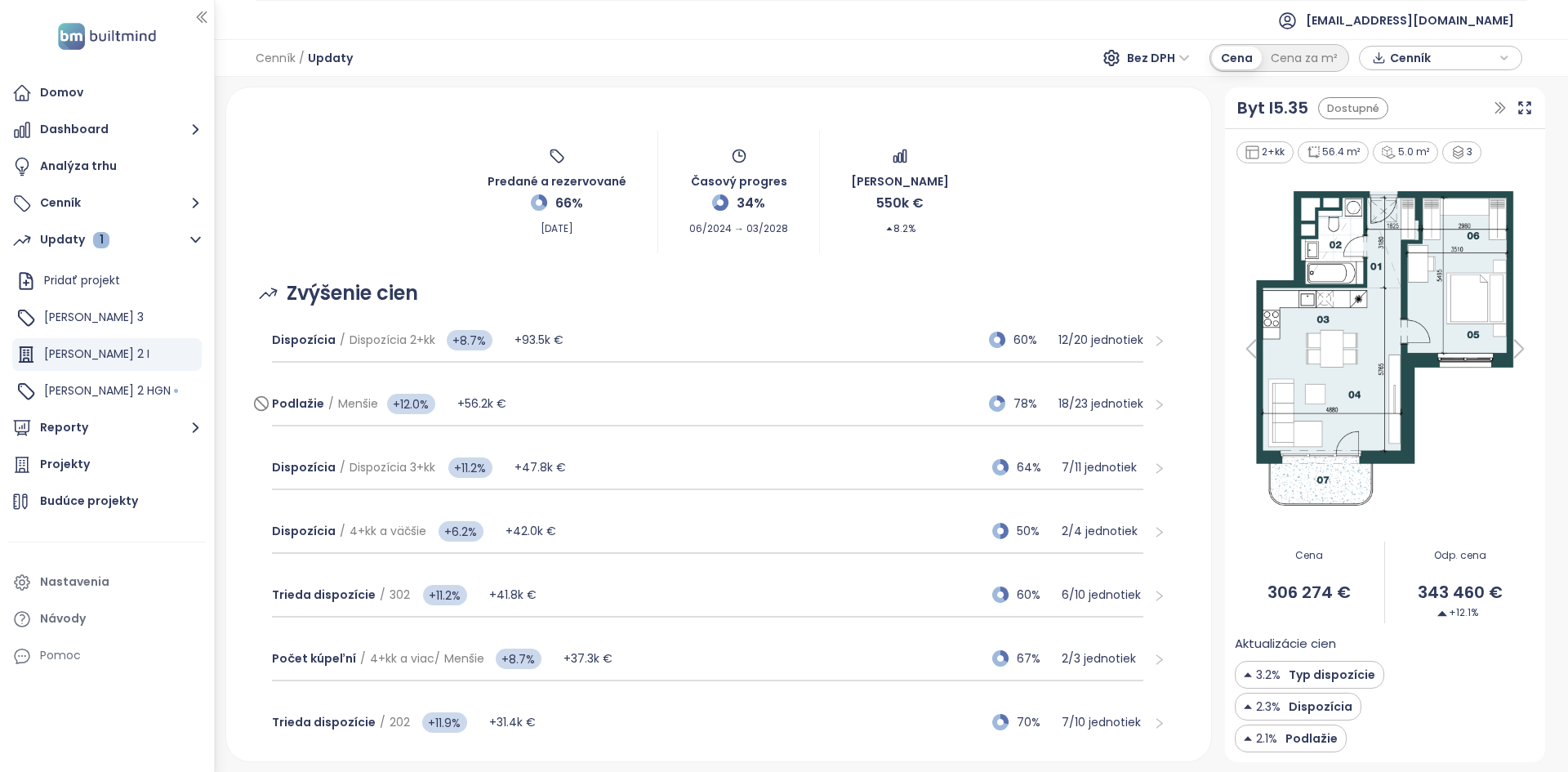
click at [604, 402] on div "Podlažie / Menšie +12.0% +56.2k € 78% 18 / 23 jednotiek" at bounding box center [708, 404] width 872 height 44
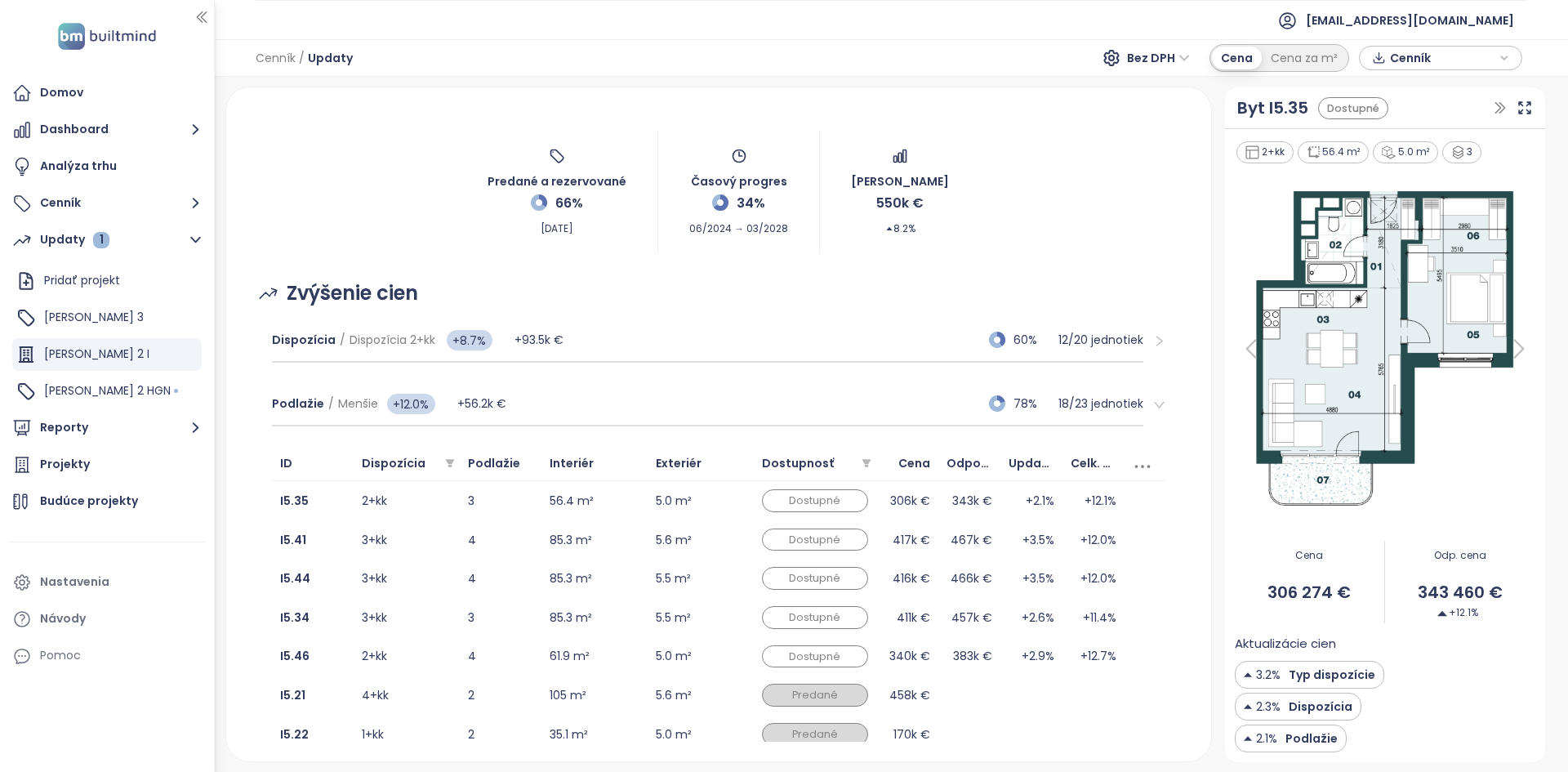
click at [1259, 347] on icon at bounding box center [1251, 348] width 32 height 32
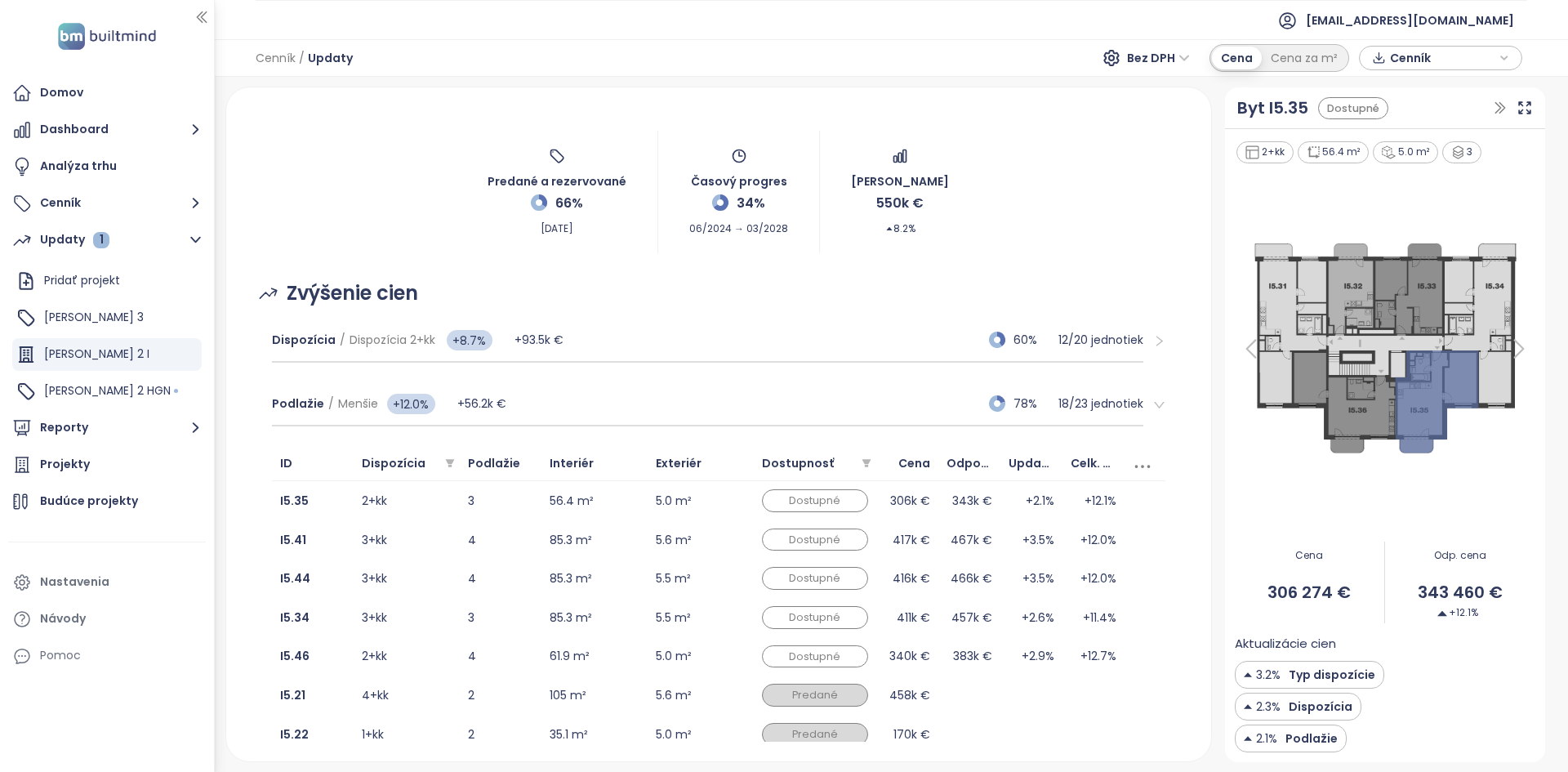
click at [1259, 347] on icon at bounding box center [1251, 348] width 32 height 32
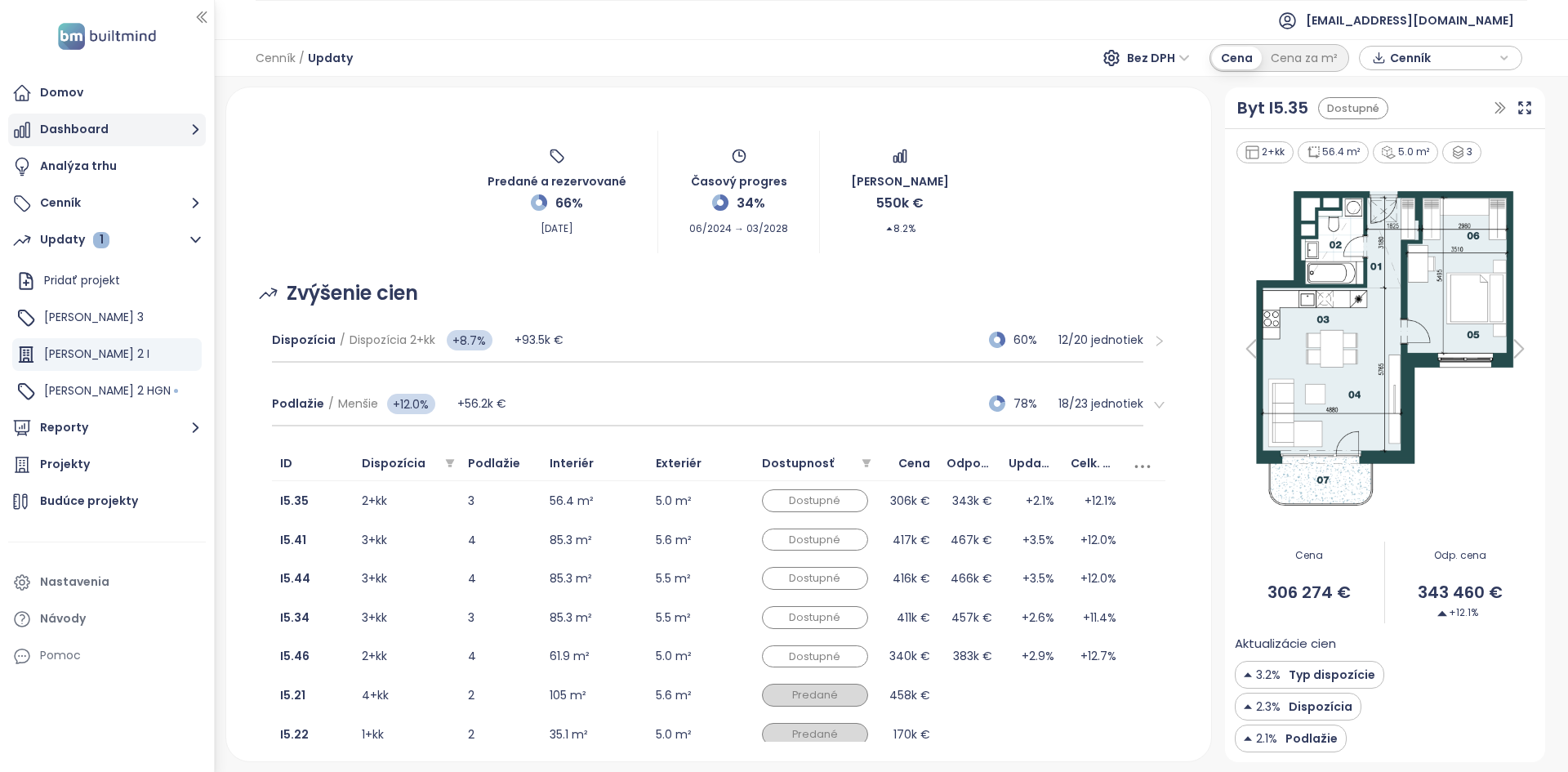
click at [98, 134] on button "Dashboard" at bounding box center [107, 129] width 197 height 32
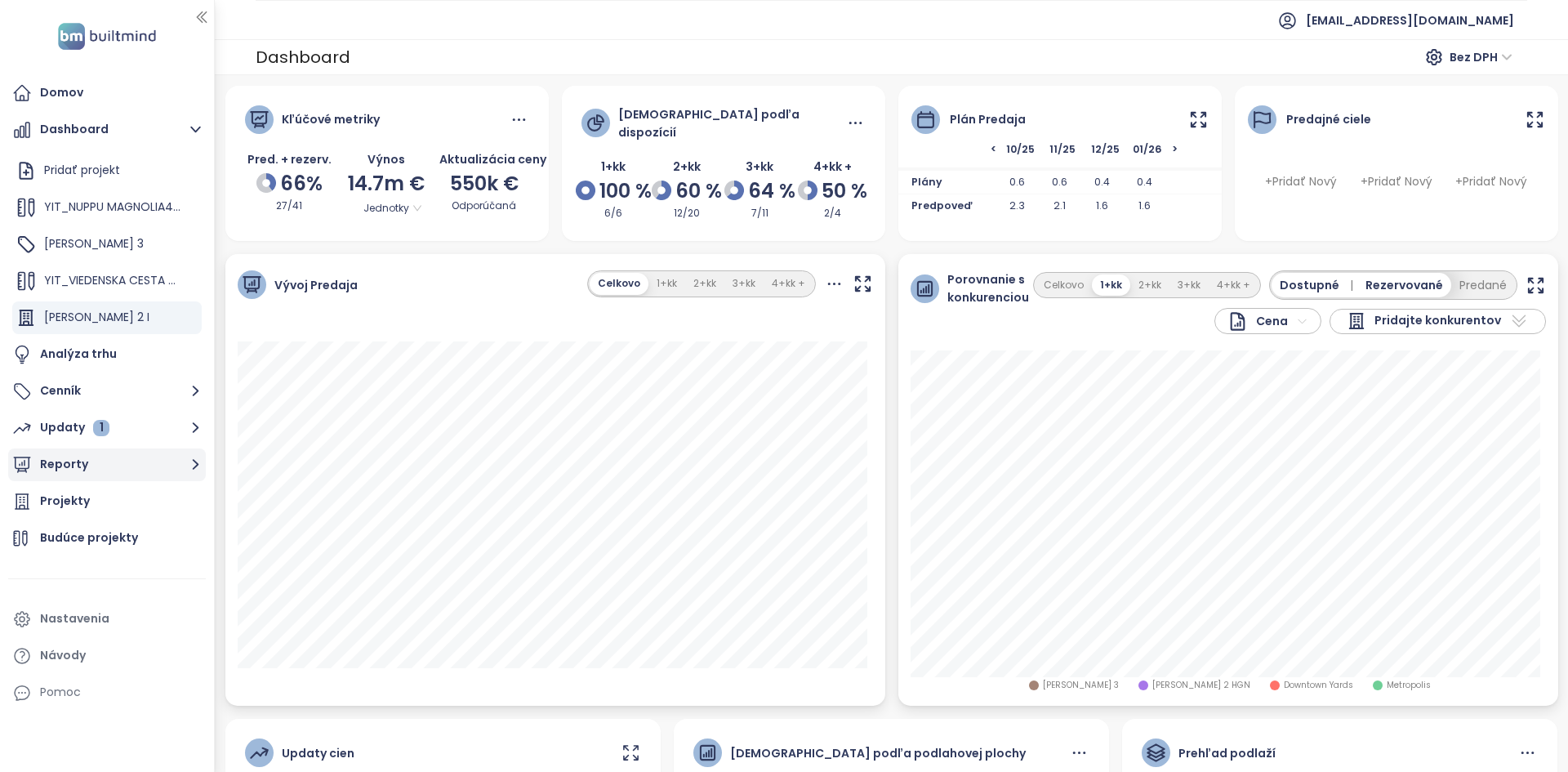
click at [86, 476] on button "Reporty" at bounding box center [107, 464] width 197 height 32
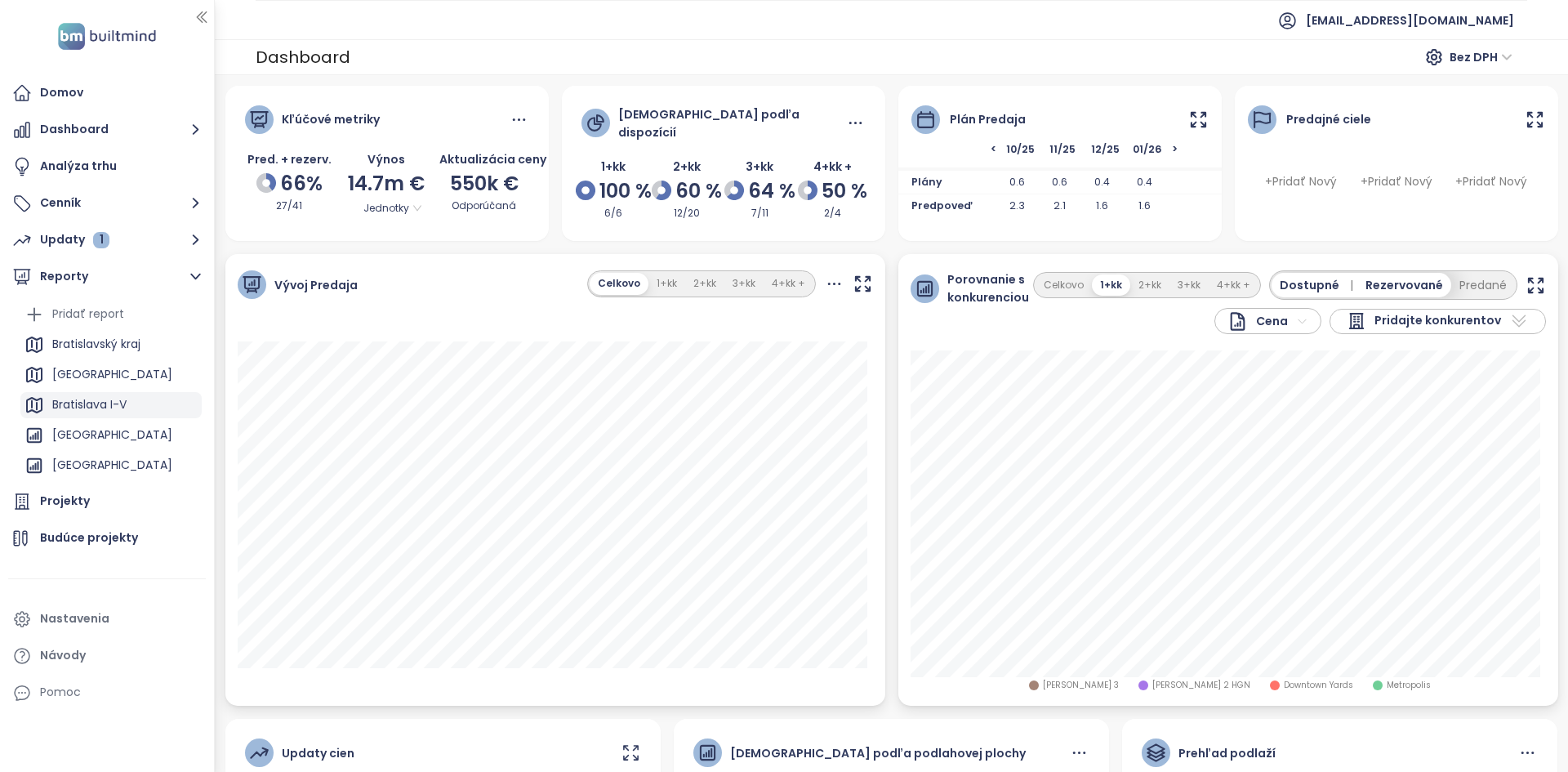
click at [117, 401] on div "Bratislava I-V" at bounding box center [89, 405] width 74 height 21
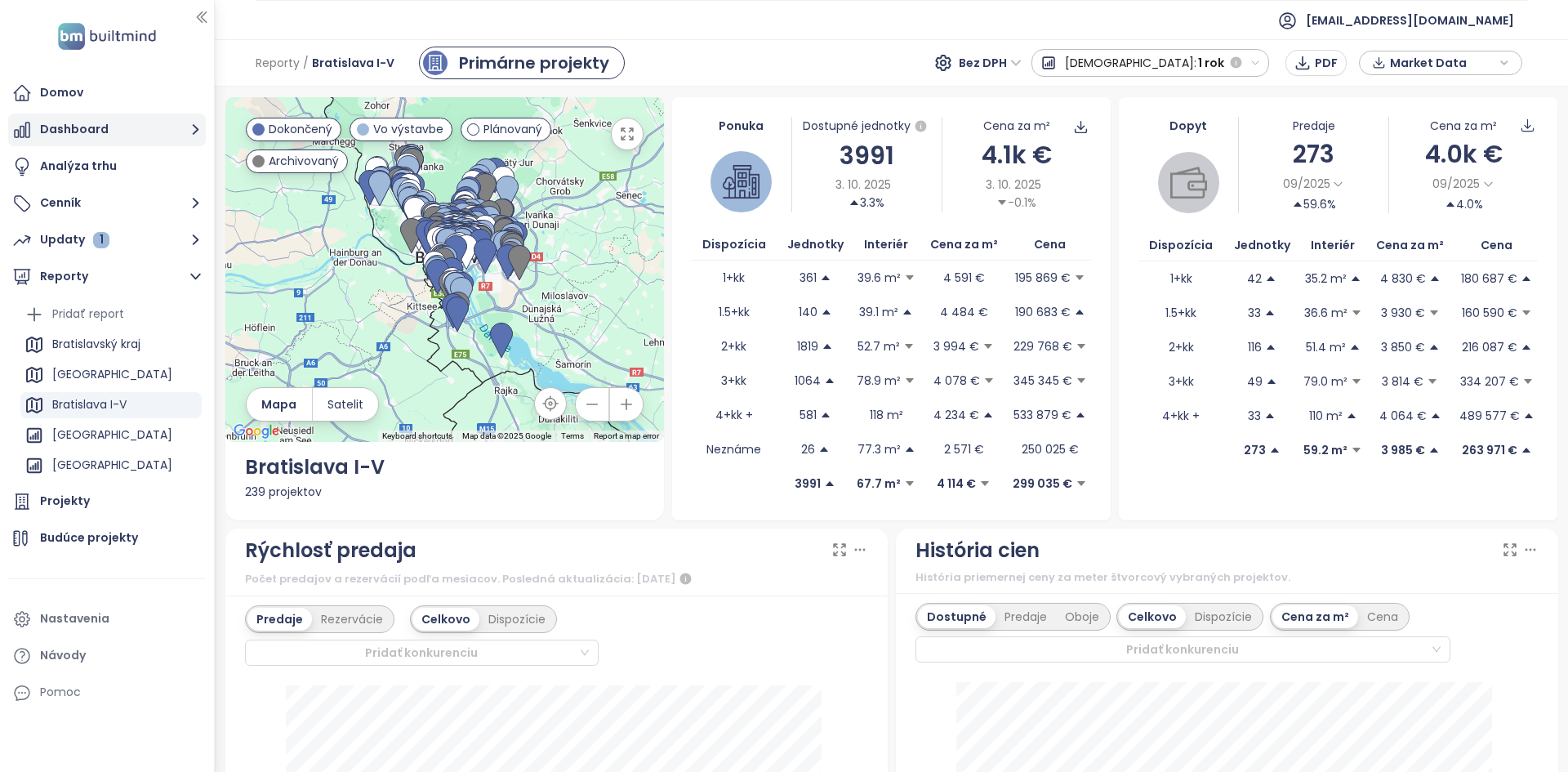
click at [118, 128] on button "Dashboard" at bounding box center [107, 129] width 197 height 32
